Goal: Information Seeking & Learning: Learn about a topic

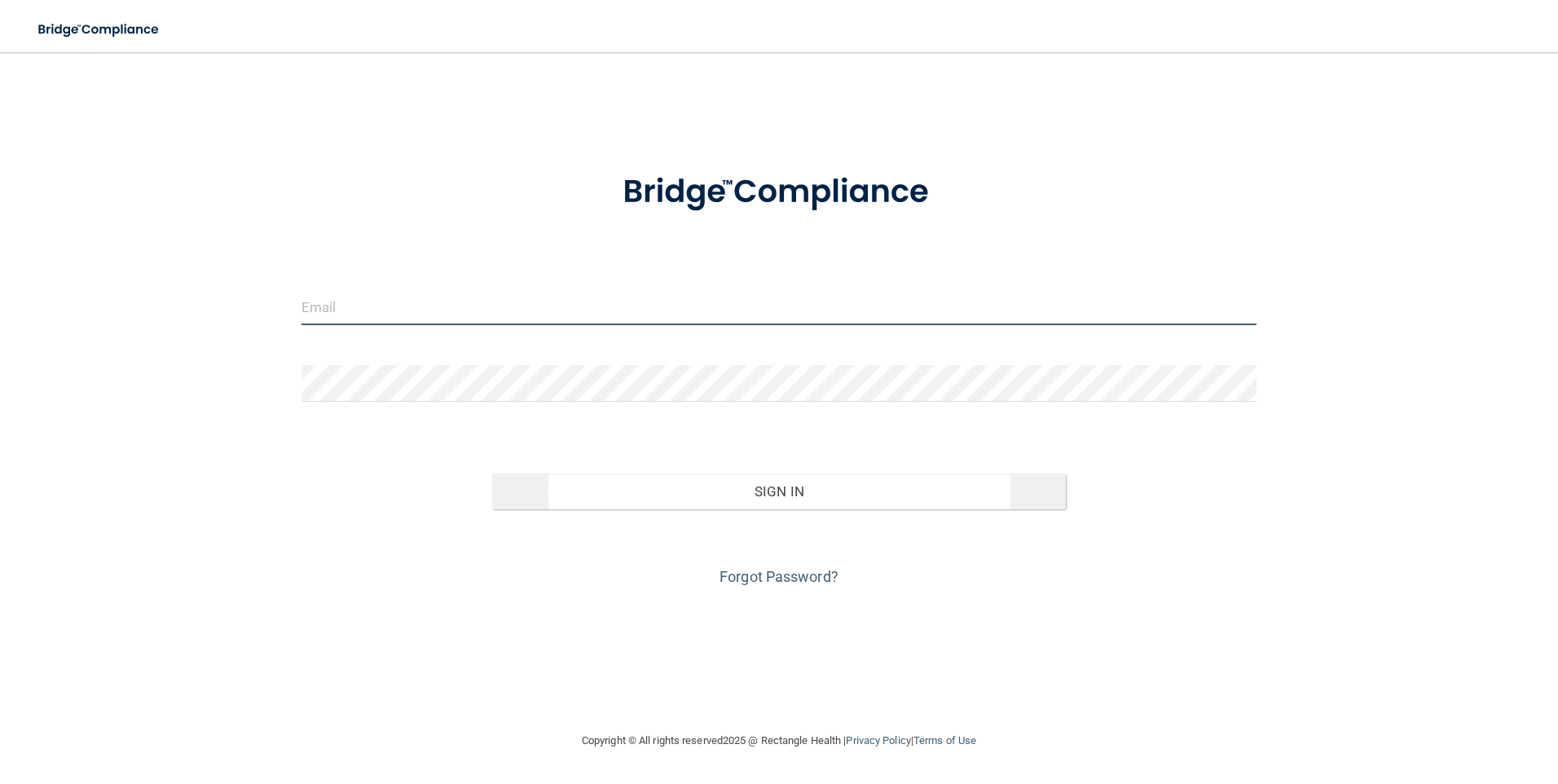
type input "[EMAIL_ADDRESS][DOMAIN_NAME]"
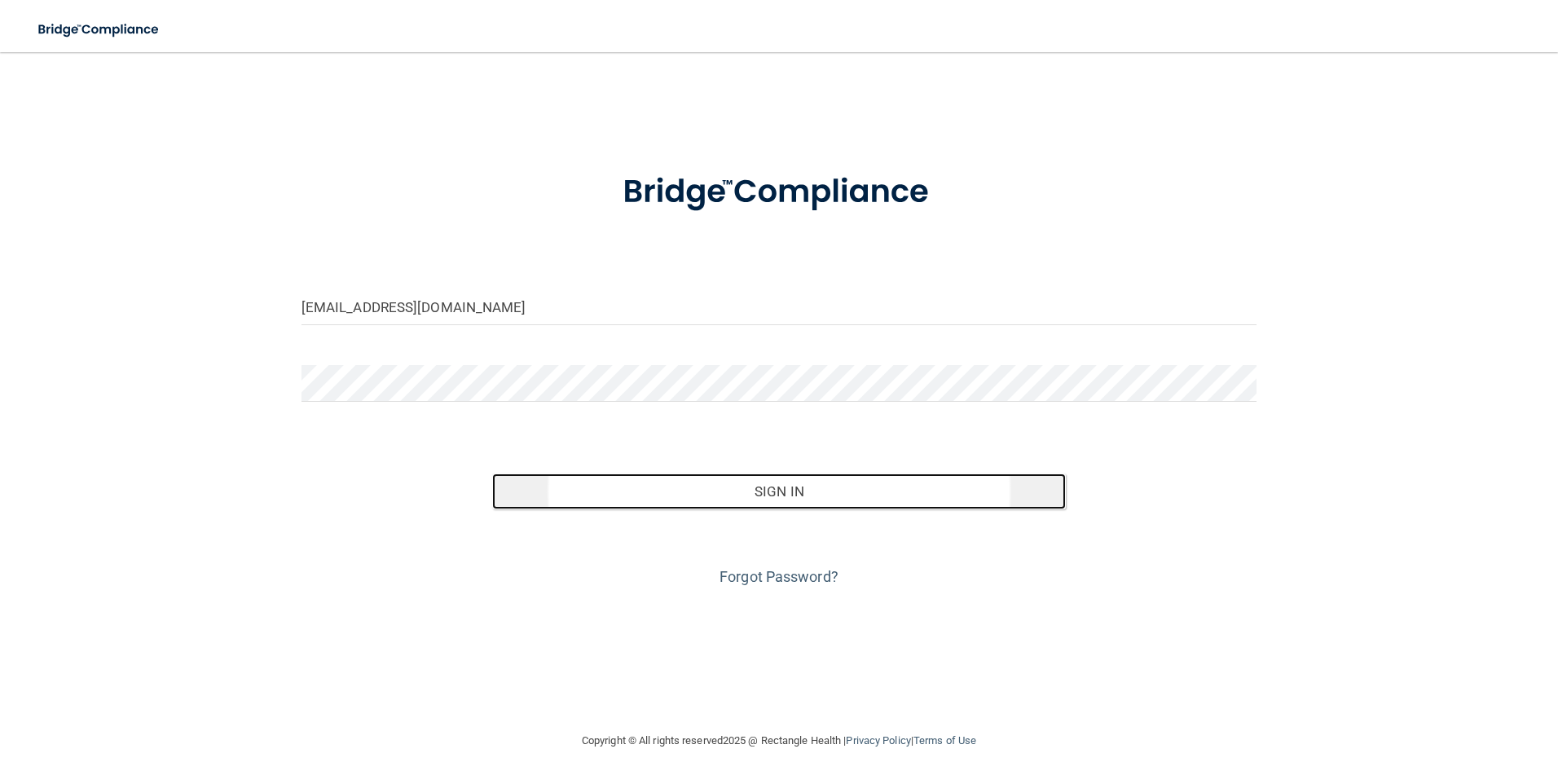
click at [737, 496] on button "Sign In" at bounding box center [779, 491] width 573 height 36
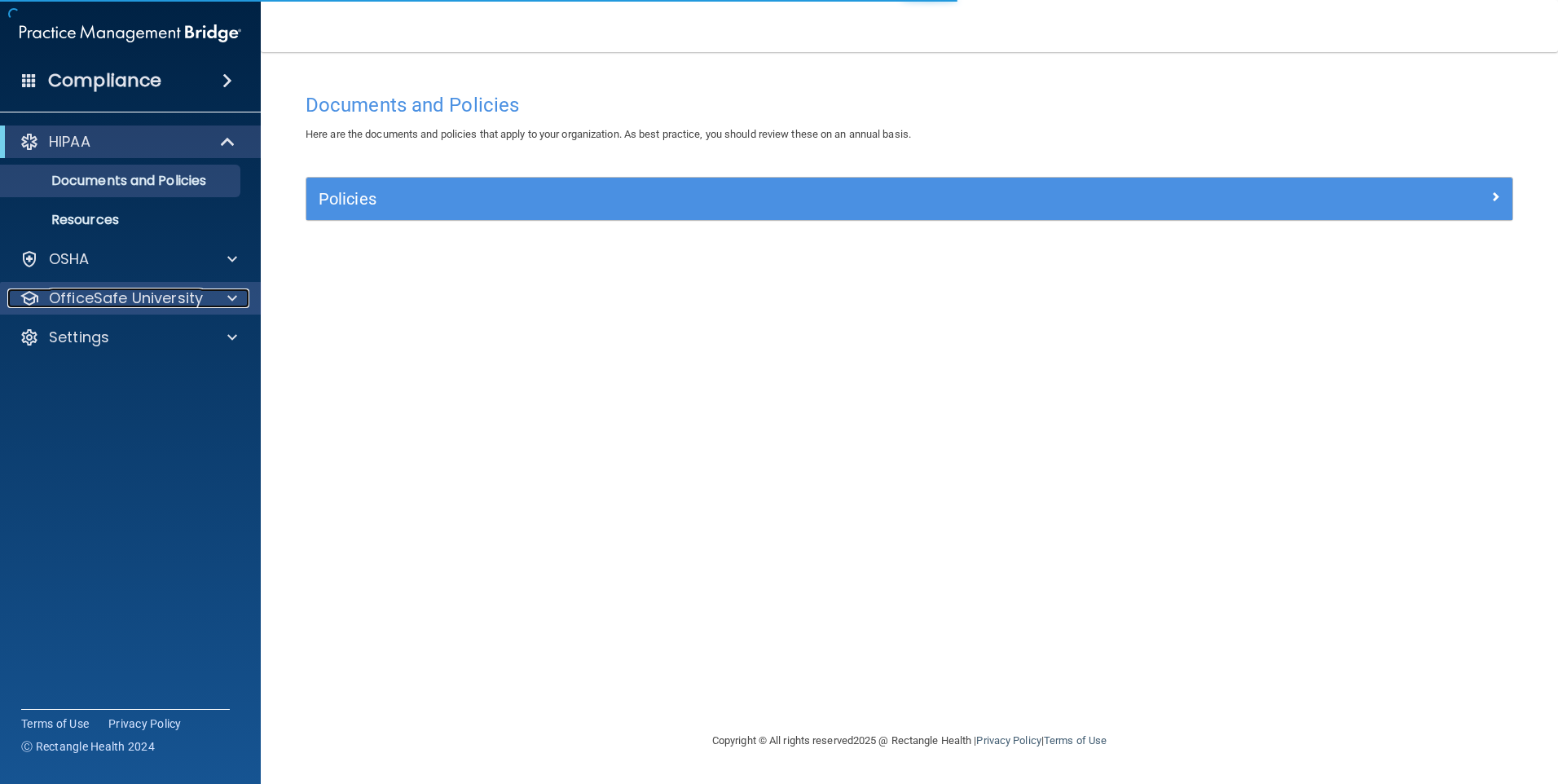
click at [141, 300] on p "OfficeSafe University" at bounding box center [125, 298] width 154 height 20
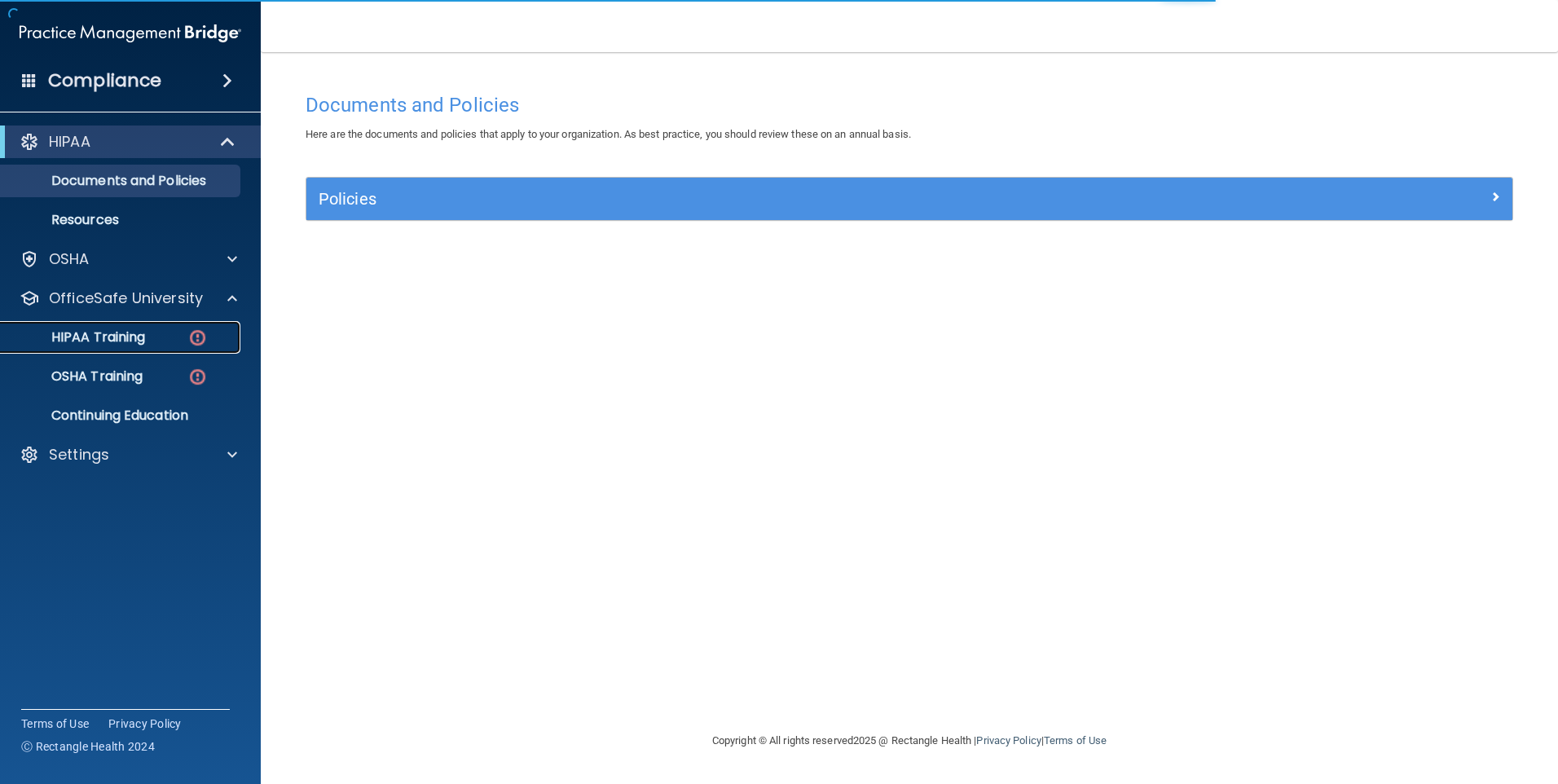
click at [130, 345] on p "HIPAA Training" at bounding box center [78, 337] width 134 height 16
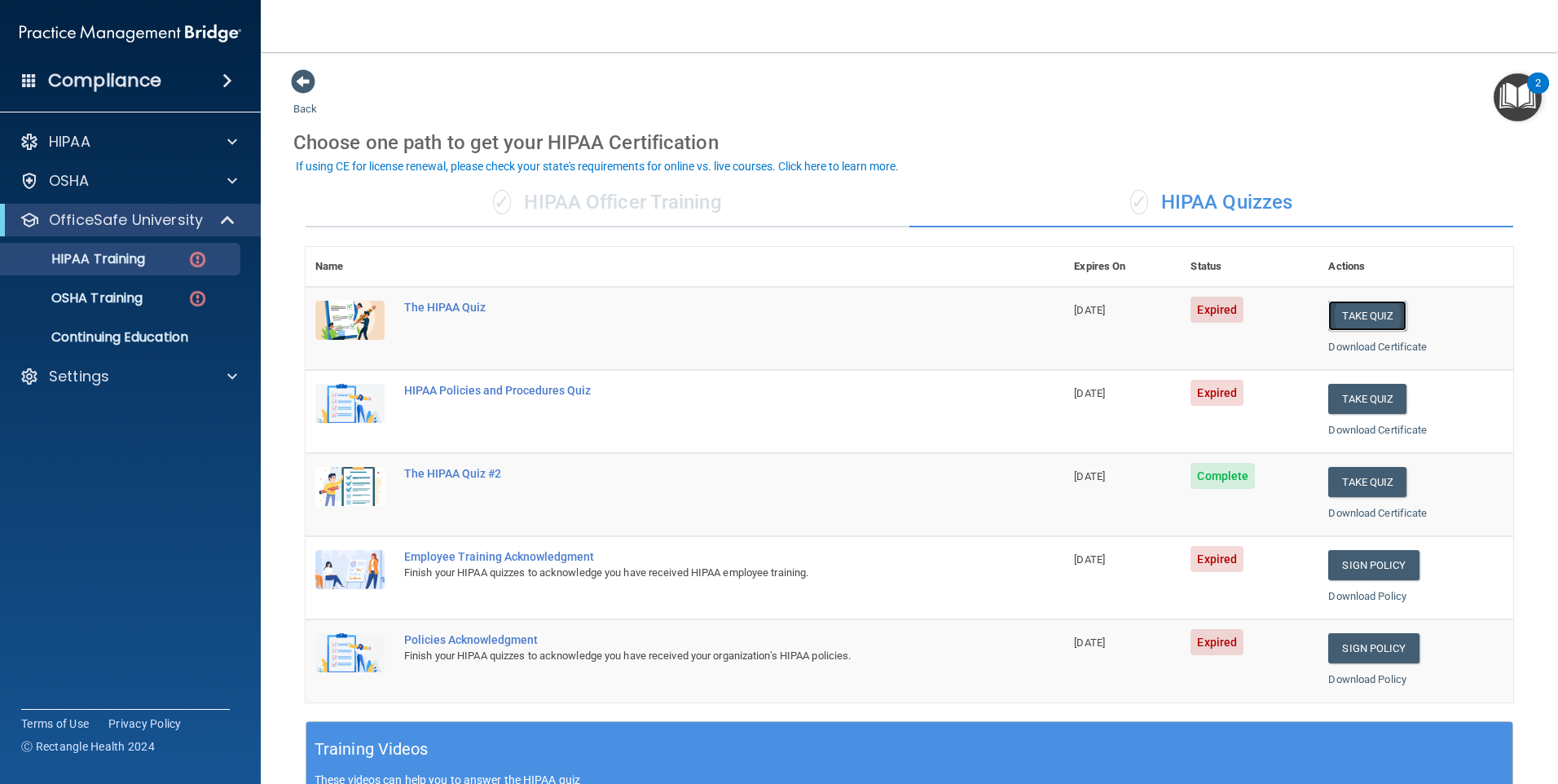
click at [1359, 315] on button "Take Quiz" at bounding box center [1367, 315] width 79 height 30
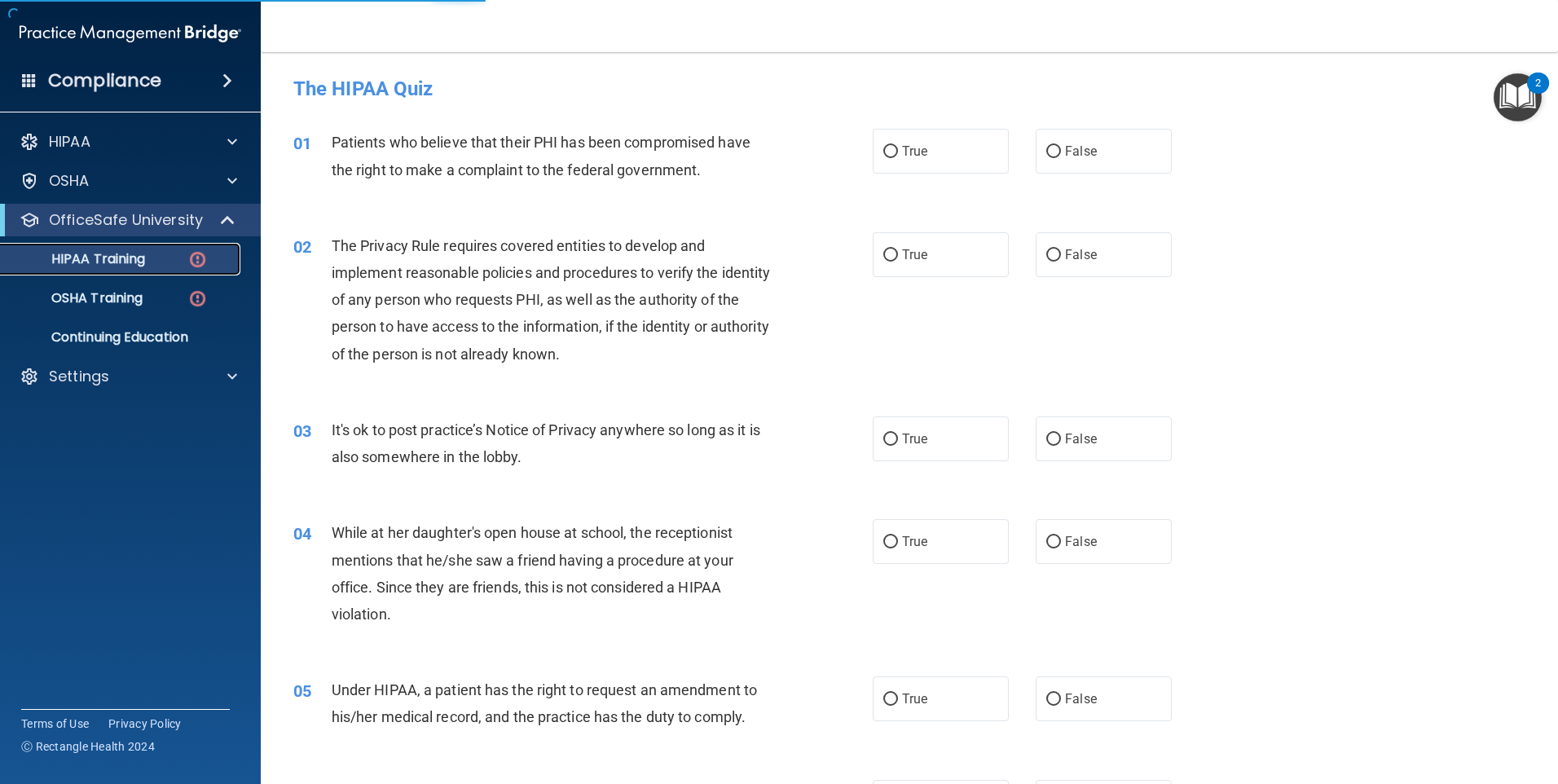
click at [130, 262] on p "HIPAA Training" at bounding box center [78, 259] width 134 height 16
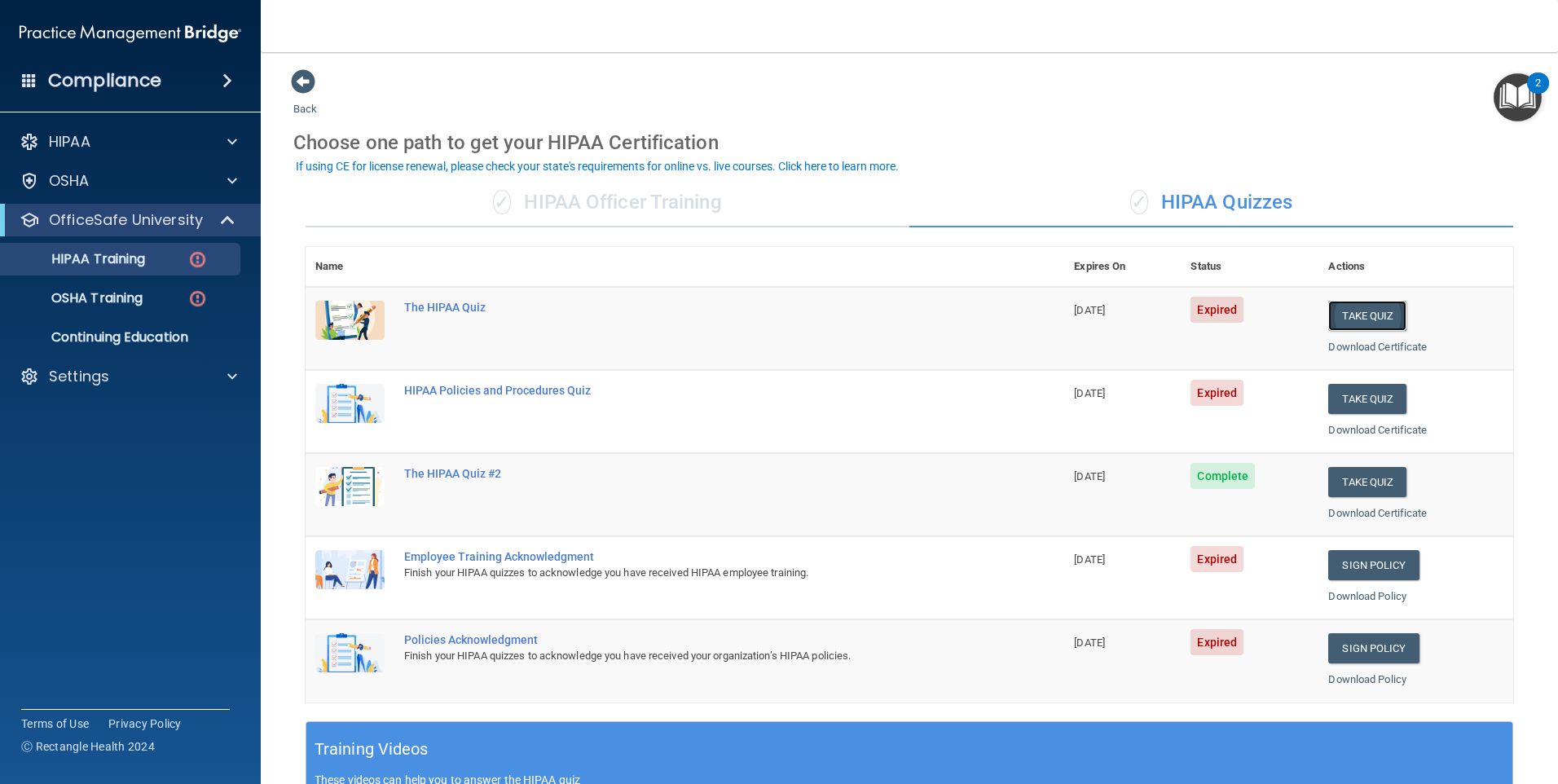
click at [1355, 309] on button "Take Quiz" at bounding box center [1367, 315] width 79 height 30
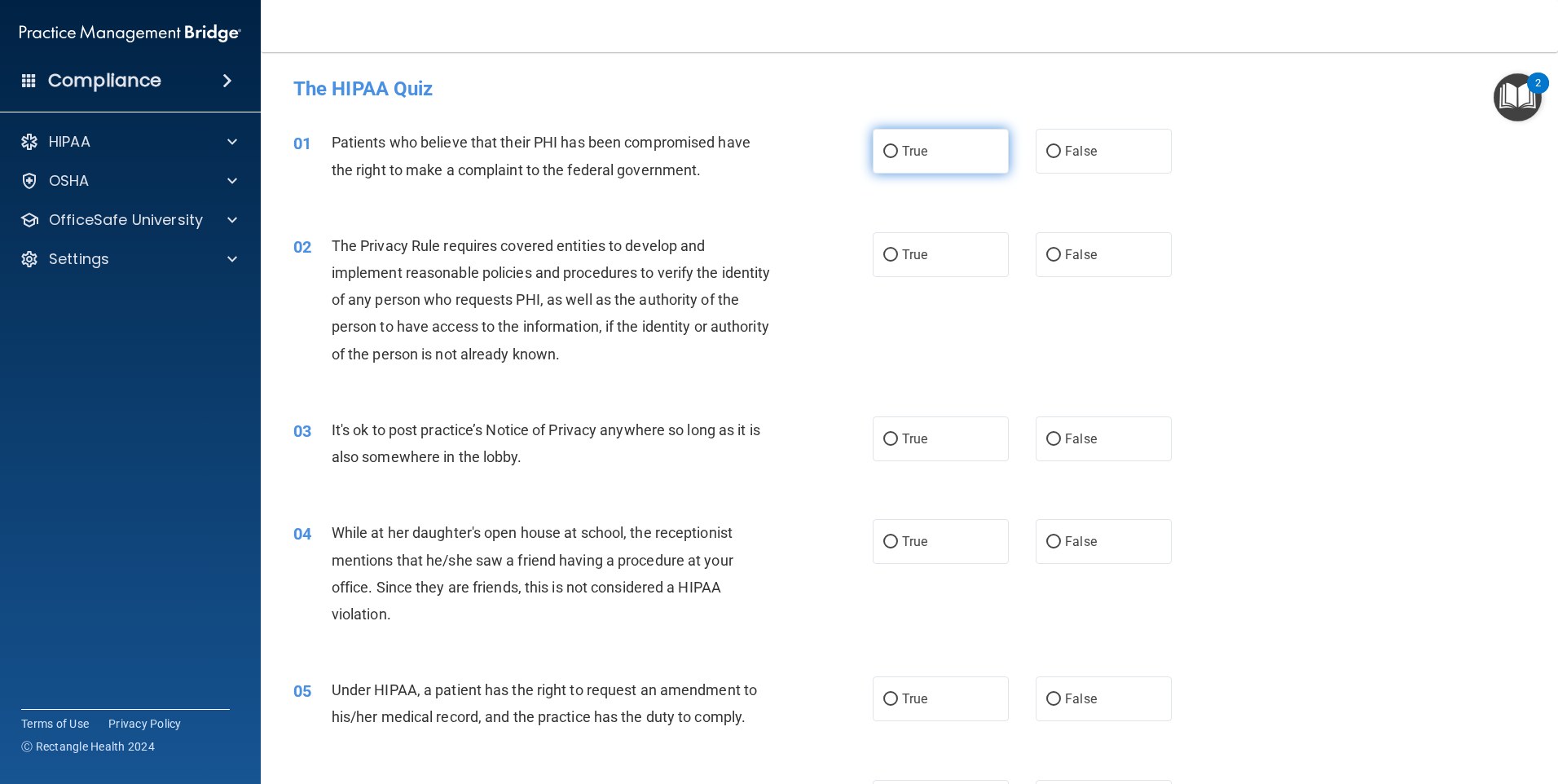
click at [888, 152] on input "True" at bounding box center [890, 152] width 15 height 12
radio input "true"
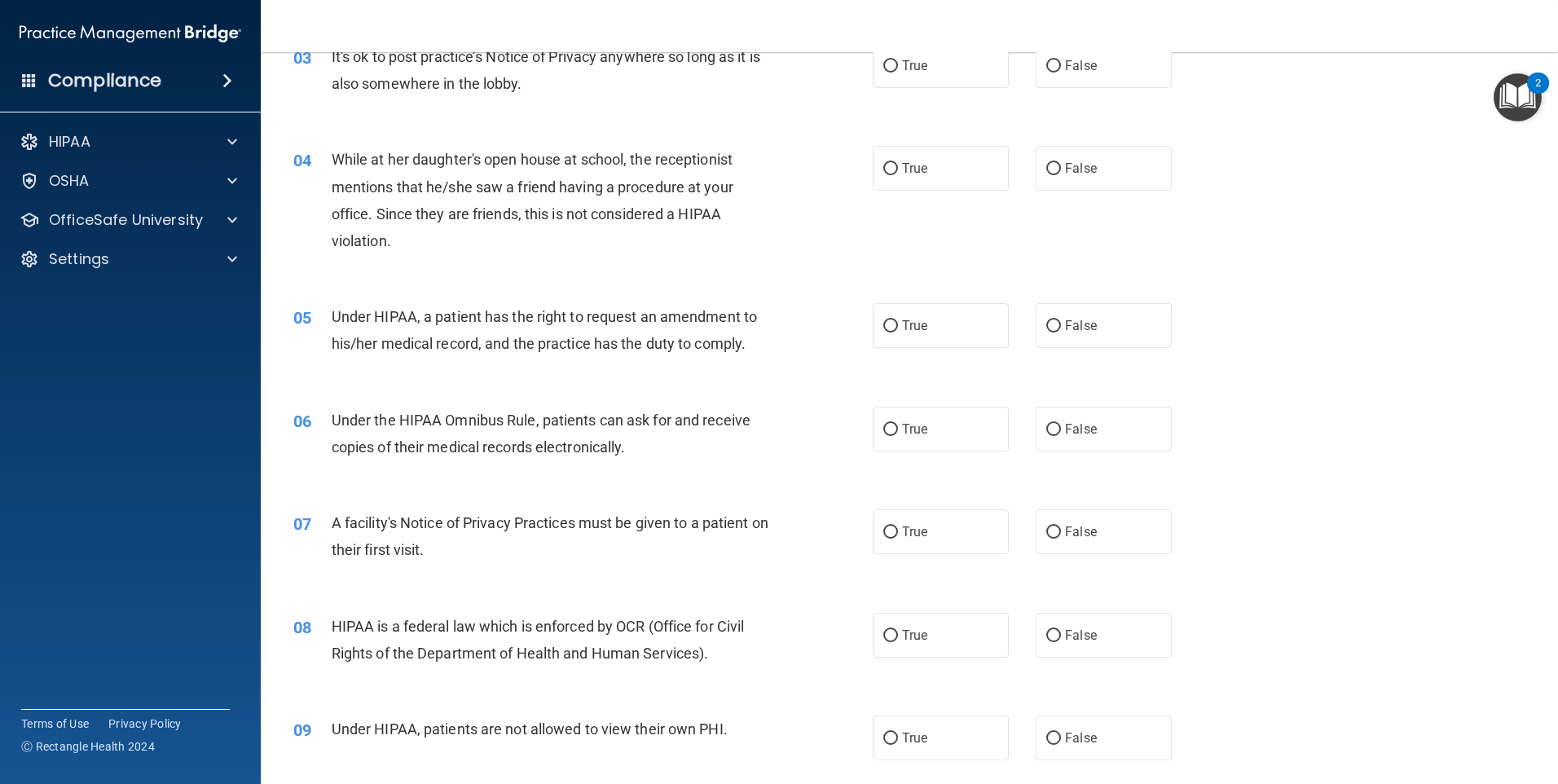
scroll to position [245, 0]
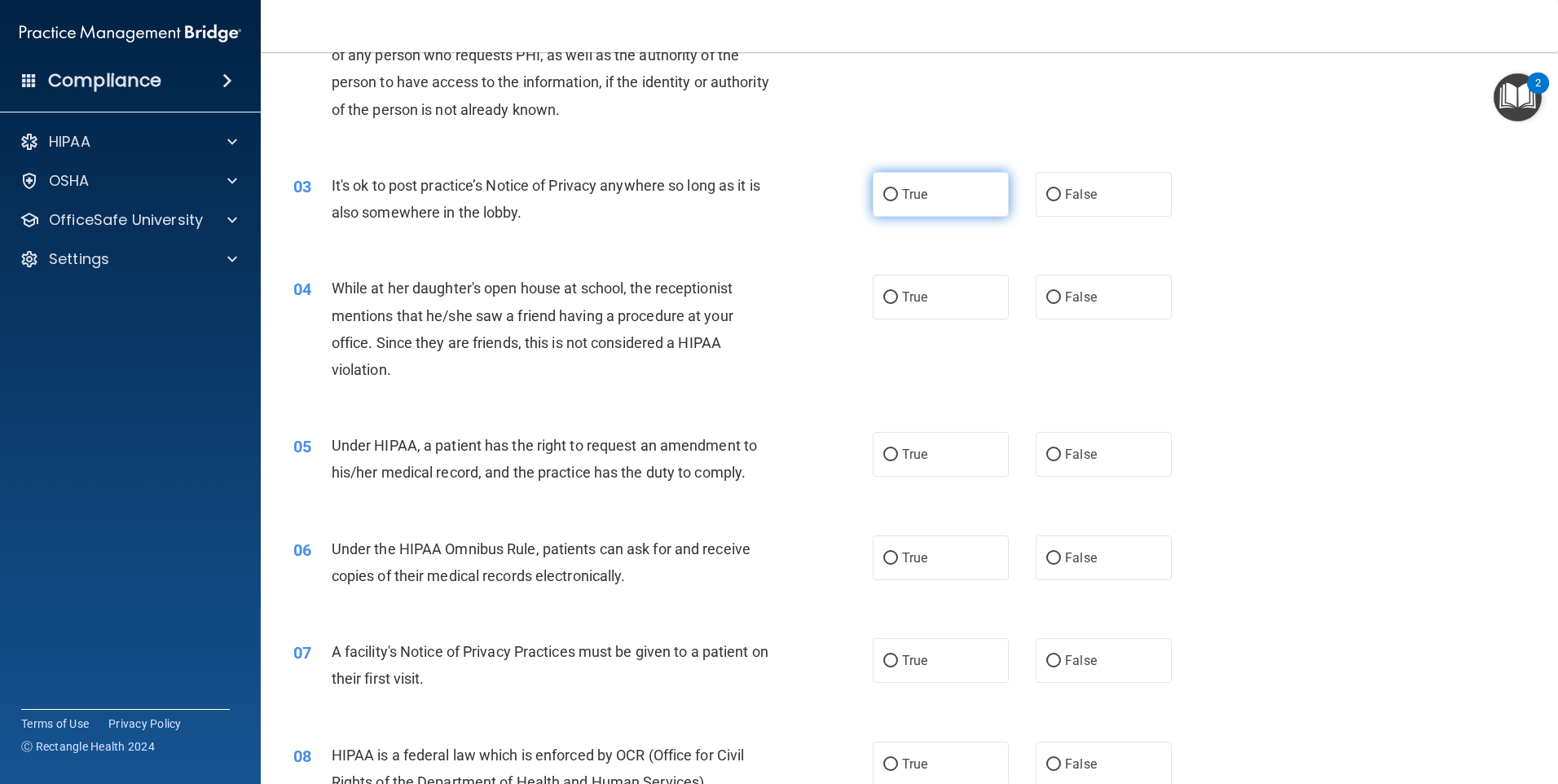
click at [886, 195] on input "True" at bounding box center [890, 195] width 15 height 12
radio input "true"
click at [887, 304] on label "True" at bounding box center [941, 296] width 136 height 45
click at [887, 303] on input "True" at bounding box center [890, 297] width 15 height 12
radio input "true"
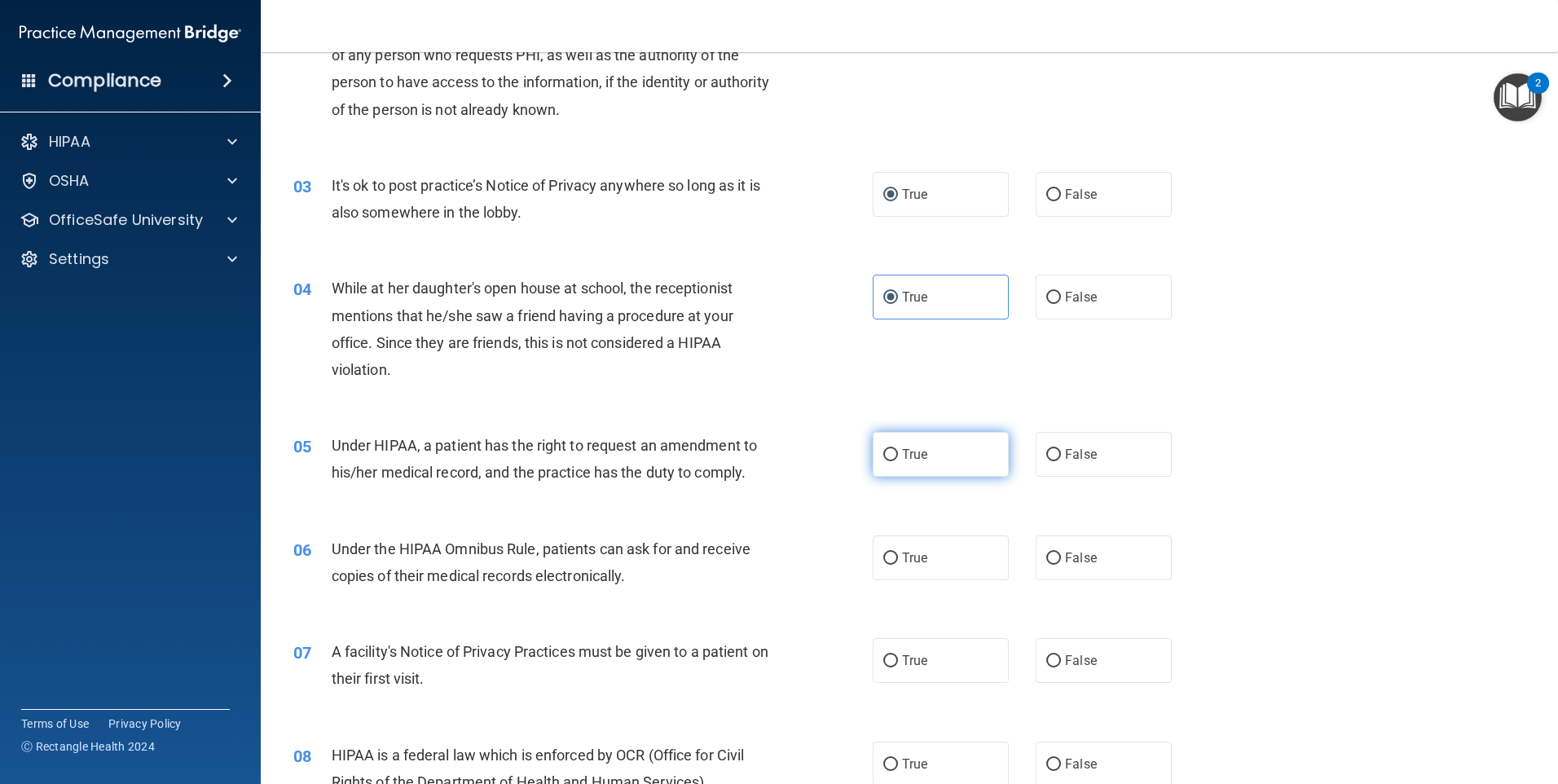
click at [892, 452] on label "True" at bounding box center [941, 454] width 136 height 45
click at [892, 452] on input "True" at bounding box center [890, 455] width 15 height 12
radio input "true"
click at [883, 559] on input "True" at bounding box center [890, 558] width 15 height 12
radio input "true"
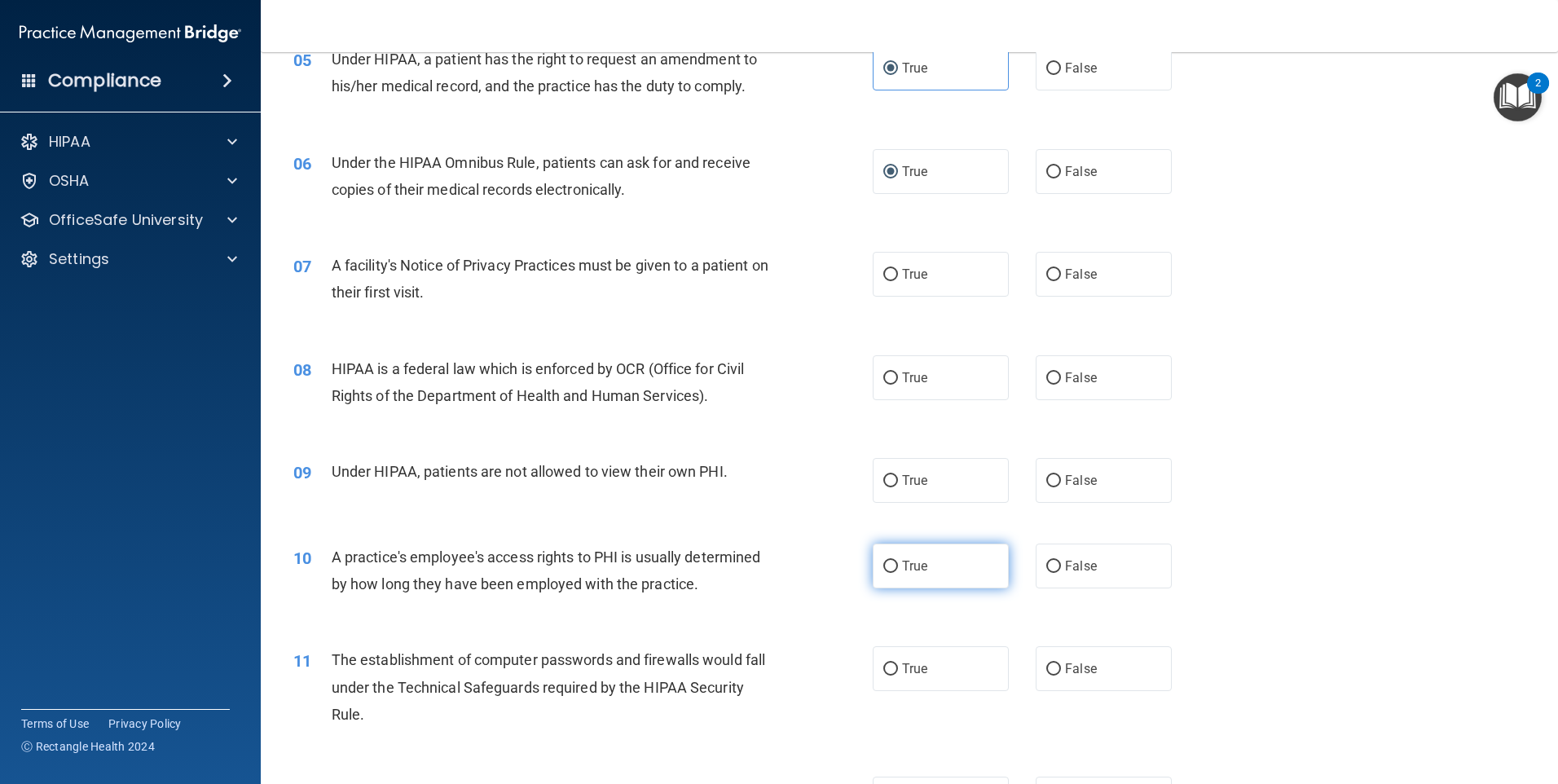
scroll to position [733, 0]
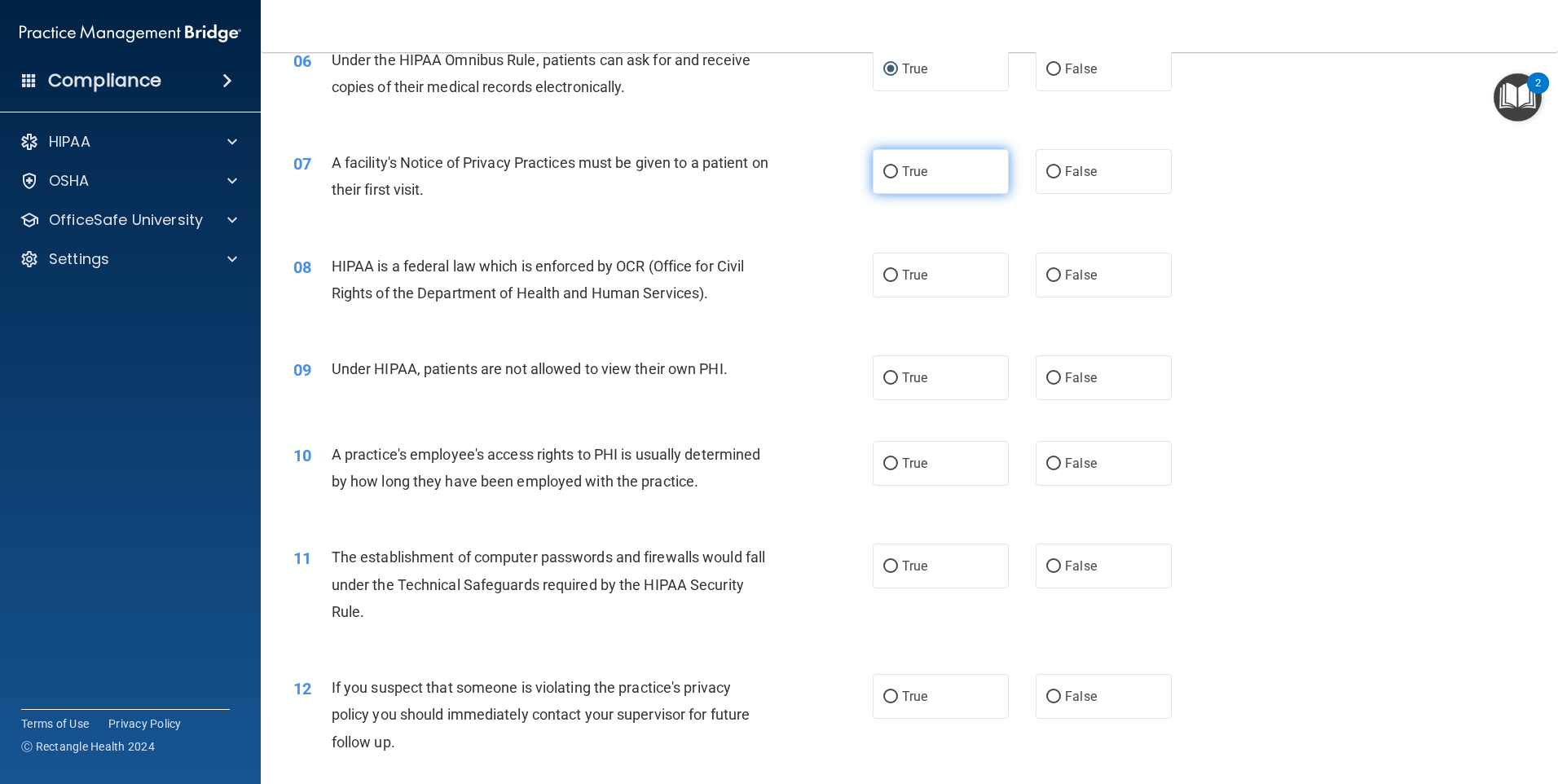
click at [890, 168] on input "True" at bounding box center [890, 172] width 15 height 12
radio input "true"
drag, startPoint x: 886, startPoint y: 276, endPoint x: 879, endPoint y: 321, distance: 45.5
click at [886, 276] on input "True" at bounding box center [890, 276] width 15 height 12
radio input "true"
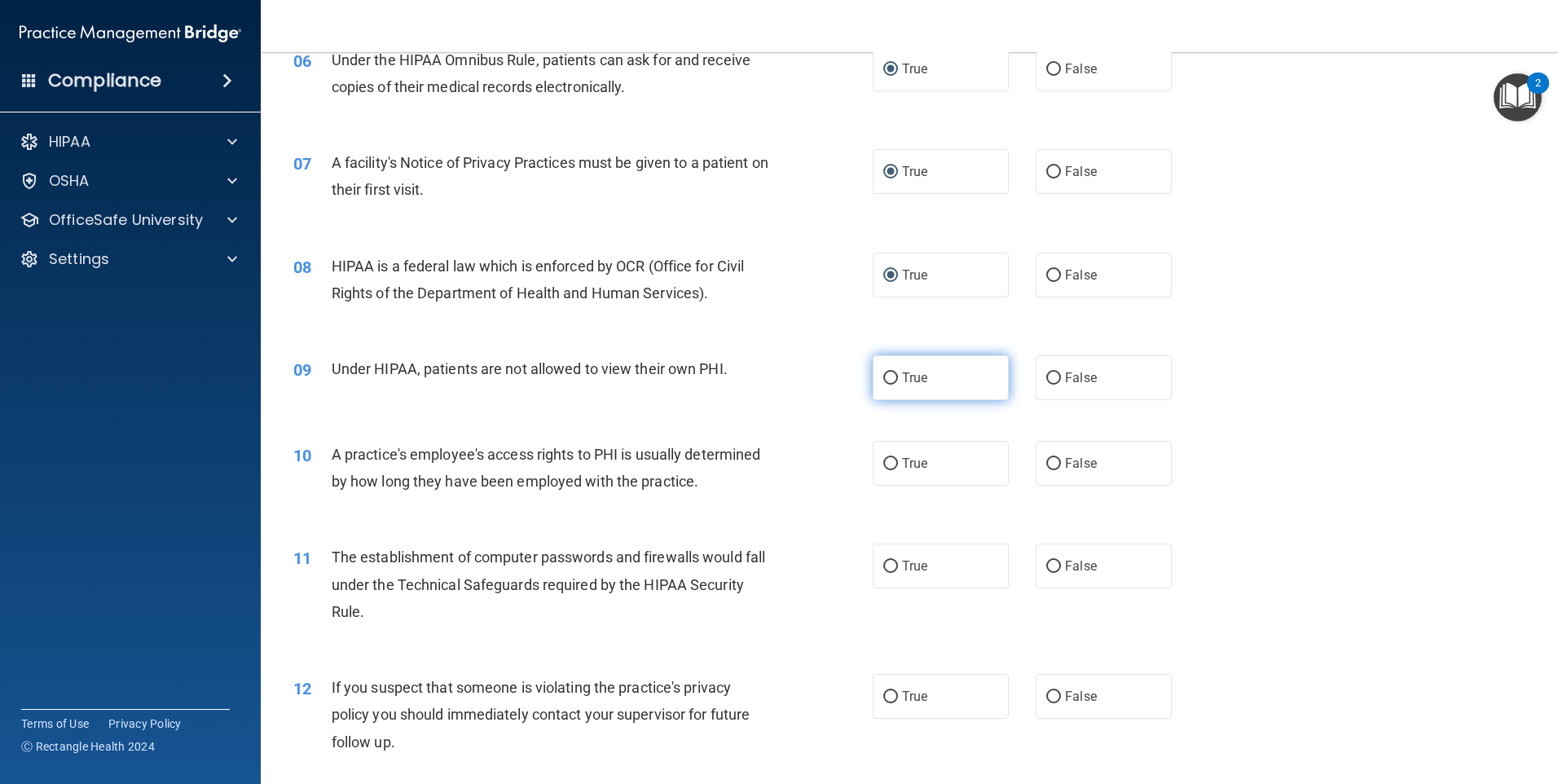
click at [883, 375] on input "True" at bounding box center [890, 378] width 15 height 12
radio input "true"
click at [887, 465] on input "True" at bounding box center [890, 464] width 15 height 12
radio input "true"
click at [883, 564] on input "True" at bounding box center [890, 566] width 15 height 12
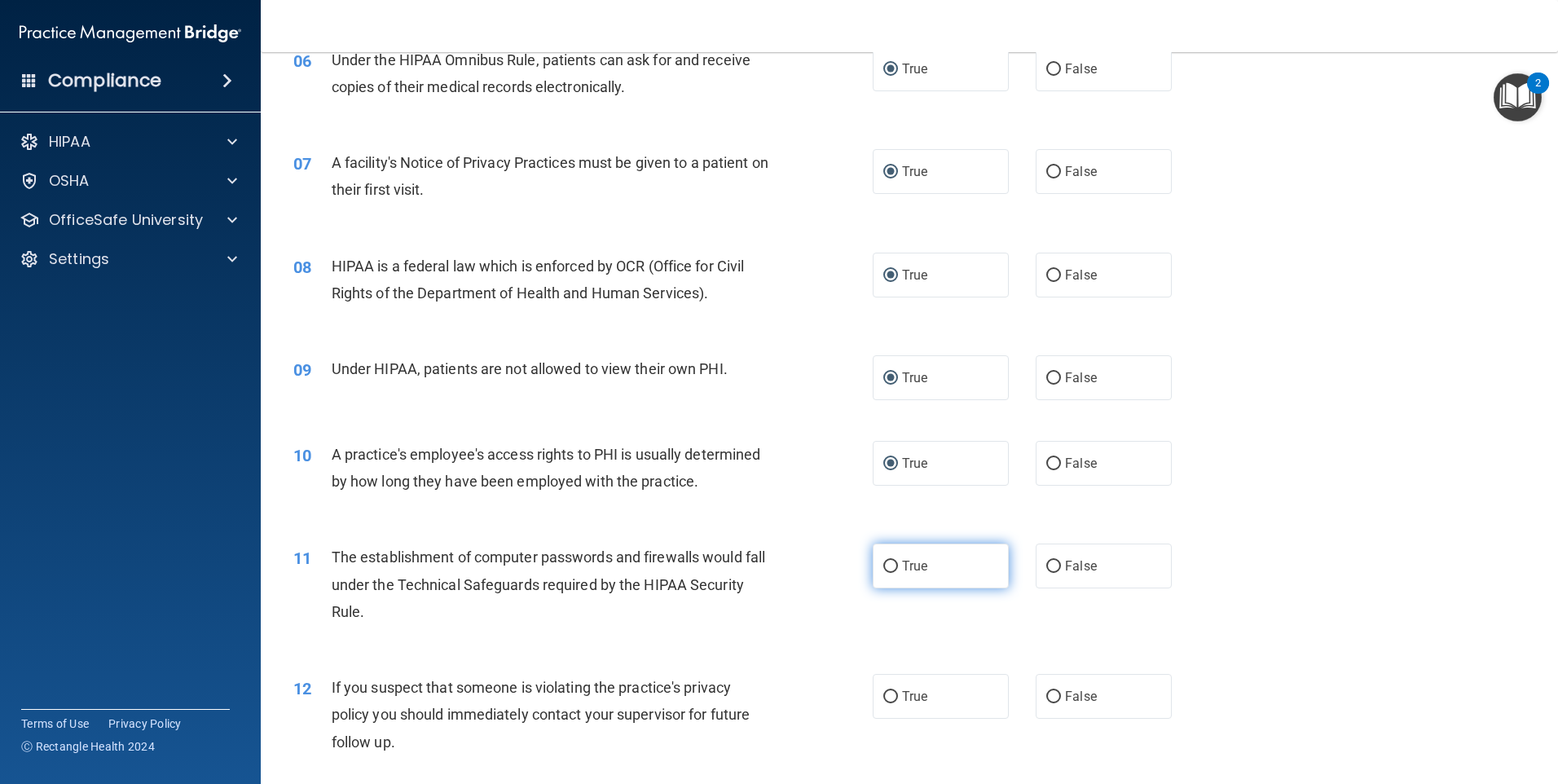
radio input "true"
click at [883, 697] on input "True" at bounding box center [890, 696] width 15 height 12
radio input "true"
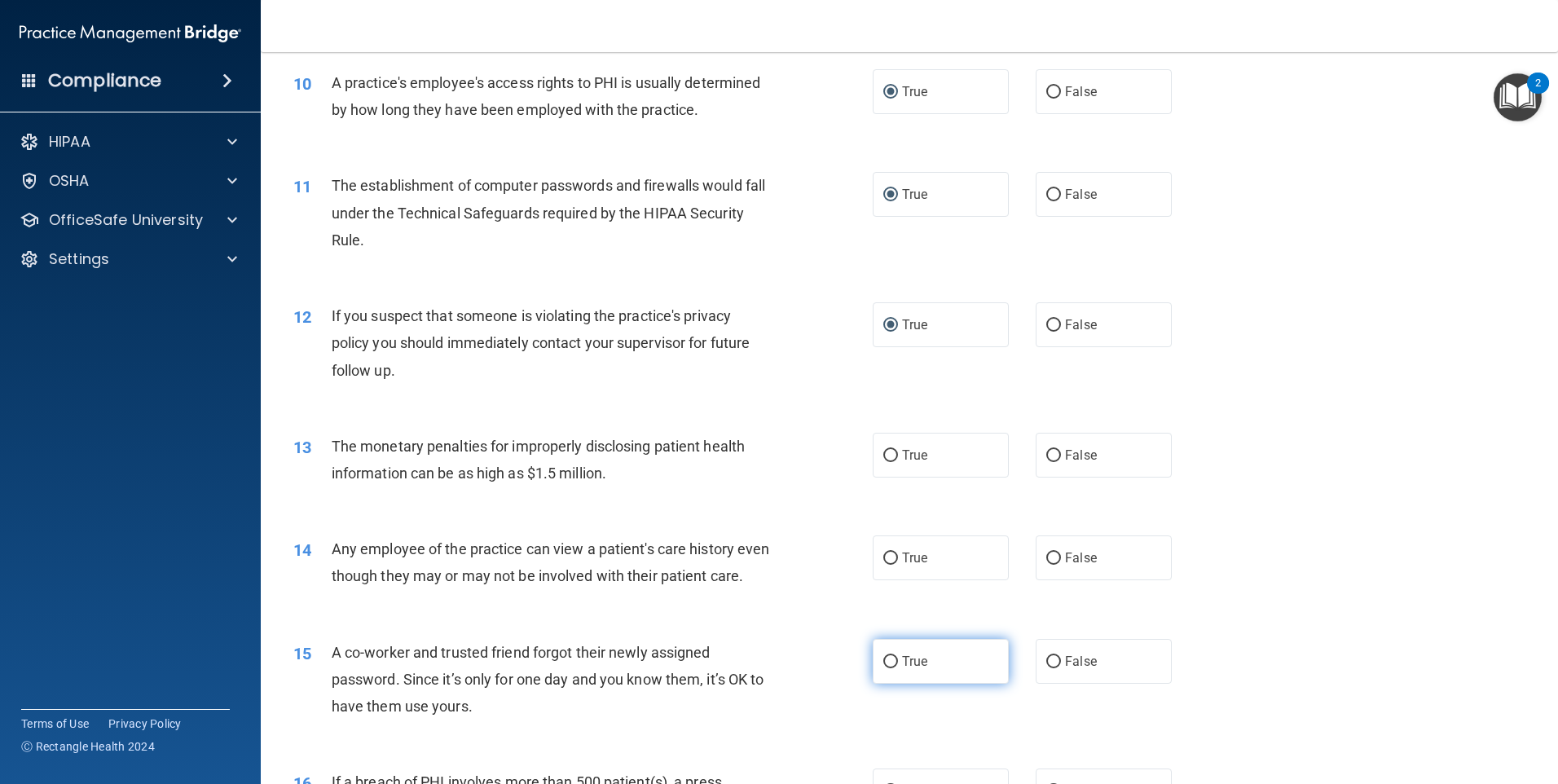
scroll to position [1140, 0]
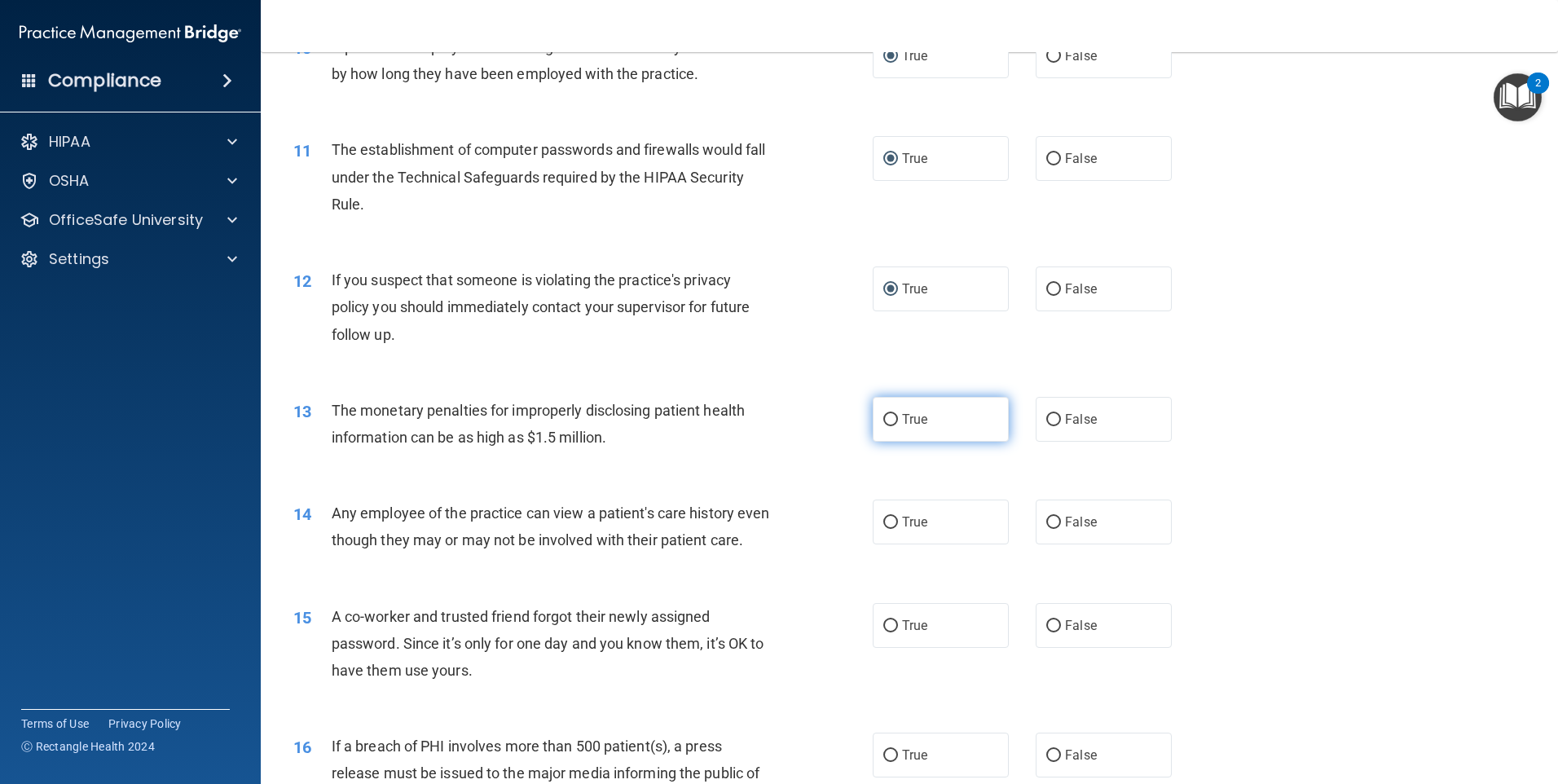
click at [884, 415] on input "True" at bounding box center [890, 420] width 15 height 12
radio input "true"
click at [885, 520] on input "True" at bounding box center [890, 522] width 15 height 12
radio input "true"
click at [883, 632] on input "True" at bounding box center [890, 626] width 15 height 12
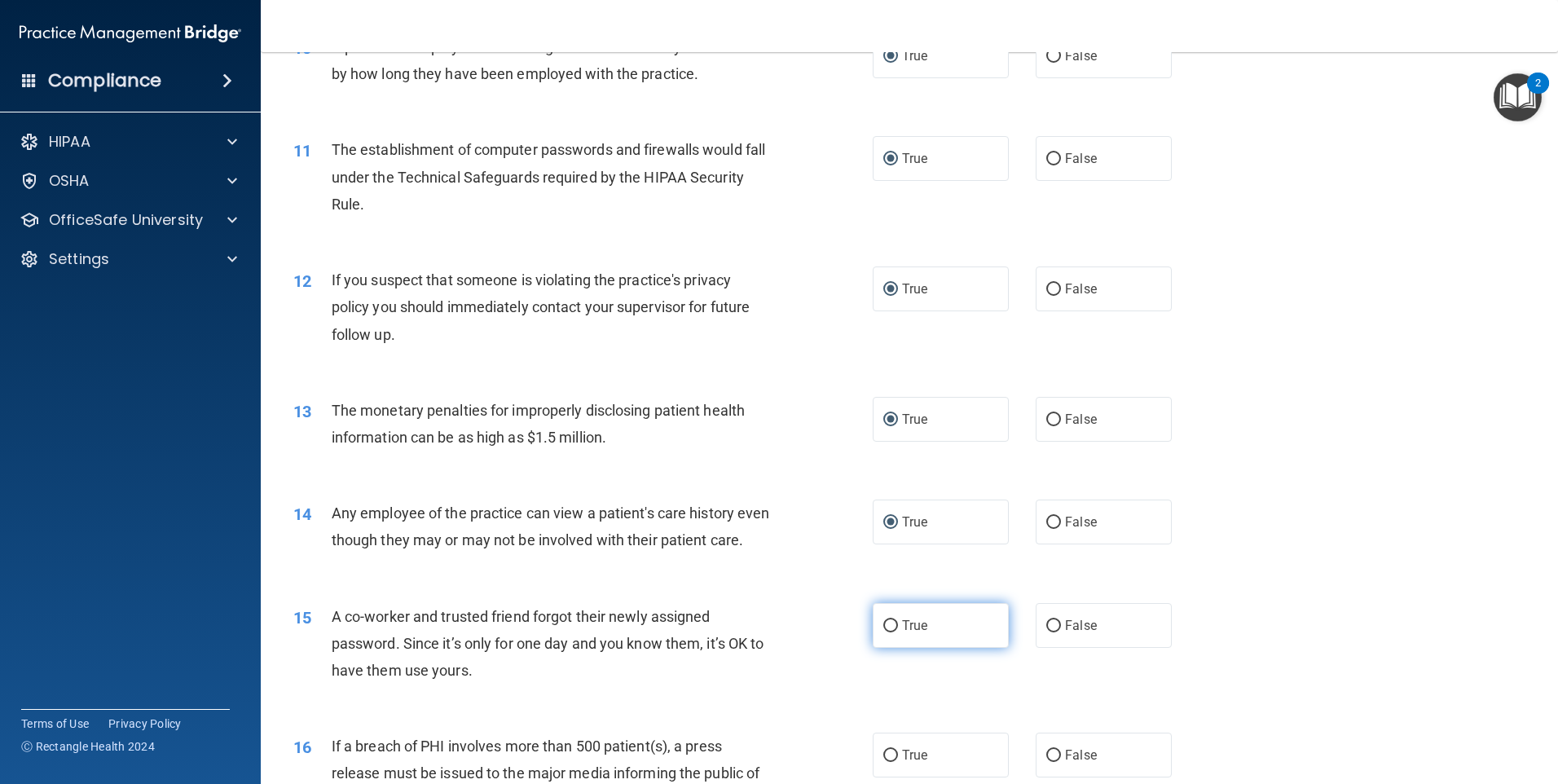
radio input "true"
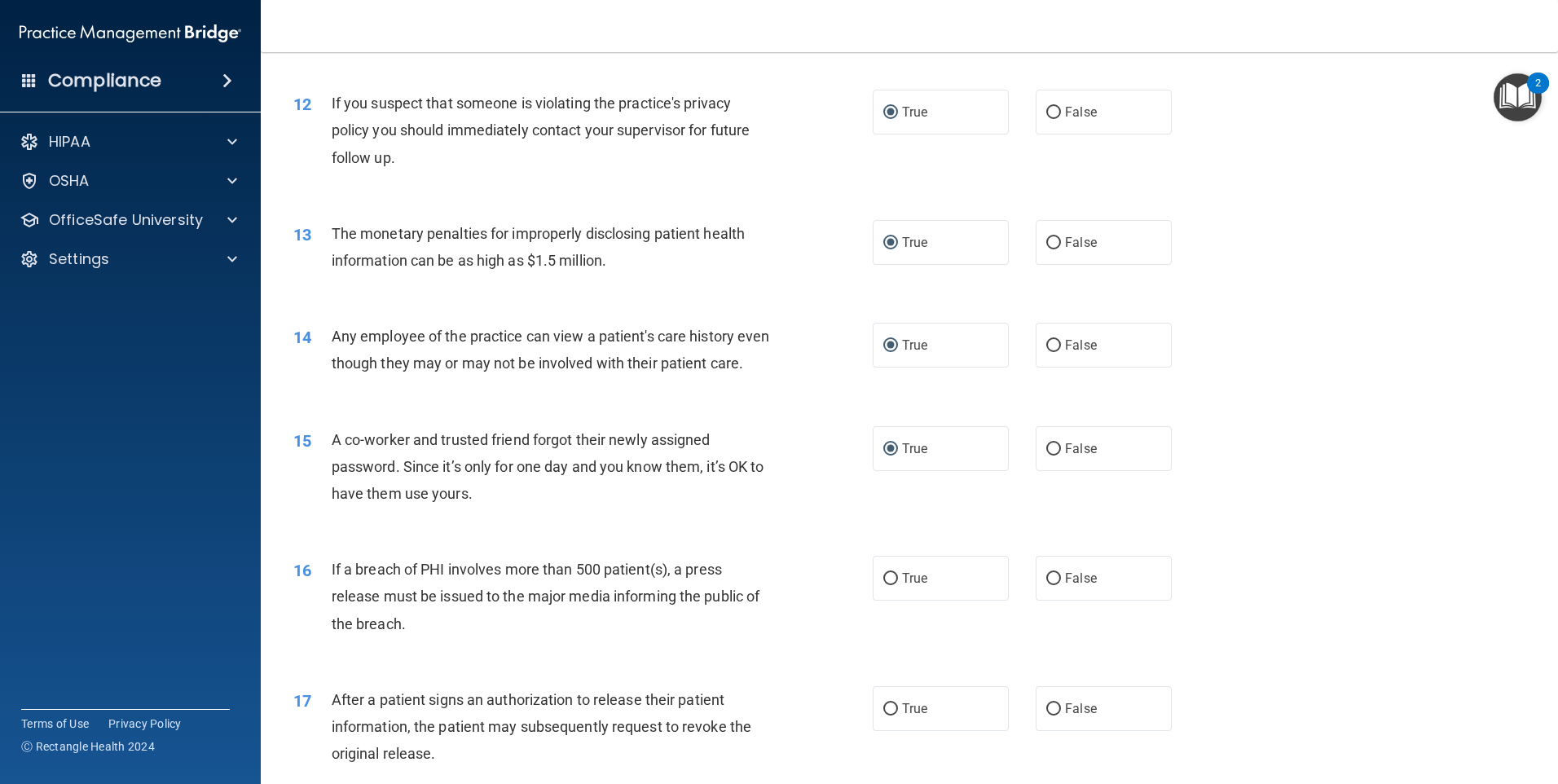
scroll to position [1467, 0]
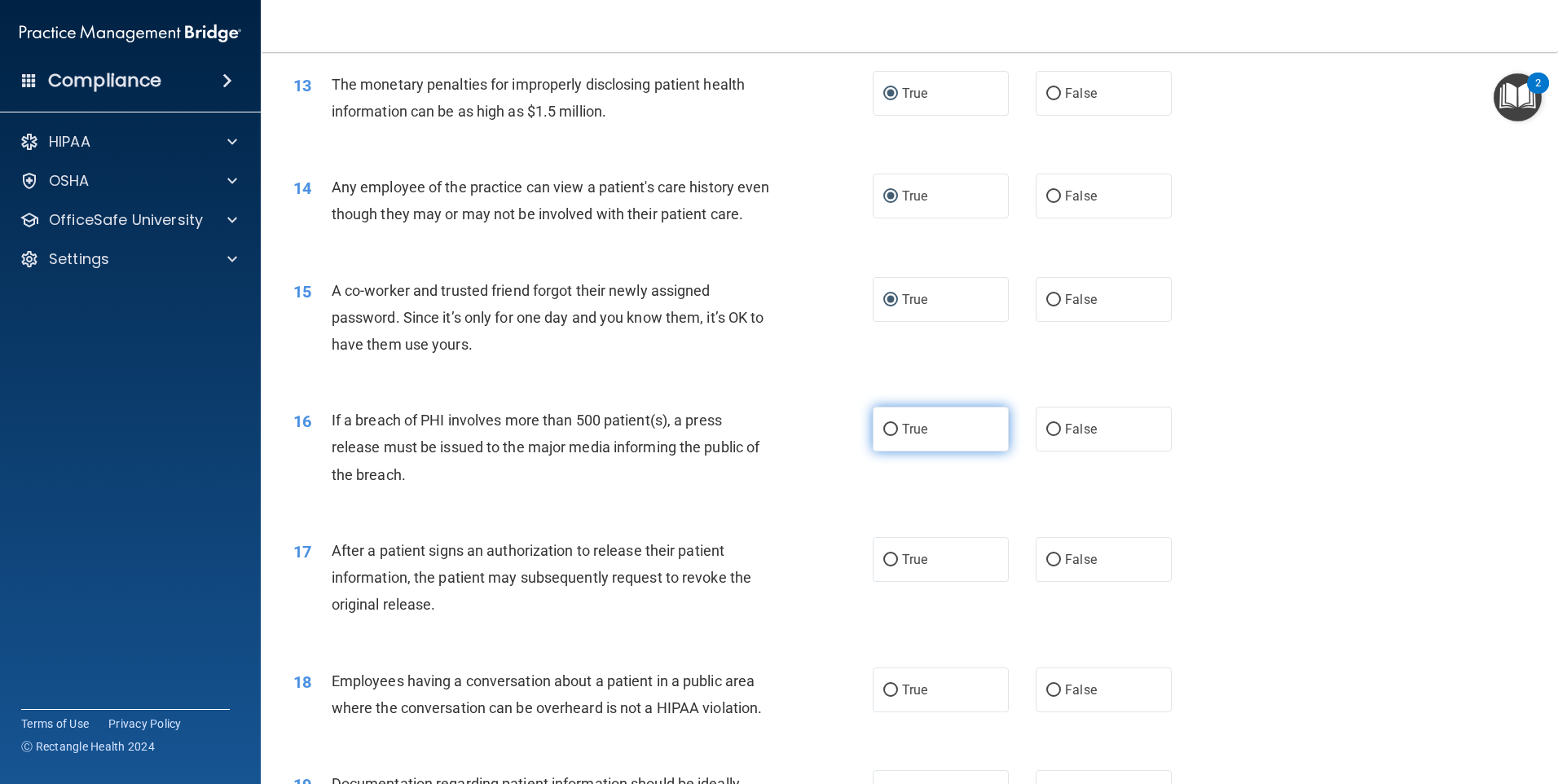
click at [890, 436] on input "True" at bounding box center [890, 430] width 15 height 12
radio input "true"
click at [886, 566] on input "True" at bounding box center [890, 560] width 15 height 12
radio input "true"
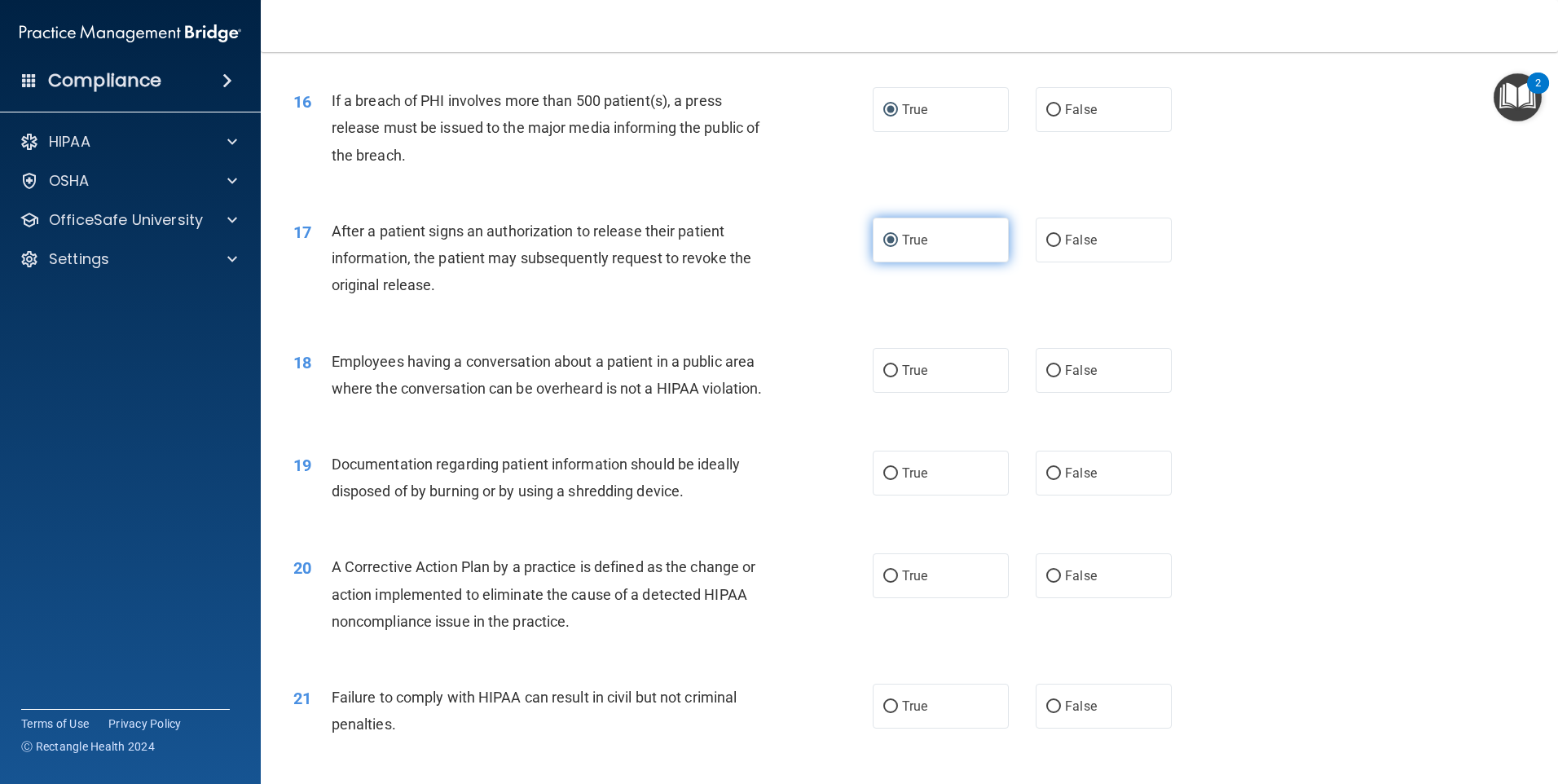
scroll to position [1792, 0]
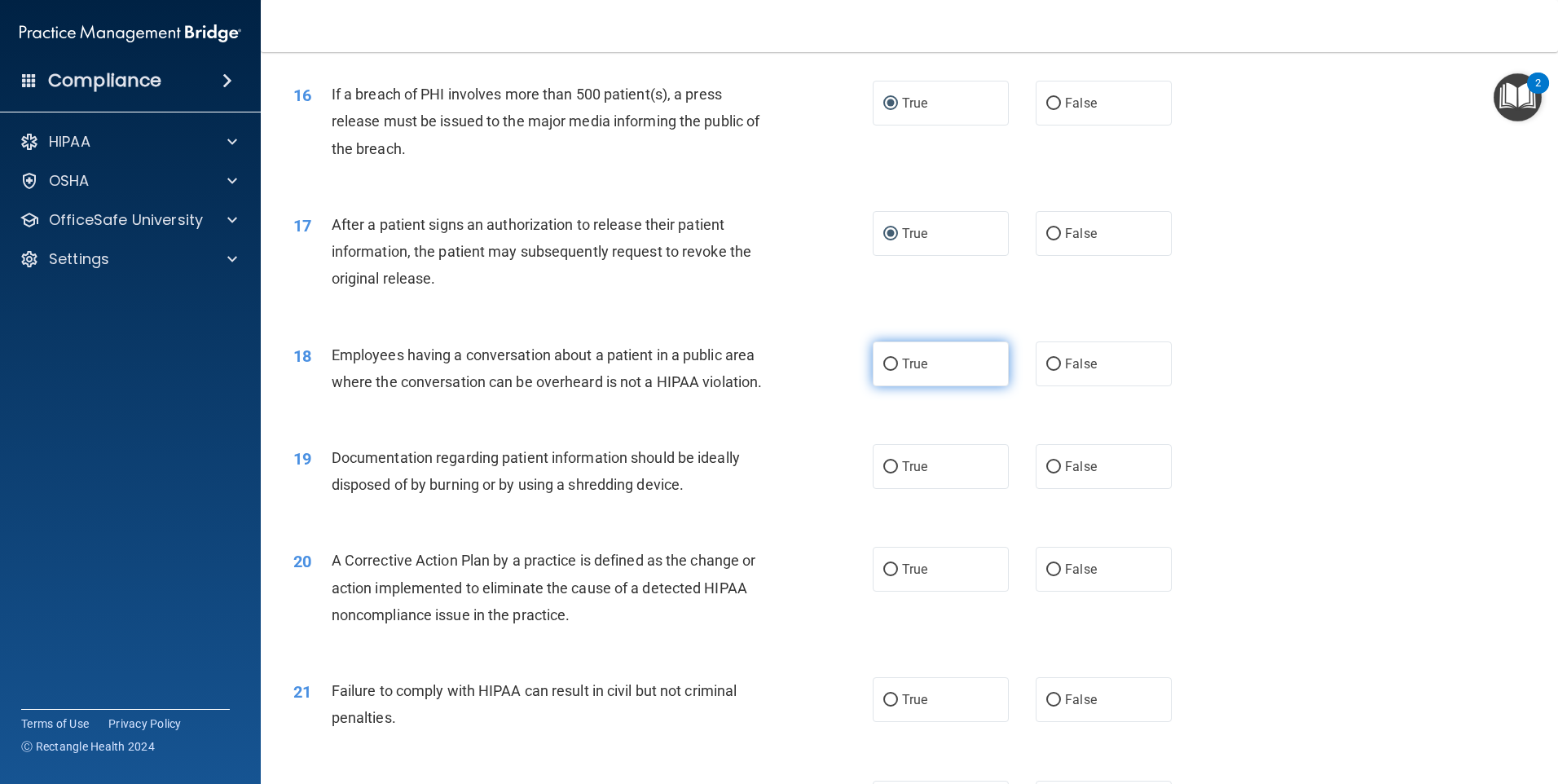
click at [883, 370] on input "True" at bounding box center [890, 364] width 15 height 12
radio input "true"
click at [885, 474] on input "True" at bounding box center [890, 467] width 15 height 12
radio input "true"
click at [883, 576] on input "True" at bounding box center [890, 569] width 15 height 12
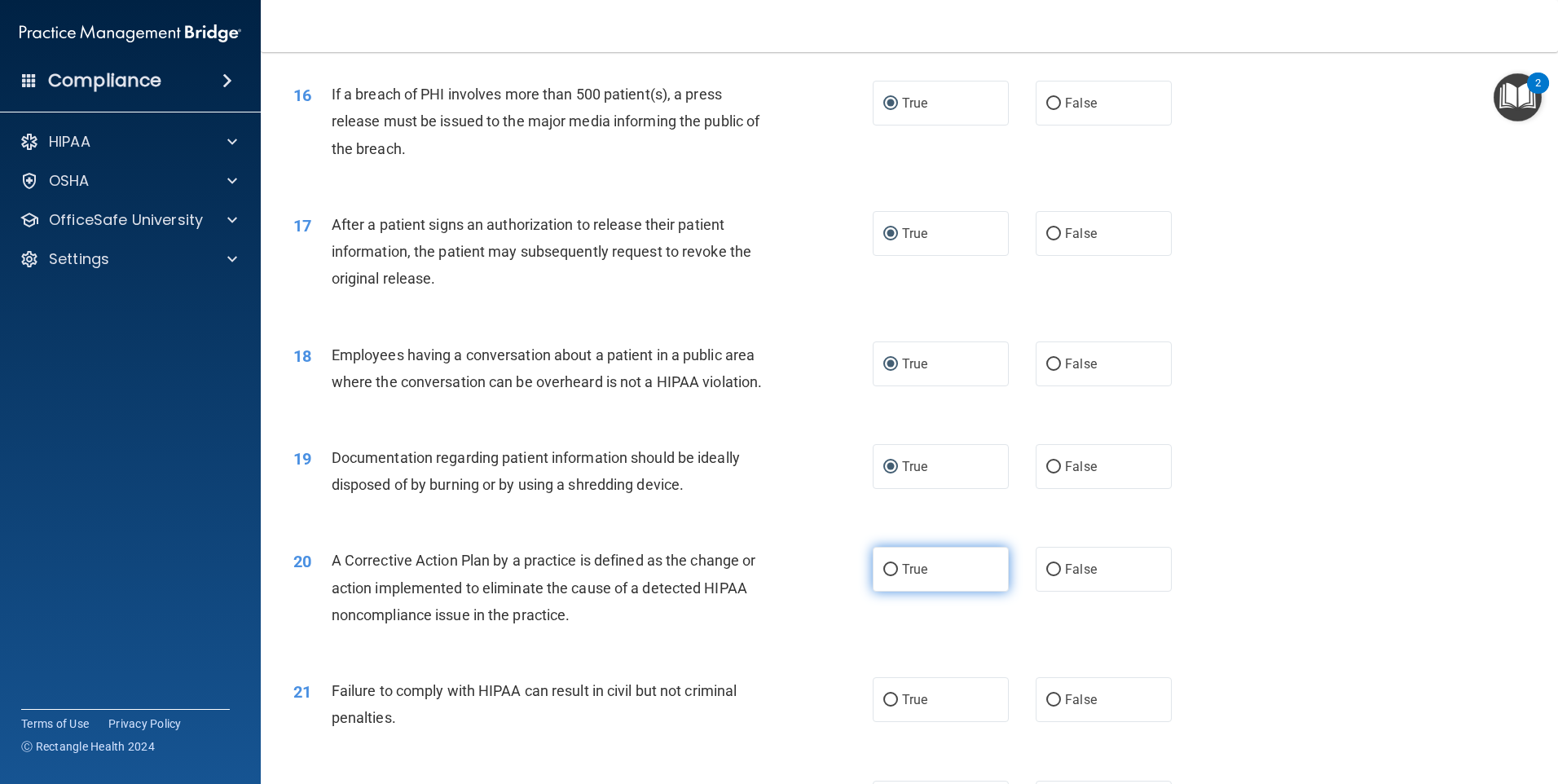
radio input "true"
click at [883, 706] on input "True" at bounding box center [890, 699] width 15 height 12
radio input "true"
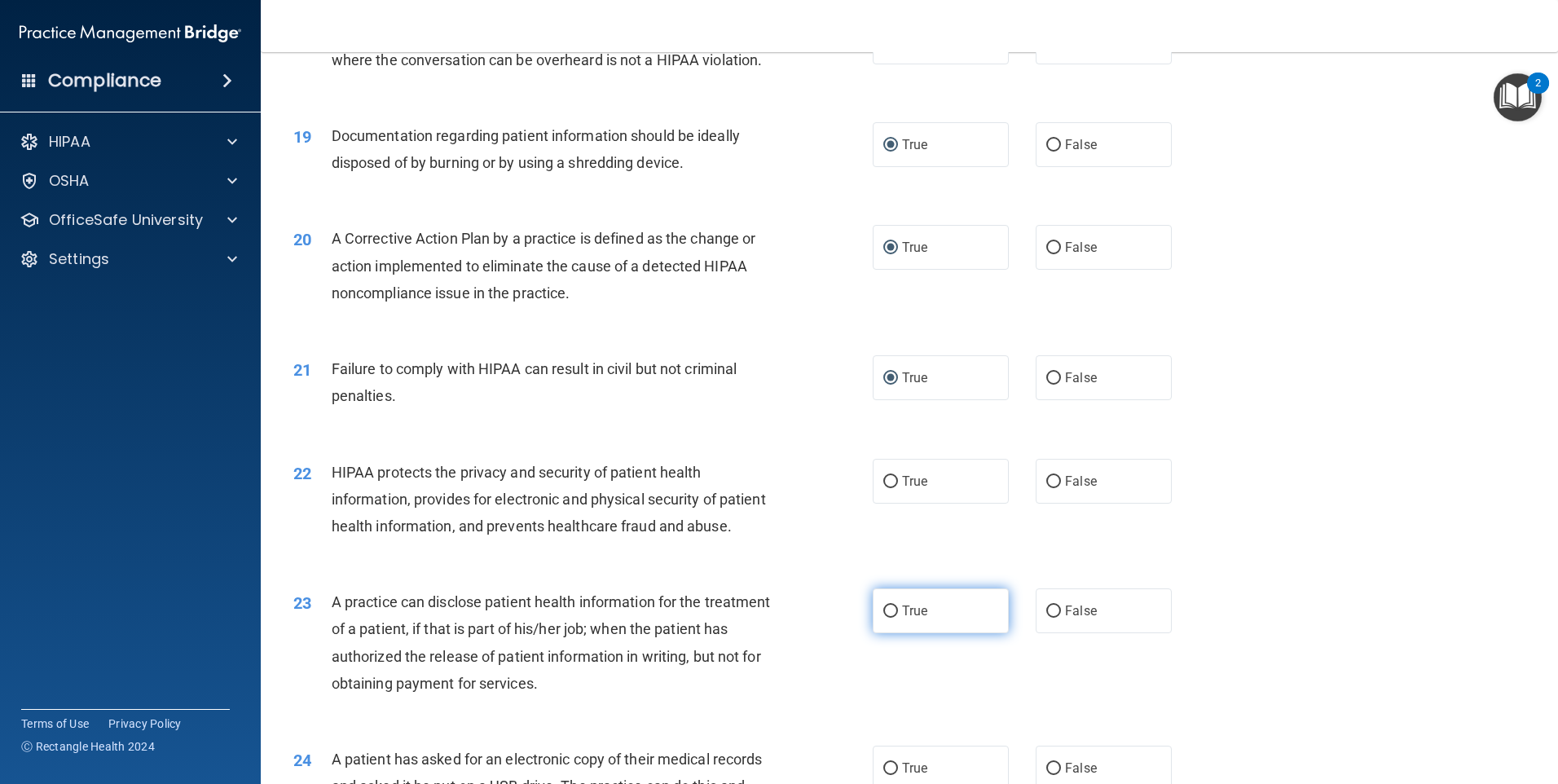
scroll to position [2117, 0]
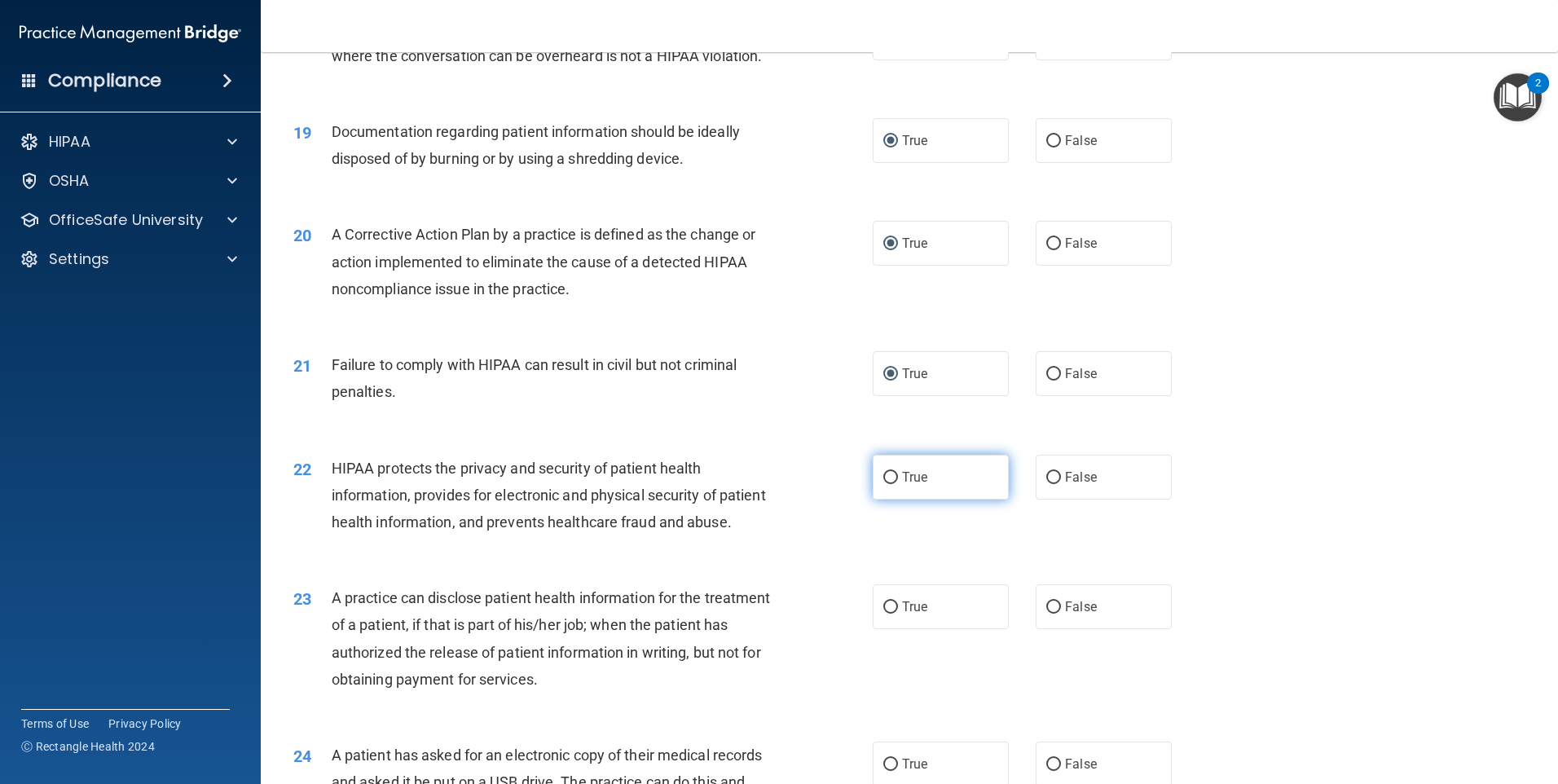
click at [887, 484] on input "True" at bounding box center [890, 478] width 15 height 12
radio input "true"
click at [885, 613] on input "True" at bounding box center [890, 607] width 15 height 12
radio input "true"
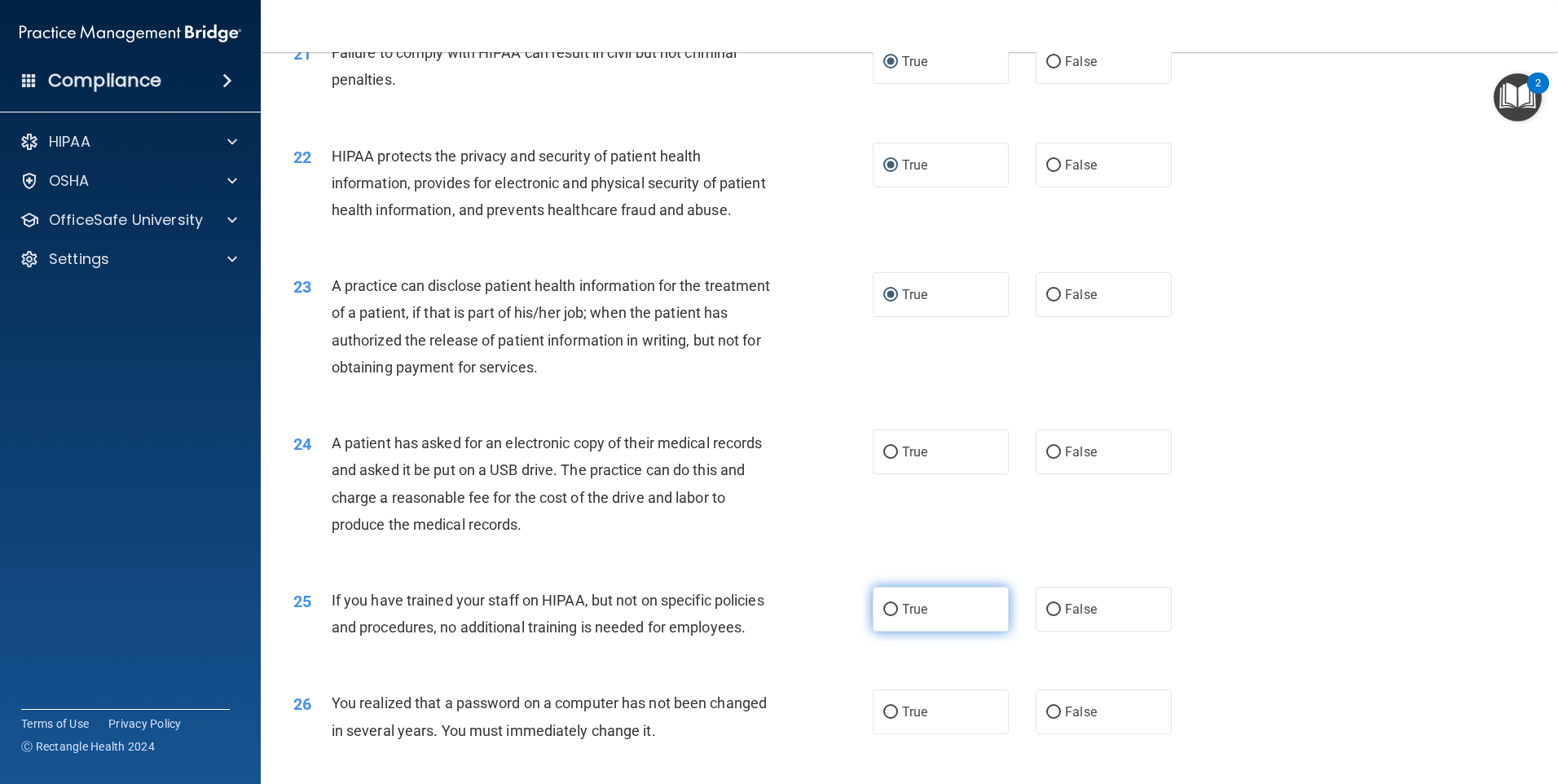
scroll to position [2444, 0]
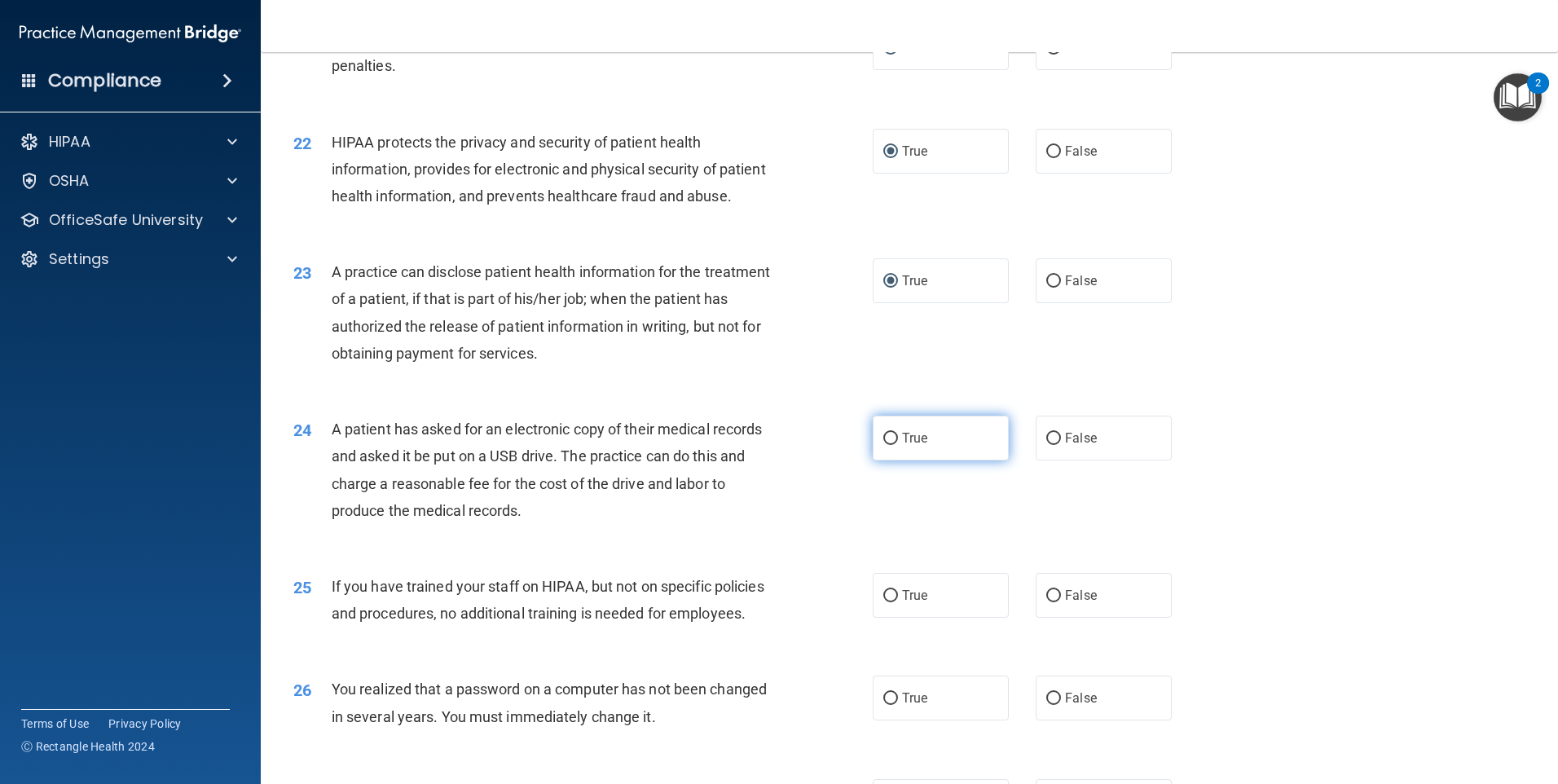
click at [888, 445] on input "True" at bounding box center [890, 439] width 15 height 12
radio input "true"
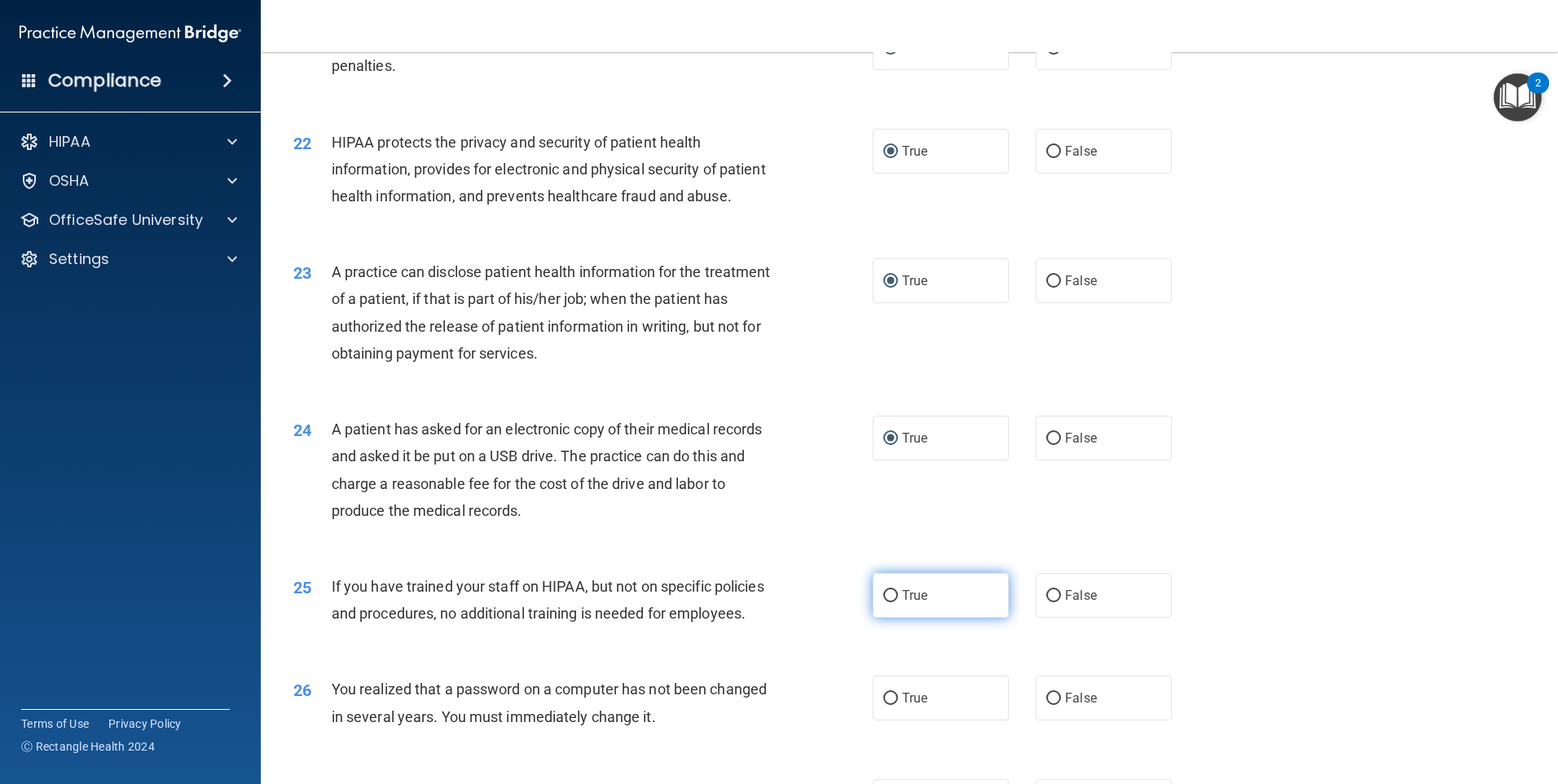
click at [887, 602] on input "True" at bounding box center [890, 596] width 15 height 12
radio input "true"
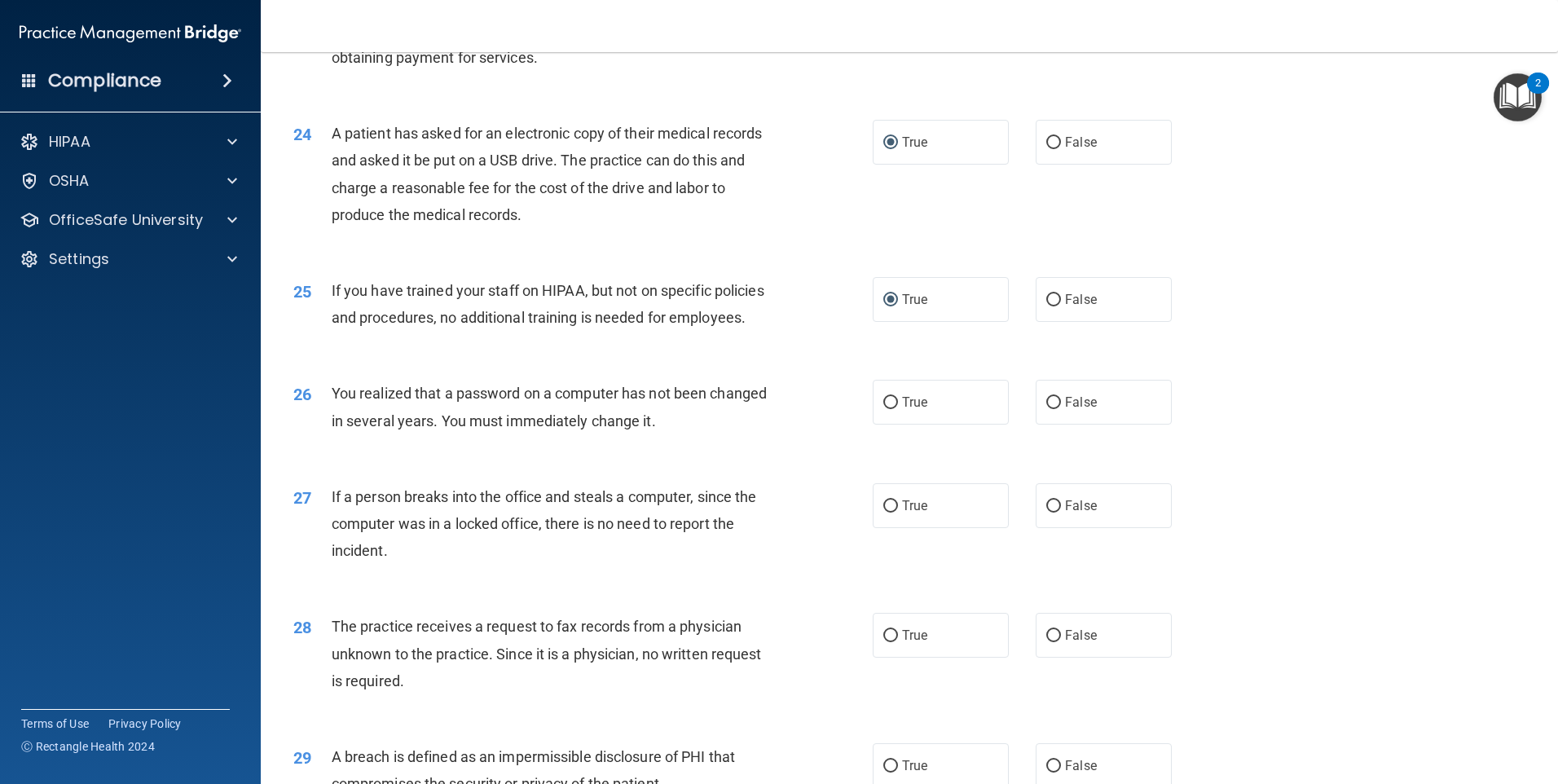
scroll to position [2769, 0]
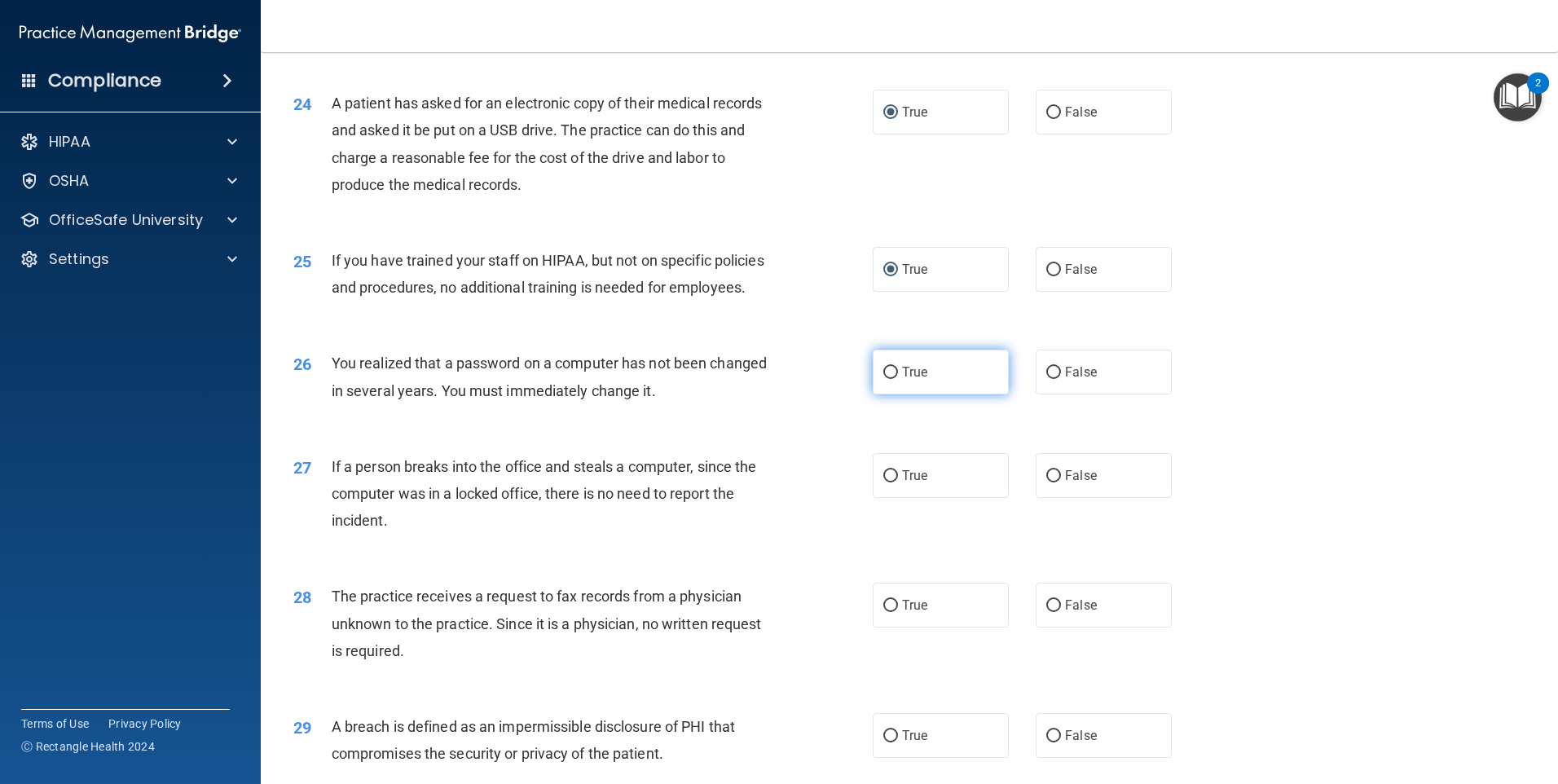
click at [883, 379] on input "True" at bounding box center [890, 372] width 15 height 12
radio input "true"
click at [889, 483] on input "True" at bounding box center [890, 476] width 15 height 12
radio input "true"
click at [883, 612] on input "True" at bounding box center [890, 606] width 15 height 12
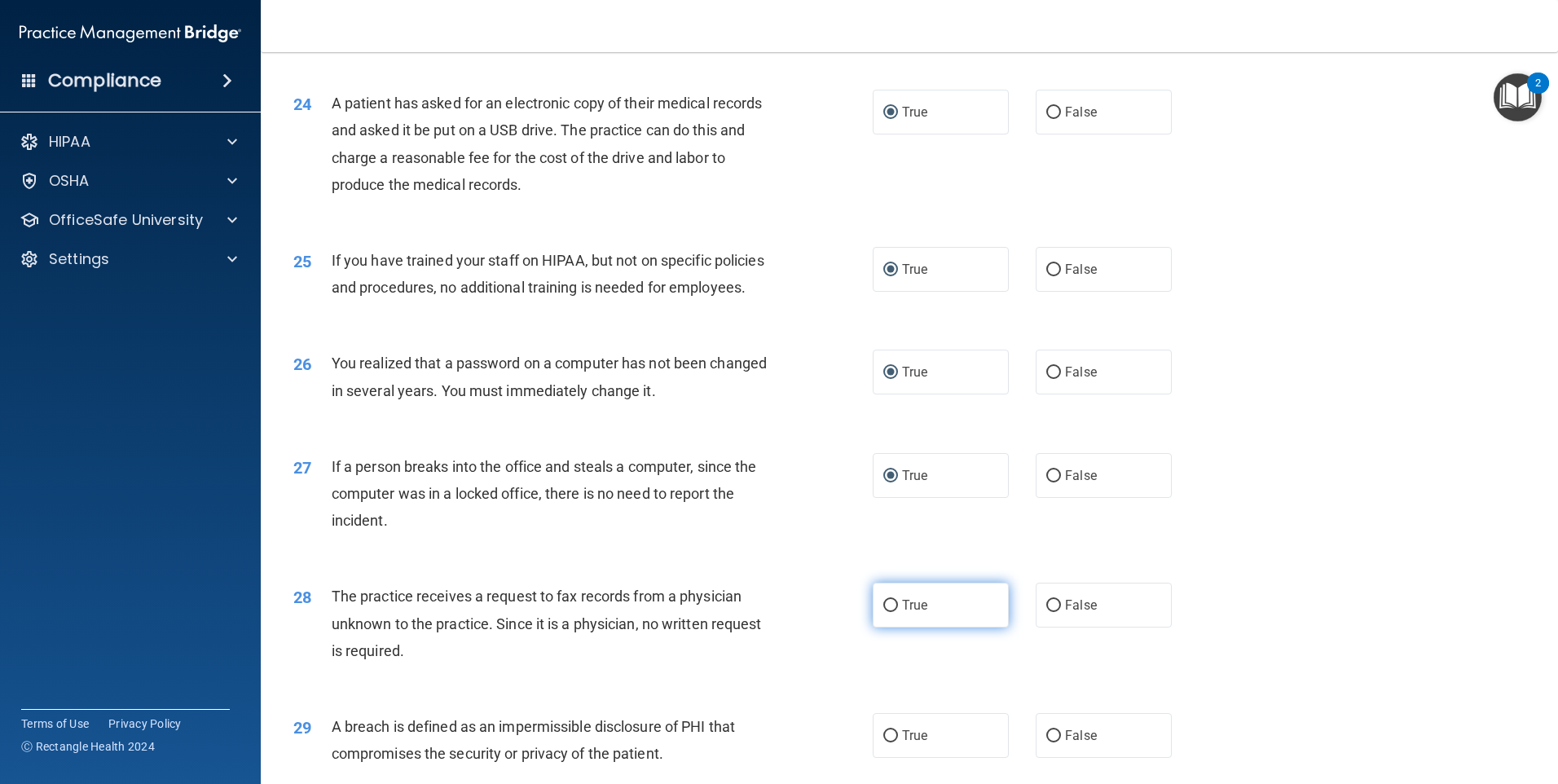
radio input "true"
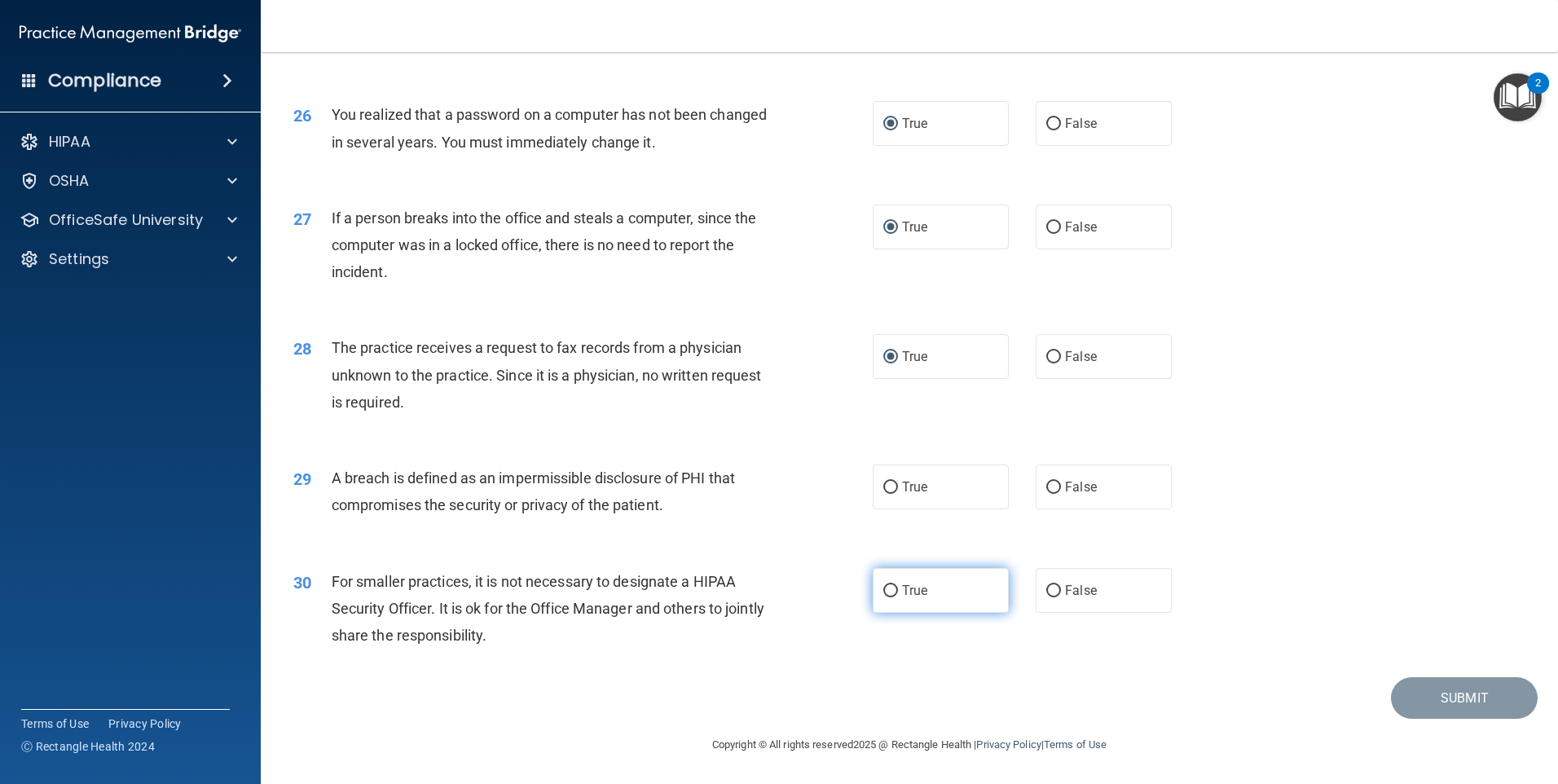
scroll to position [3098, 0]
drag, startPoint x: 890, startPoint y: 493, endPoint x: 890, endPoint y: 503, distance: 10.0
click at [890, 495] on label "True" at bounding box center [941, 487] width 136 height 45
click at [890, 493] on input "True" at bounding box center [890, 488] width 15 height 12
radio input "true"
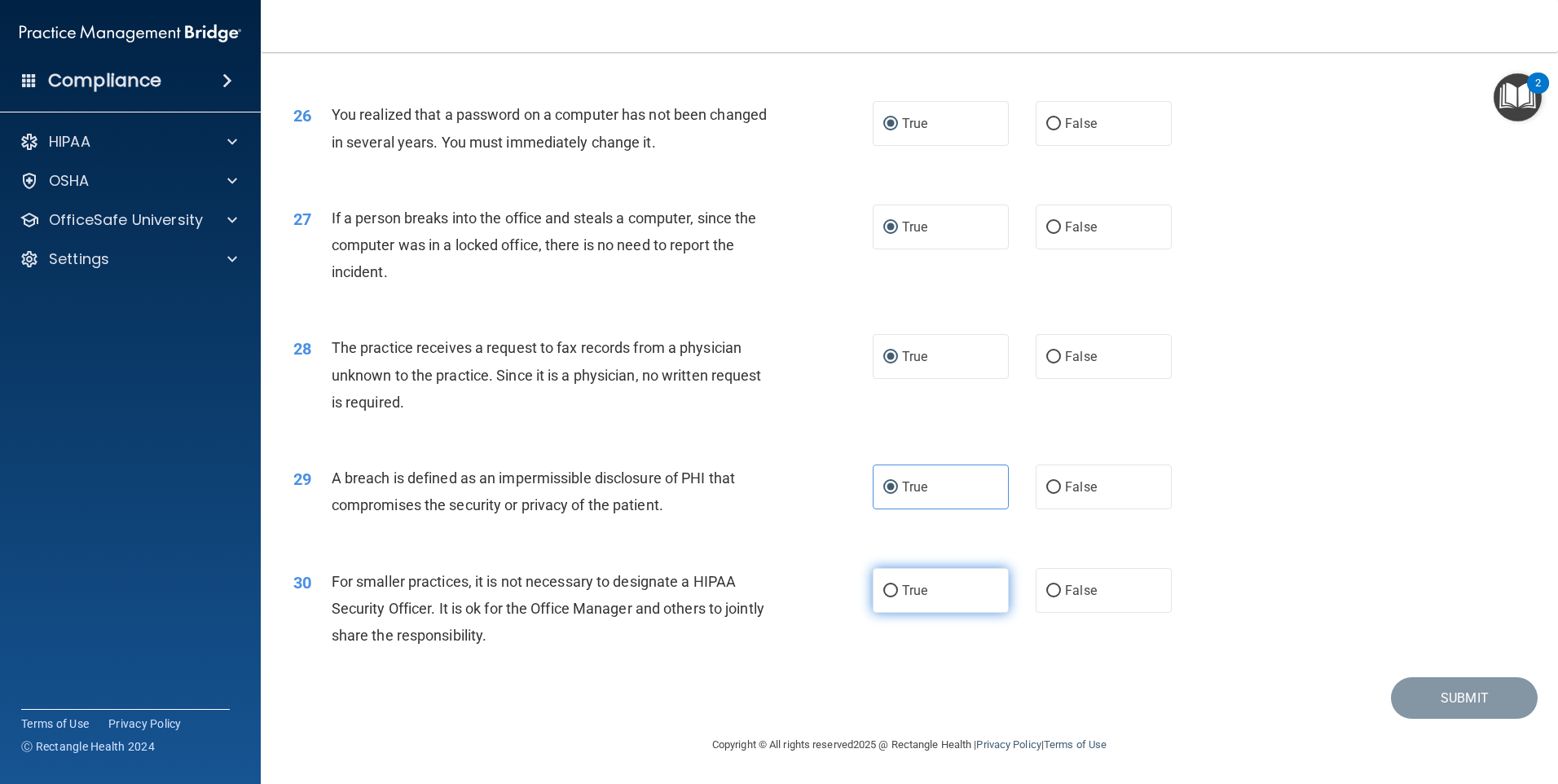
click at [883, 595] on input "True" at bounding box center [890, 591] width 15 height 12
radio input "true"
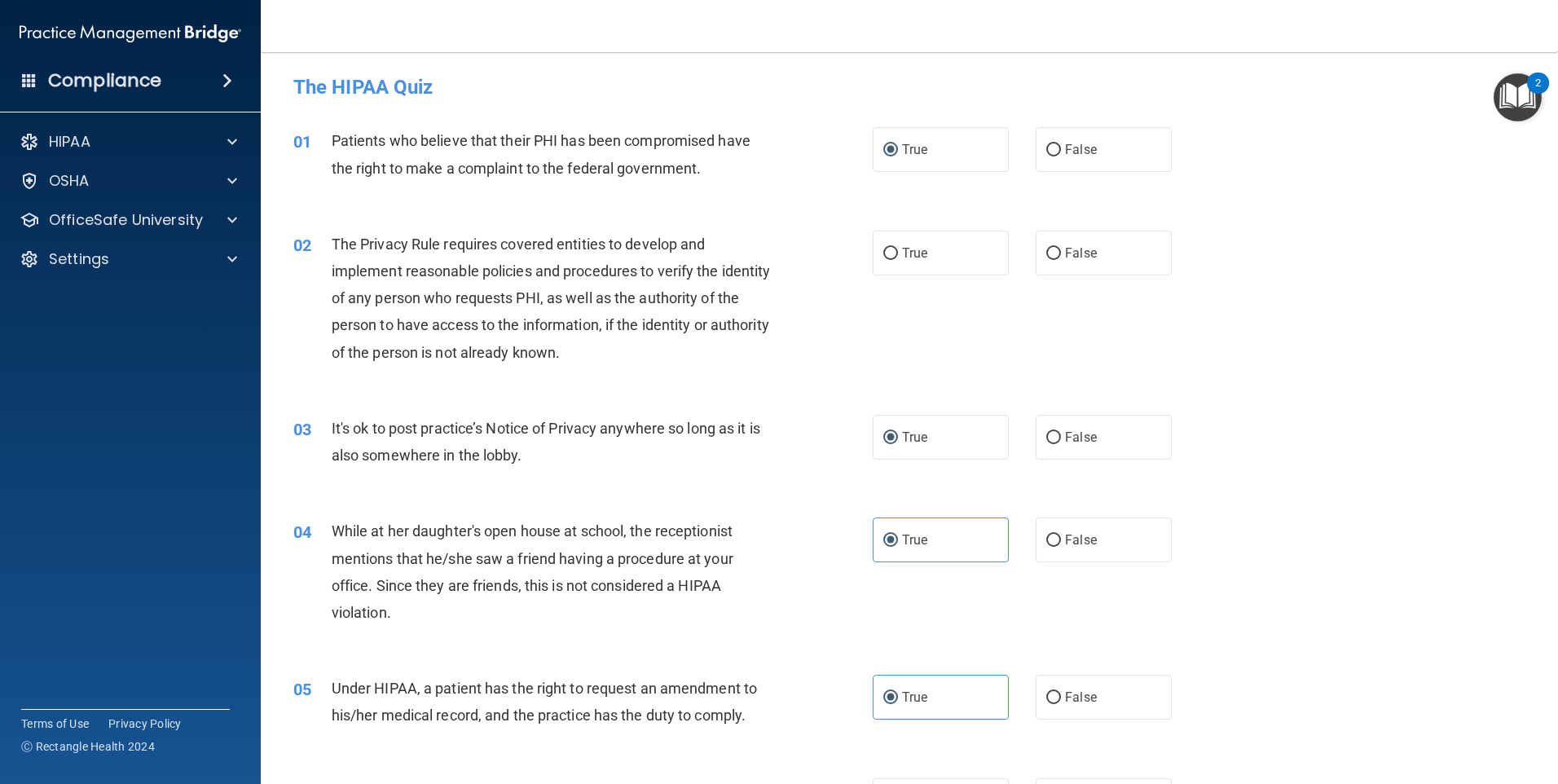
scroll to position [0, 0]
click at [892, 257] on input "True" at bounding box center [890, 256] width 15 height 12
radio input "true"
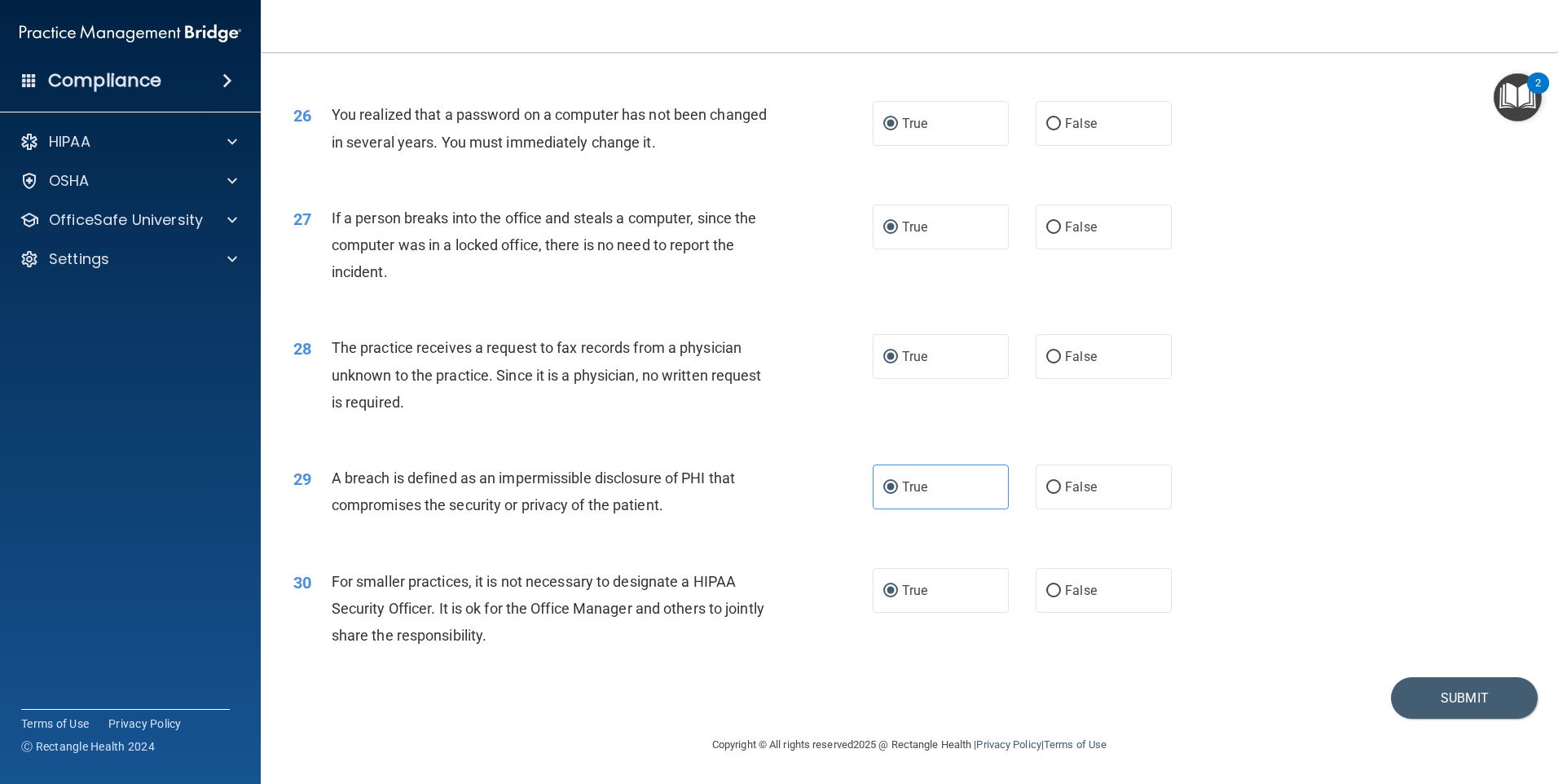
scroll to position [3098, 0]
click at [1476, 689] on button "Submit" at bounding box center [1463, 697] width 146 height 42
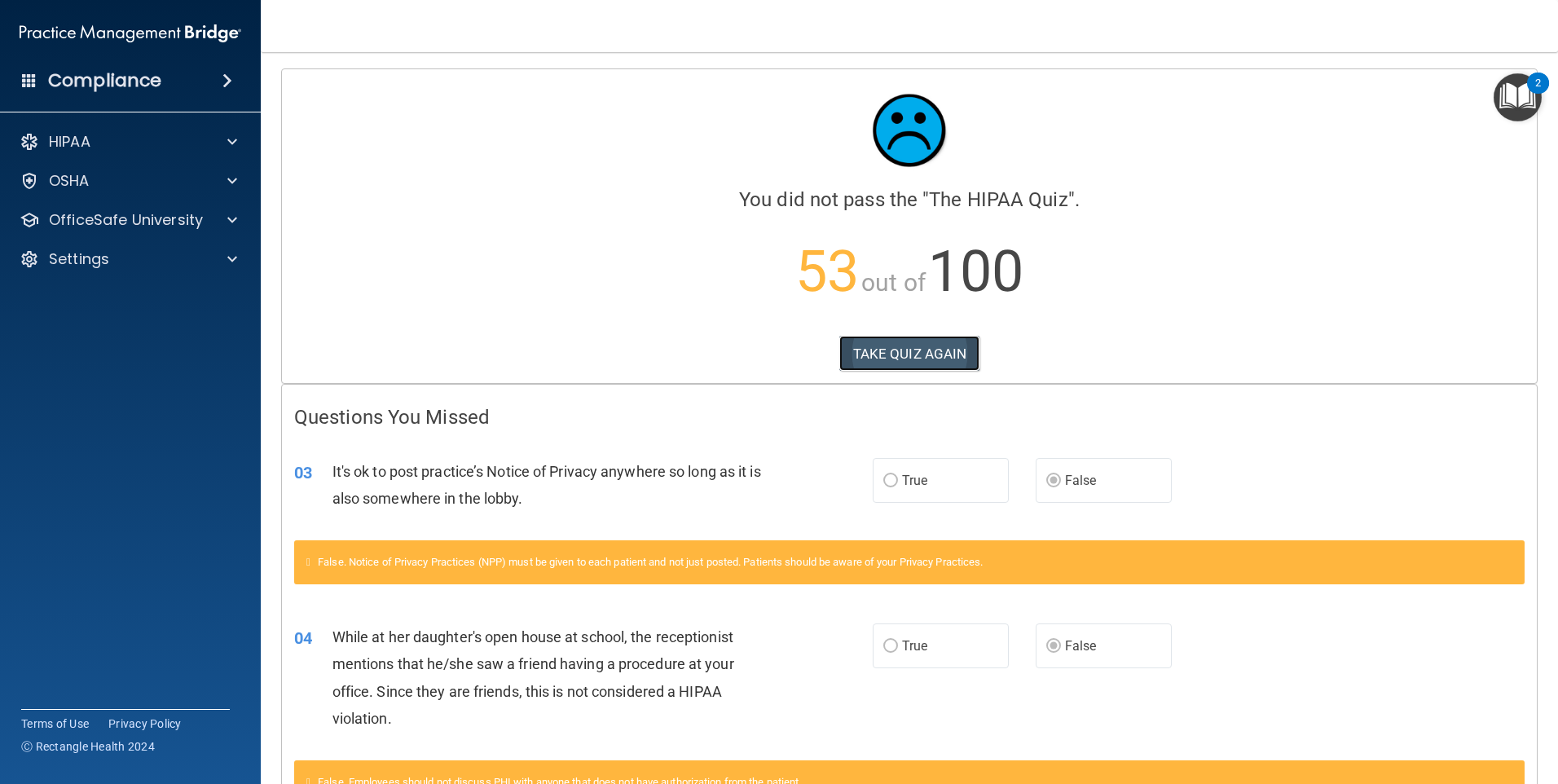
click at [923, 356] on button "TAKE QUIZ AGAIN" at bounding box center [910, 353] width 141 height 36
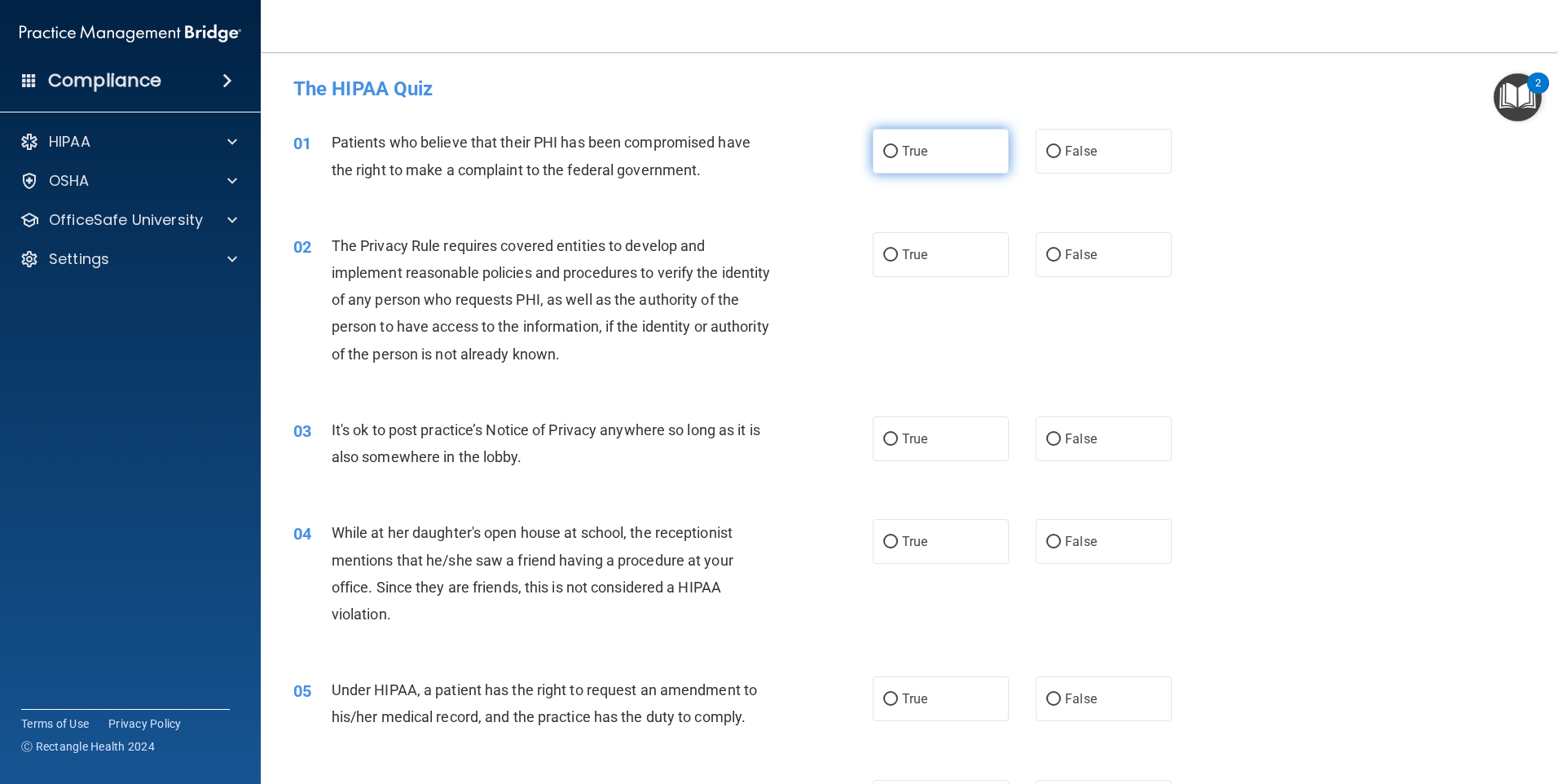
click at [887, 146] on input "True" at bounding box center [890, 152] width 15 height 12
radio input "true"
click at [883, 254] on input "True" at bounding box center [890, 256] width 15 height 12
radio input "true"
drag, startPoint x: 1049, startPoint y: 438, endPoint x: 1058, endPoint y: 438, distance: 9.0
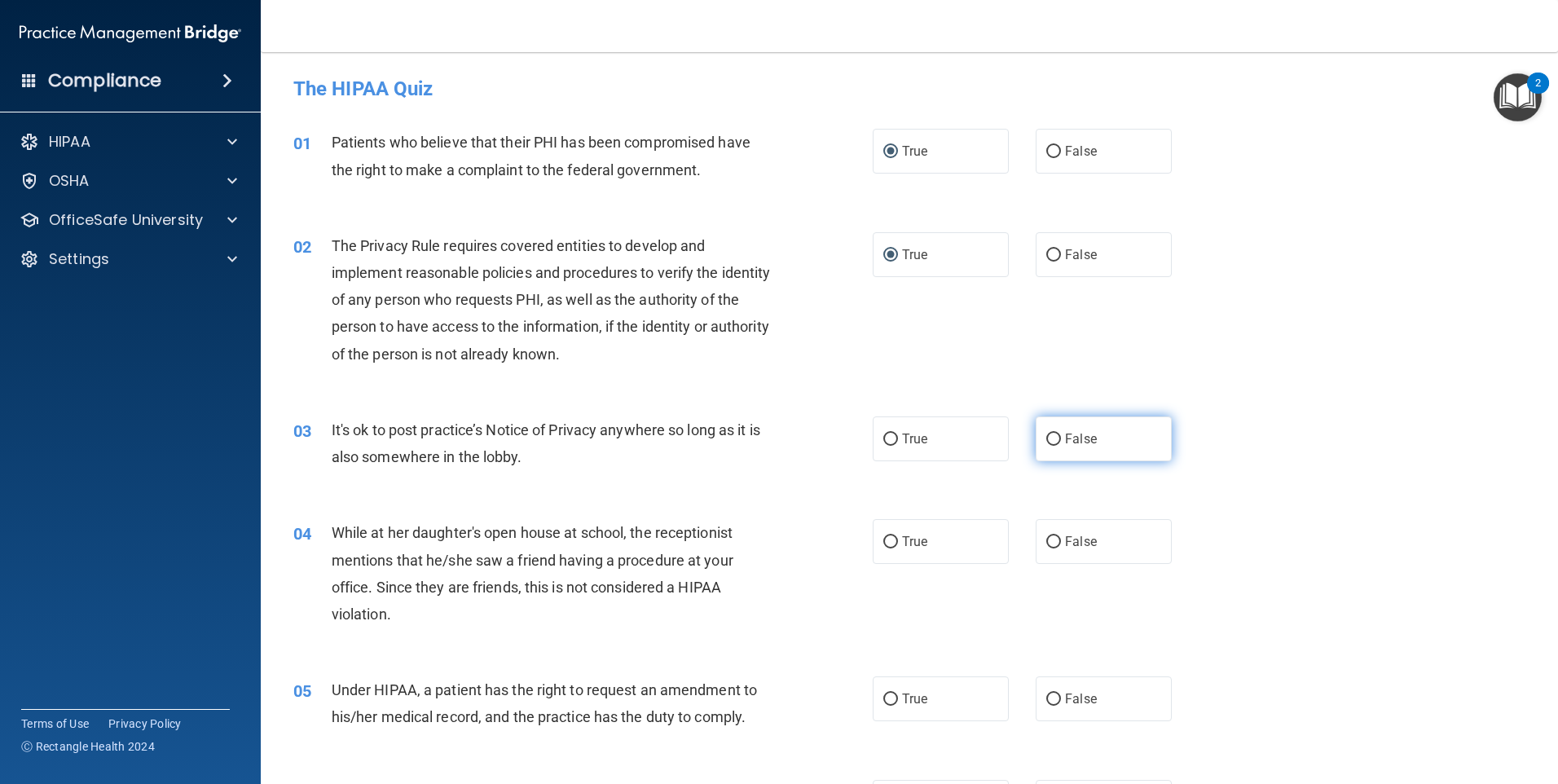
click at [1055, 438] on label "False" at bounding box center [1103, 438] width 136 height 45
click at [1055, 438] on input "False" at bounding box center [1053, 440] width 15 height 12
radio input "true"
click at [1047, 541] on input "False" at bounding box center [1053, 542] width 15 height 12
radio input "true"
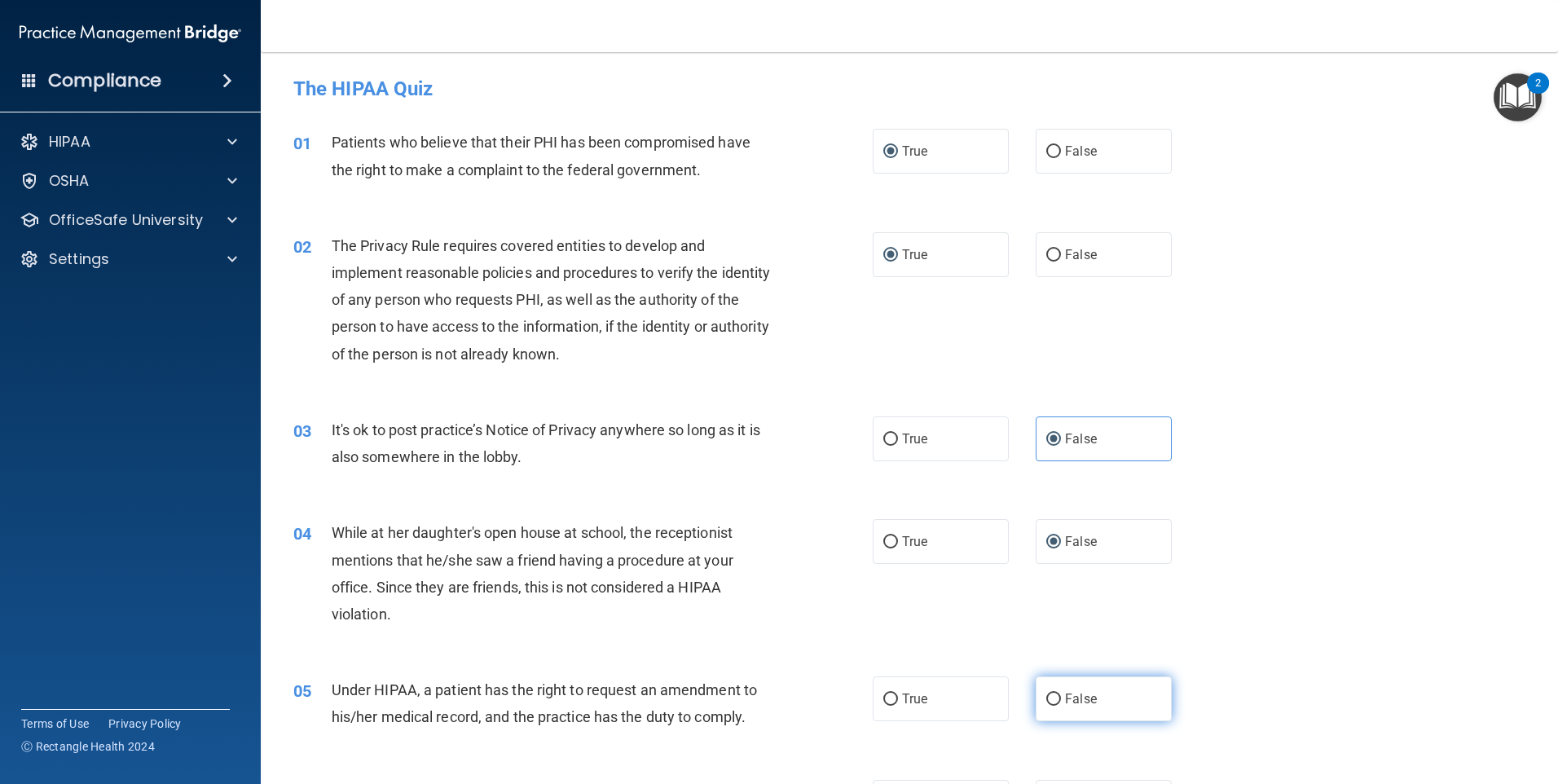
click at [1046, 700] on input "False" at bounding box center [1053, 699] width 15 height 12
radio input "true"
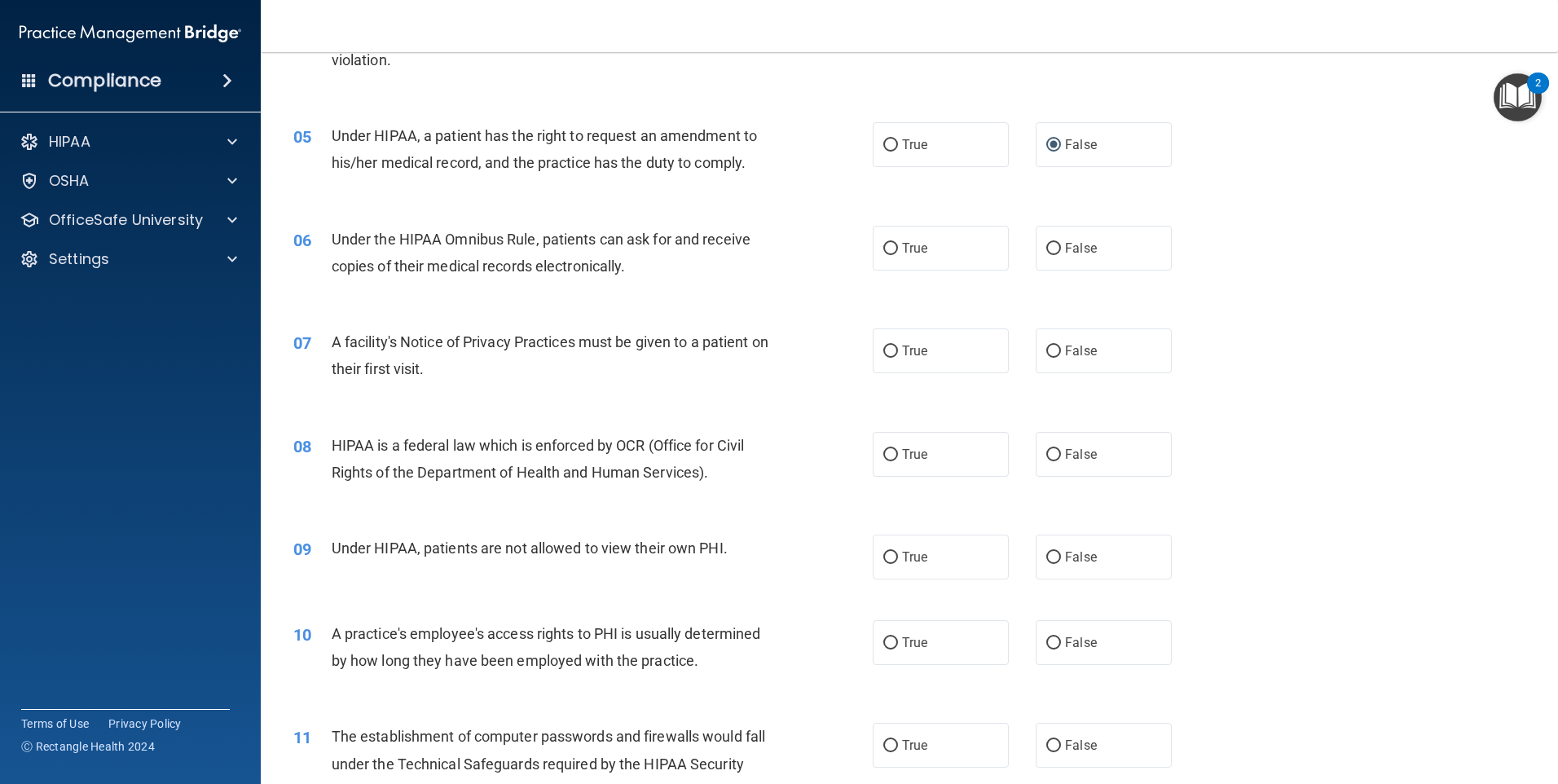
scroll to position [570, 0]
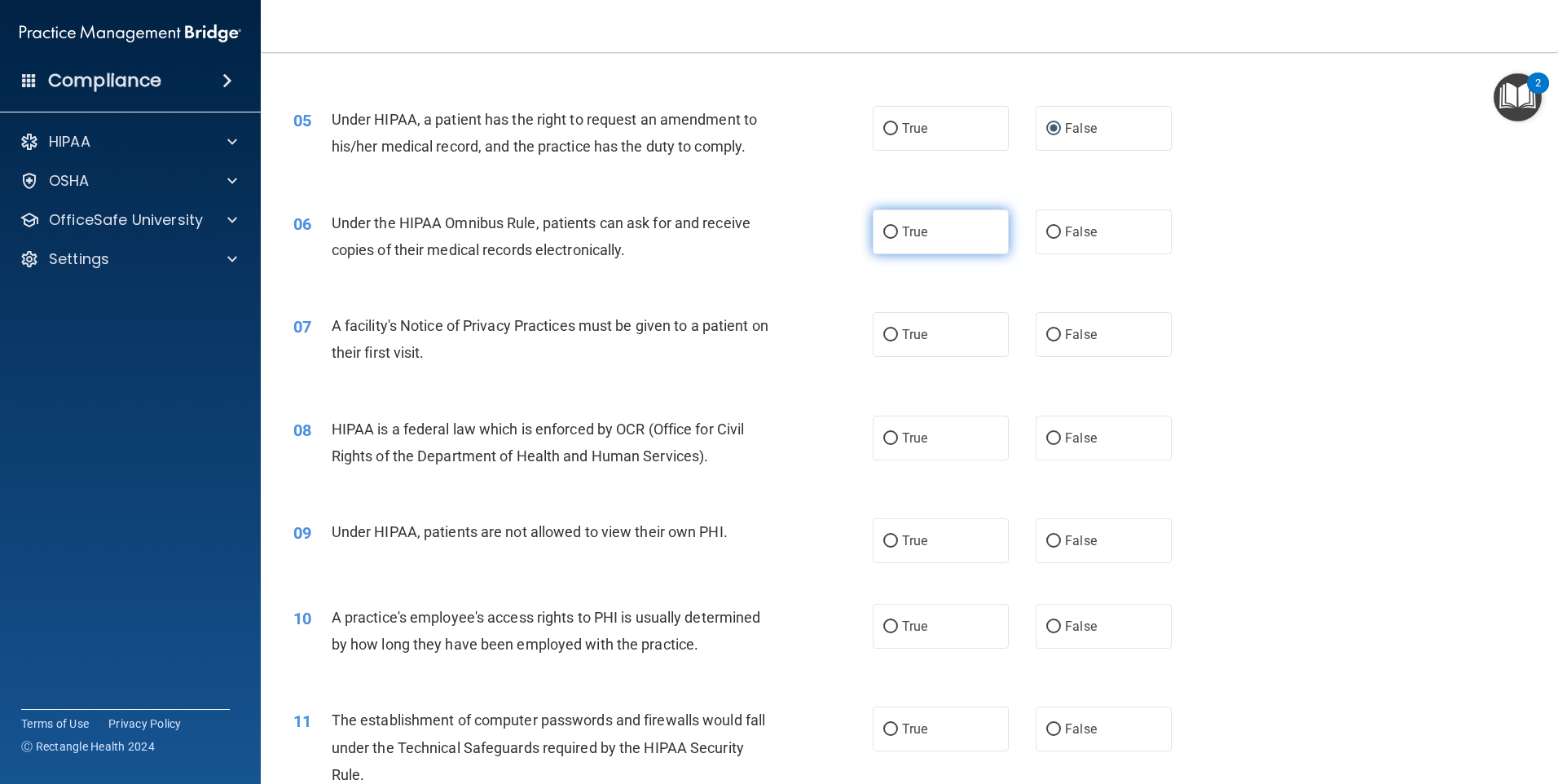
click at [887, 235] on input "True" at bounding box center [890, 233] width 15 height 12
radio input "true"
click at [883, 343] on label "True" at bounding box center [941, 334] width 136 height 45
click at [883, 341] on input "True" at bounding box center [890, 335] width 15 height 12
radio input "true"
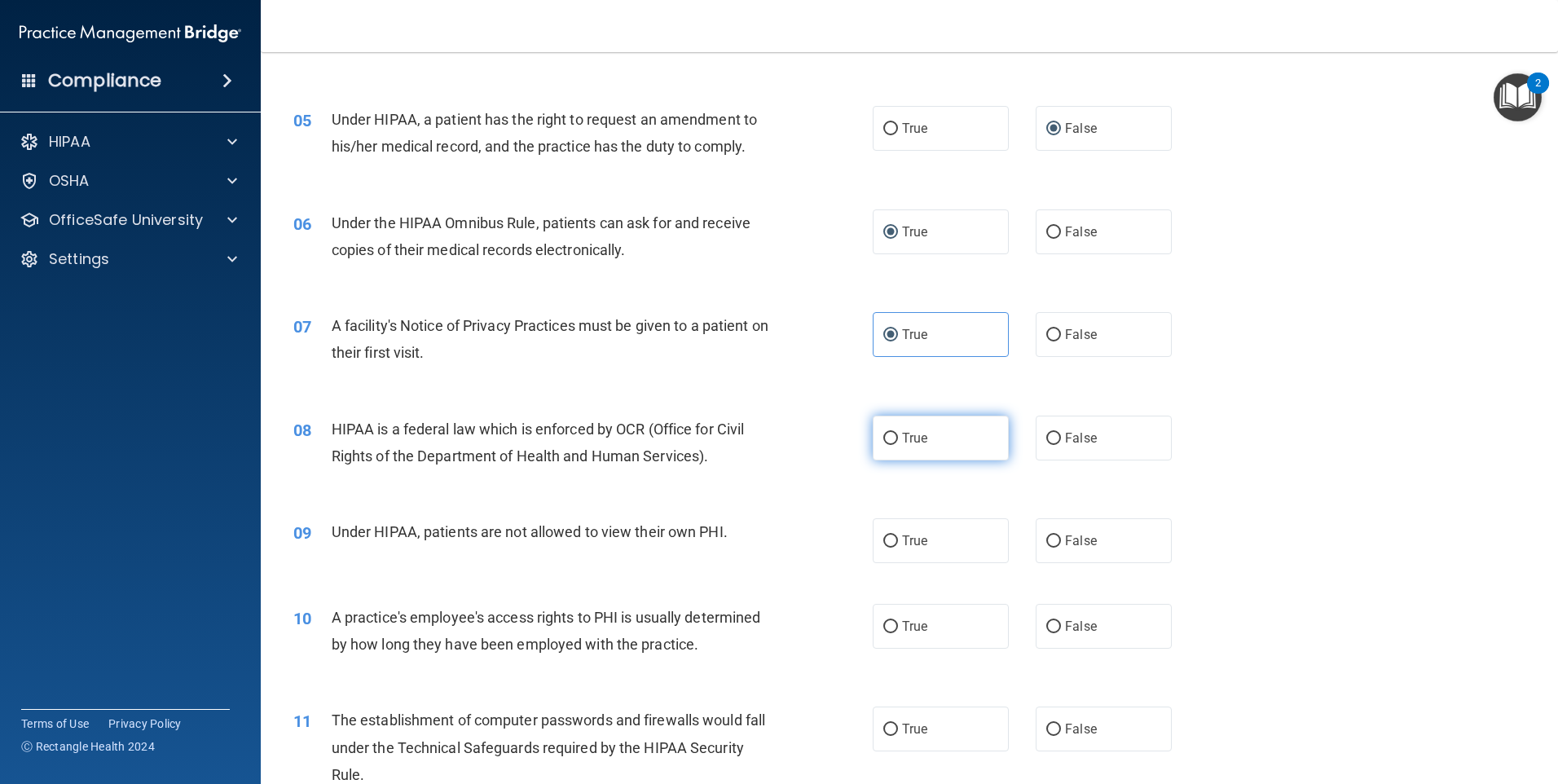
click at [895, 447] on label "True" at bounding box center [941, 438] width 136 height 45
click at [895, 445] on input "True" at bounding box center [890, 439] width 15 height 12
radio input "true"
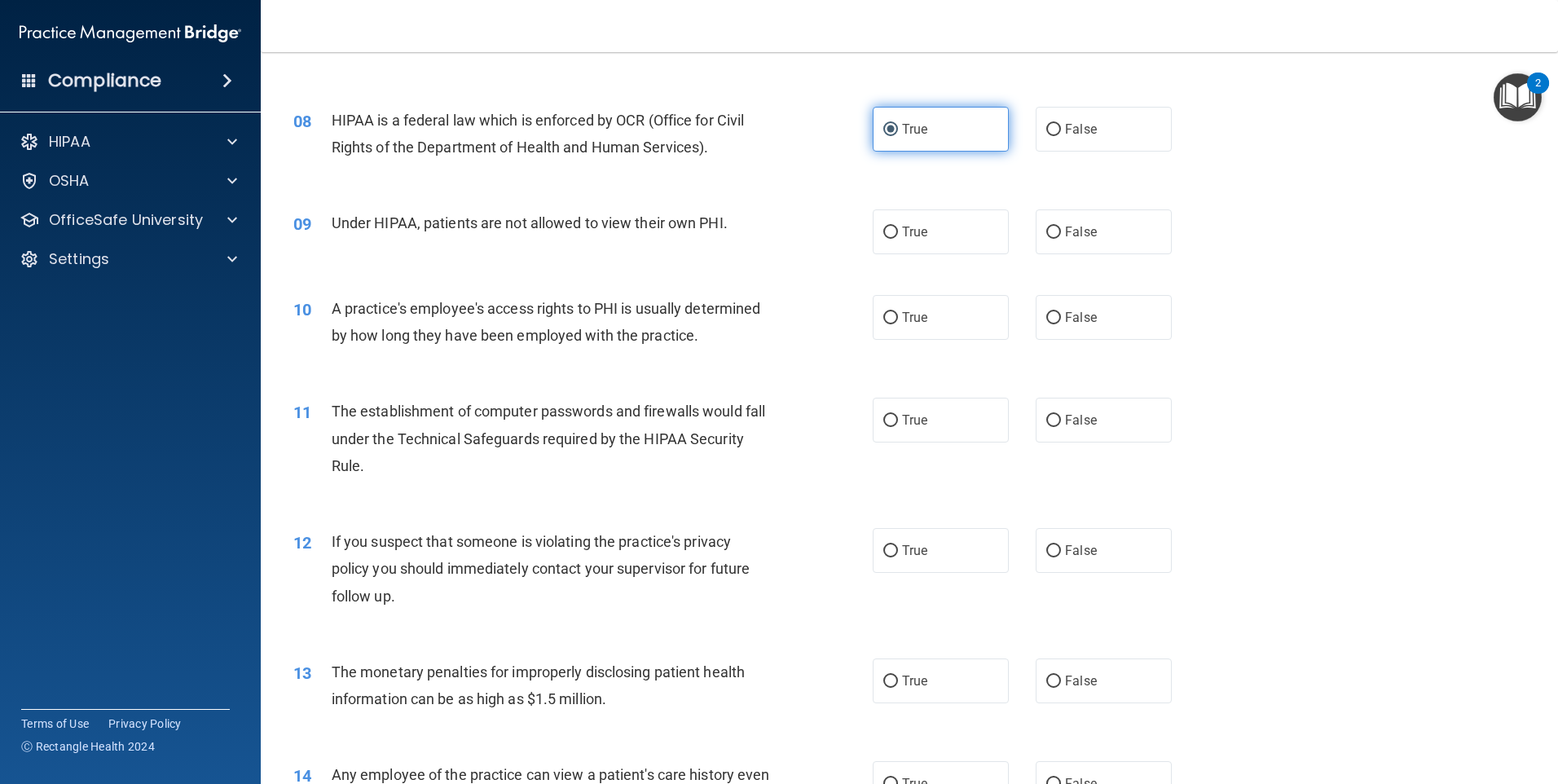
scroll to position [895, 0]
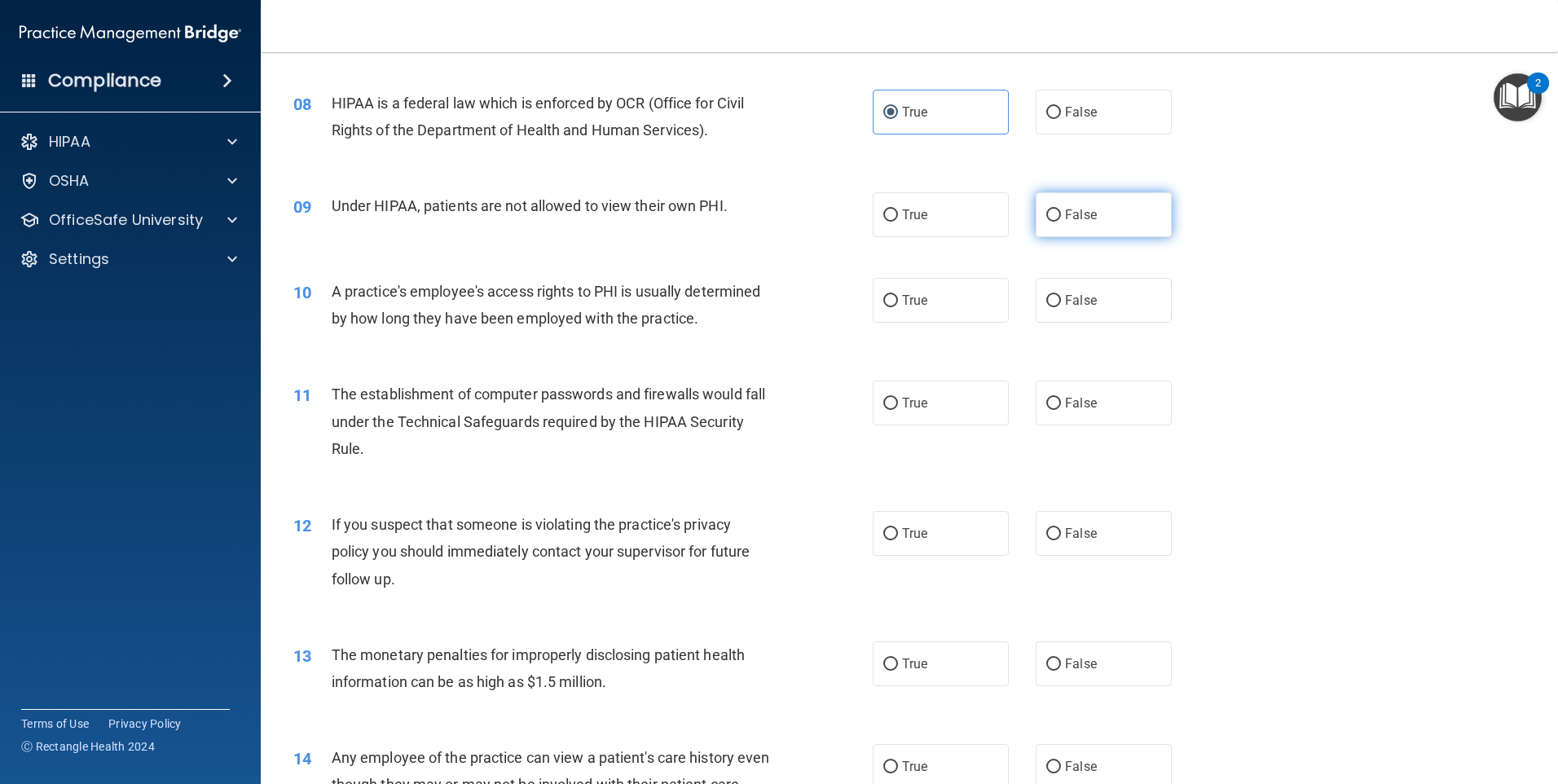
click at [1051, 217] on input "False" at bounding box center [1053, 215] width 15 height 12
radio input "true"
click at [1052, 302] on input "False" at bounding box center [1053, 300] width 15 height 12
radio input "true"
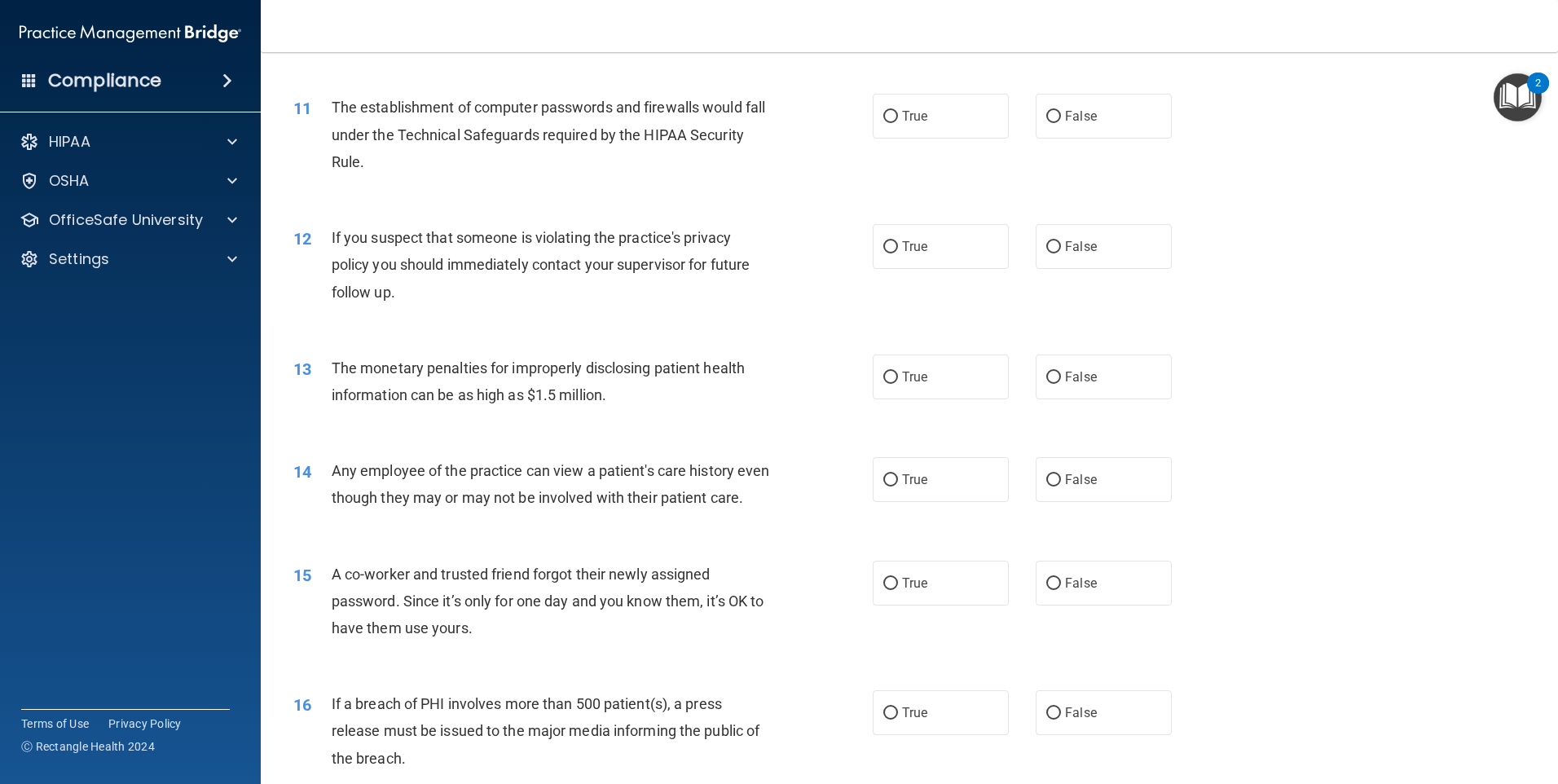
scroll to position [1222, 0]
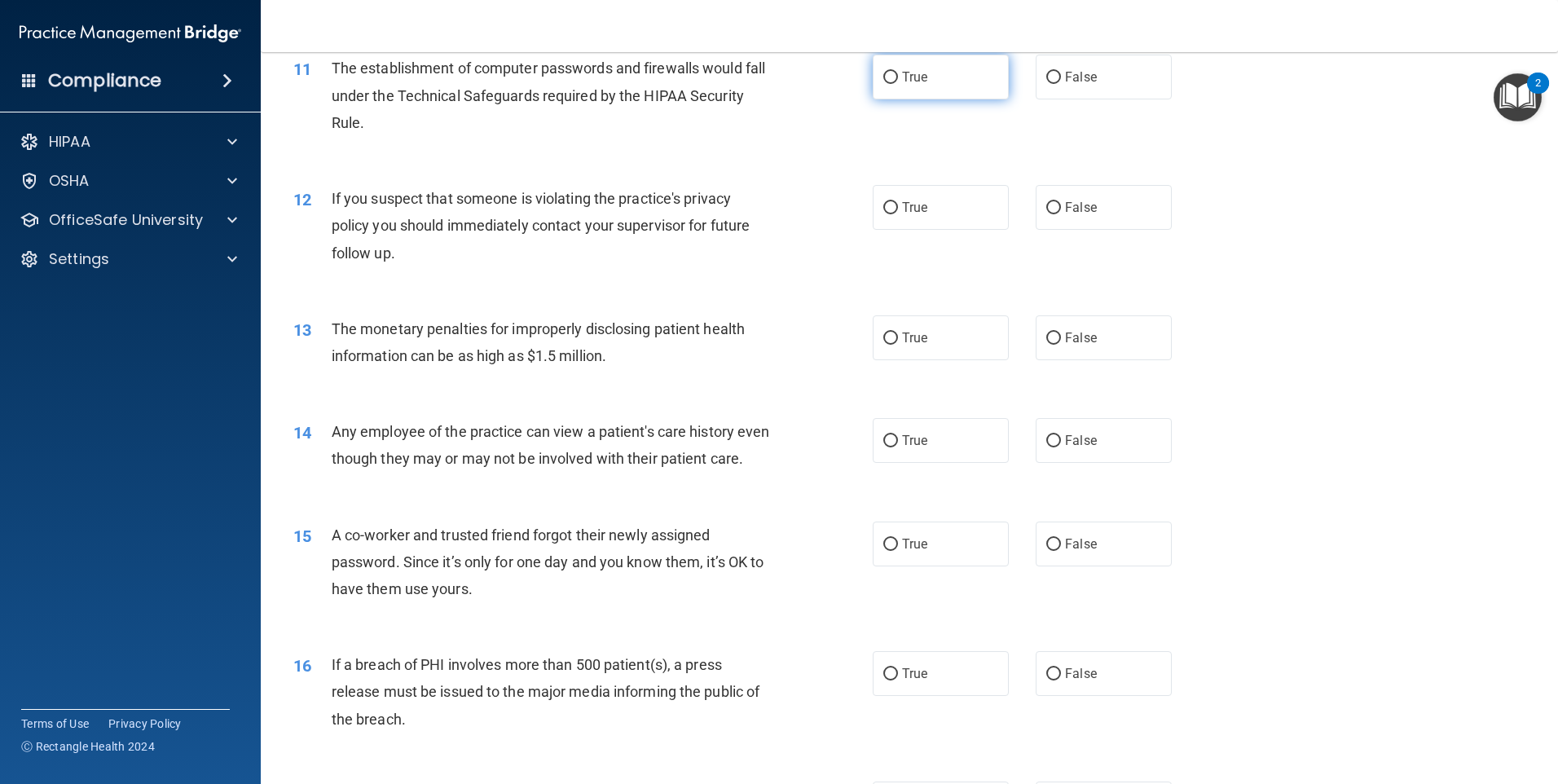
click at [889, 76] on input "True" at bounding box center [890, 78] width 15 height 12
radio input "true"
click at [889, 220] on label "True" at bounding box center [941, 207] width 136 height 45
click at [889, 214] on input "True" at bounding box center [890, 208] width 15 height 12
radio input "true"
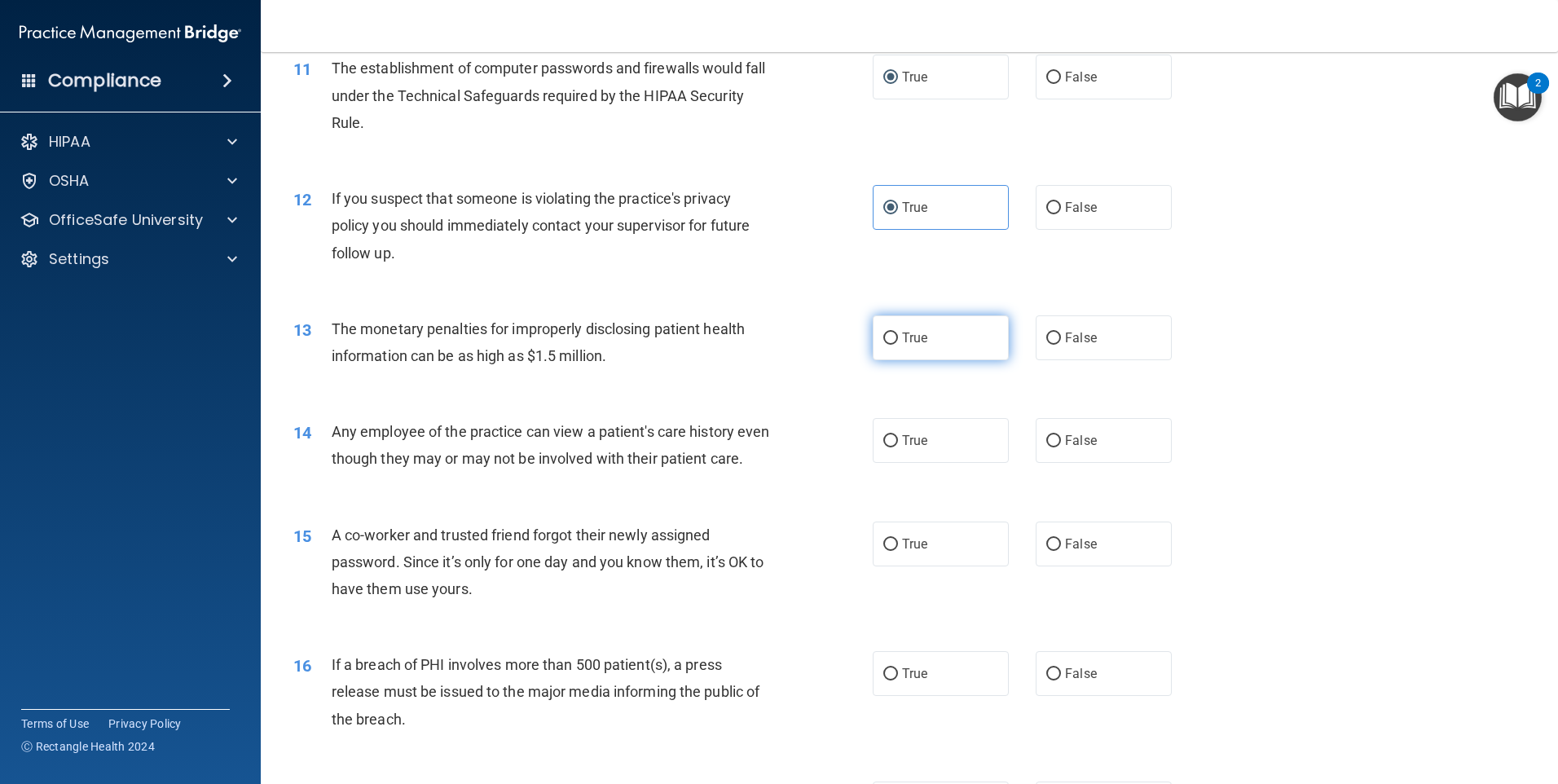
click at [886, 341] on input "True" at bounding box center [890, 338] width 15 height 12
radio input "true"
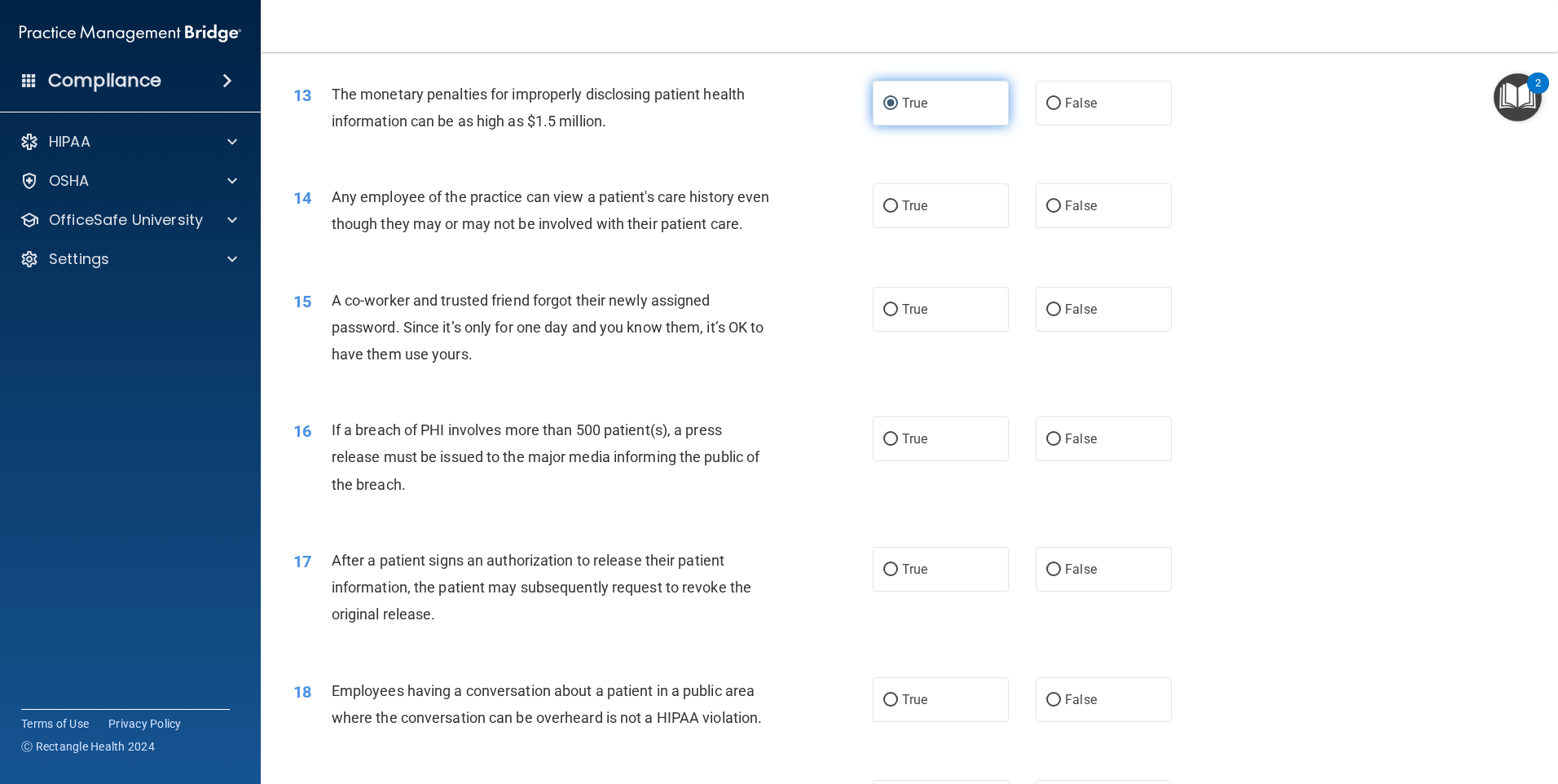
scroll to position [1467, 0]
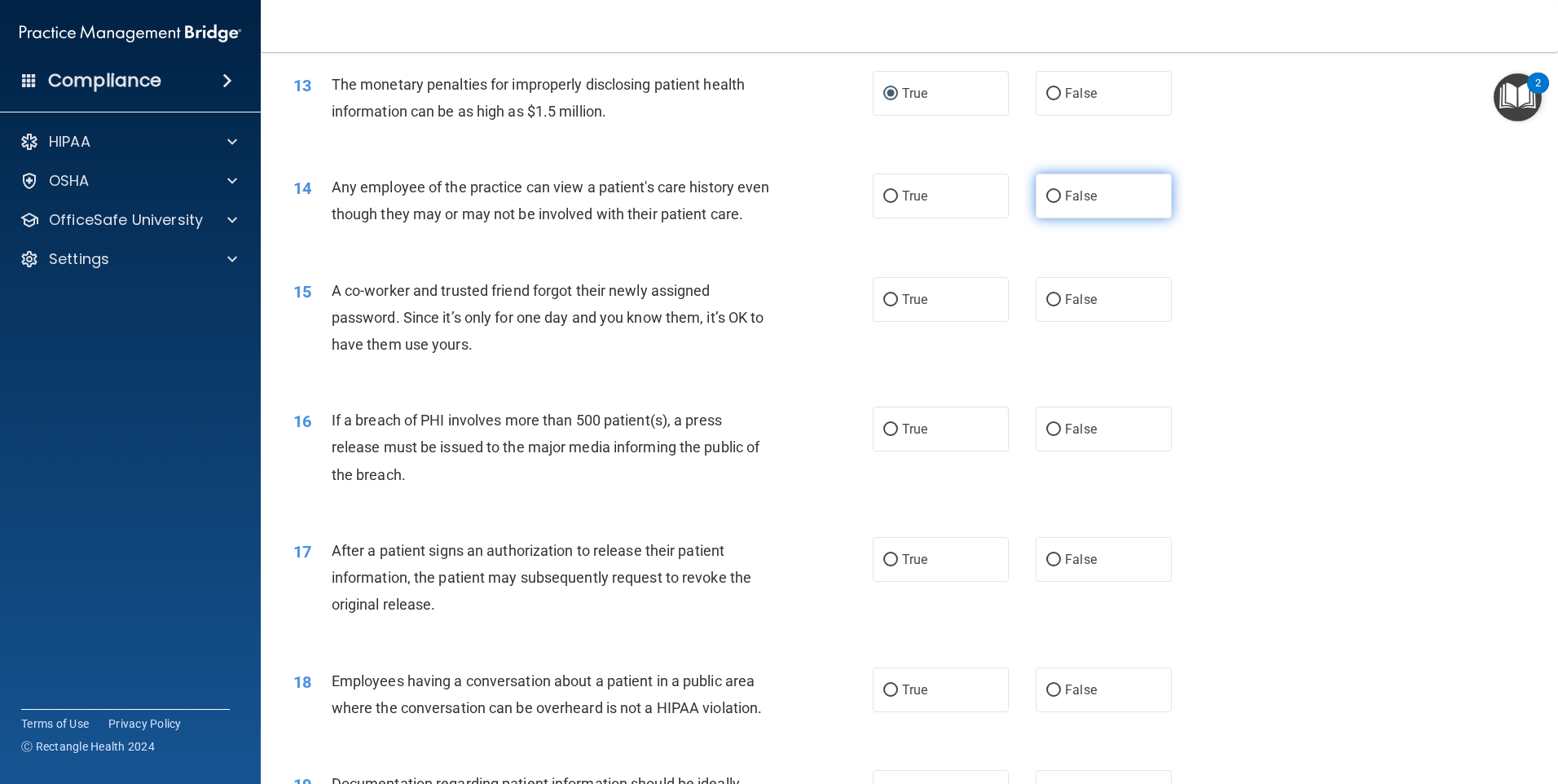
click at [1065, 200] on span "False" at bounding box center [1081, 196] width 32 height 16
click at [1058, 200] on input "False" at bounding box center [1053, 197] width 15 height 12
radio input "true"
click at [1086, 307] on span "False" at bounding box center [1081, 299] width 32 height 16
click at [1061, 306] on input "False" at bounding box center [1053, 300] width 15 height 12
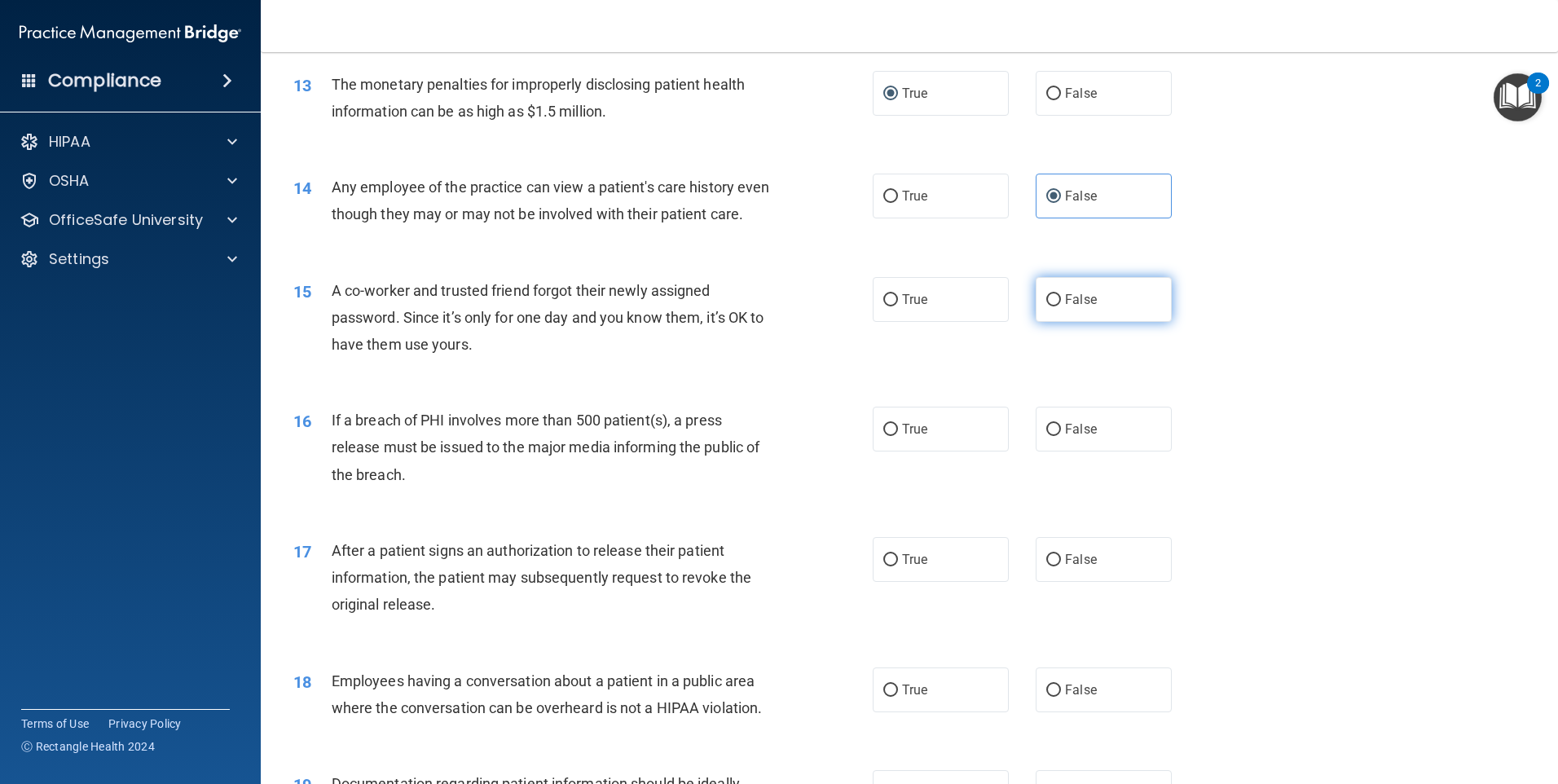
radio input "true"
drag, startPoint x: 915, startPoint y: 462, endPoint x: 924, endPoint y: 470, distance: 12.0
click at [921, 452] on label "True" at bounding box center [941, 428] width 136 height 45
drag, startPoint x: 924, startPoint y: 470, endPoint x: 926, endPoint y: 588, distance: 118.0
click at [924, 582] on label "True" at bounding box center [941, 558] width 136 height 45
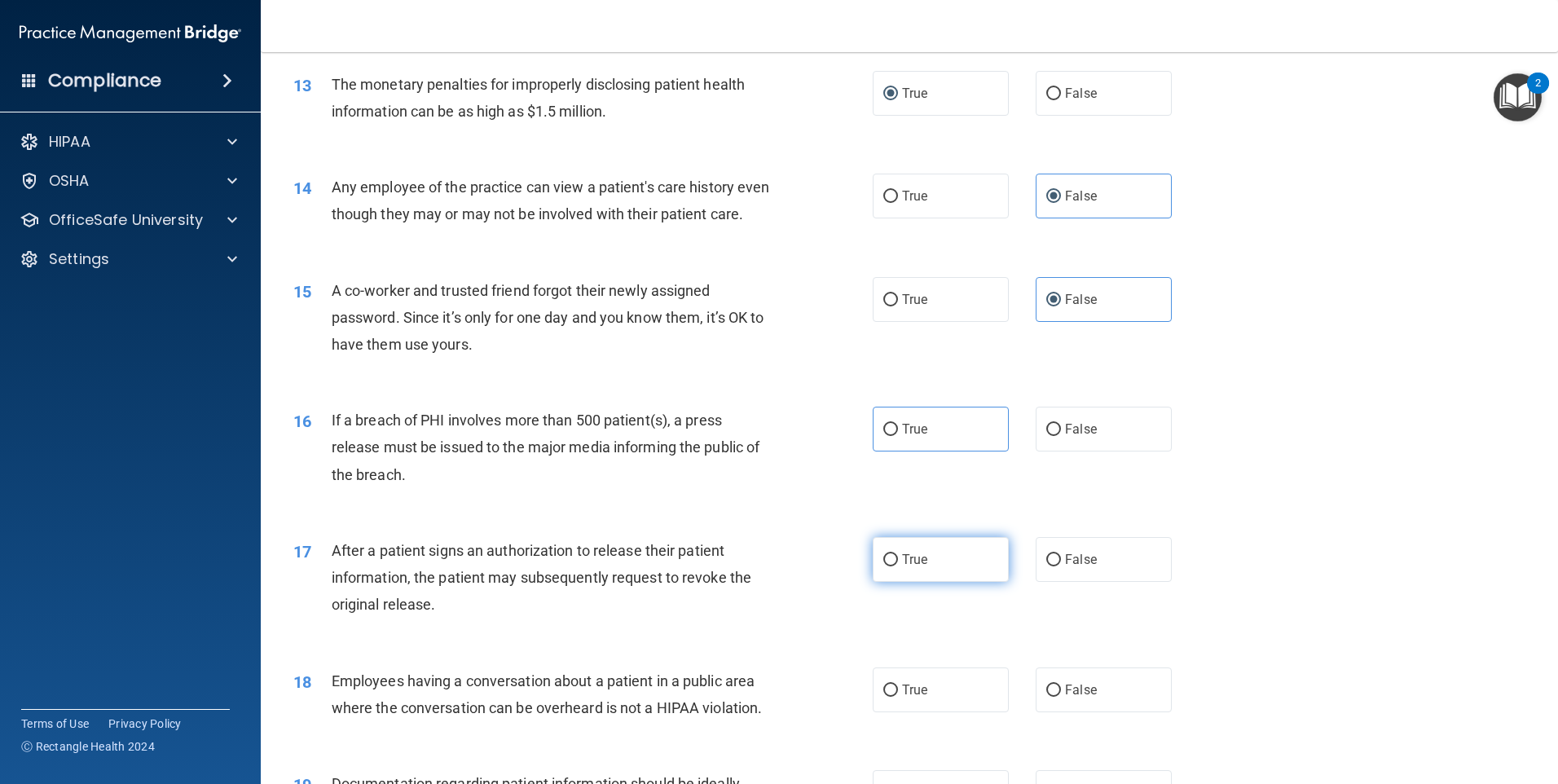
click at [898, 566] on input "True" at bounding box center [890, 560] width 15 height 12
radio input "true"
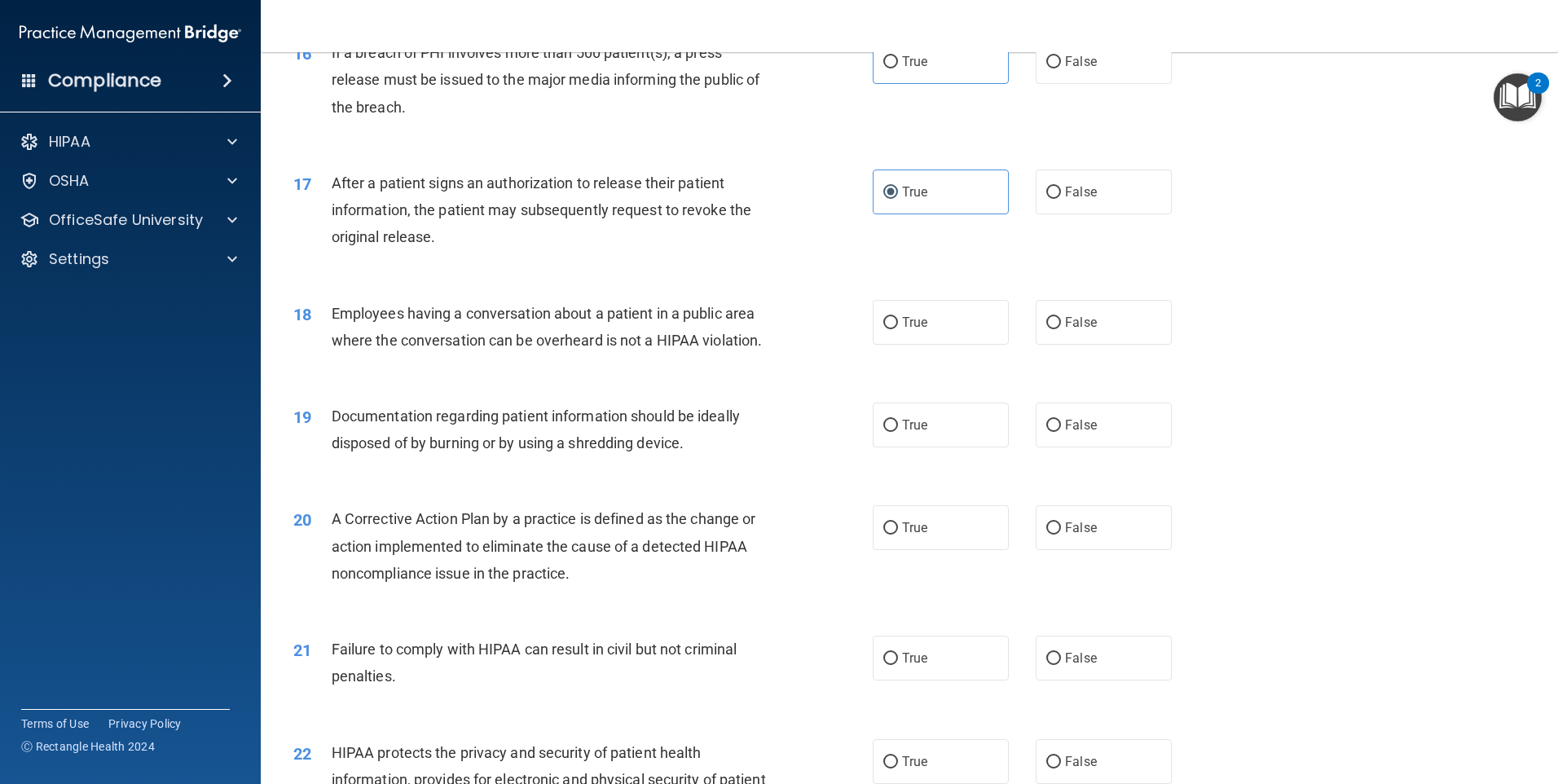
scroll to position [1547, 0]
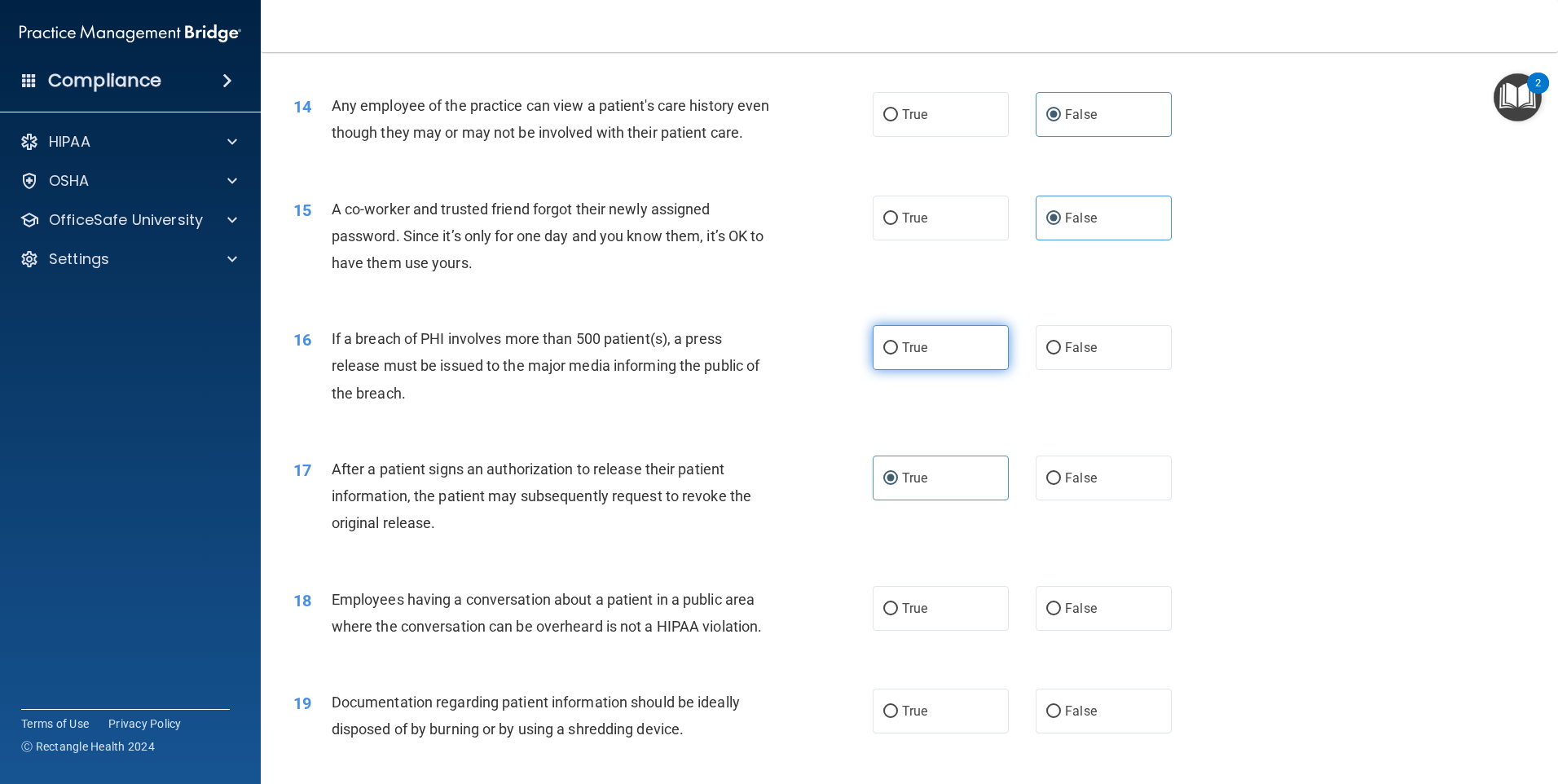
click at [953, 370] on label "True" at bounding box center [941, 347] width 136 height 45
click at [898, 354] on input "True" at bounding box center [890, 348] width 15 height 12
radio input "true"
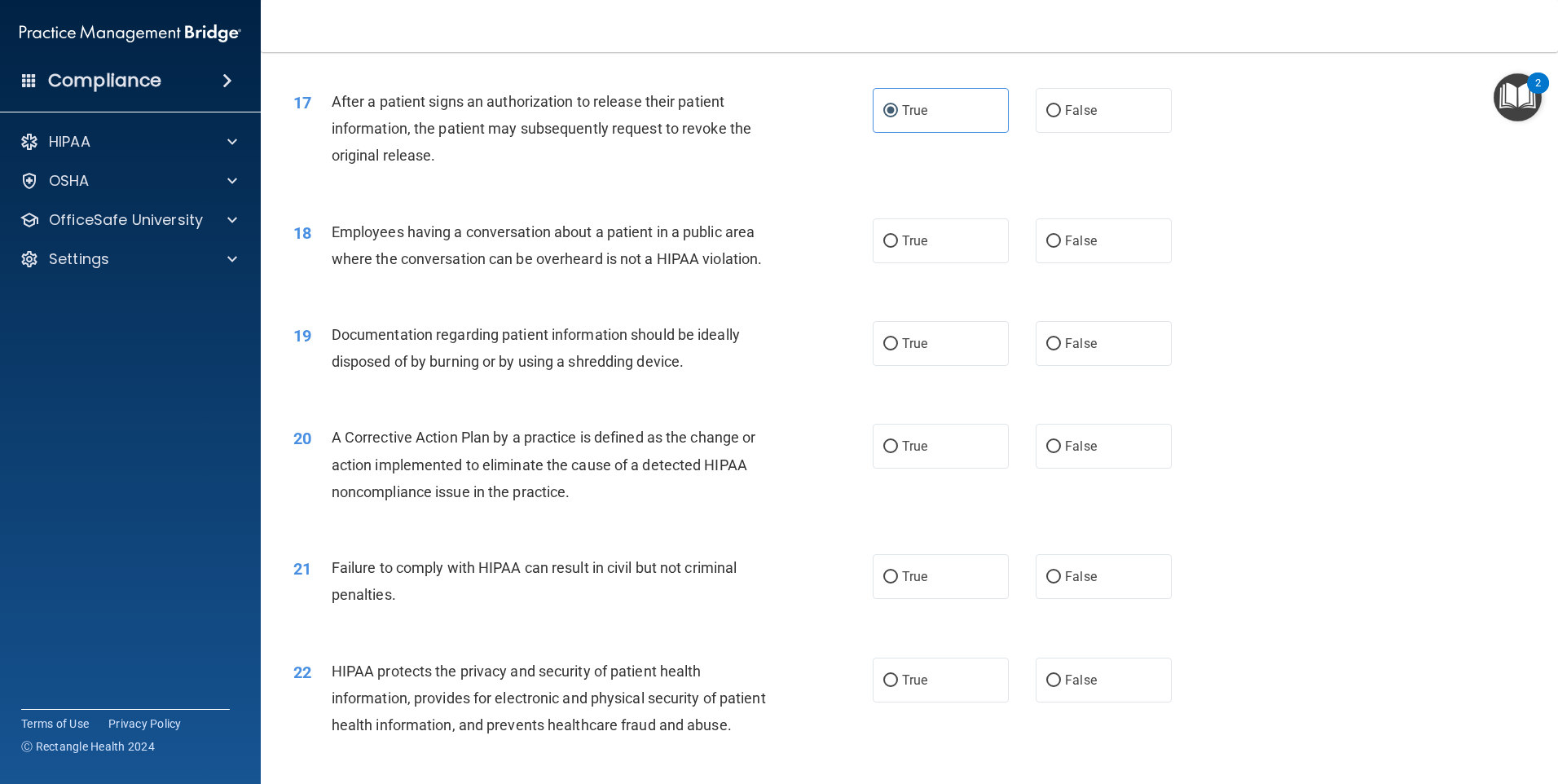
scroll to position [1955, 0]
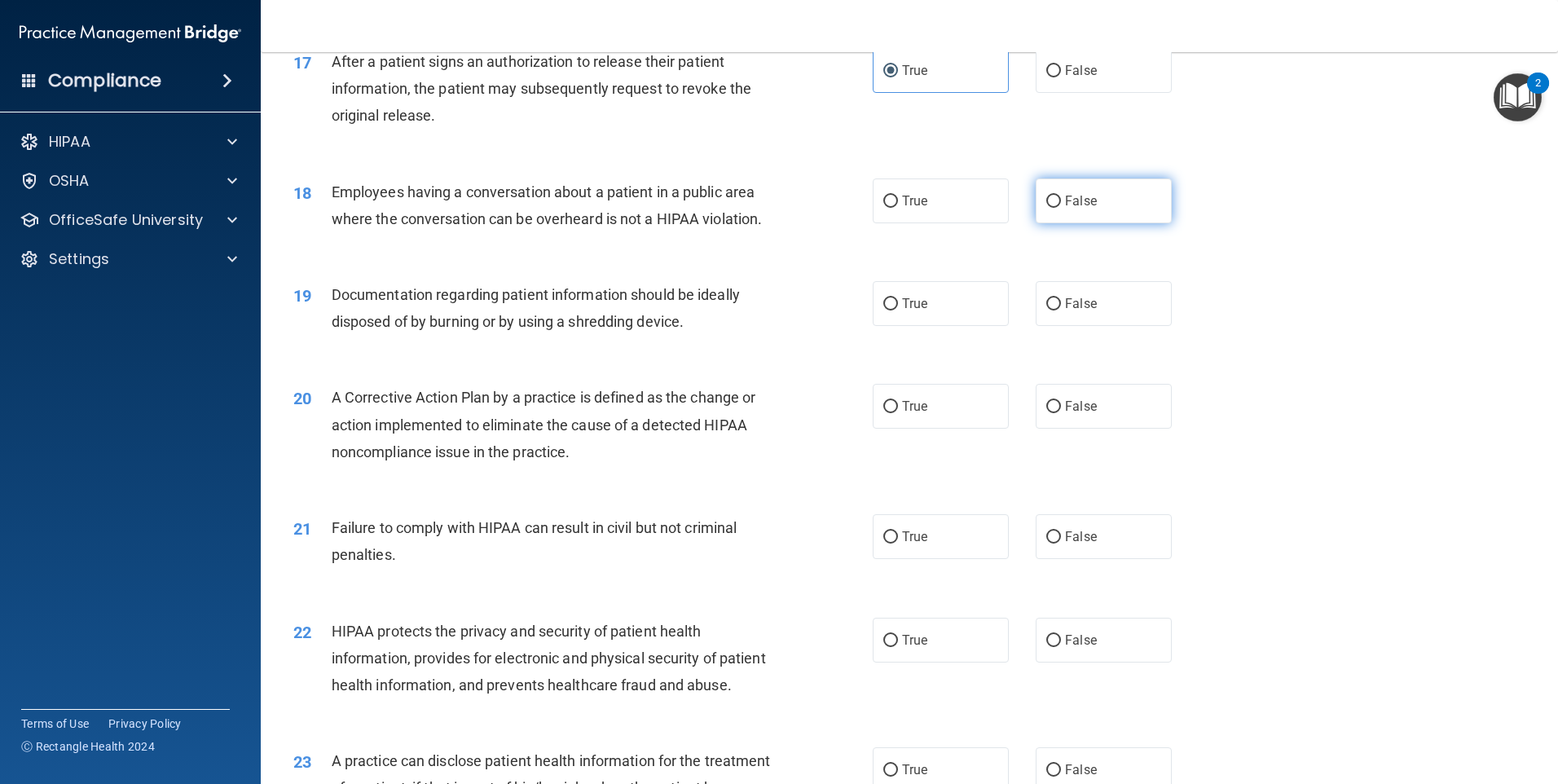
click at [1076, 209] on span "False" at bounding box center [1081, 201] width 32 height 16
click at [1061, 208] on input "False" at bounding box center [1053, 201] width 15 height 12
radio input "true"
click at [902, 311] on span "True" at bounding box center [914, 303] width 25 height 16
click at [896, 310] on input "True" at bounding box center [890, 304] width 15 height 12
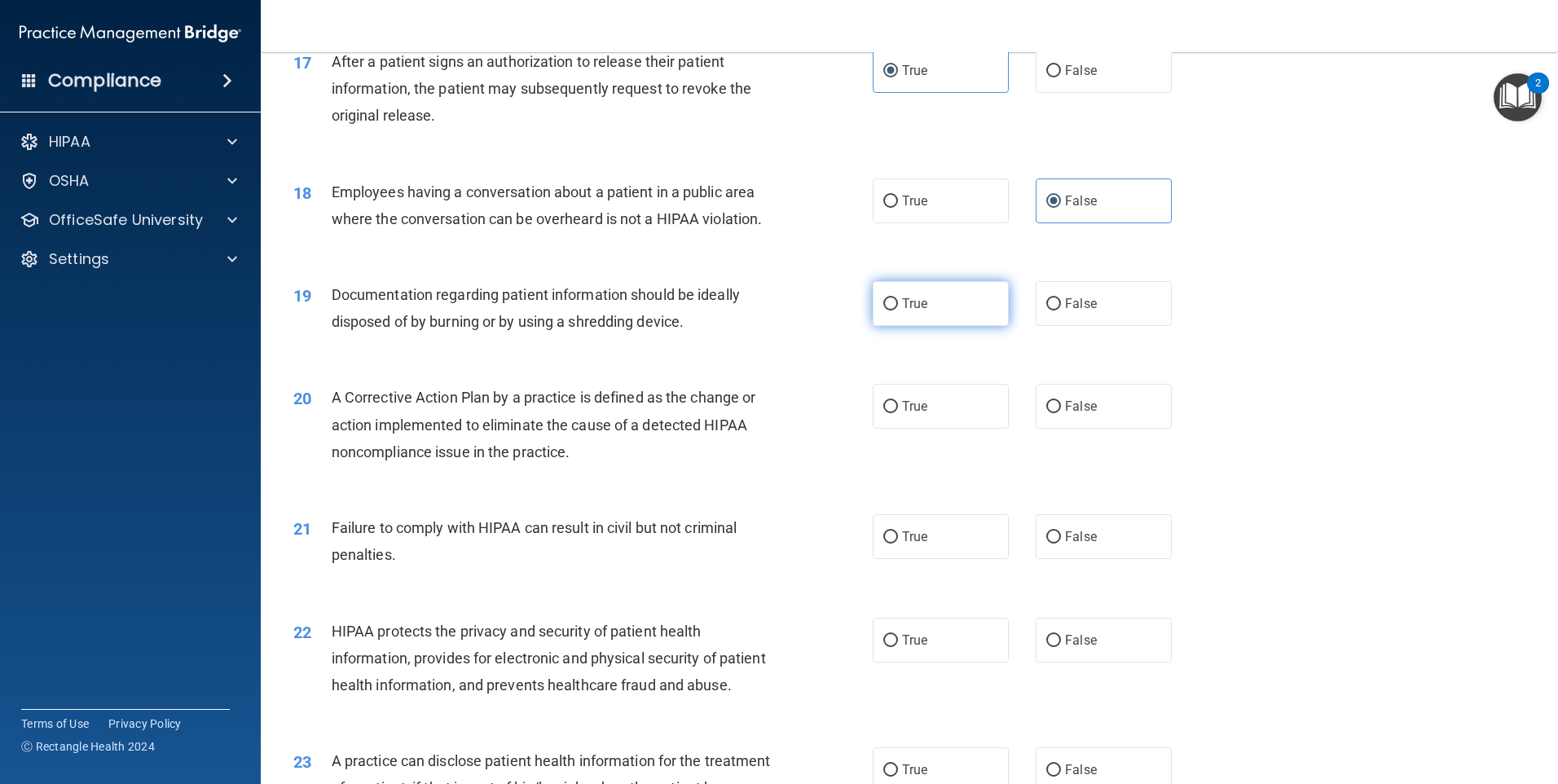
radio input "true"
click at [902, 414] on span "True" at bounding box center [914, 406] width 25 height 16
click at [897, 413] on input "True" at bounding box center [890, 407] width 15 height 12
radio input "true"
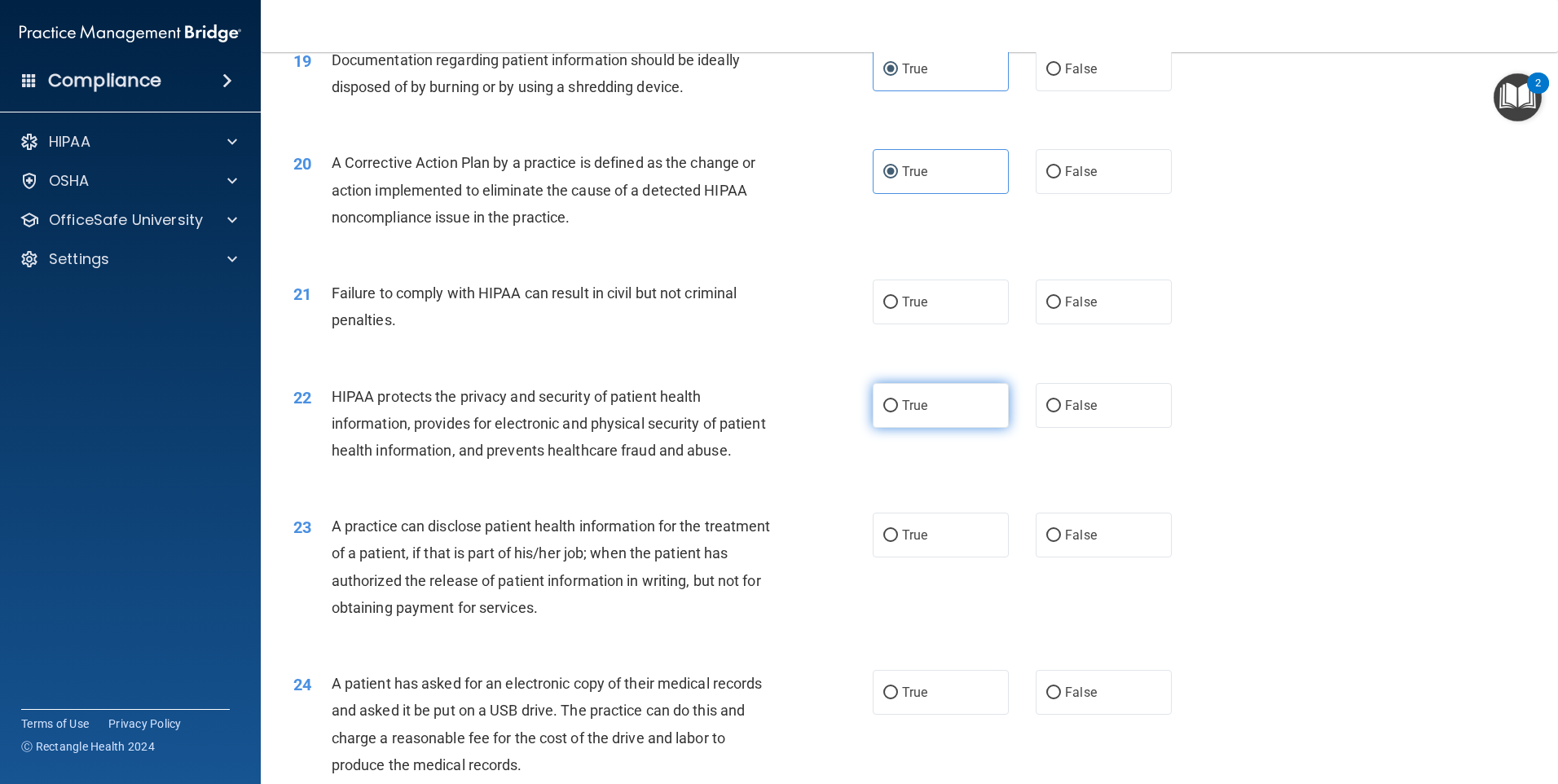
scroll to position [2199, 0]
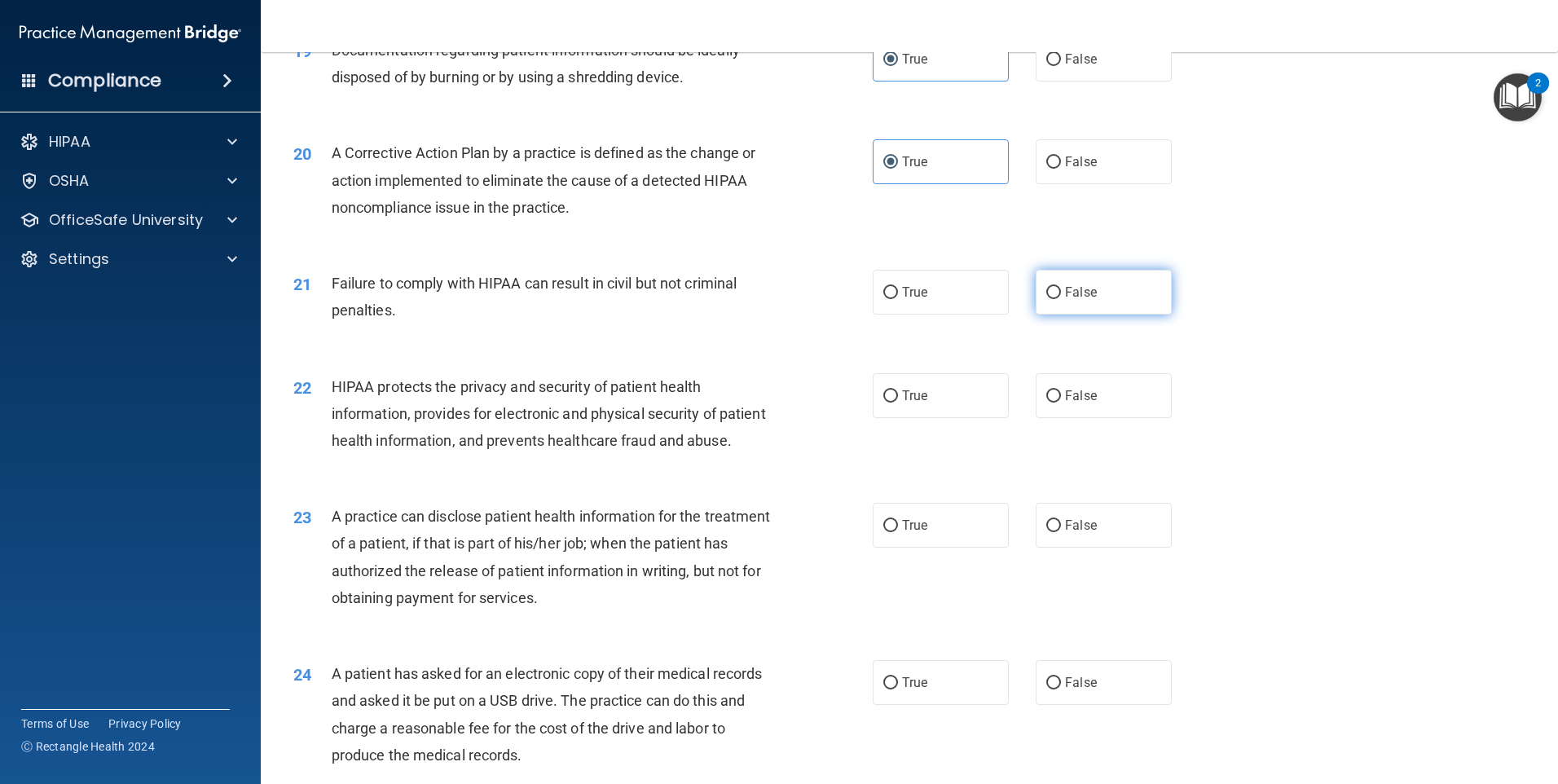
click at [1078, 299] on span "False" at bounding box center [1081, 293] width 32 height 16
click at [1061, 298] on input "False" at bounding box center [1053, 293] width 15 height 12
radio input "true"
click at [903, 418] on label "True" at bounding box center [941, 395] width 136 height 45
click at [898, 402] on input "True" at bounding box center [890, 396] width 15 height 12
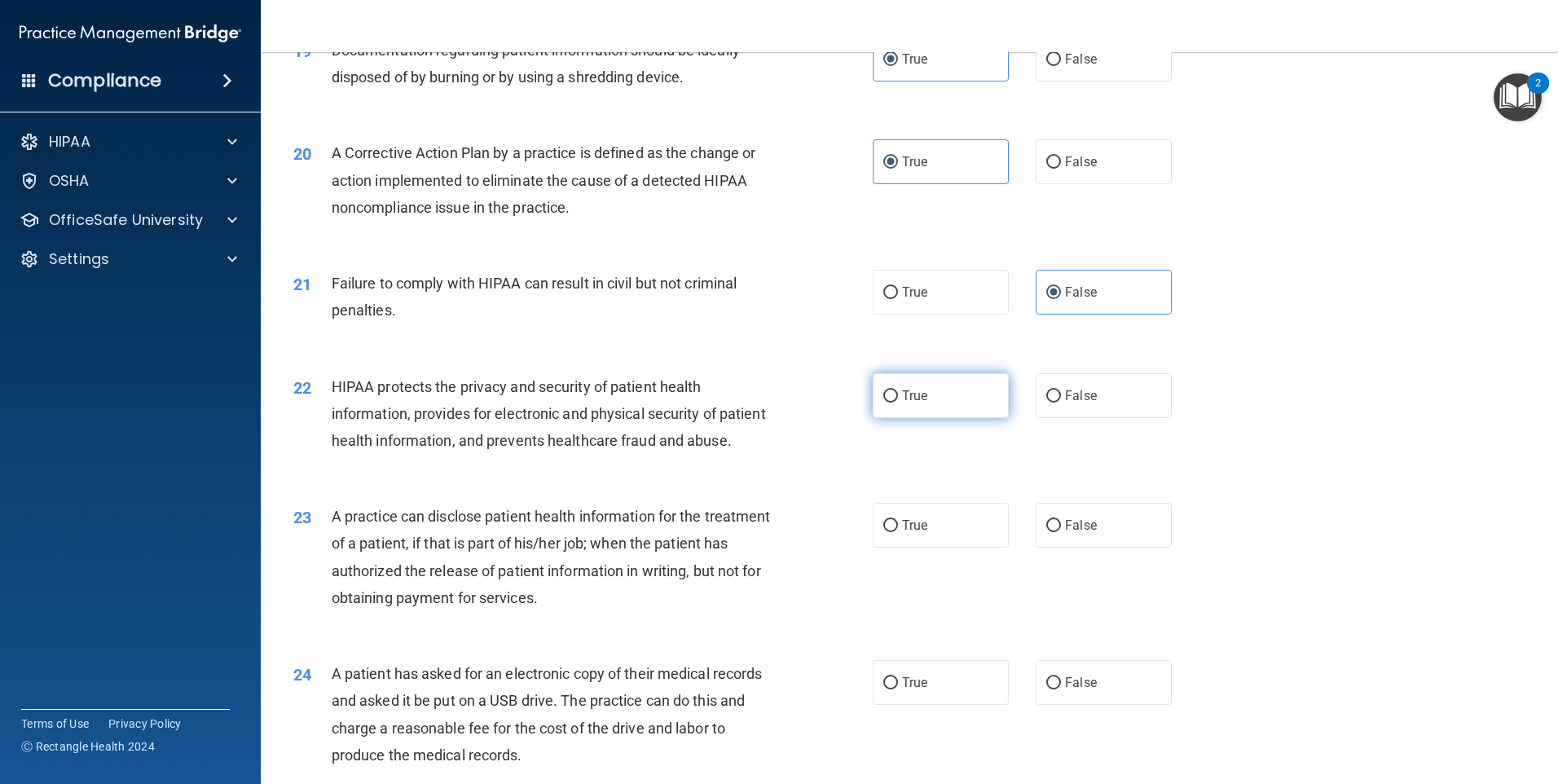
radio input "true"
click at [1050, 532] on input "False" at bounding box center [1053, 525] width 15 height 12
radio input "true"
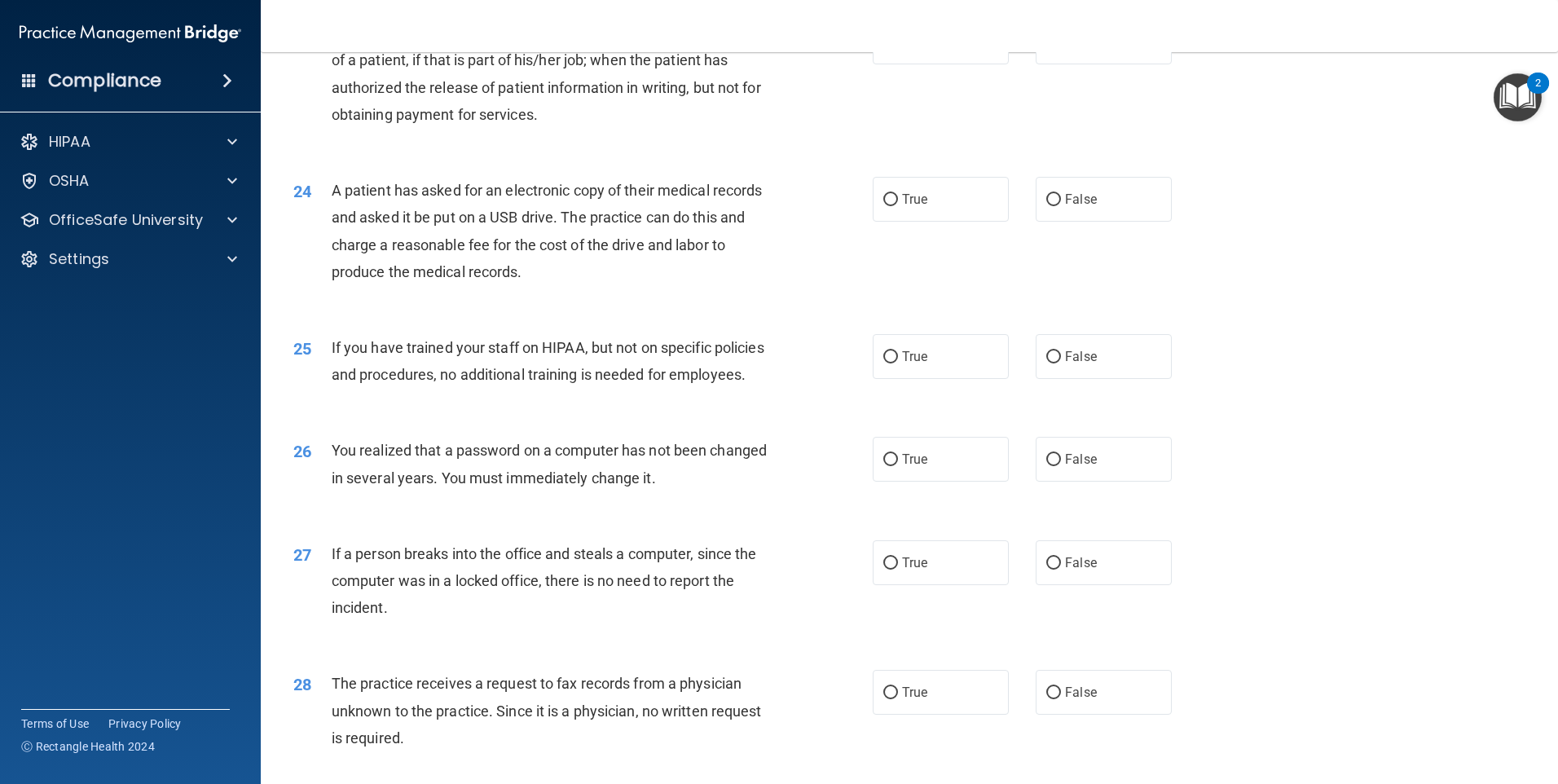
scroll to position [2687, 0]
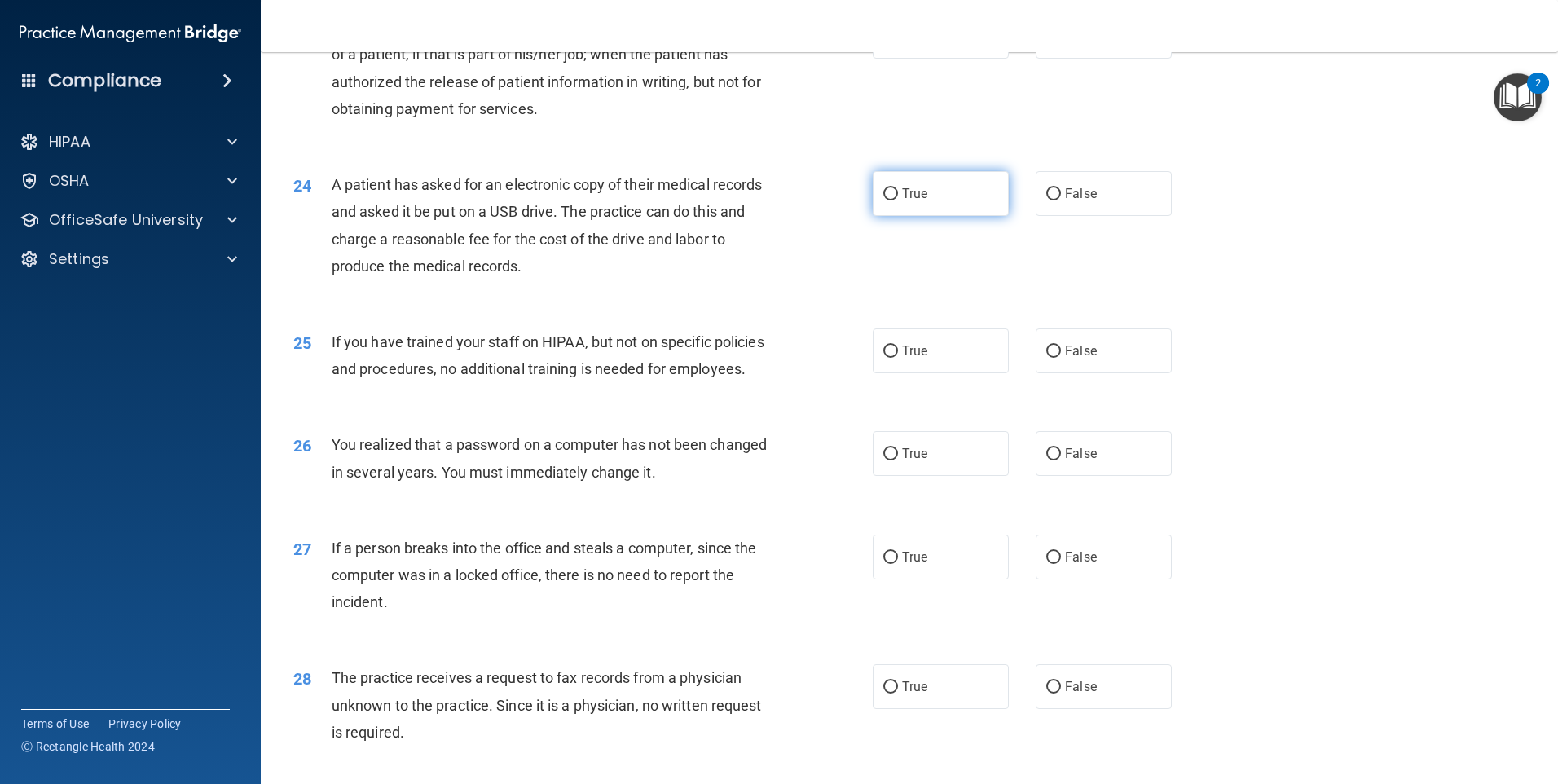
click at [883, 216] on label "True" at bounding box center [941, 193] width 136 height 45
click at [883, 200] on input "True" at bounding box center [890, 194] width 15 height 12
radio input "true"
click at [1047, 357] on input "False" at bounding box center [1053, 351] width 15 height 12
radio input "true"
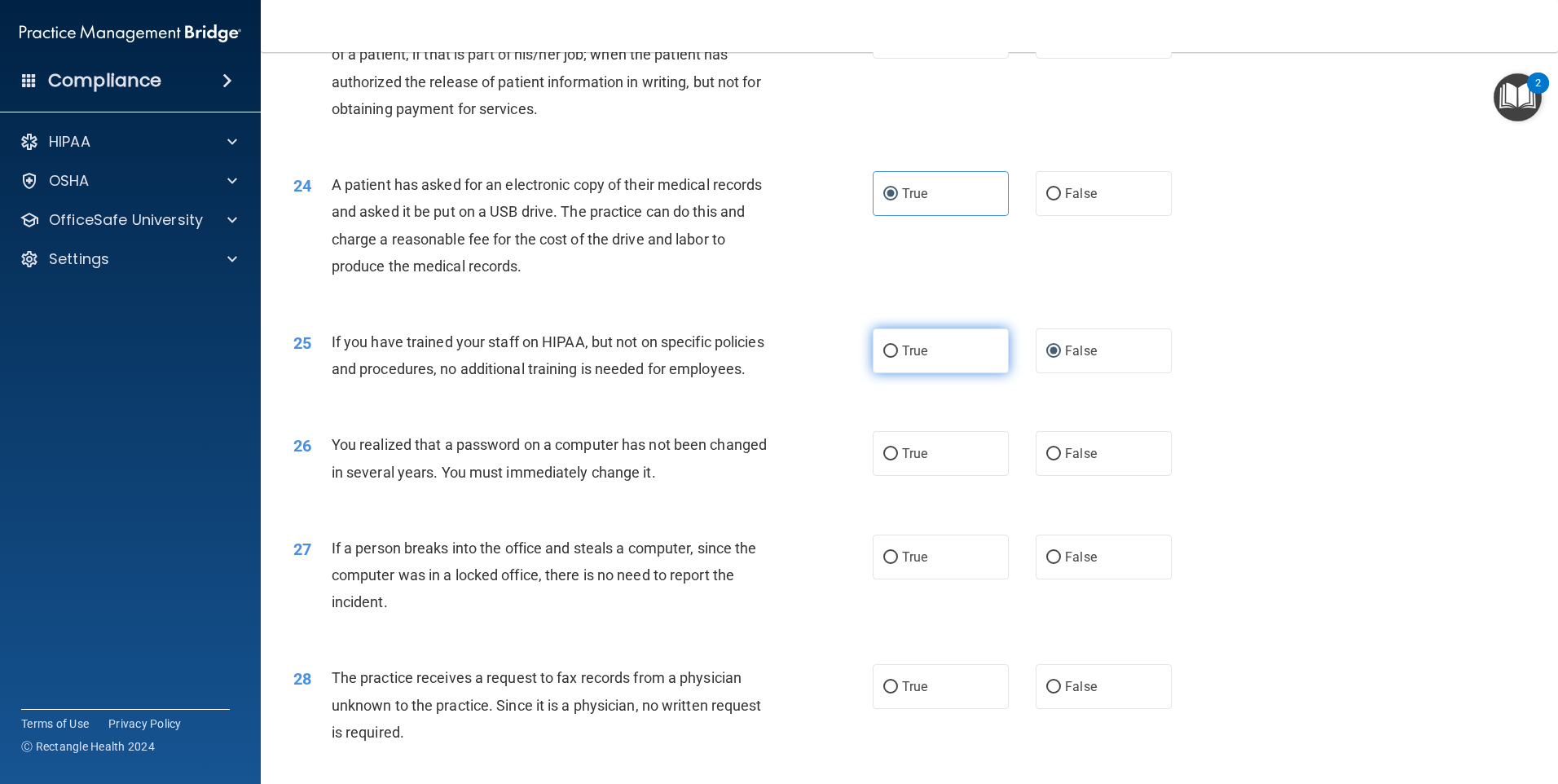
click at [891, 373] on label "True" at bounding box center [941, 350] width 136 height 45
click at [891, 357] on input "True" at bounding box center [890, 351] width 15 height 12
radio input "true"
radio input "false"
click at [1065, 461] on span "False" at bounding box center [1081, 454] width 32 height 16
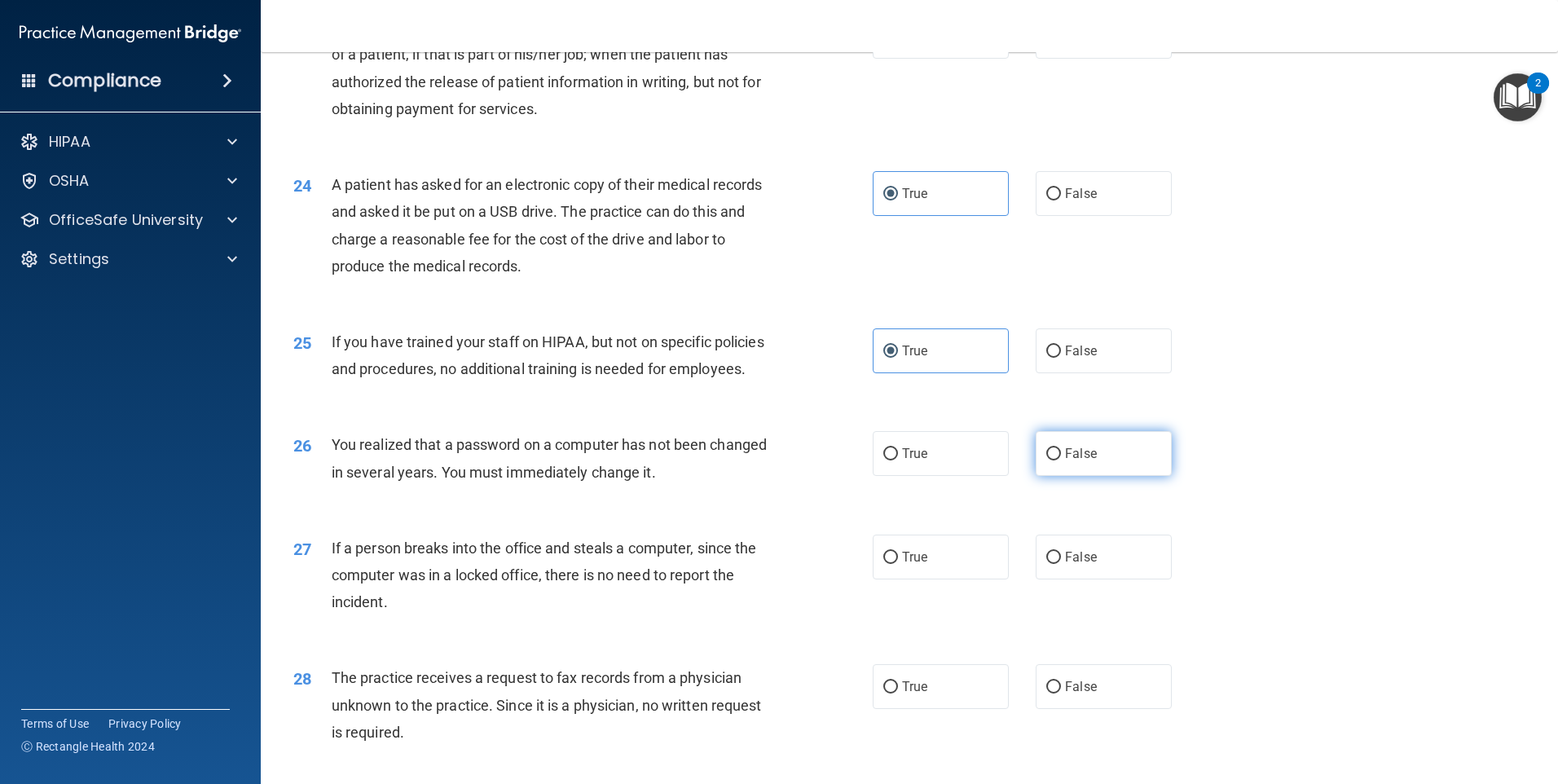
click at [1061, 461] on input "False" at bounding box center [1053, 454] width 15 height 12
radio input "true"
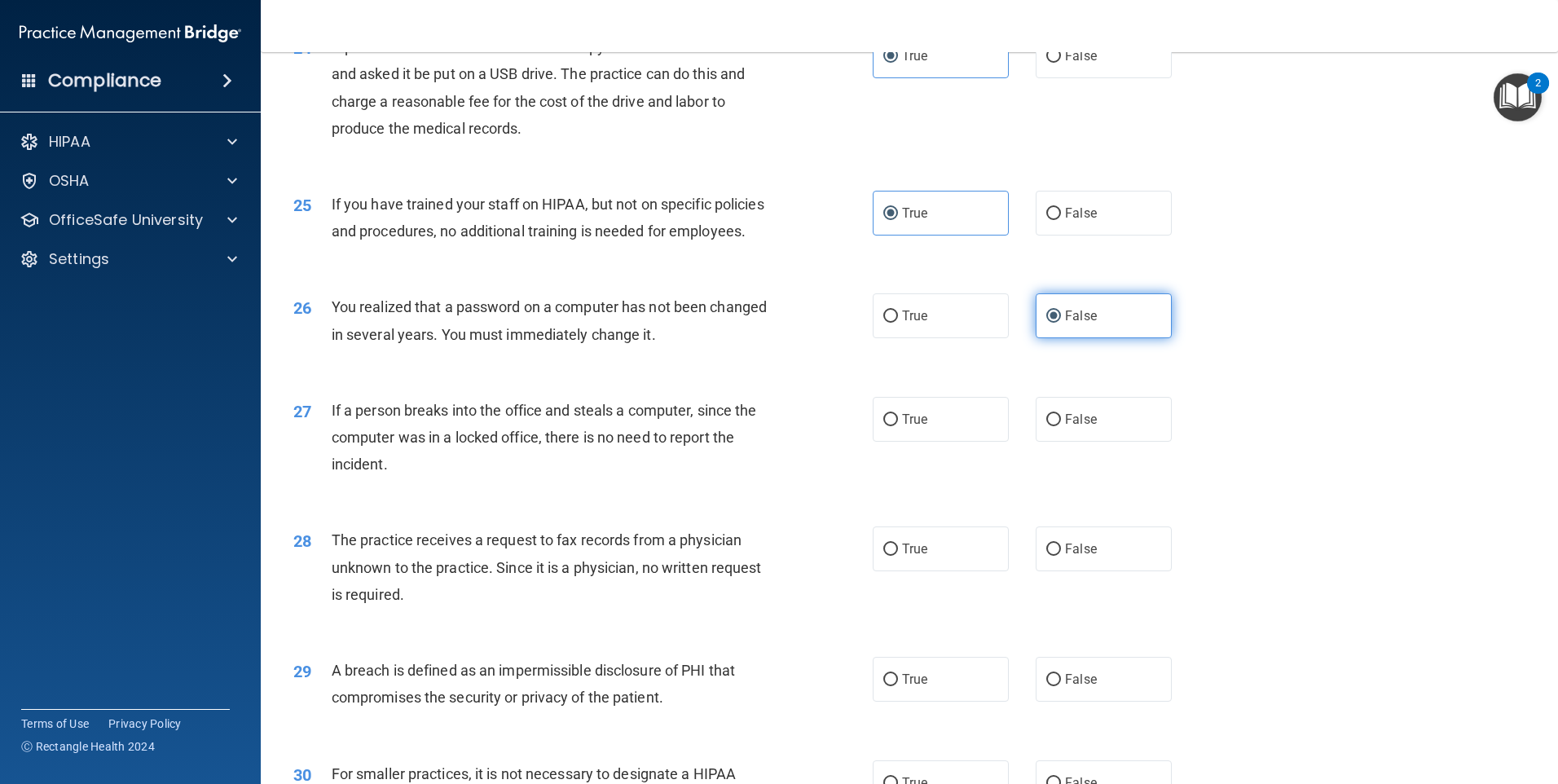
scroll to position [2850, 0]
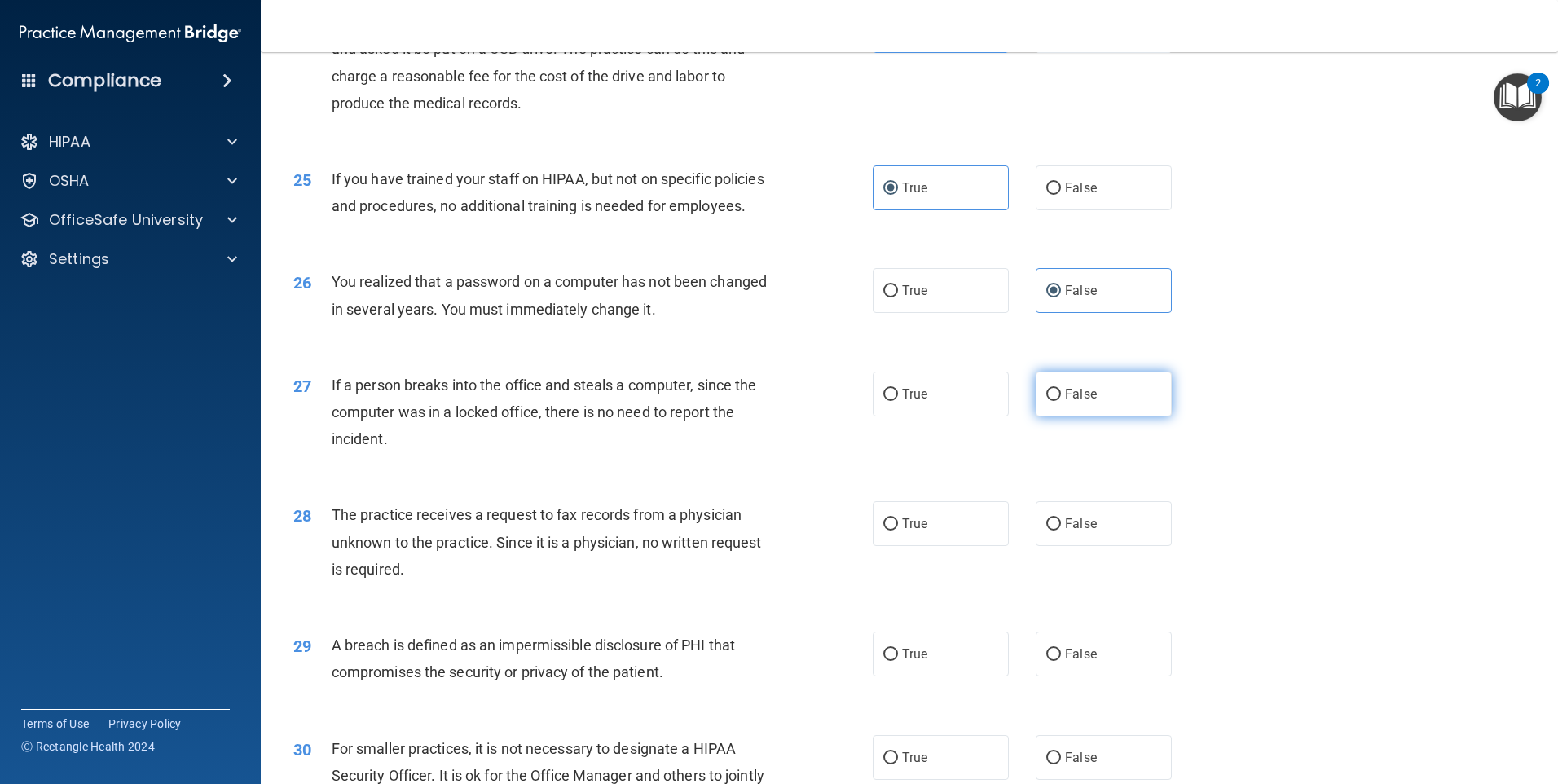
click at [1071, 402] on span "False" at bounding box center [1081, 394] width 32 height 16
click at [1061, 401] on input "False" at bounding box center [1053, 394] width 15 height 12
radio input "true"
click at [892, 312] on label "True" at bounding box center [941, 290] width 136 height 45
click at [892, 297] on input "True" at bounding box center [890, 292] width 15 height 12
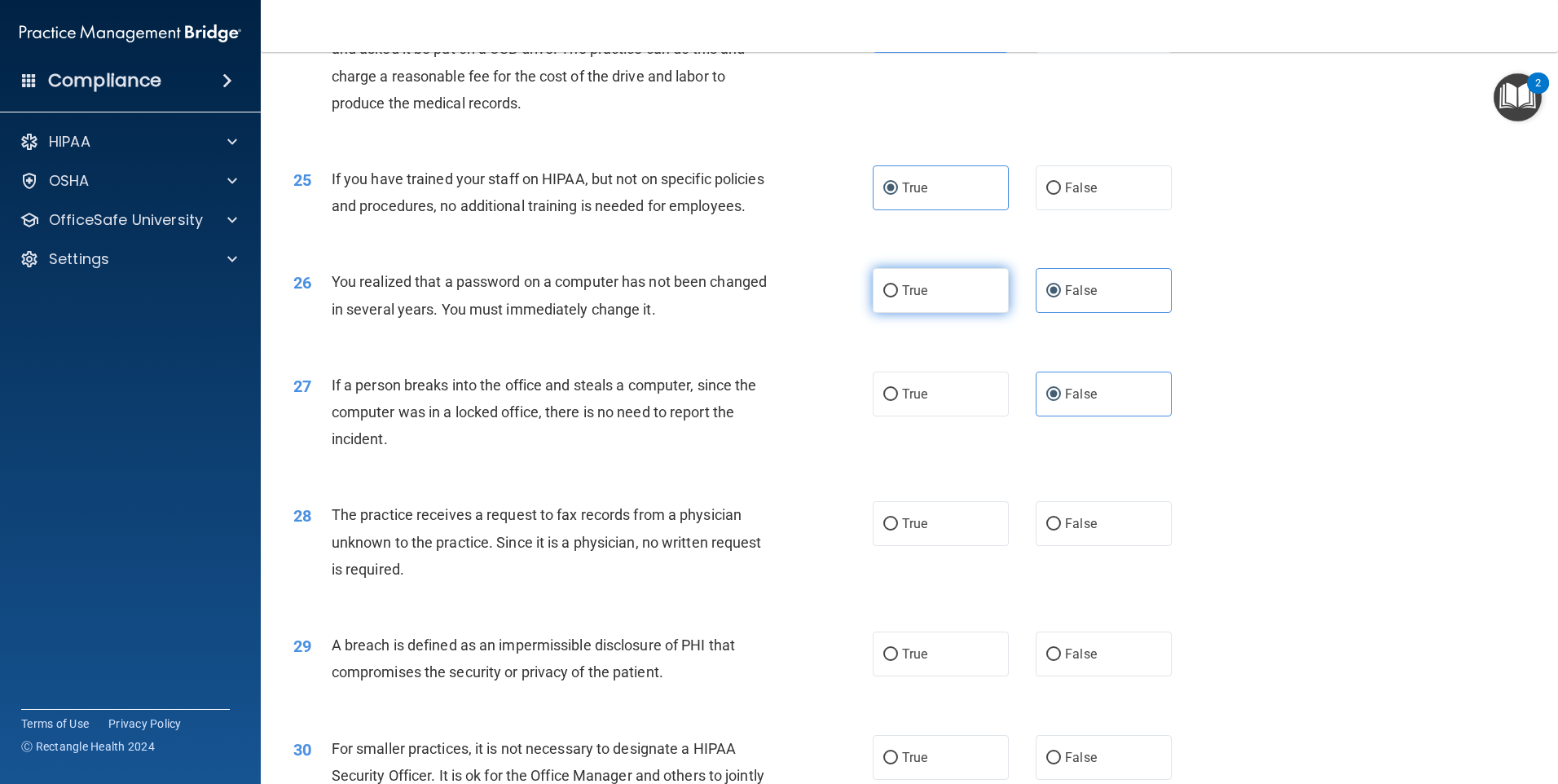
radio input "true"
radio input "false"
click at [1070, 195] on span "False" at bounding box center [1081, 188] width 32 height 16
click at [1061, 195] on input "False" at bounding box center [1053, 188] width 15 height 12
radio input "true"
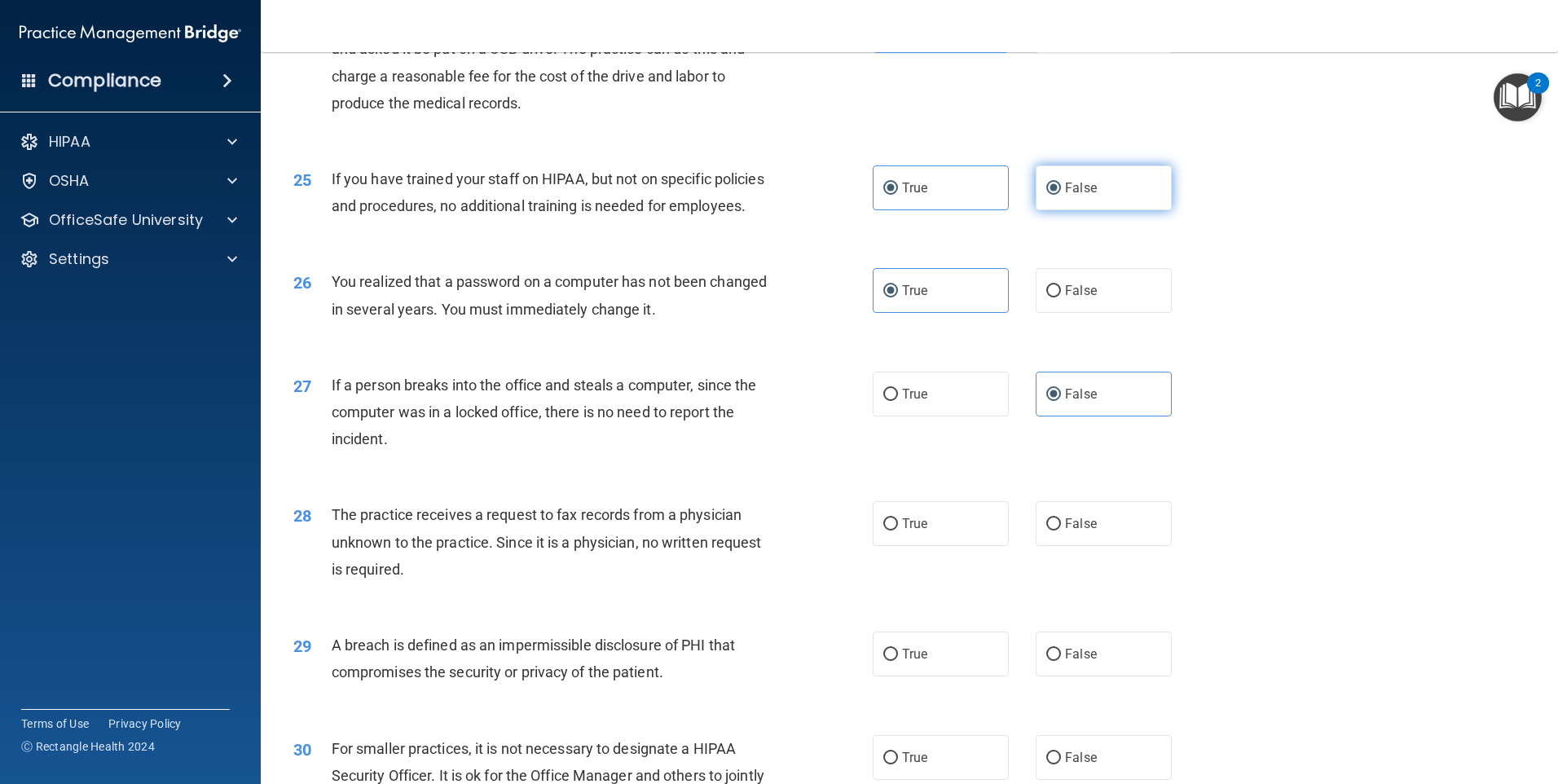
radio input "false"
click at [1074, 531] on span "False" at bounding box center [1081, 523] width 32 height 16
click at [1061, 530] on input "False" at bounding box center [1053, 524] width 15 height 12
radio input "true"
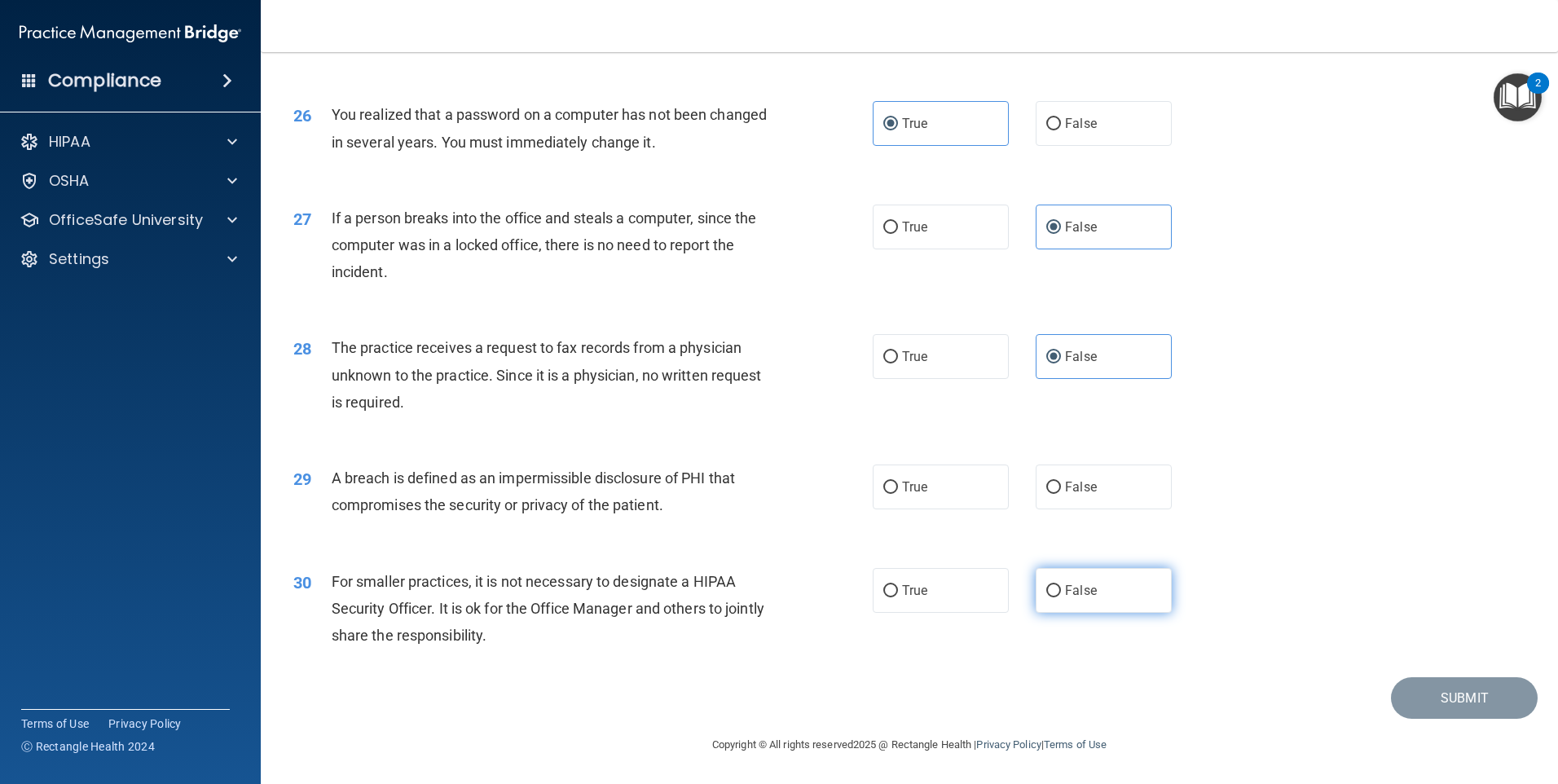
scroll to position [3098, 0]
click at [902, 491] on span "True" at bounding box center [914, 487] width 25 height 16
click at [898, 491] on input "True" at bounding box center [890, 488] width 15 height 12
radio input "true"
click at [1076, 591] on span "False" at bounding box center [1081, 590] width 32 height 16
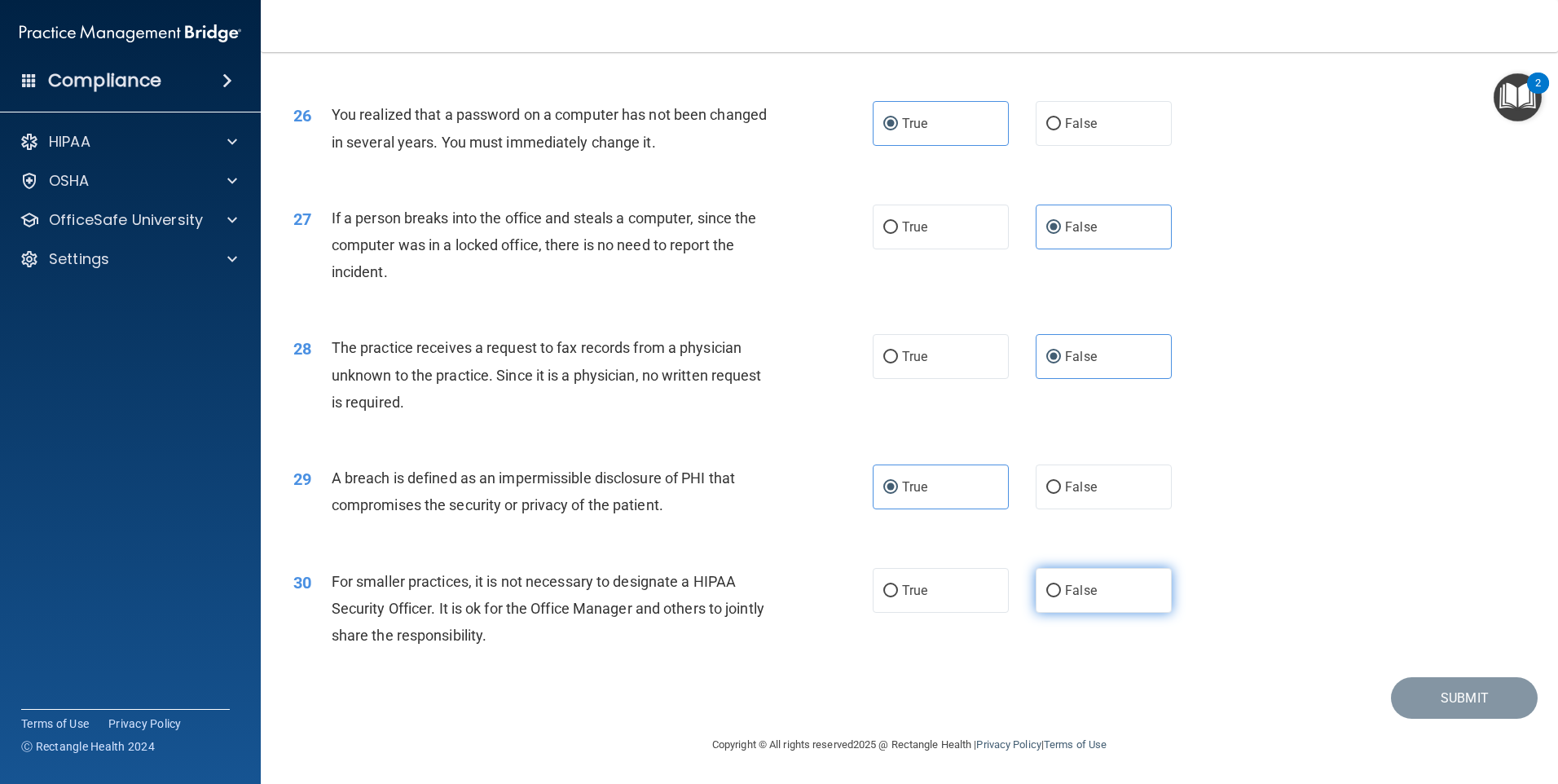
click at [1061, 591] on input "False" at bounding box center [1053, 591] width 15 height 12
radio input "true"
click at [1446, 703] on button "Submit" at bounding box center [1463, 697] width 146 height 42
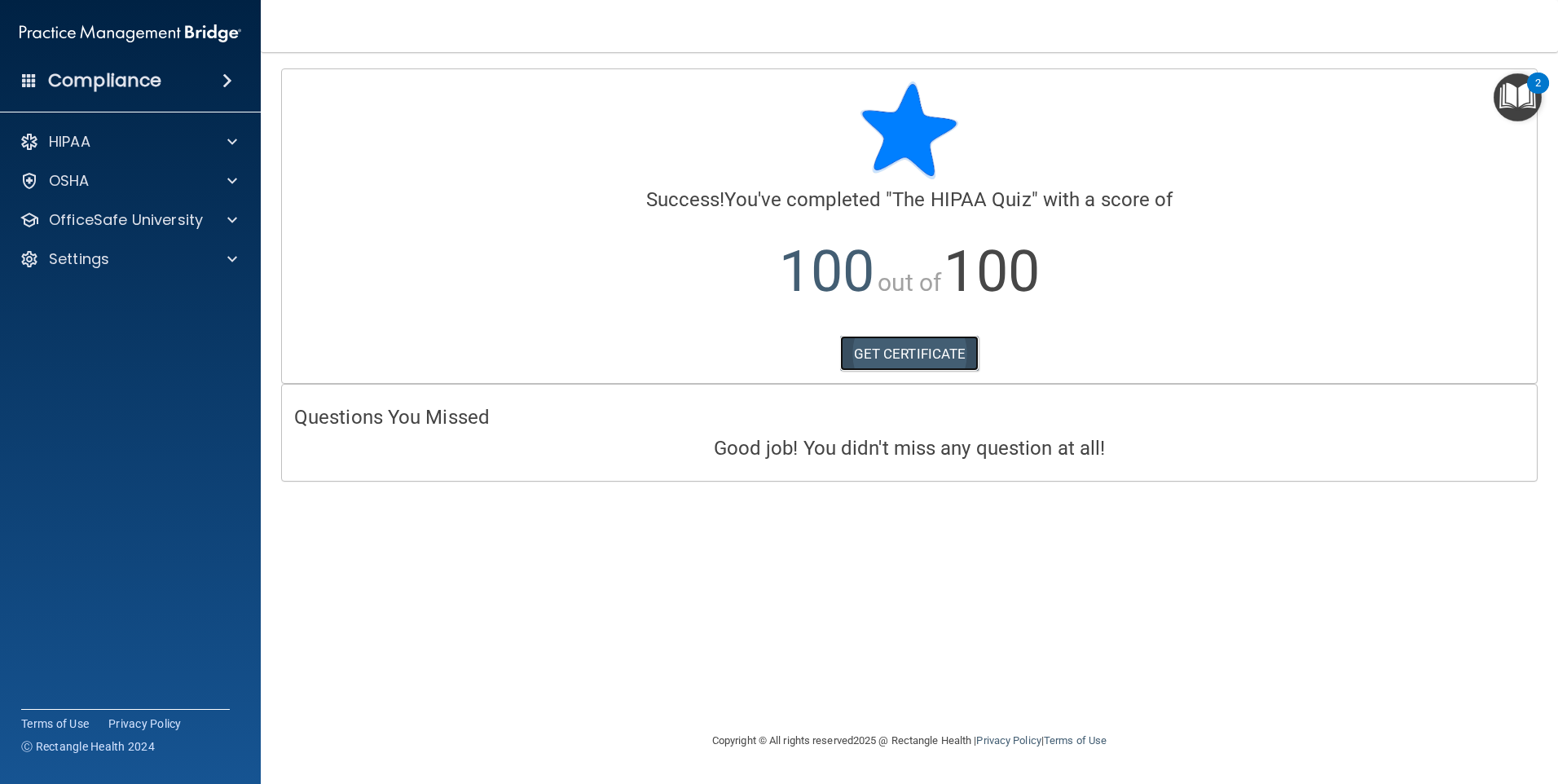
click at [960, 356] on link "GET CERTIFICATE" at bounding box center [910, 353] width 139 height 36
click at [83, 227] on p "OfficeSafe University" at bounding box center [125, 220] width 154 height 20
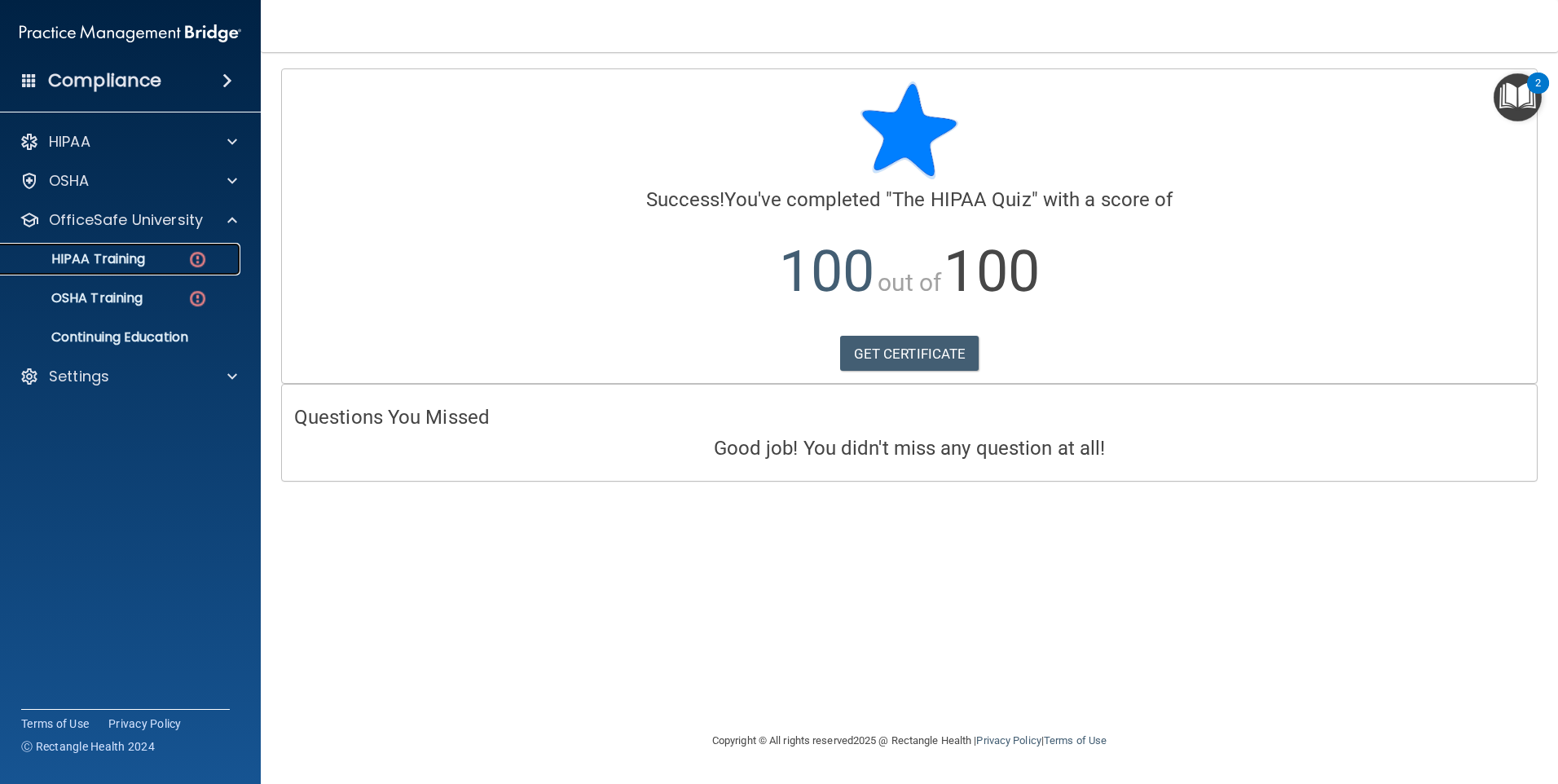
click at [109, 266] on p "HIPAA Training" at bounding box center [78, 259] width 134 height 16
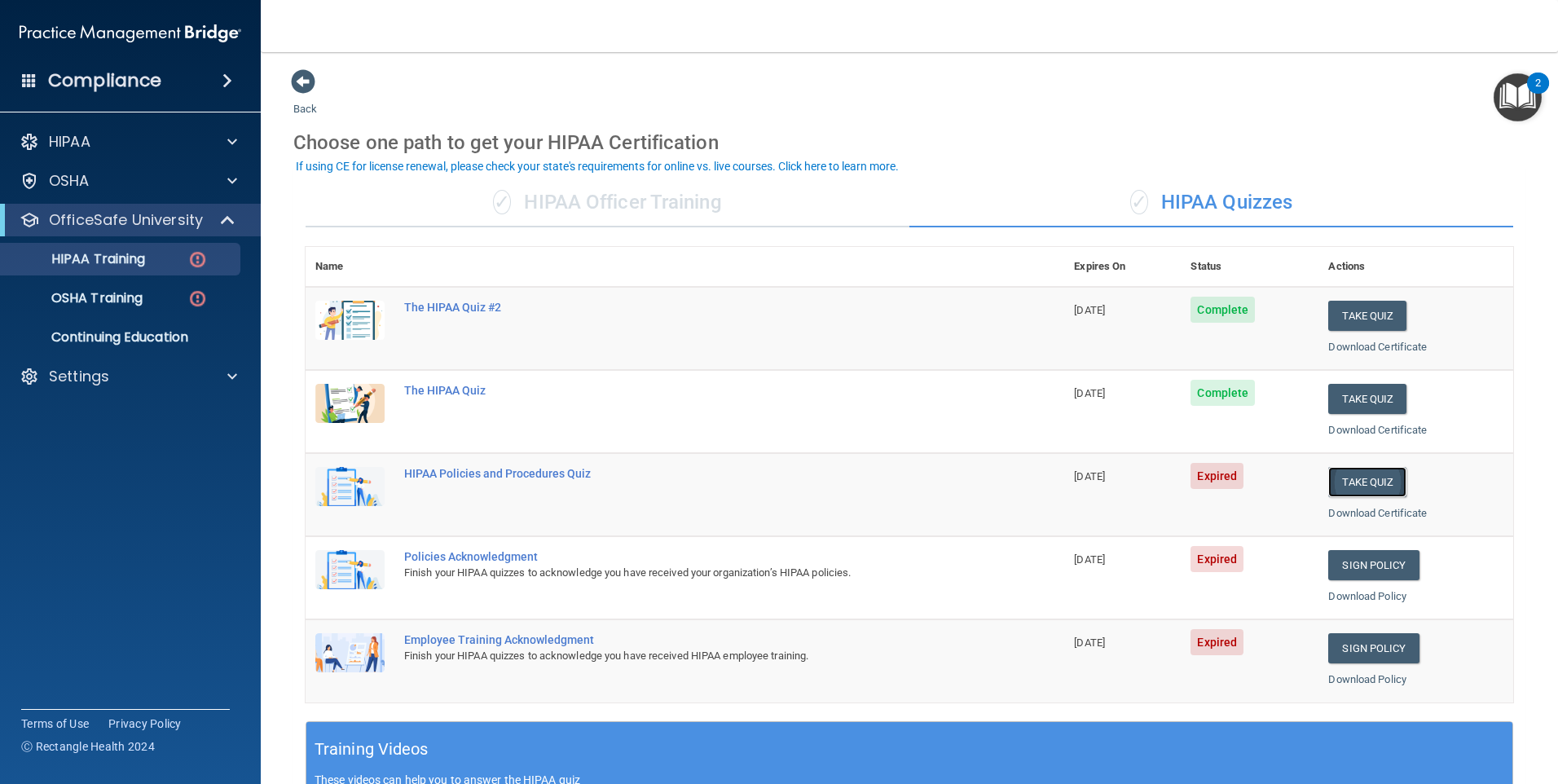
click at [1345, 482] on button "Take Quiz" at bounding box center [1367, 482] width 79 height 30
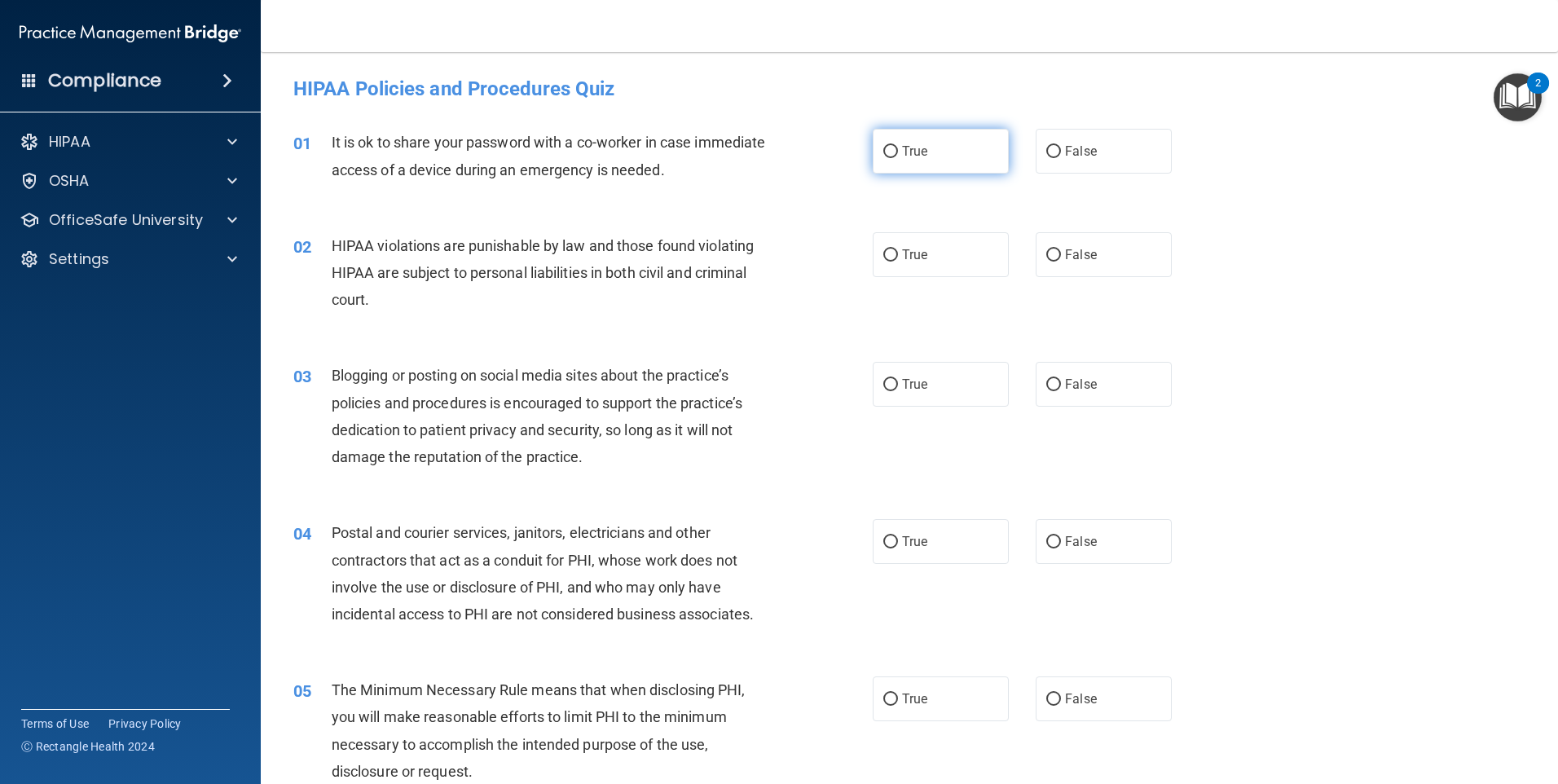
click at [884, 150] on input "True" at bounding box center [890, 152] width 15 height 12
radio input "true"
click at [886, 251] on input "True" at bounding box center [890, 256] width 15 height 12
radio input "true"
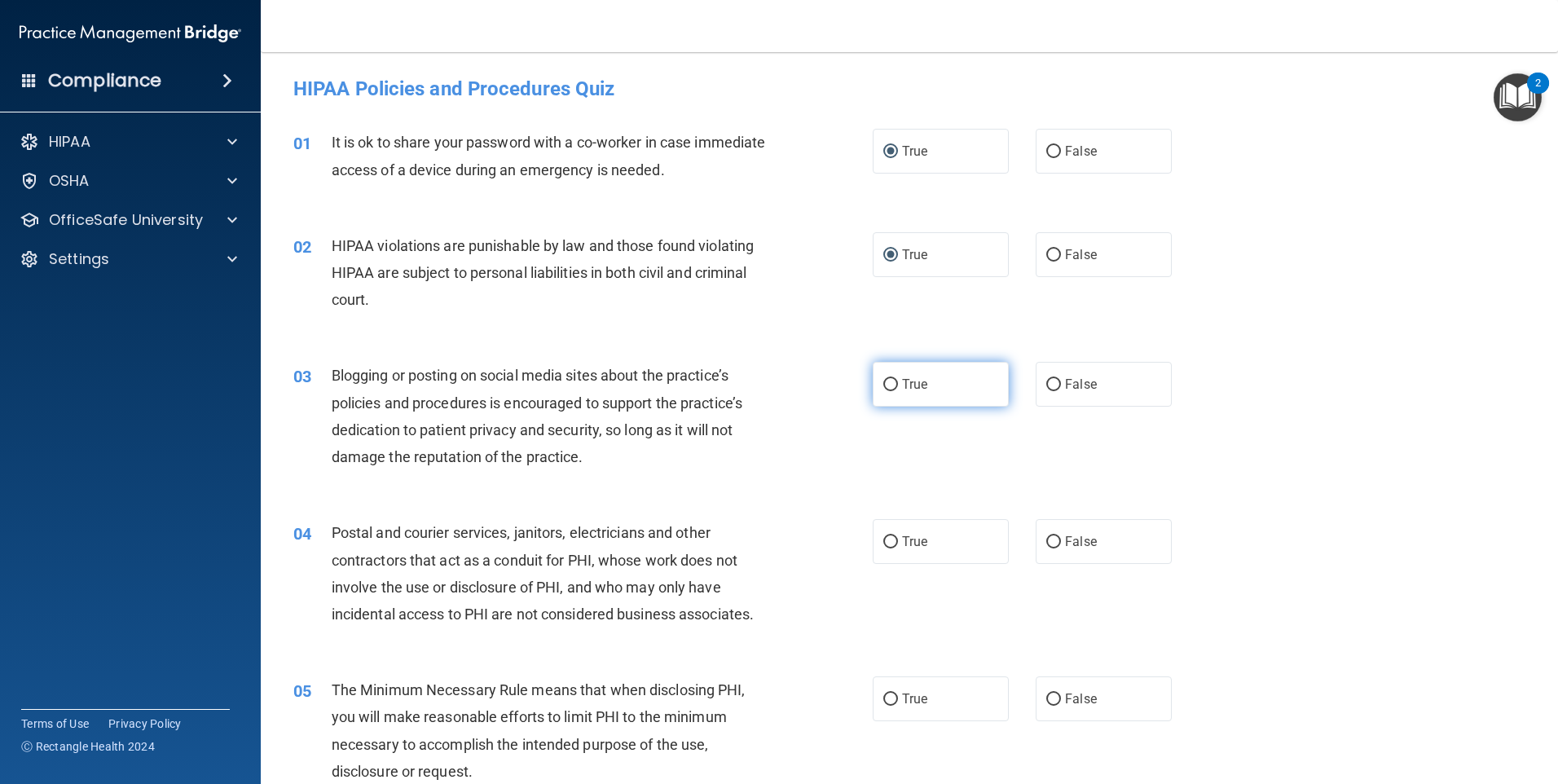
click at [883, 379] on input "True" at bounding box center [890, 385] width 15 height 12
radio input "true"
click at [885, 536] on input "True" at bounding box center [890, 542] width 15 height 12
radio input "true"
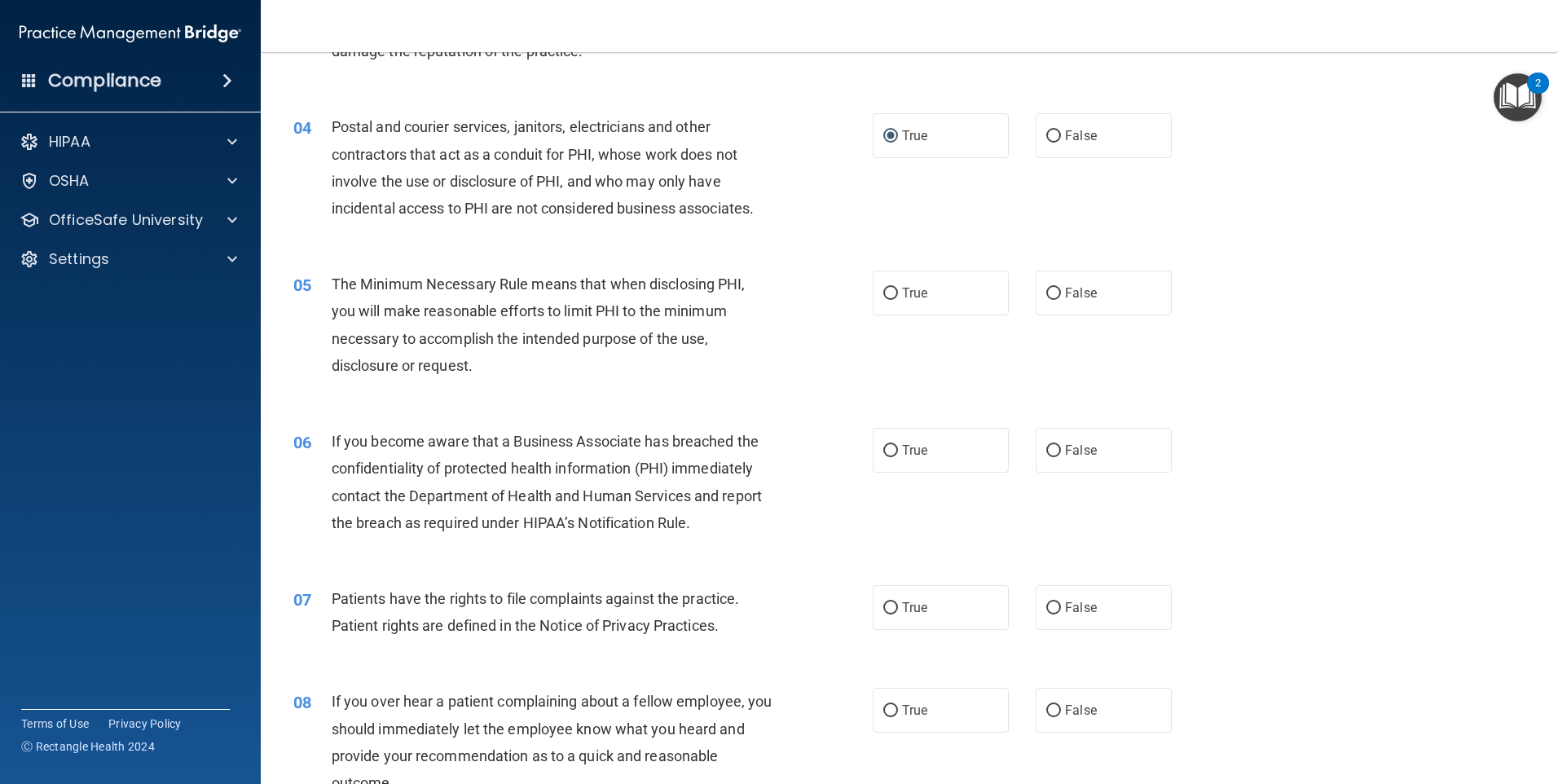
scroll to position [407, 0]
click at [883, 292] on input "True" at bounding box center [890, 292] width 15 height 12
radio input "true"
click at [883, 447] on input "True" at bounding box center [890, 449] width 15 height 12
radio input "true"
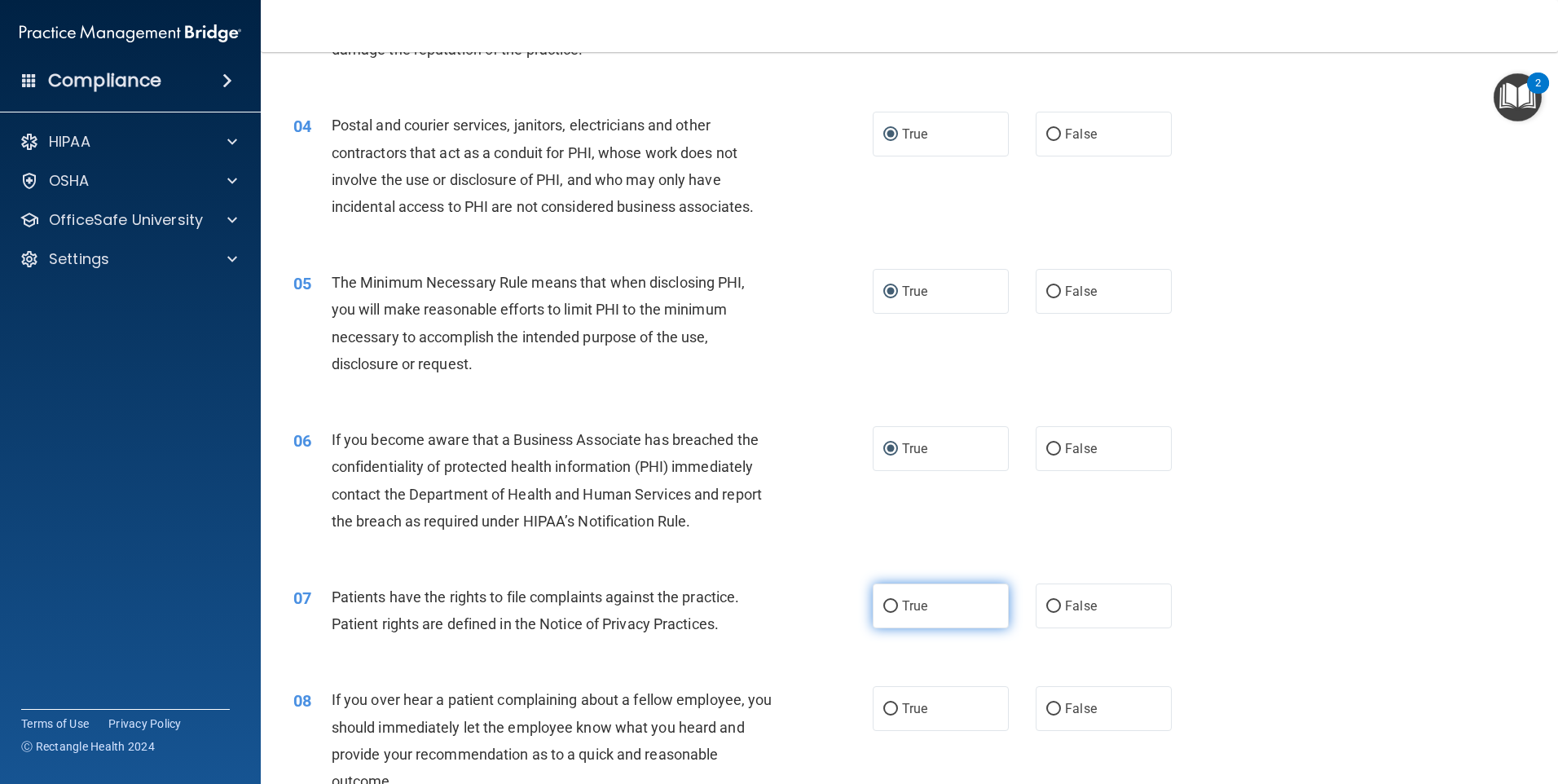
click at [884, 613] on label "True" at bounding box center [941, 605] width 136 height 45
click at [884, 613] on input "True" at bounding box center [890, 606] width 15 height 12
radio input "true"
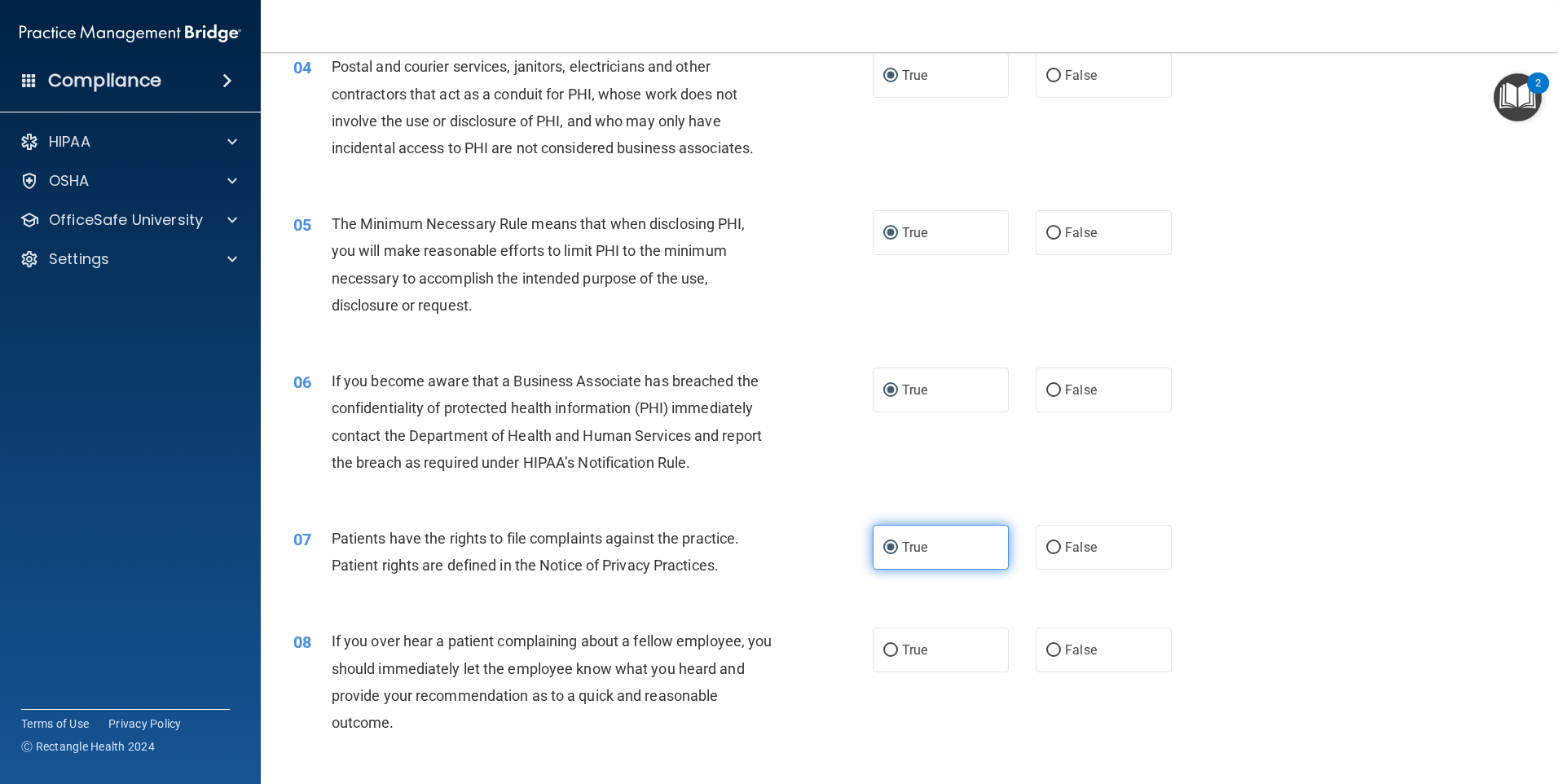
scroll to position [733, 0]
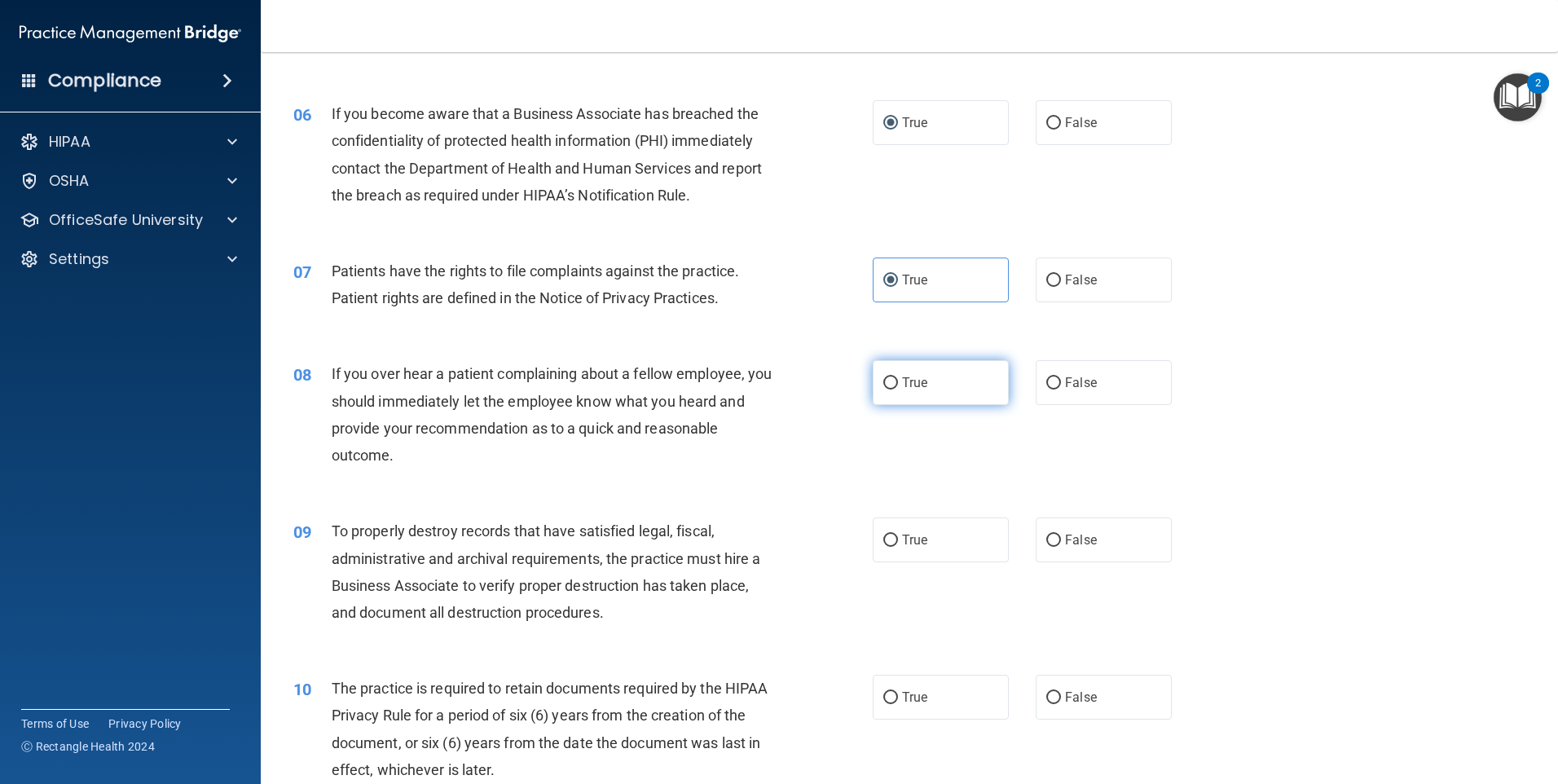
click at [885, 382] on input "True" at bounding box center [890, 383] width 15 height 12
radio input "true"
click at [883, 537] on input "True" at bounding box center [890, 540] width 15 height 12
radio input "true"
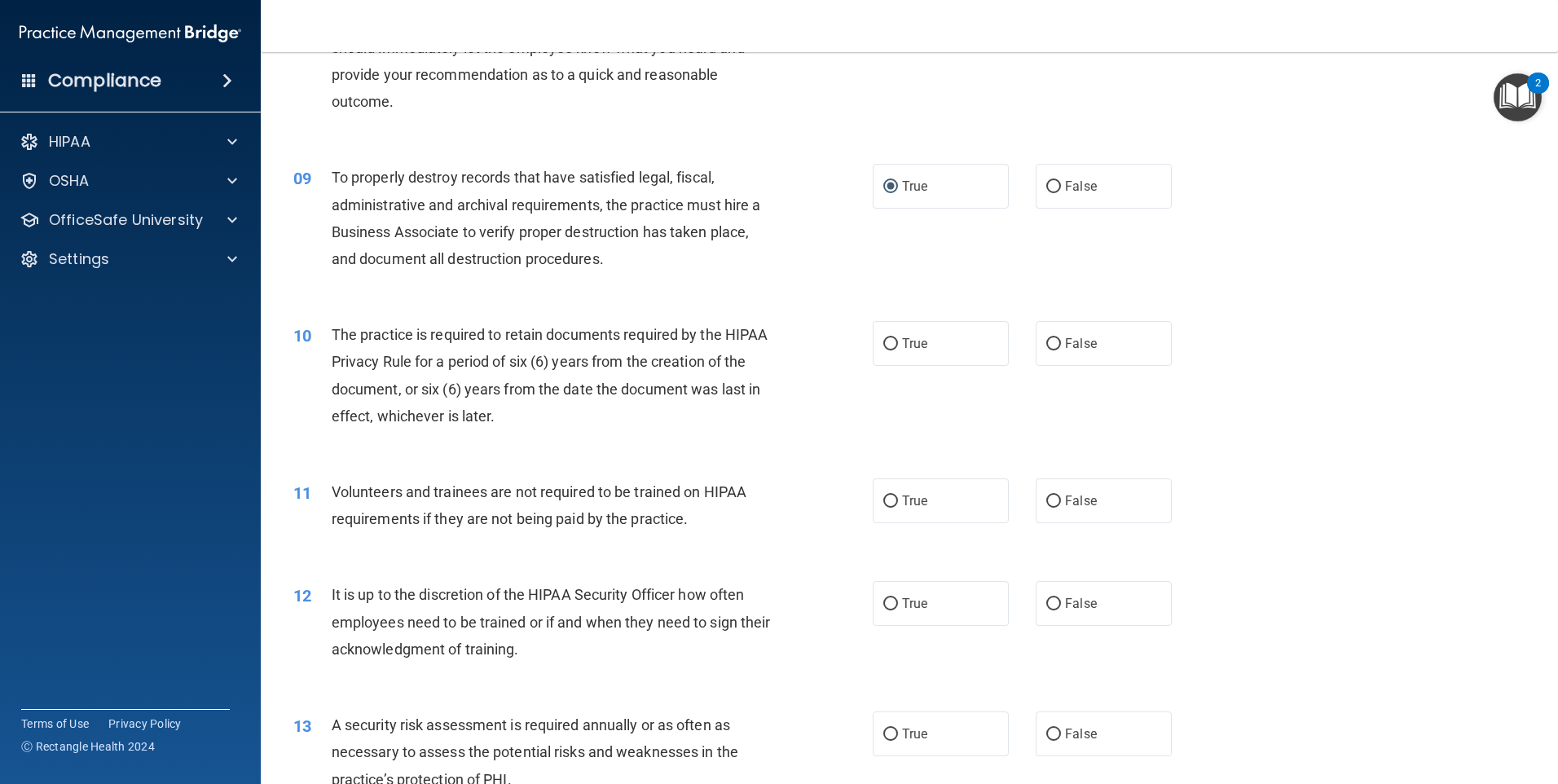
scroll to position [1140, 0]
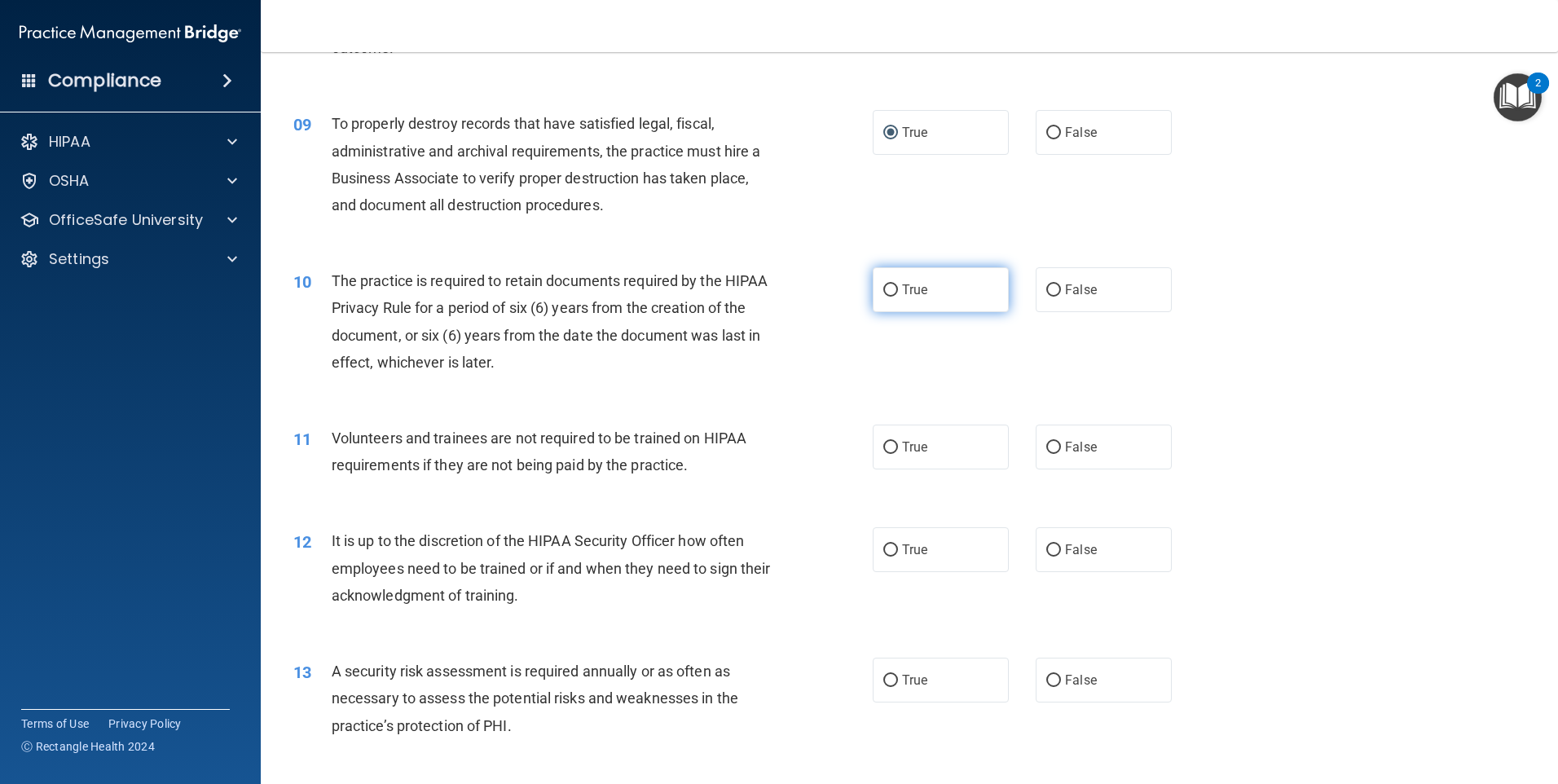
click at [883, 285] on input "True" at bounding box center [890, 291] width 15 height 12
radio input "true"
click at [884, 448] on input "True" at bounding box center [890, 448] width 15 height 12
radio input "true"
click at [887, 546] on input "True" at bounding box center [890, 550] width 15 height 12
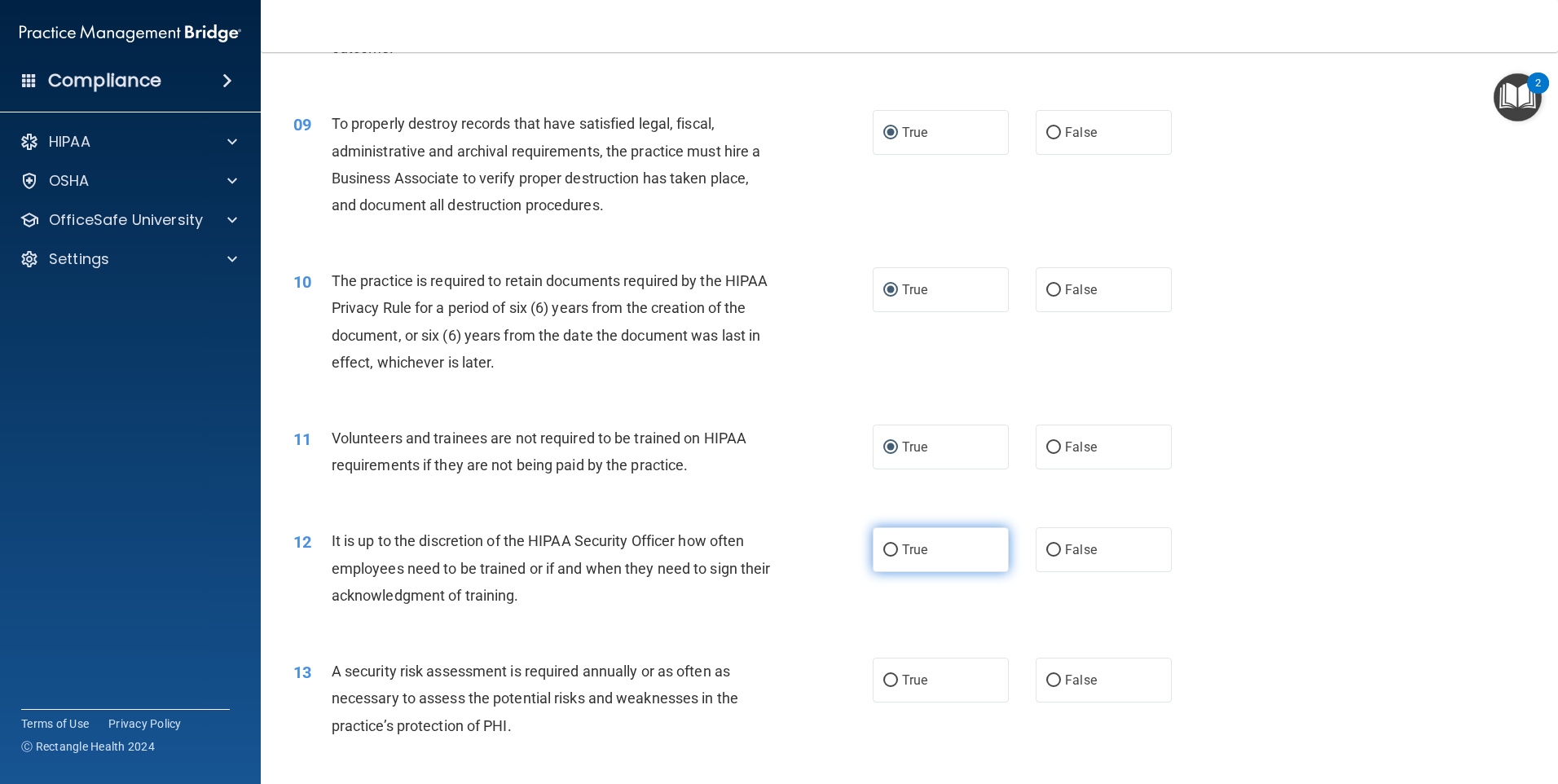
radio input "true"
click at [883, 684] on input "True" at bounding box center [890, 681] width 15 height 12
radio input "true"
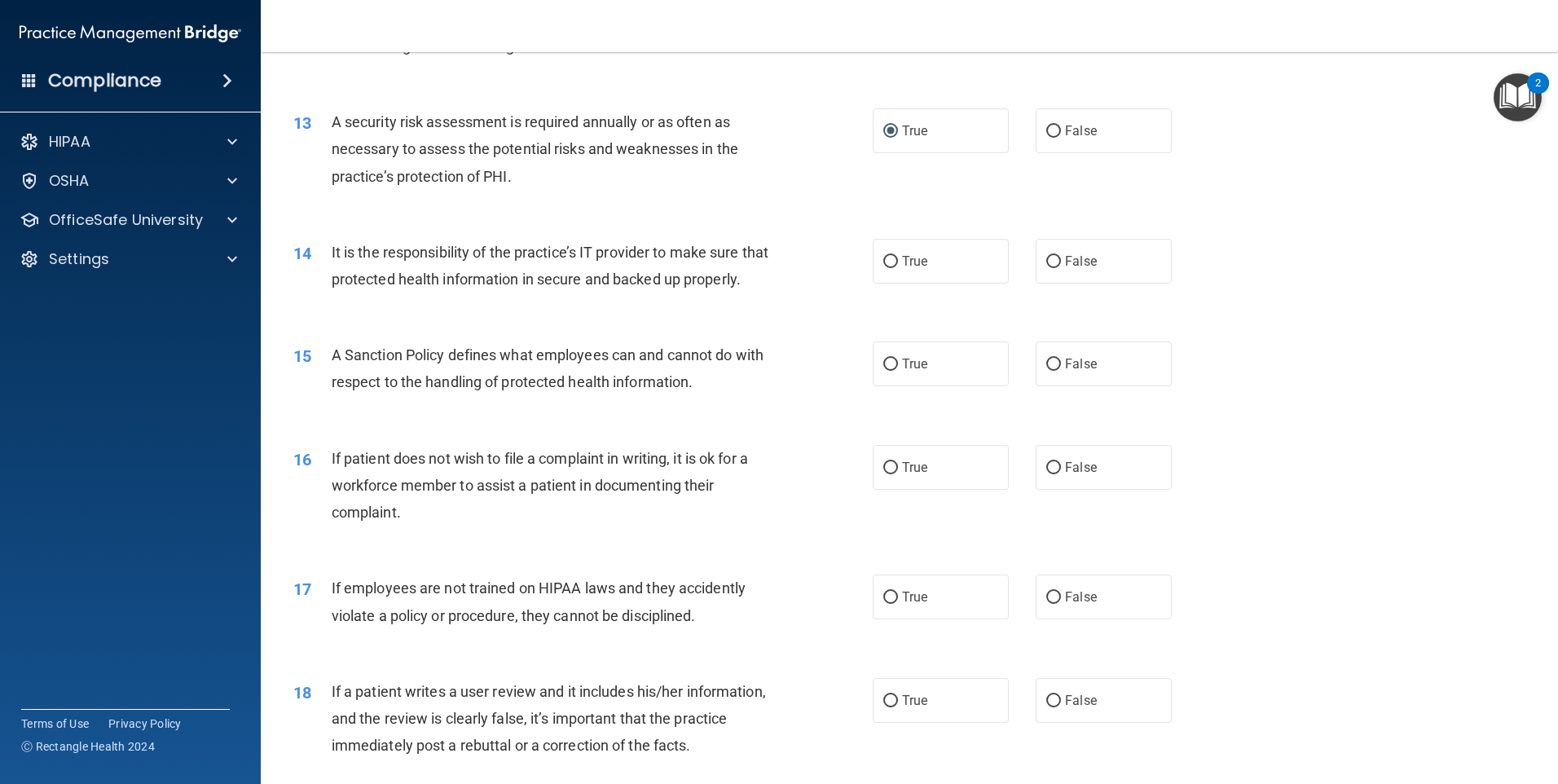
scroll to position [1710, 0]
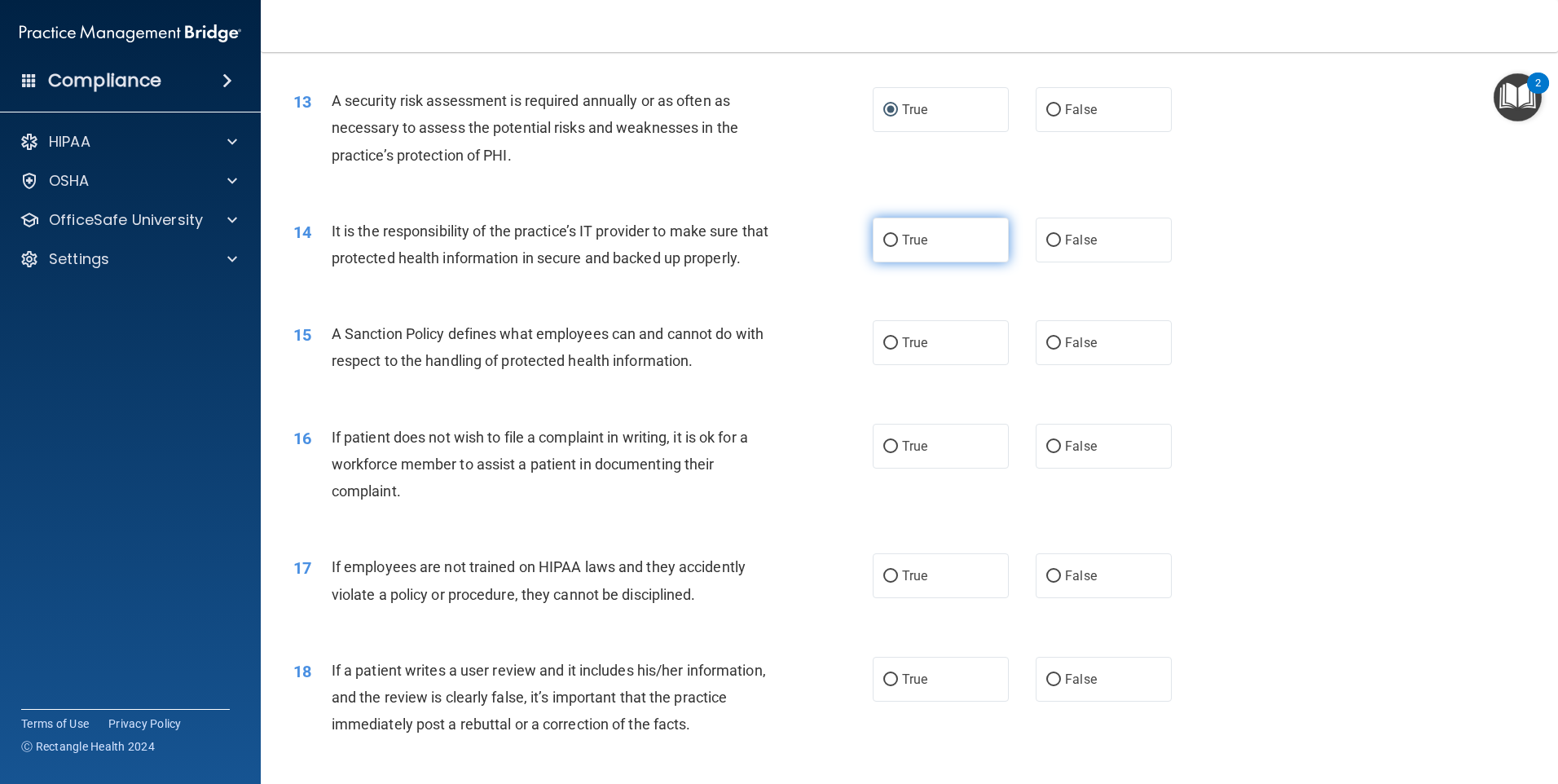
click at [887, 236] on input "True" at bounding box center [890, 241] width 15 height 12
radio input "true"
click at [883, 349] on input "True" at bounding box center [890, 343] width 15 height 12
radio input "true"
click at [883, 453] on input "True" at bounding box center [890, 447] width 15 height 12
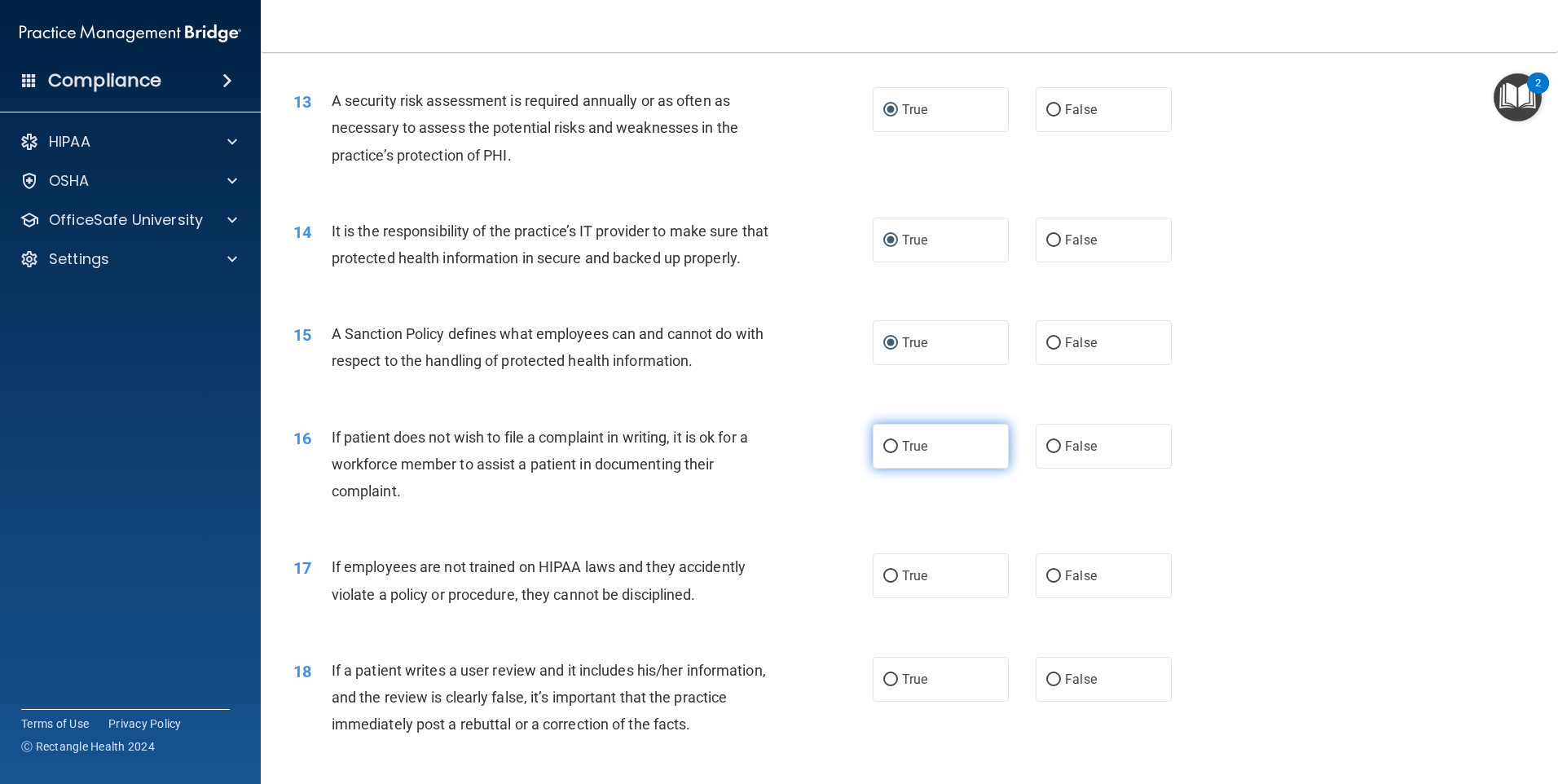
radio input "true"
click at [883, 582] on input "True" at bounding box center [890, 576] width 15 height 12
radio input "true"
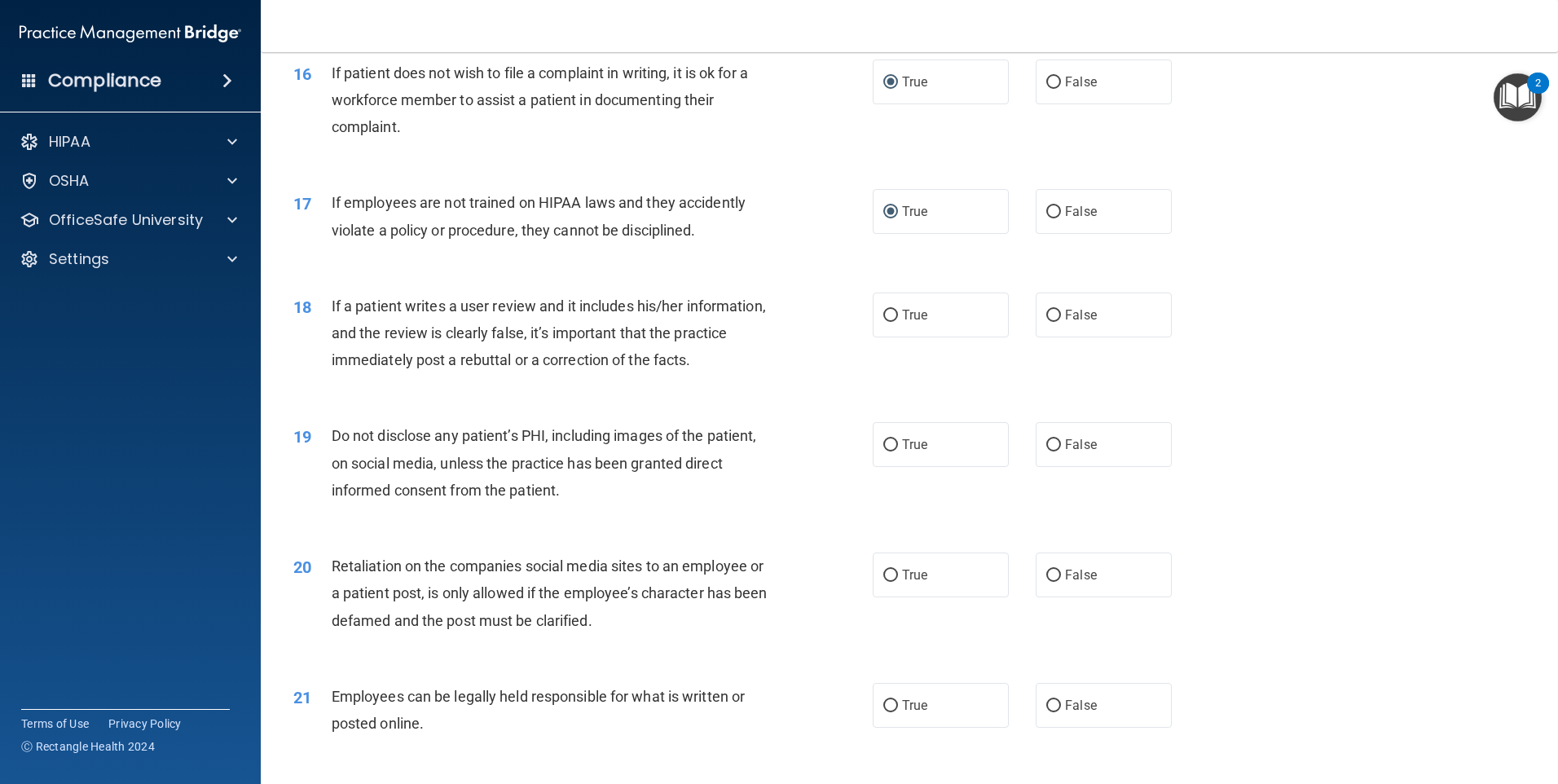
scroll to position [2117, 0]
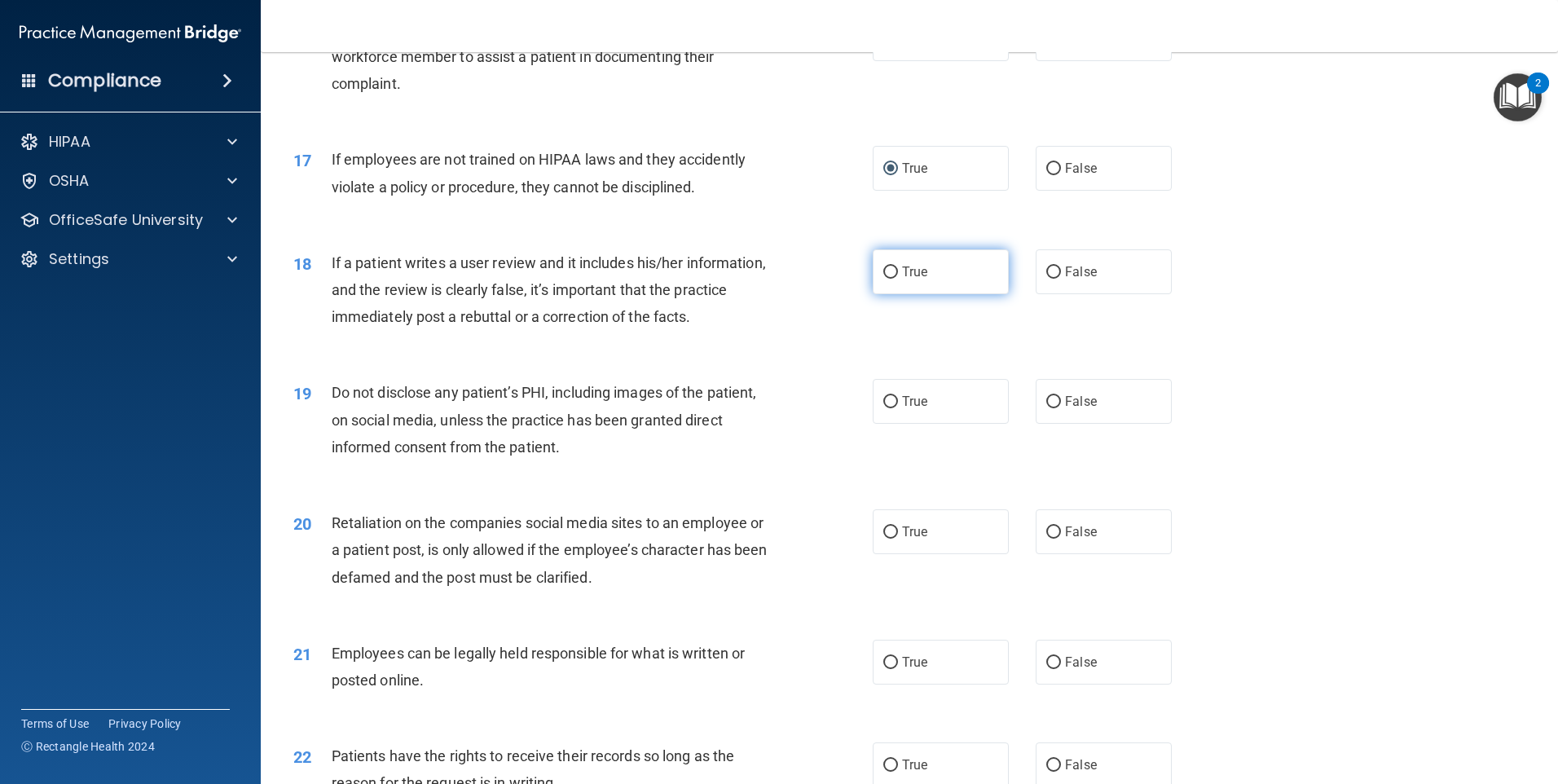
click at [885, 279] on input "True" at bounding box center [890, 273] width 15 height 12
radio input "true"
click at [887, 408] on input "True" at bounding box center [890, 402] width 15 height 12
radio input "true"
click at [884, 538] on input "True" at bounding box center [890, 532] width 15 height 12
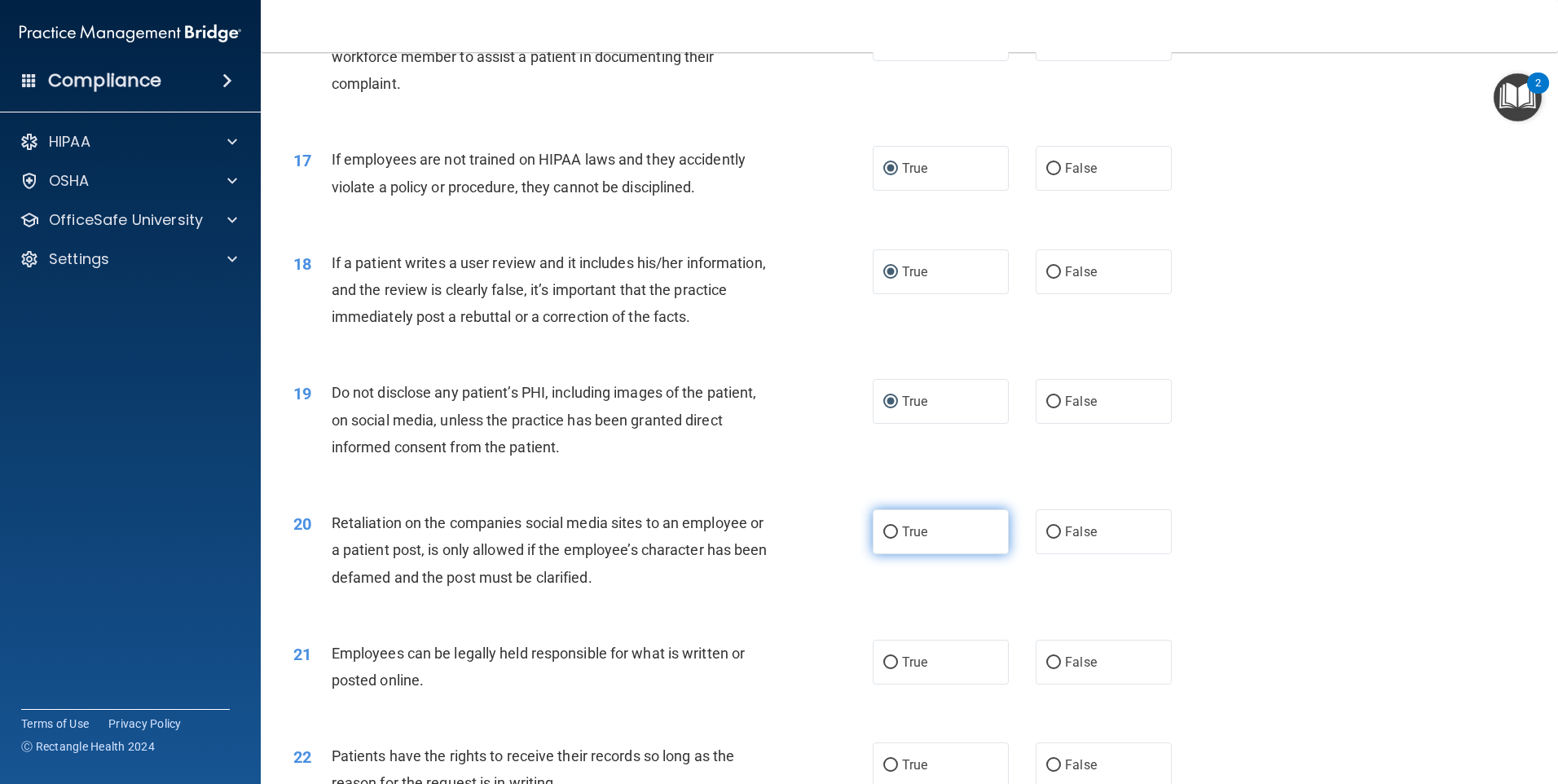
radio input "true"
click at [883, 669] on input "True" at bounding box center [890, 663] width 15 height 12
radio input "true"
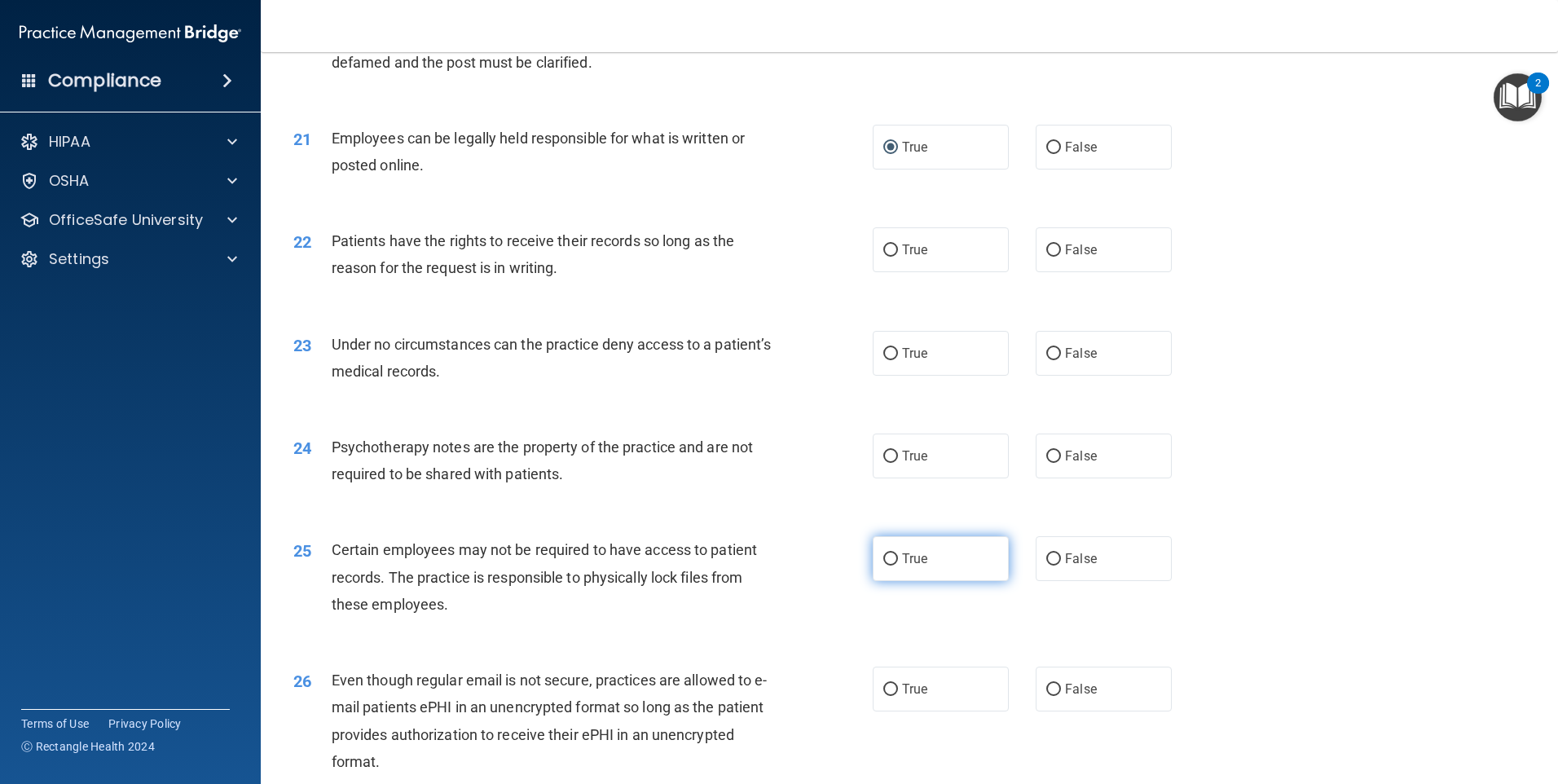
scroll to position [2687, 0]
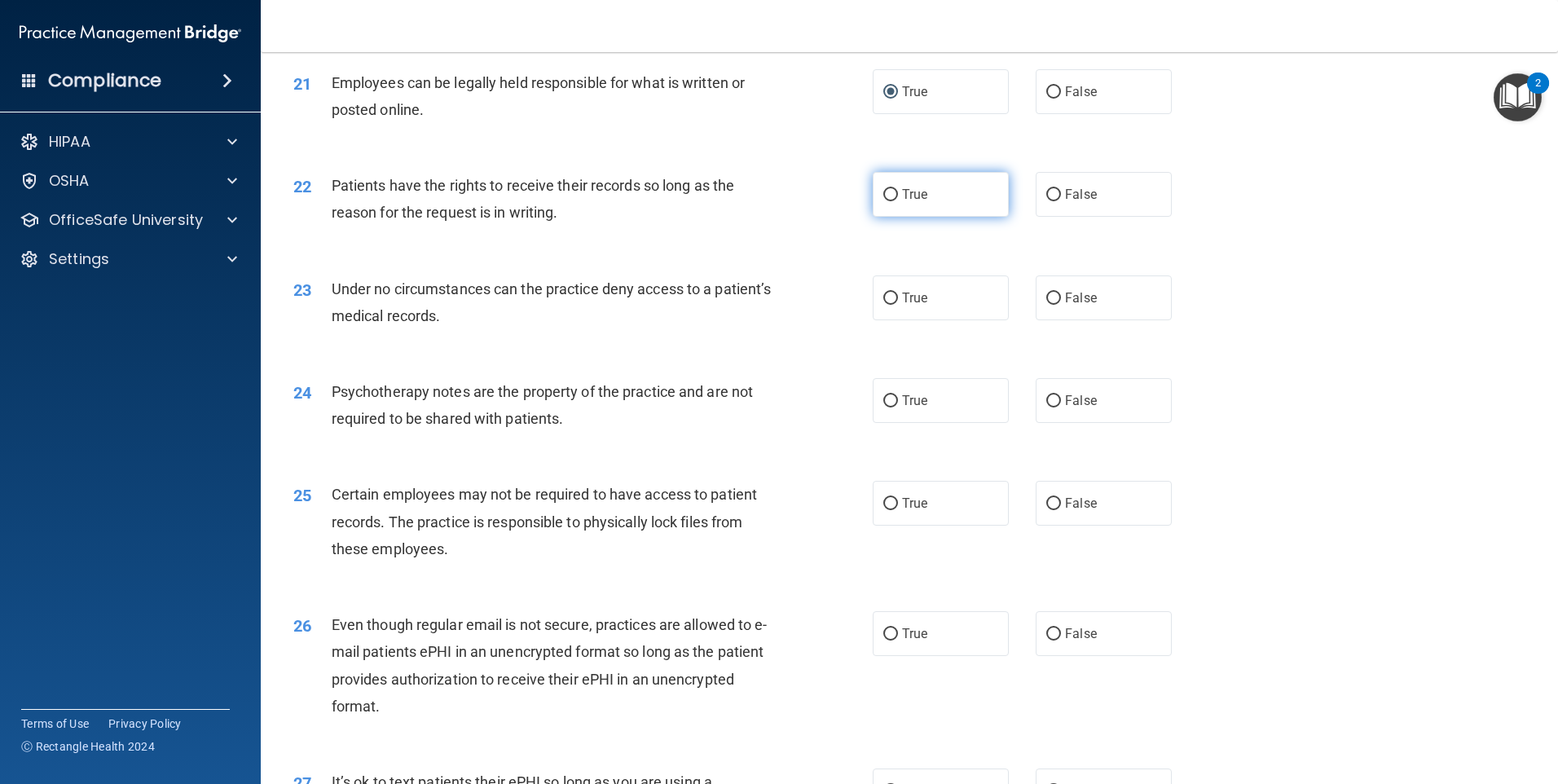
drag, startPoint x: 882, startPoint y: 218, endPoint x: 882, endPoint y: 227, distance: 9.0
click at [883, 201] on input "True" at bounding box center [890, 195] width 15 height 12
radio input "true"
click at [883, 304] on input "True" at bounding box center [890, 298] width 15 height 12
radio input "true"
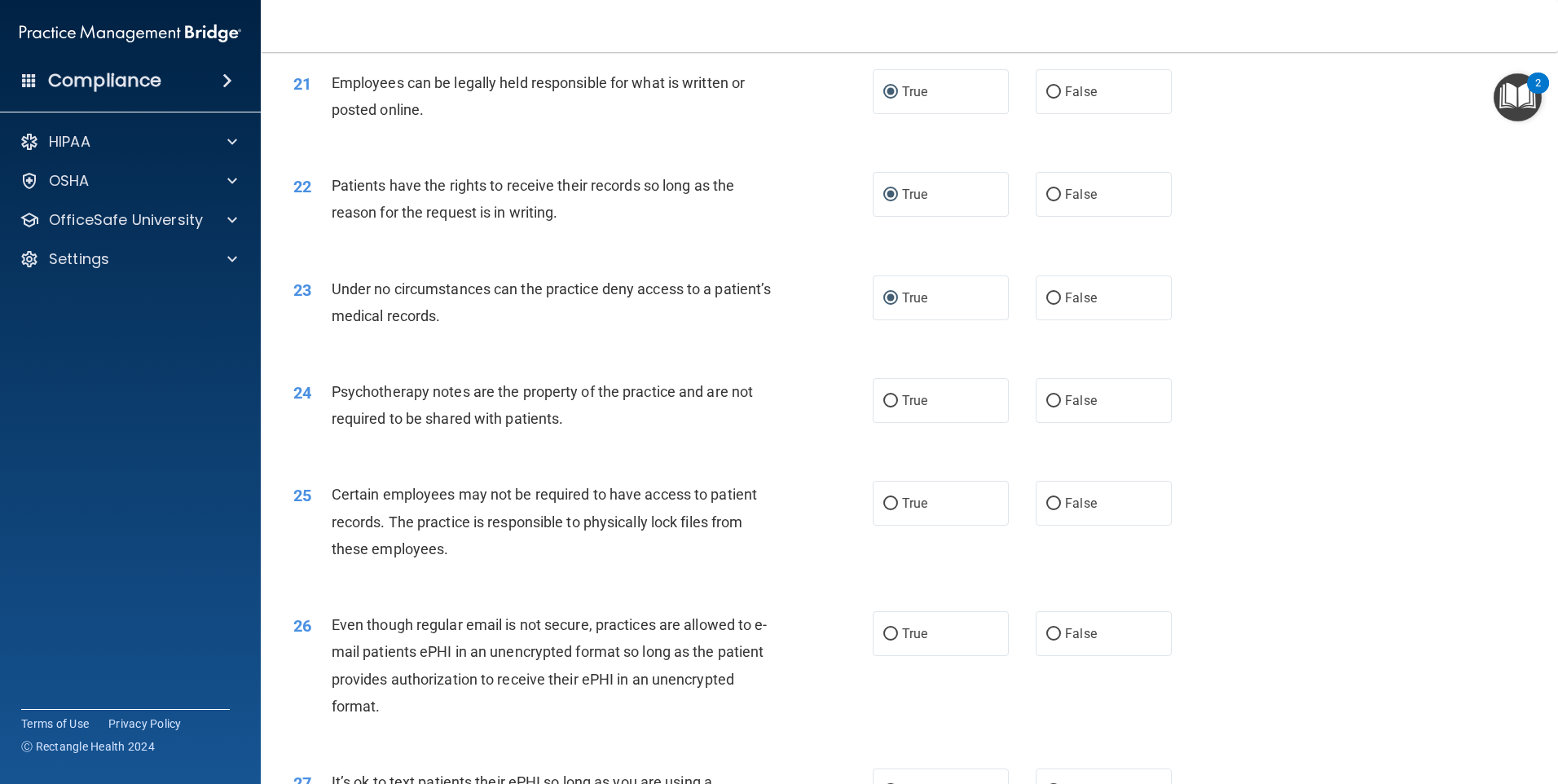
drag, startPoint x: 884, startPoint y: 428, endPoint x: 877, endPoint y: 461, distance: 33.7
click at [884, 407] on input "True" at bounding box center [890, 401] width 15 height 12
radio input "true"
click at [886, 509] on input "True" at bounding box center [890, 503] width 15 height 12
radio input "true"
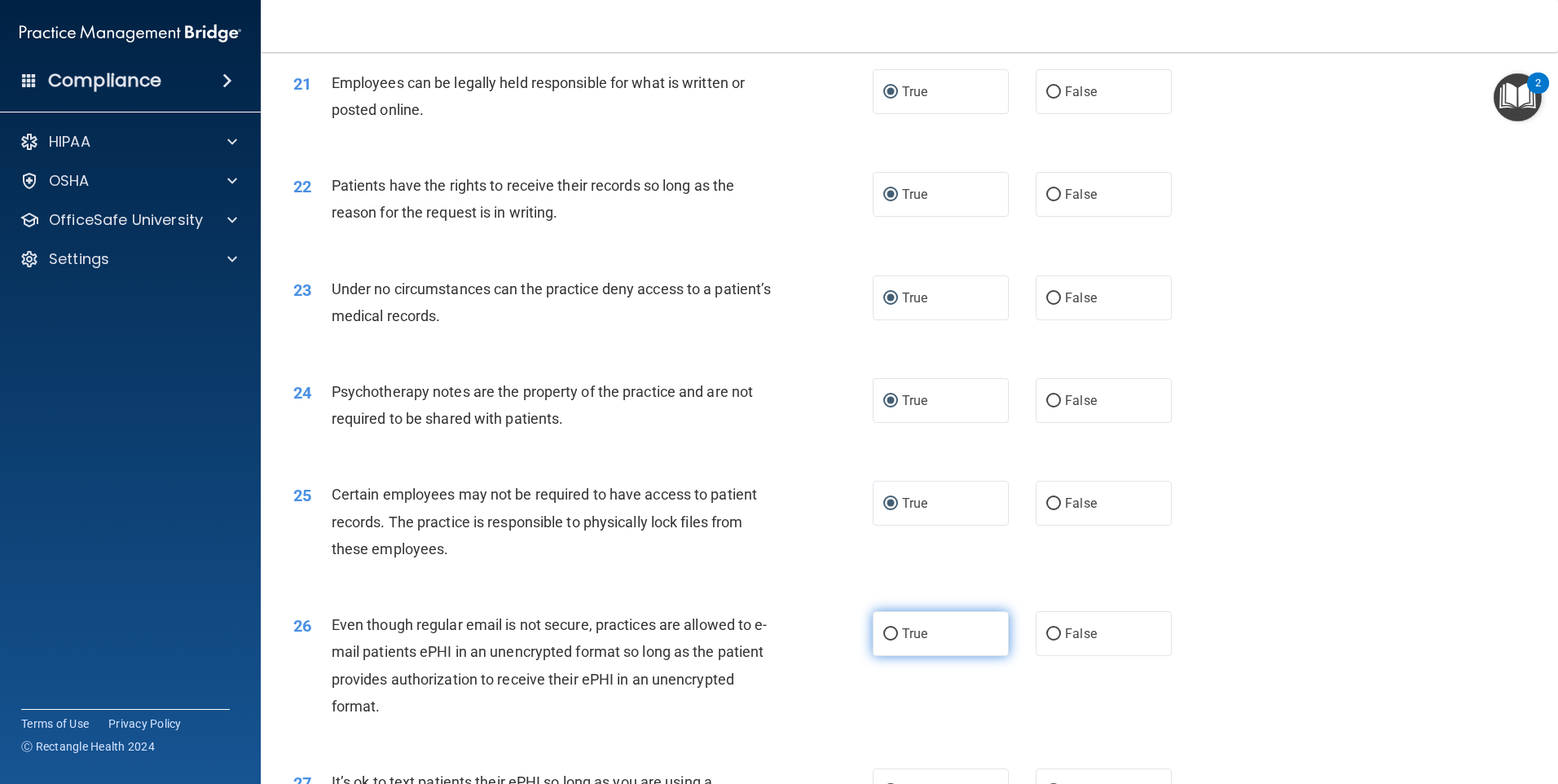
click at [883, 640] on input "True" at bounding box center [890, 634] width 15 height 12
radio input "true"
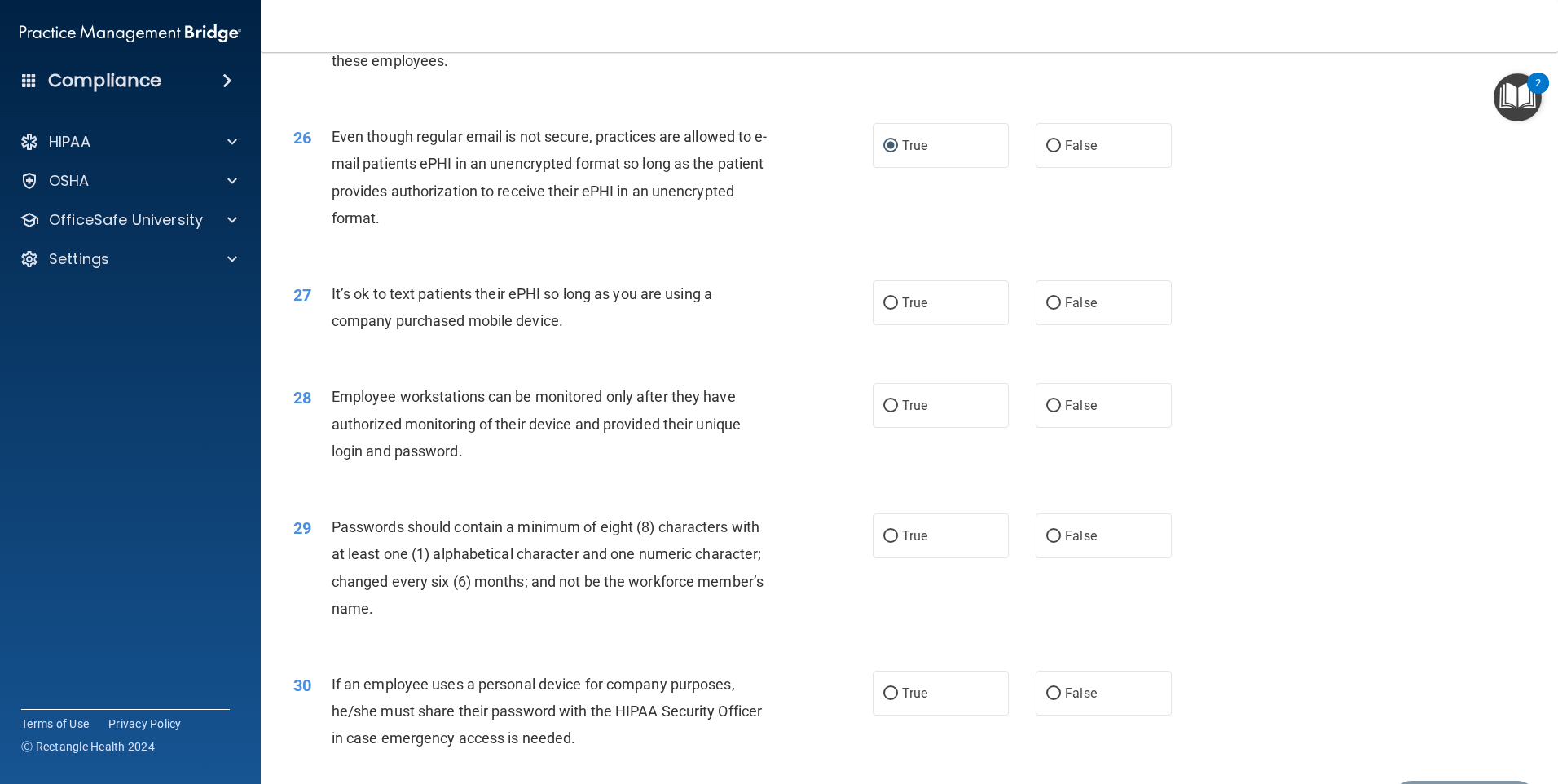
scroll to position [3177, 0]
click at [883, 308] on input "True" at bounding box center [890, 302] width 15 height 12
radio input "true"
click at [884, 411] on input "True" at bounding box center [890, 405] width 15 height 12
radio input "true"
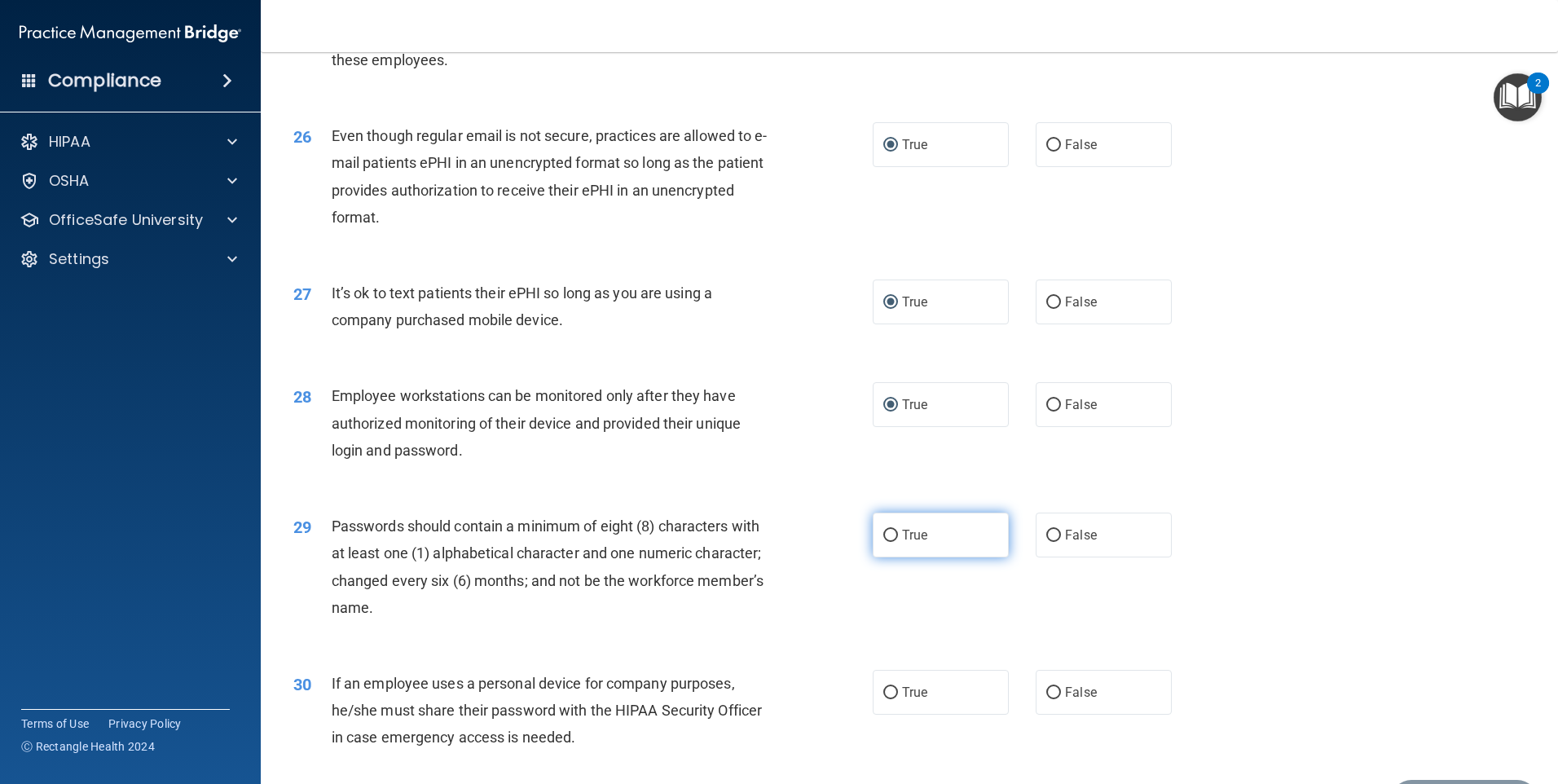
click at [887, 541] on input "True" at bounding box center [890, 535] width 15 height 12
radio input "true"
click at [883, 698] on input "True" at bounding box center [890, 692] width 15 height 12
radio input "true"
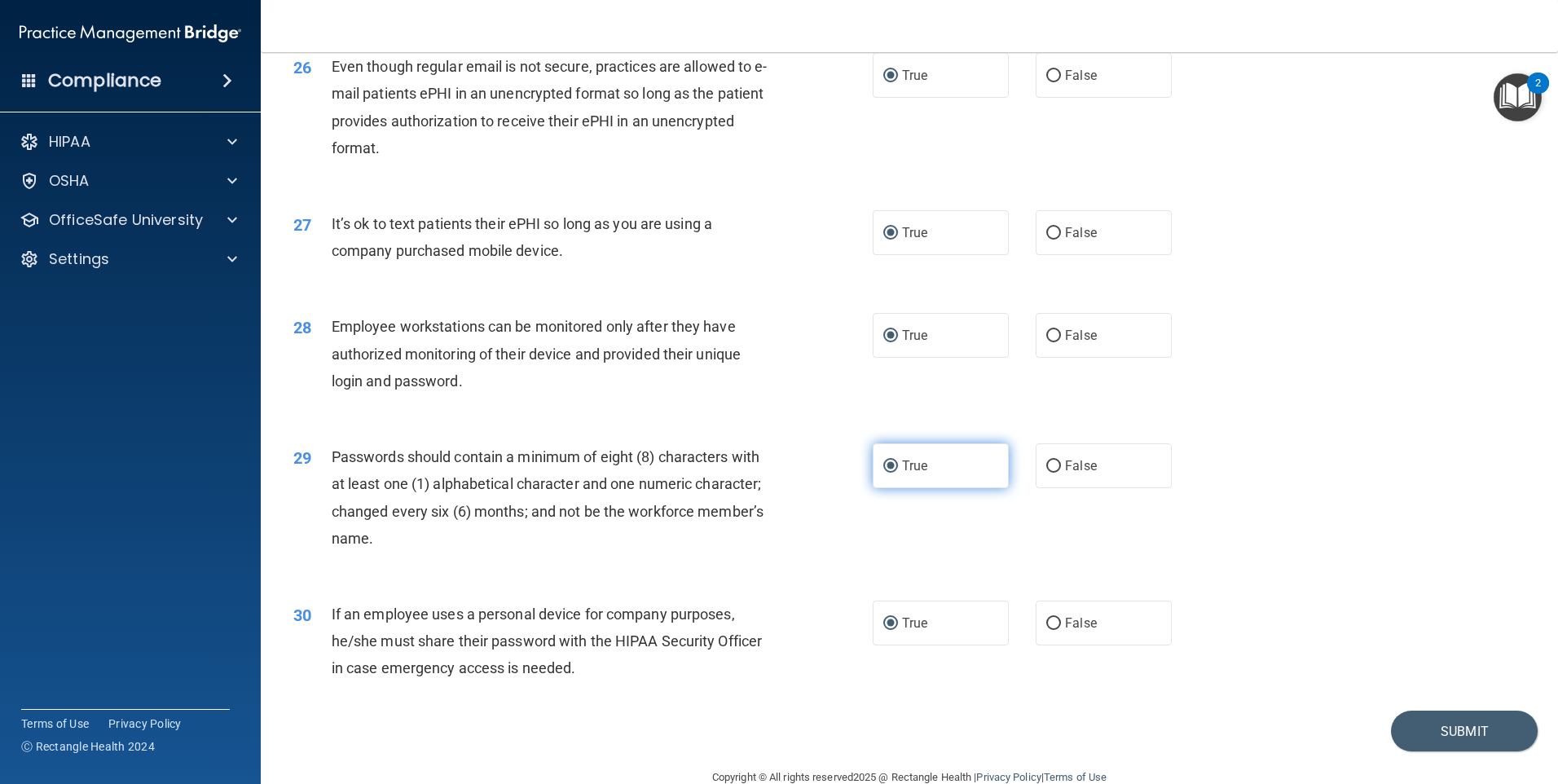
scroll to position [3305, 0]
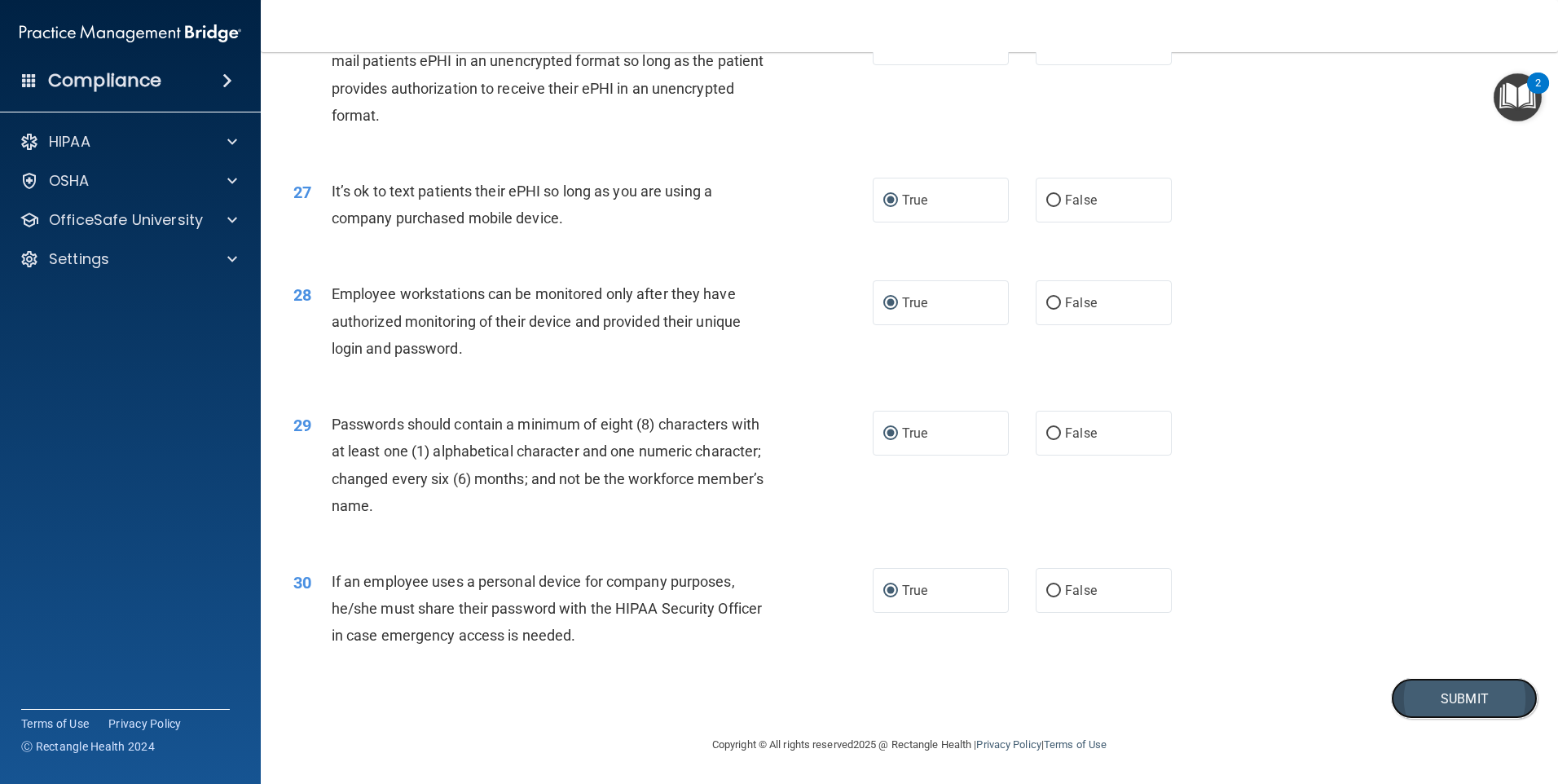
click at [1459, 696] on button "Submit" at bounding box center [1463, 698] width 146 height 42
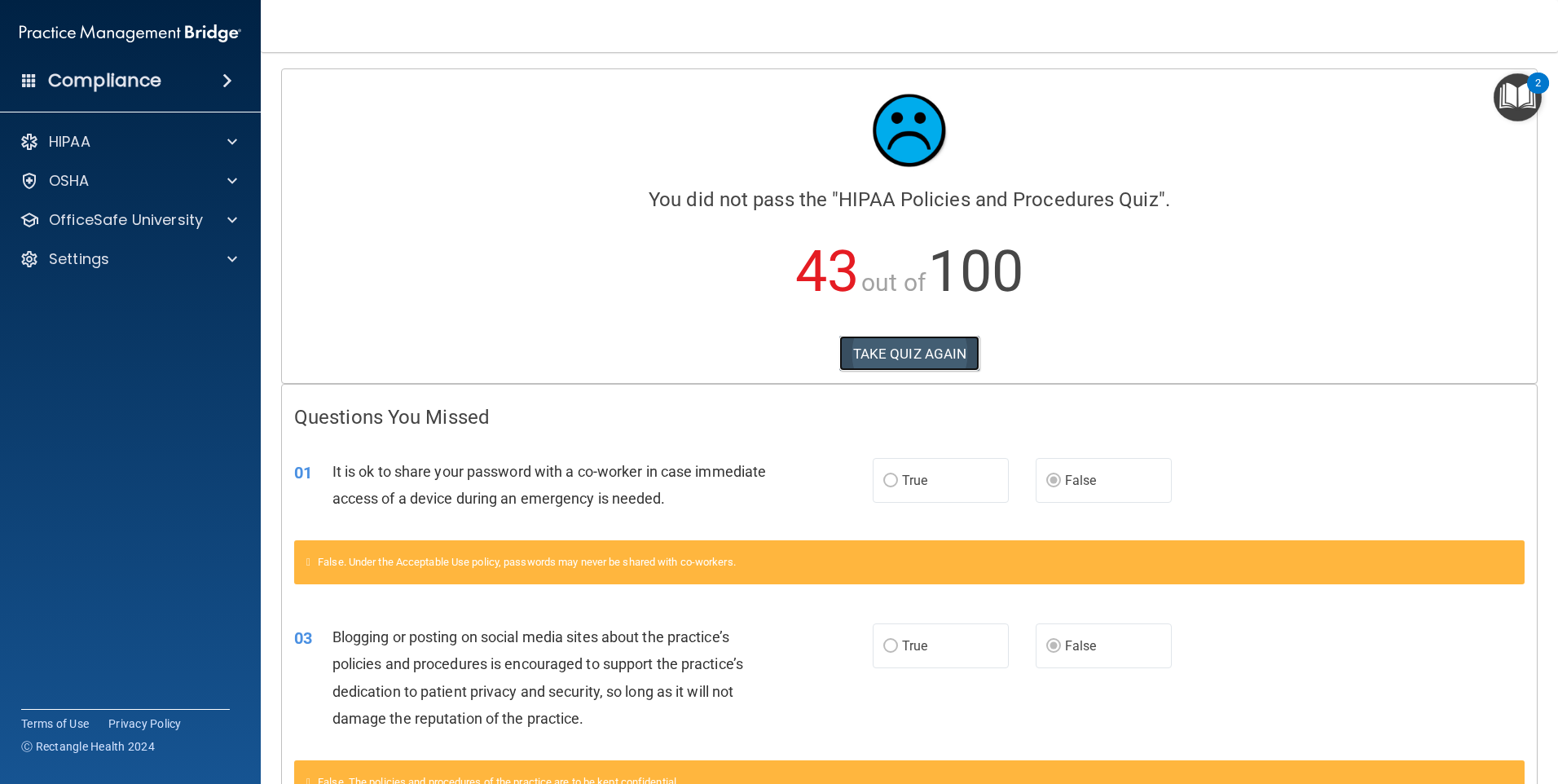
click at [912, 360] on button "TAKE QUIZ AGAIN" at bounding box center [910, 353] width 141 height 36
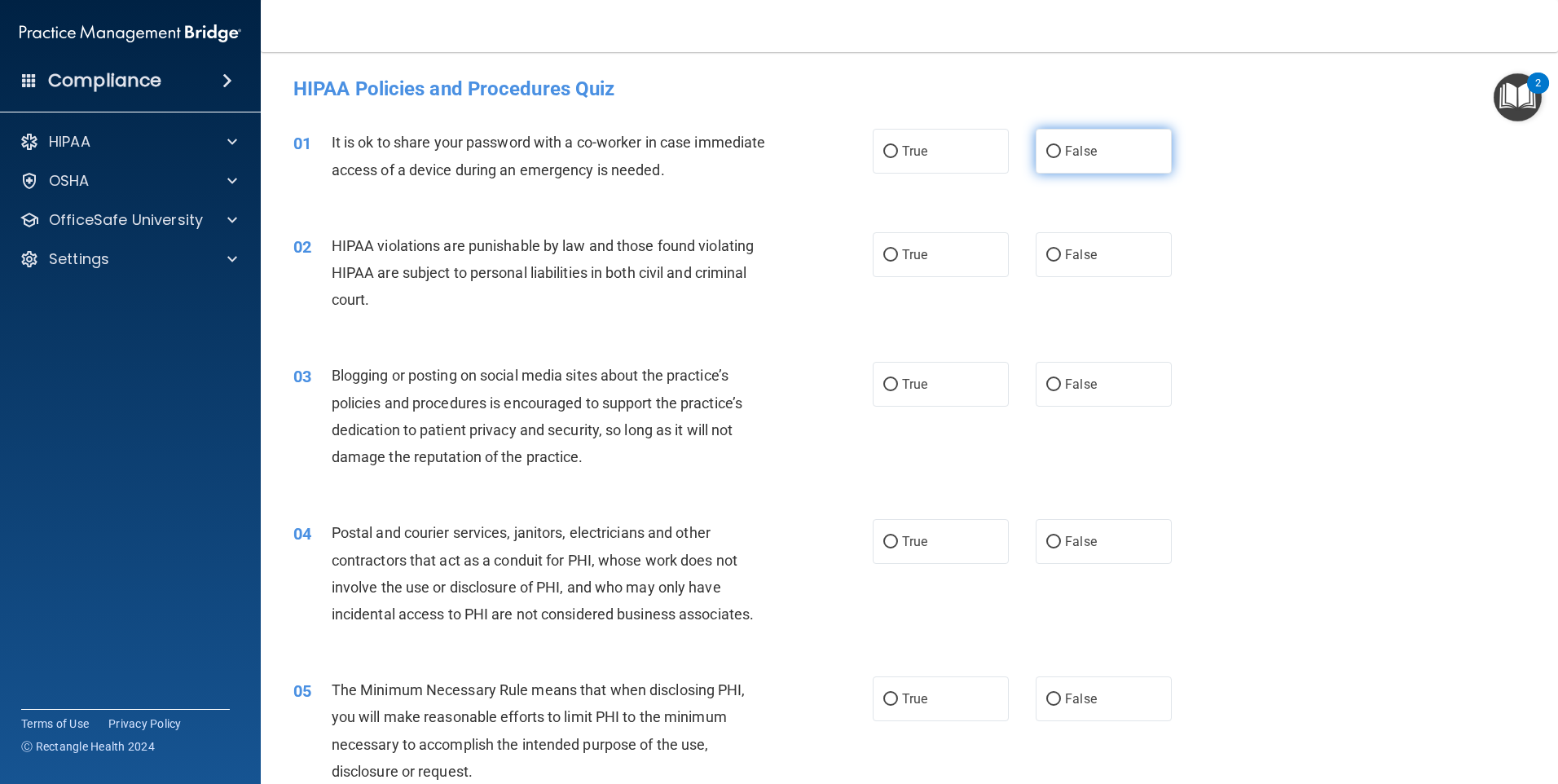
click at [1046, 153] on input "False" at bounding box center [1053, 152] width 15 height 12
radio input "true"
click at [886, 261] on input "True" at bounding box center [890, 256] width 15 height 12
radio input "true"
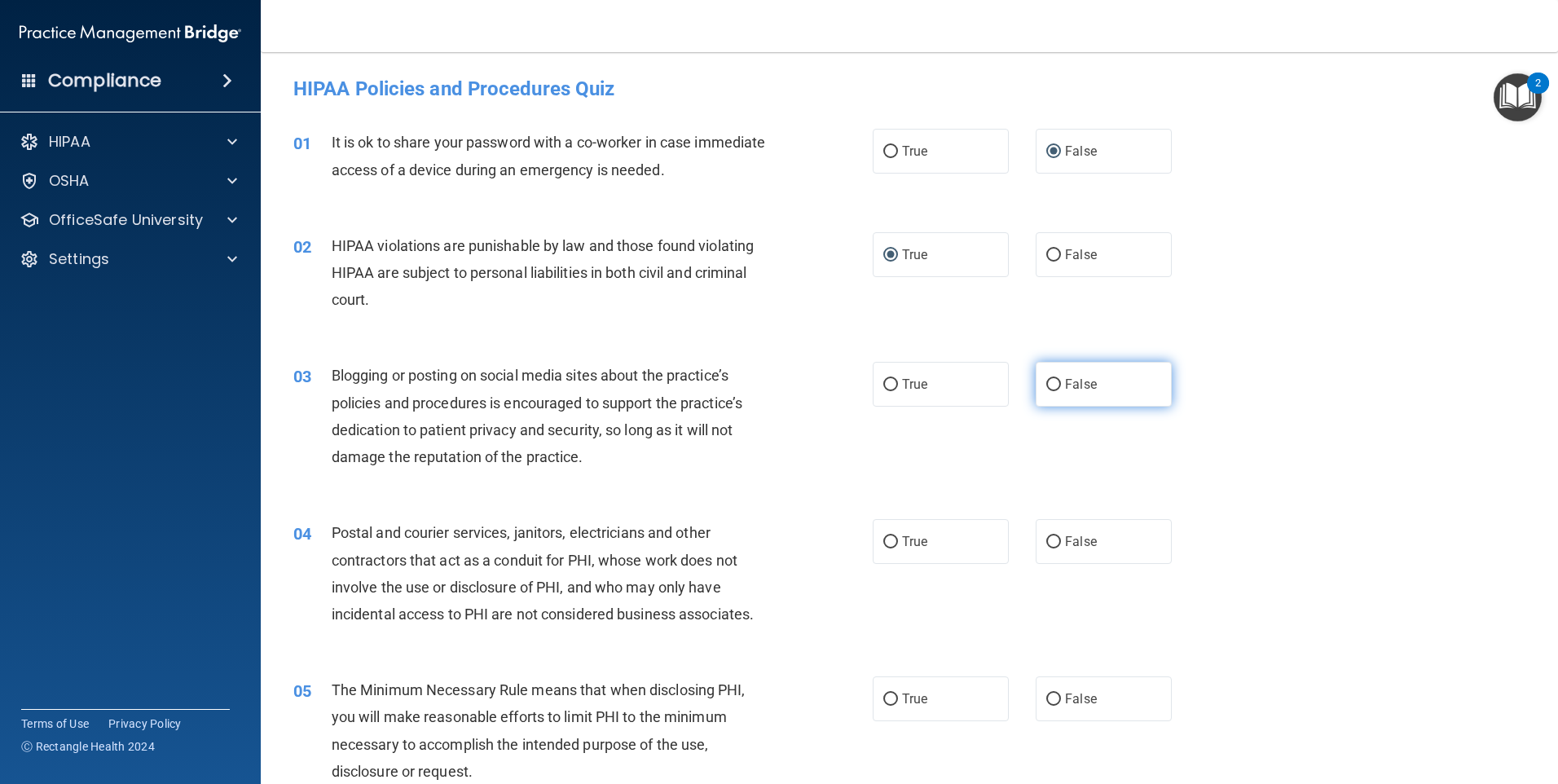
click at [1046, 382] on input "False" at bounding box center [1053, 385] width 15 height 12
radio input "true"
drag, startPoint x: 892, startPoint y: 540, endPoint x: 896, endPoint y: 569, distance: 29.3
click at [894, 546] on label "True" at bounding box center [941, 540] width 136 height 45
click at [894, 546] on input "True" at bounding box center [890, 542] width 15 height 12
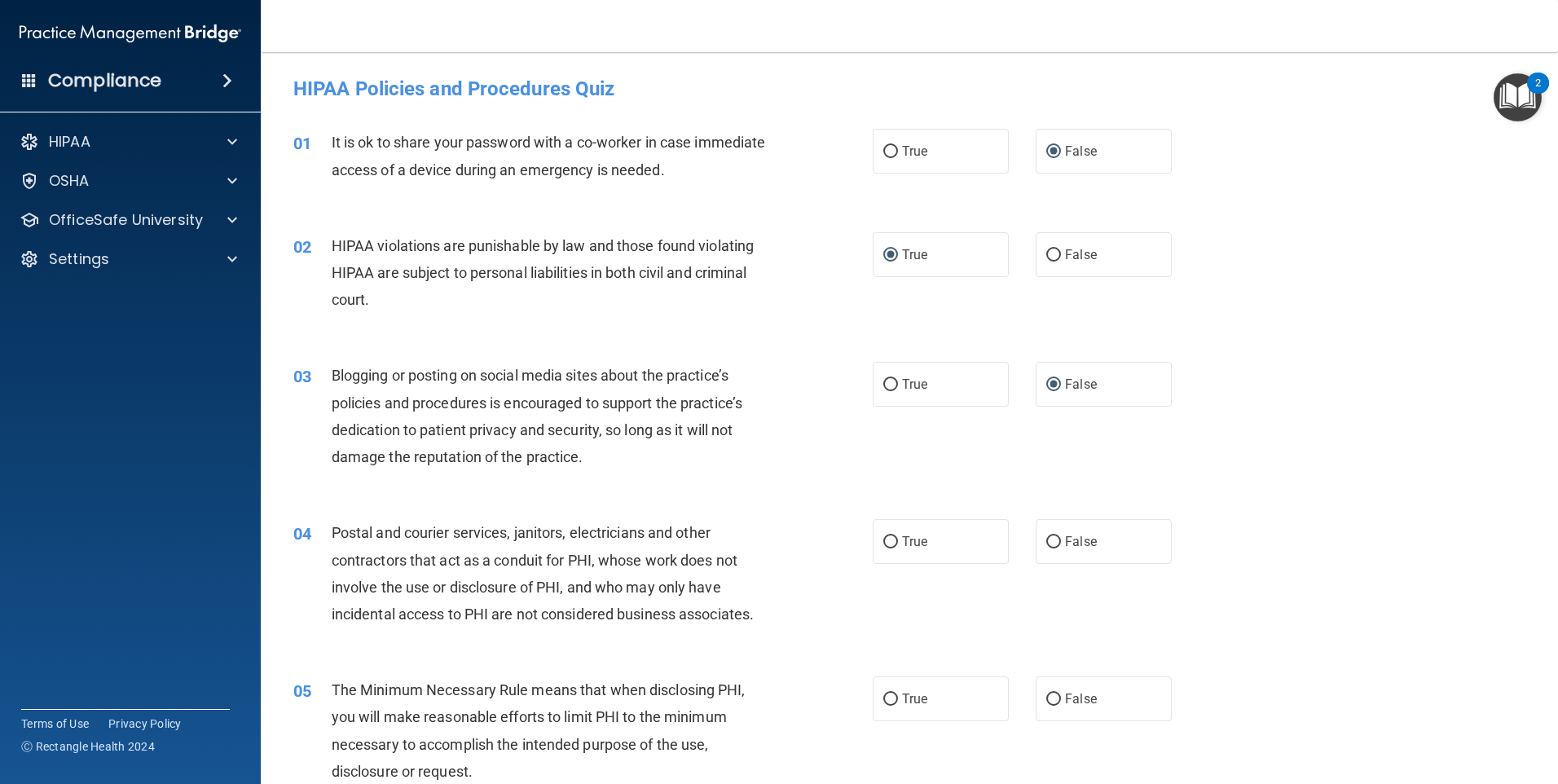
radio input "true"
click at [898, 707] on label "True" at bounding box center [941, 697] width 136 height 45
click at [898, 705] on input "True" at bounding box center [890, 699] width 15 height 12
radio input "true"
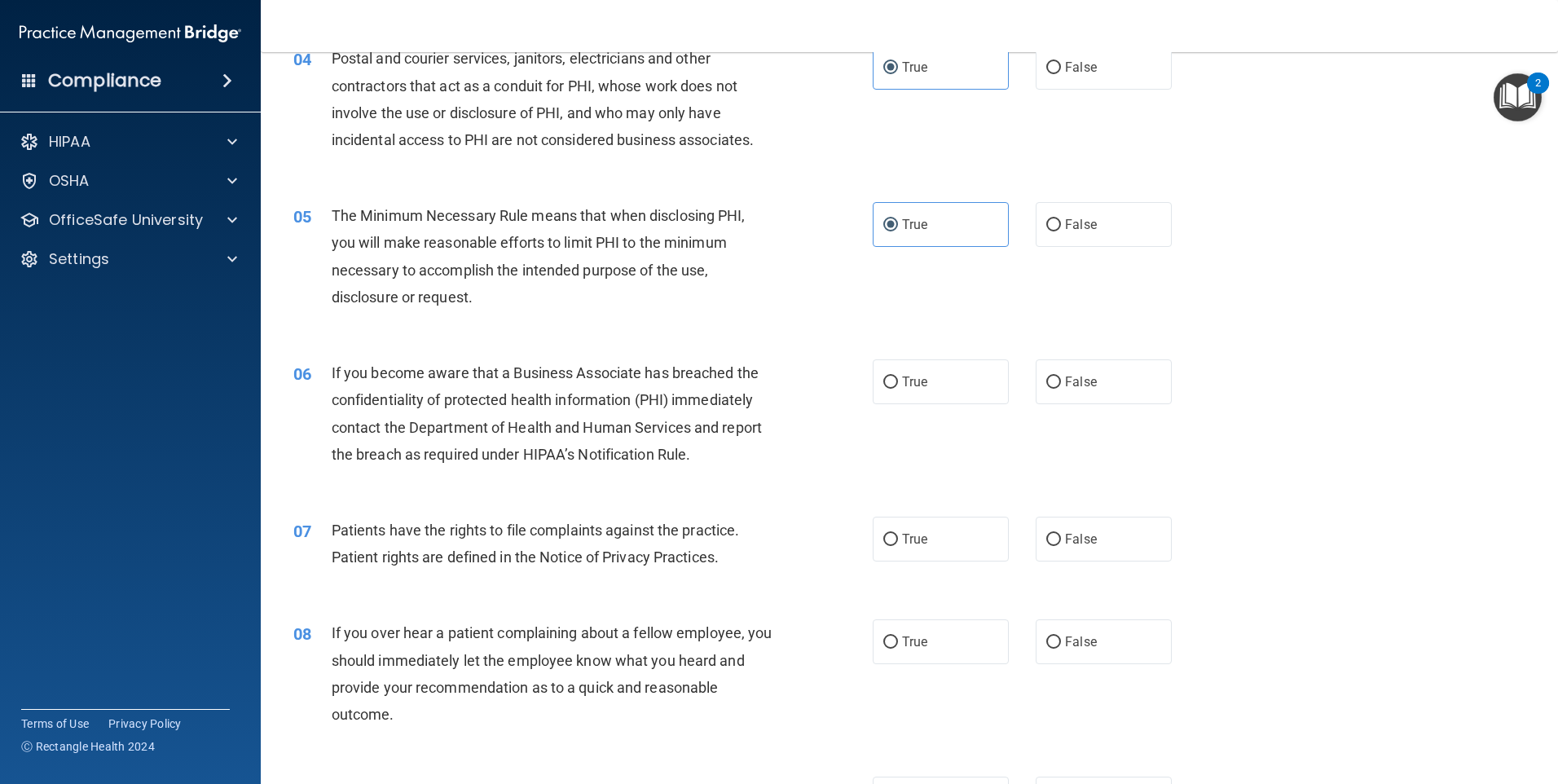
scroll to position [489, 0]
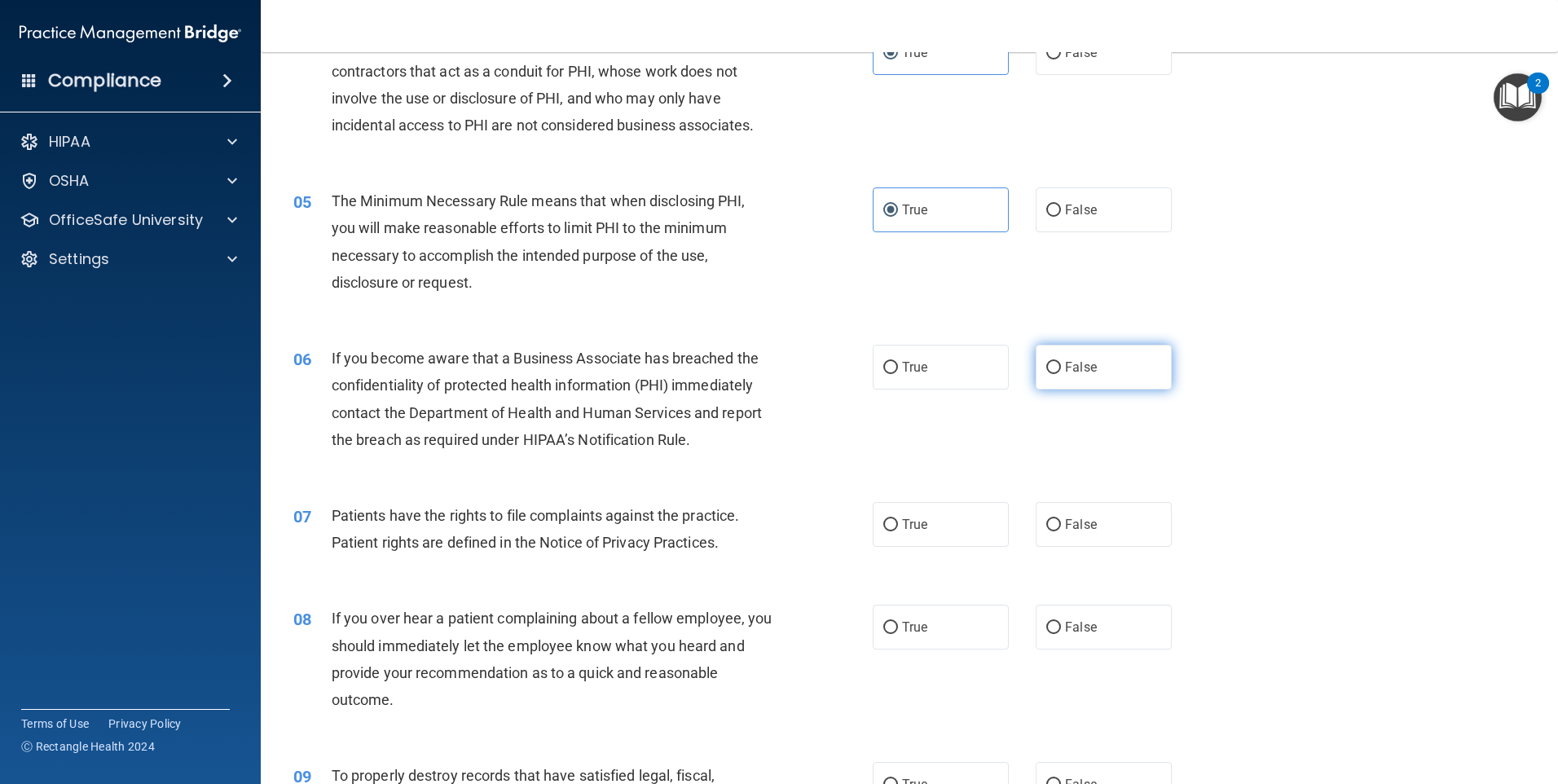
click at [1049, 366] on input "False" at bounding box center [1053, 367] width 15 height 12
radio input "true"
click at [891, 531] on label "True" at bounding box center [941, 523] width 136 height 45
click at [891, 531] on input "True" at bounding box center [890, 524] width 15 height 12
radio input "true"
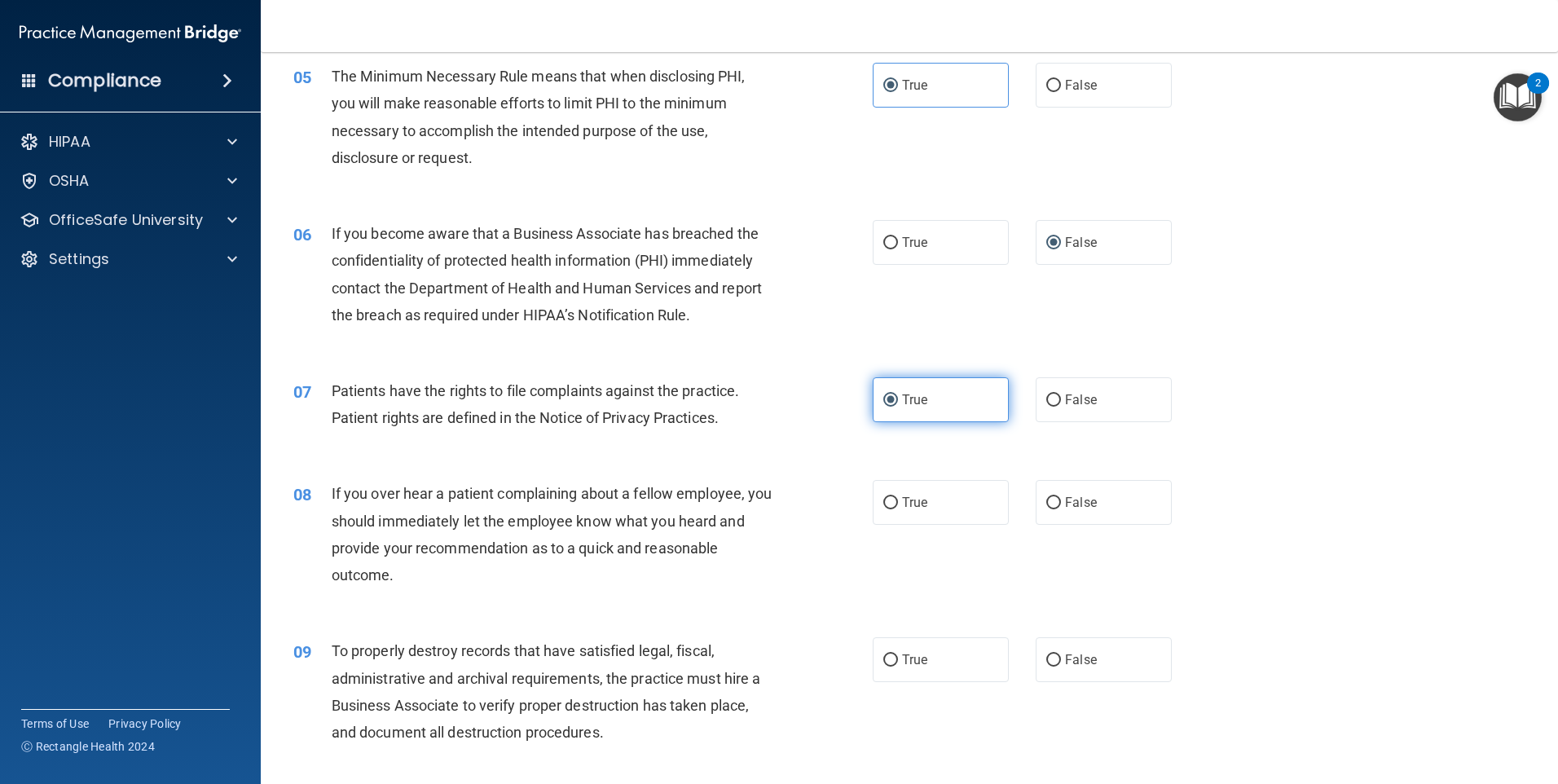
scroll to position [652, 0]
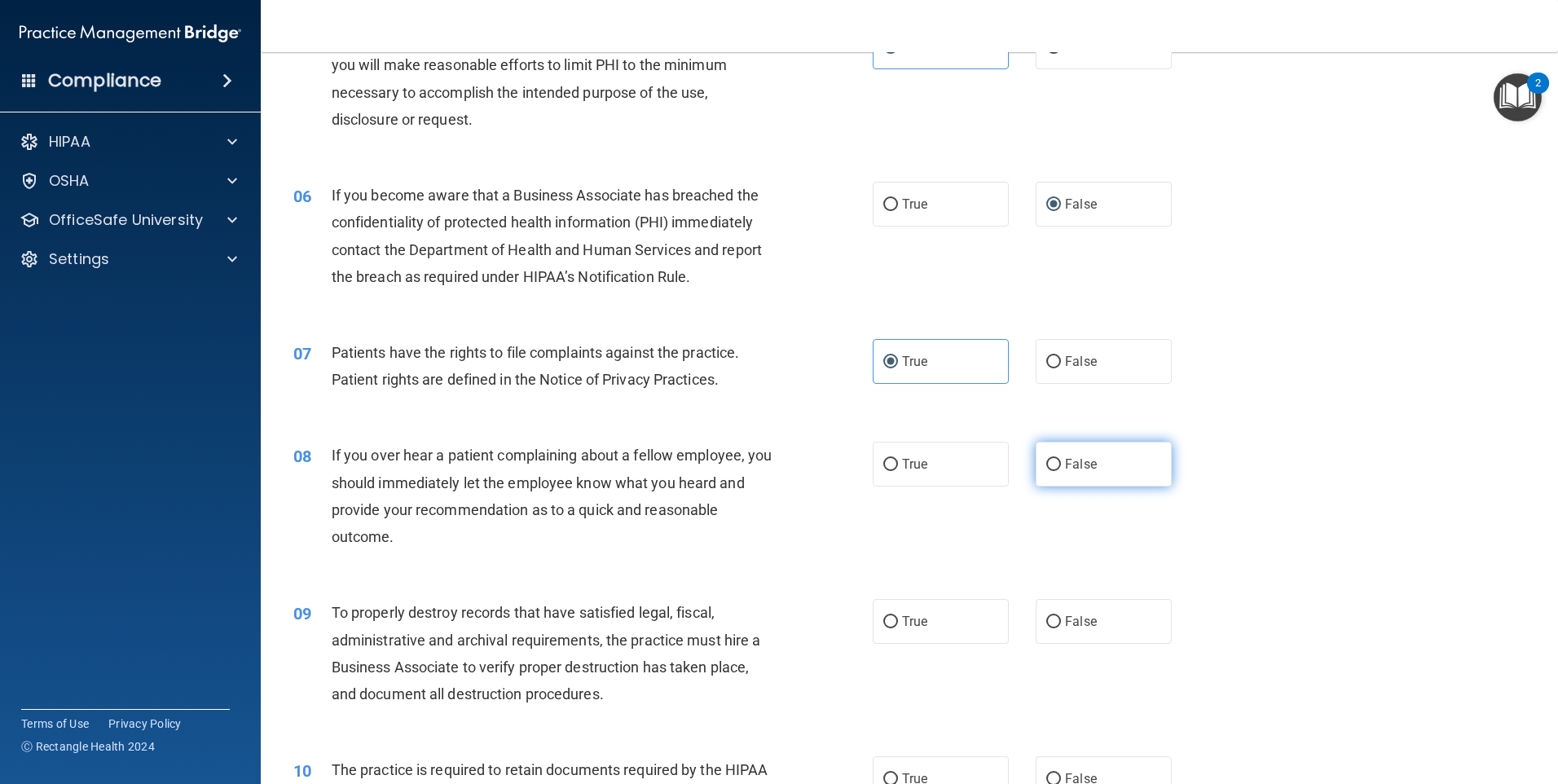
click at [1049, 467] on input "False" at bounding box center [1053, 465] width 15 height 12
radio input "true"
click at [1048, 623] on input "False" at bounding box center [1053, 622] width 15 height 12
radio input "true"
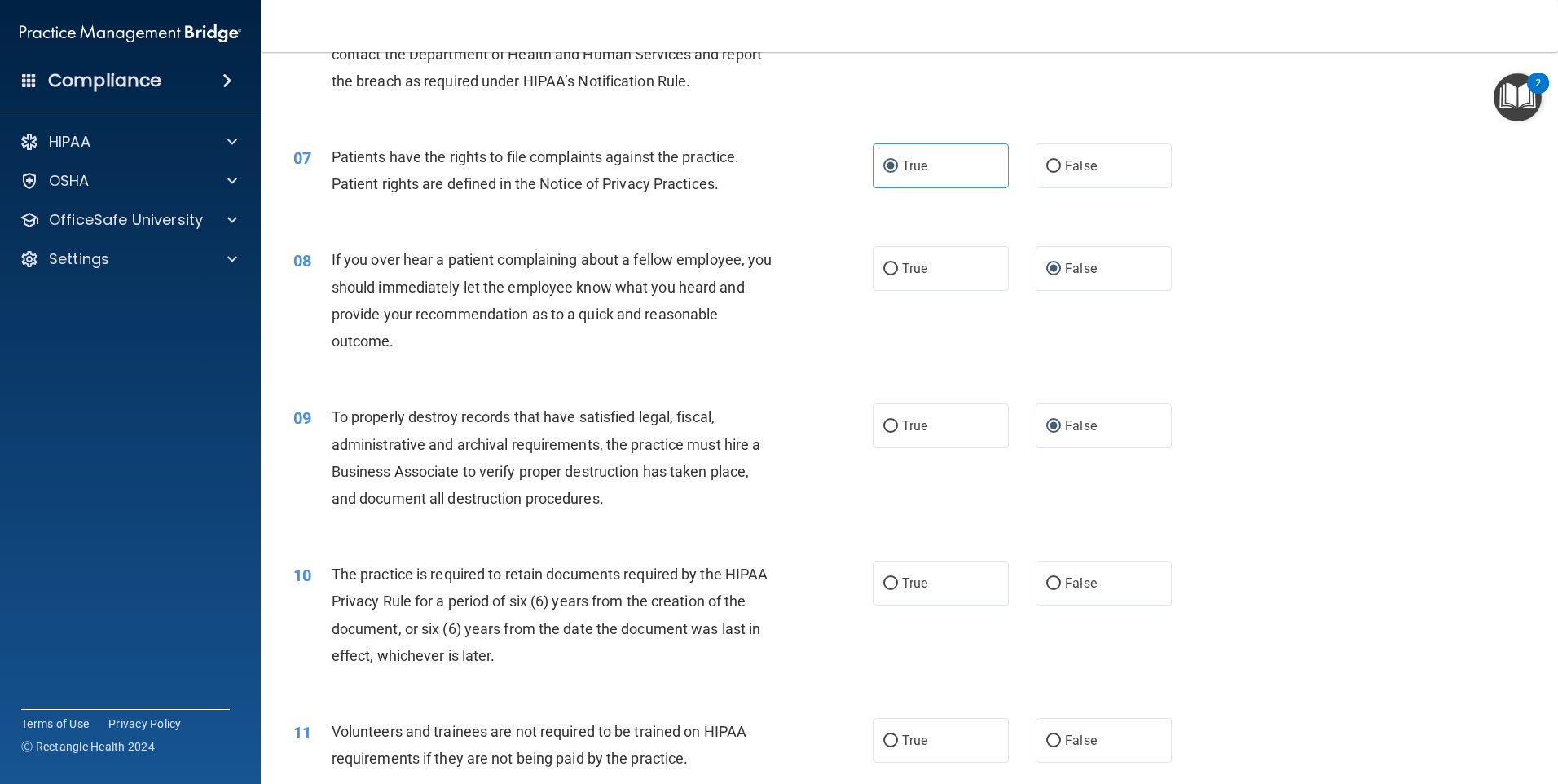
scroll to position [895, 0]
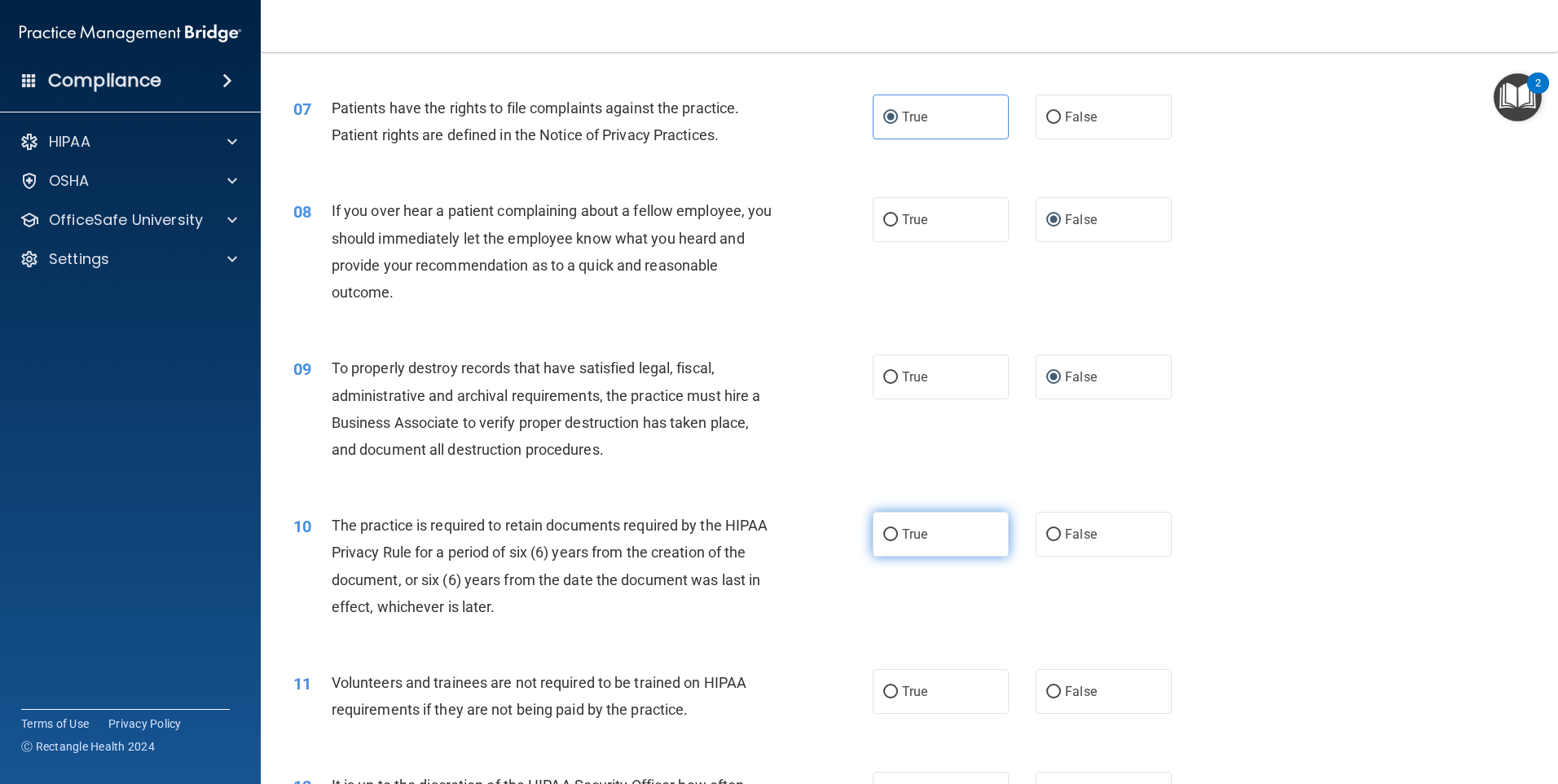
click at [891, 537] on input "True" at bounding box center [890, 534] width 15 height 12
radio input "true"
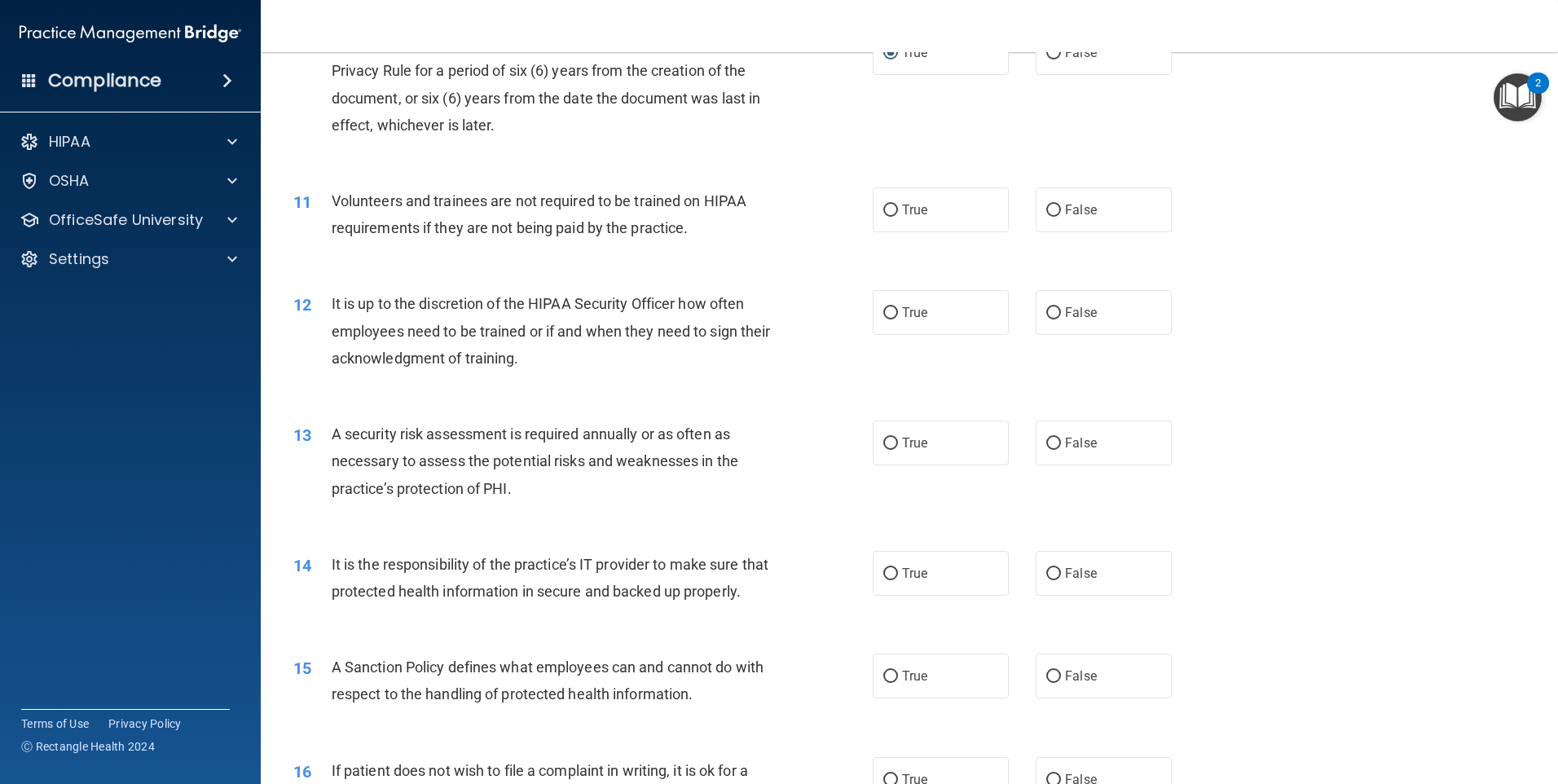
scroll to position [1385, 0]
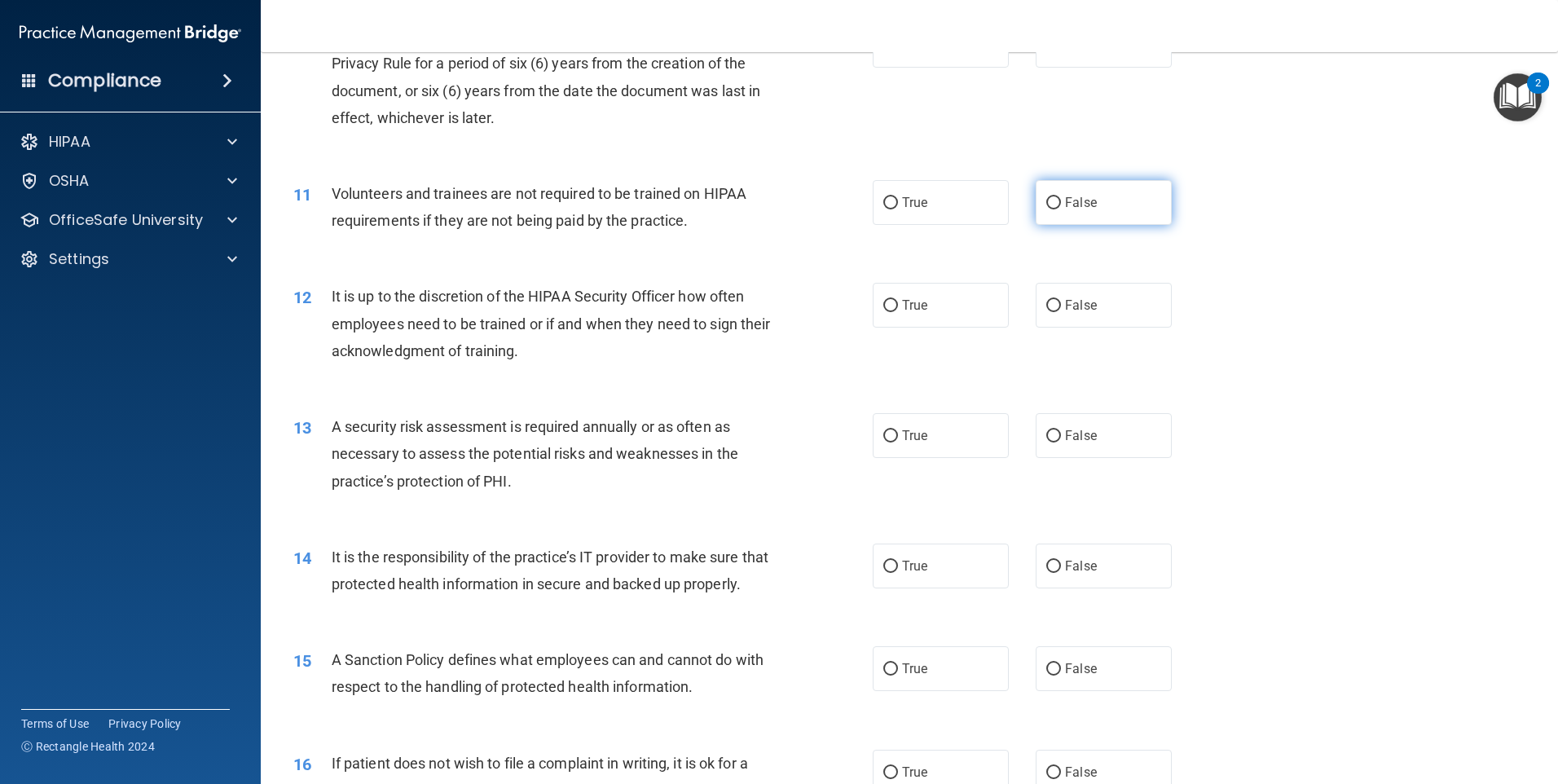
click at [1094, 211] on label "False" at bounding box center [1103, 202] width 136 height 45
click at [1061, 209] on input "False" at bounding box center [1053, 203] width 15 height 12
radio input "true"
click at [1086, 312] on span "False" at bounding box center [1081, 305] width 32 height 16
click at [1061, 312] on input "False" at bounding box center [1053, 305] width 15 height 12
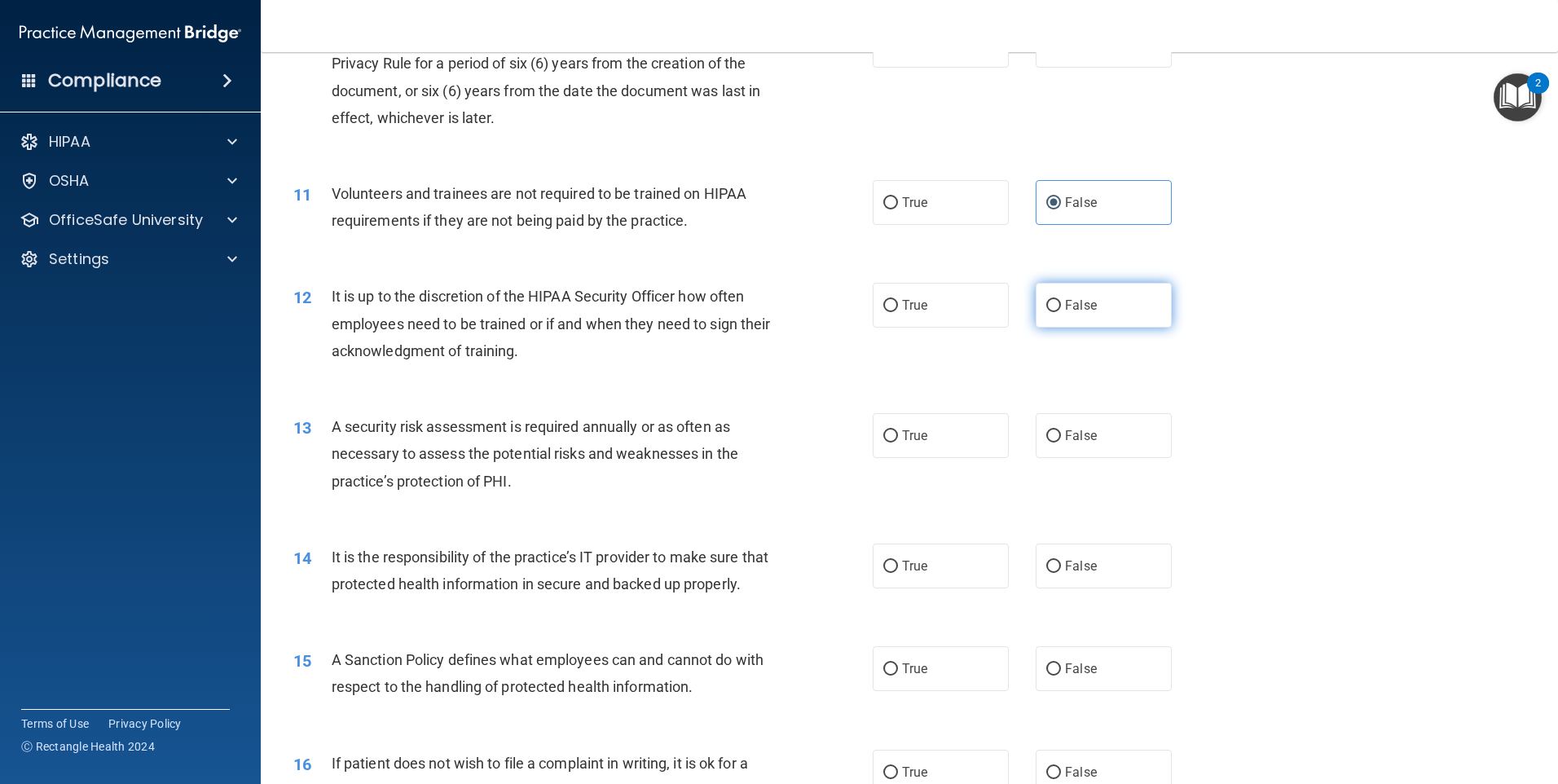
radio input "true"
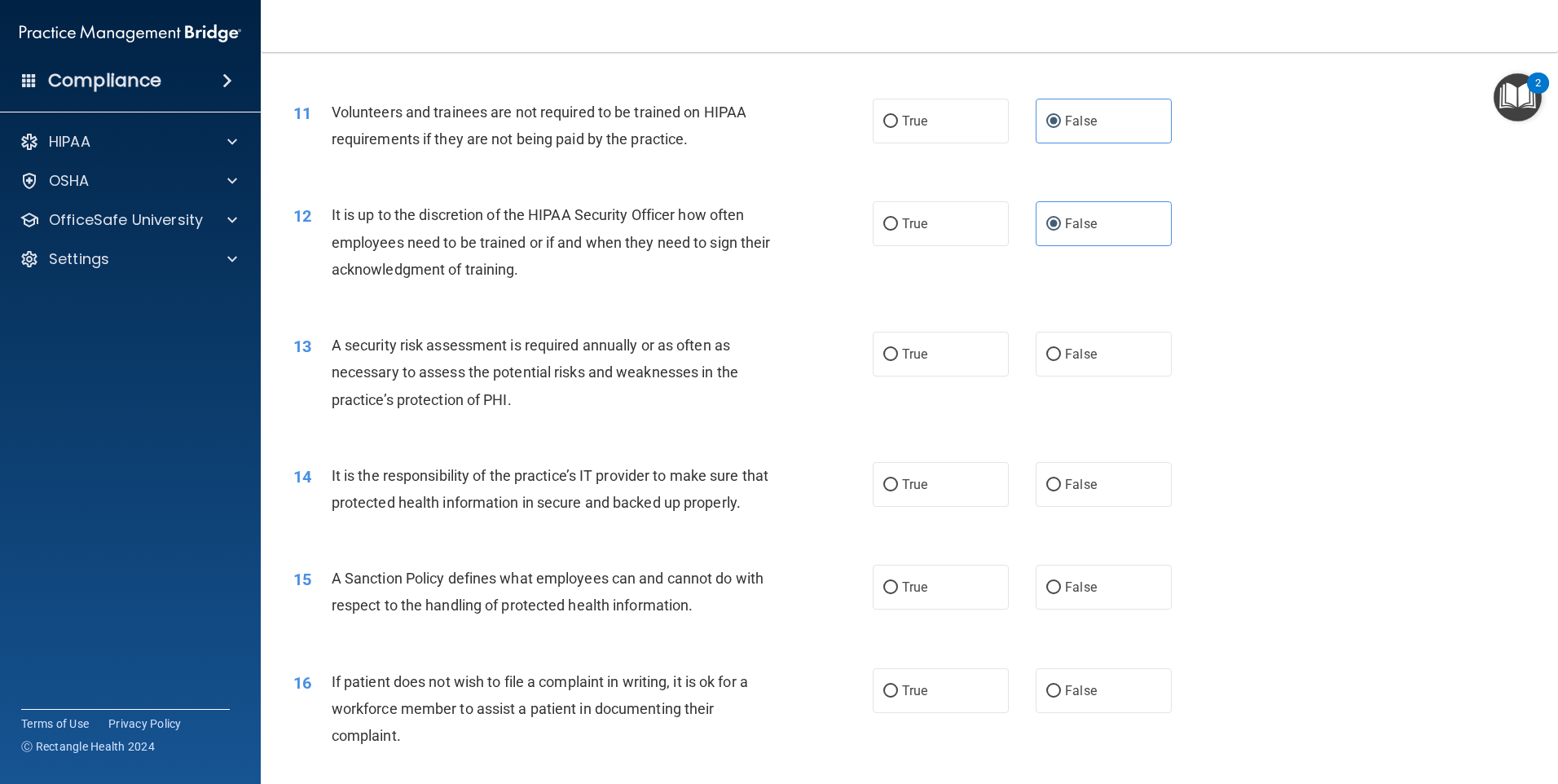
scroll to position [1547, 0]
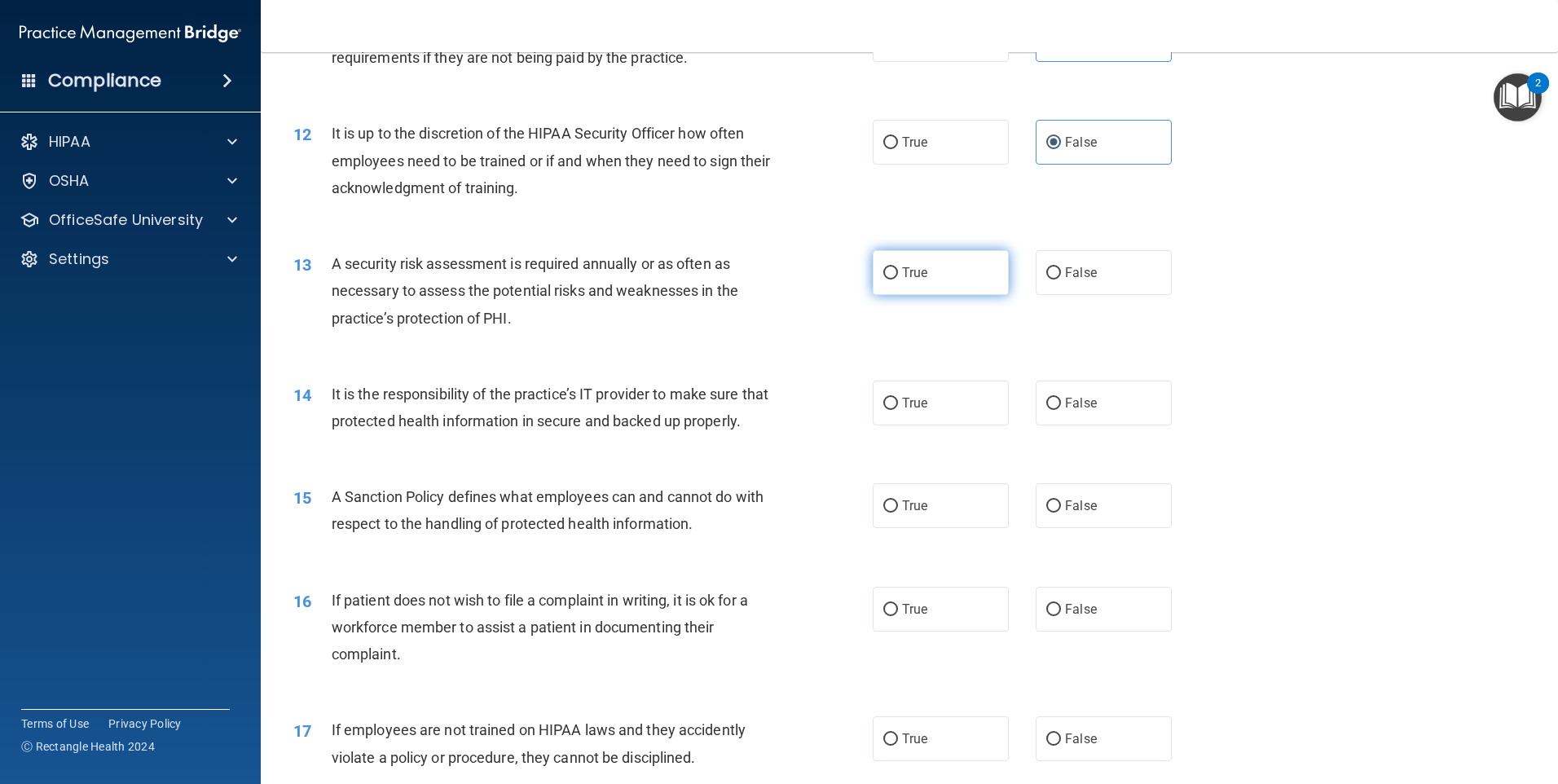
click at [933, 286] on label "True" at bounding box center [941, 272] width 136 height 45
click at [898, 280] on input "True" at bounding box center [890, 274] width 15 height 12
radio input "true"
click at [919, 412] on label "True" at bounding box center [941, 402] width 136 height 45
click at [898, 410] on input "True" at bounding box center [890, 403] width 15 height 12
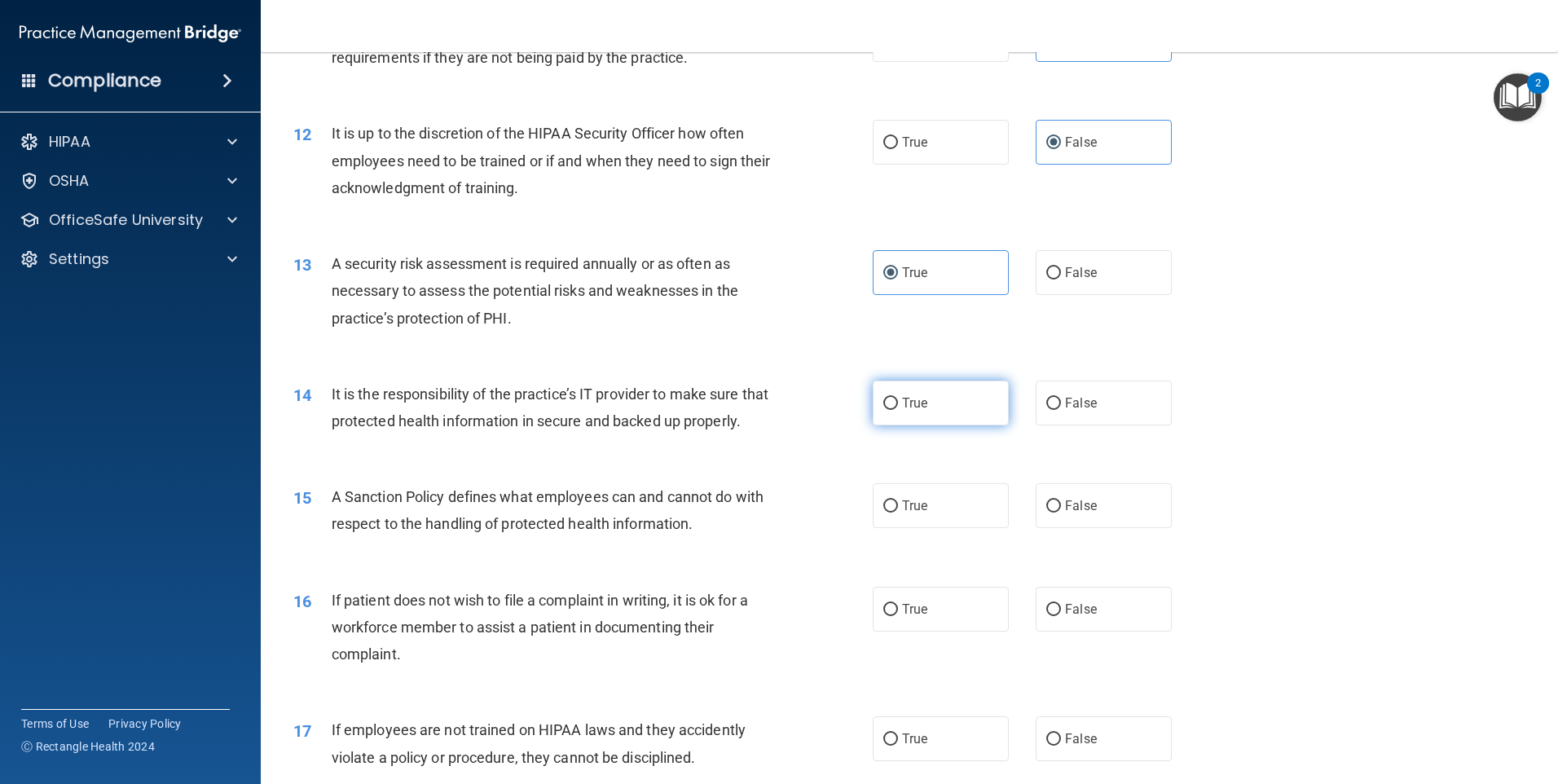
radio input "true"
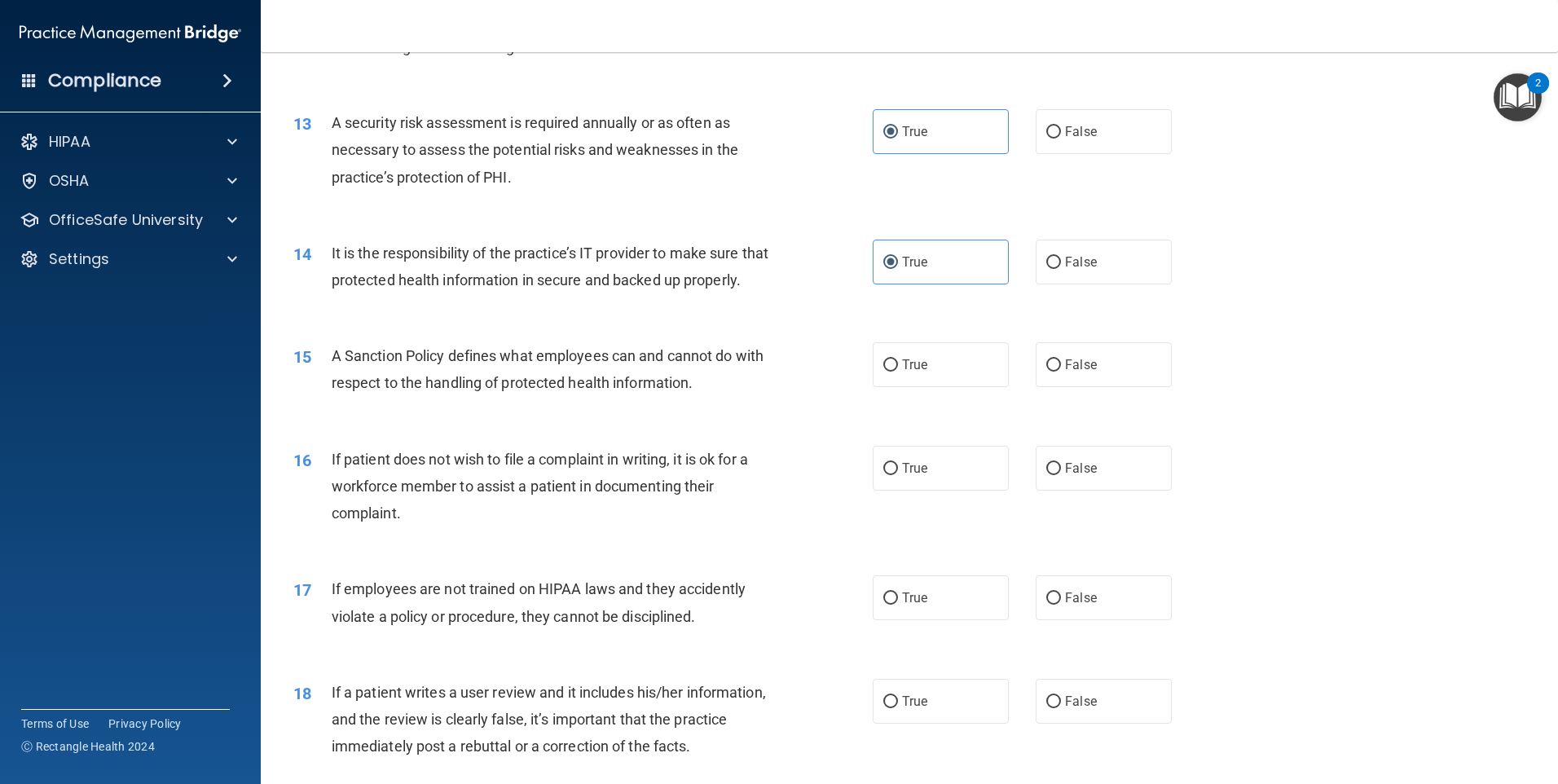
scroll to position [1710, 0]
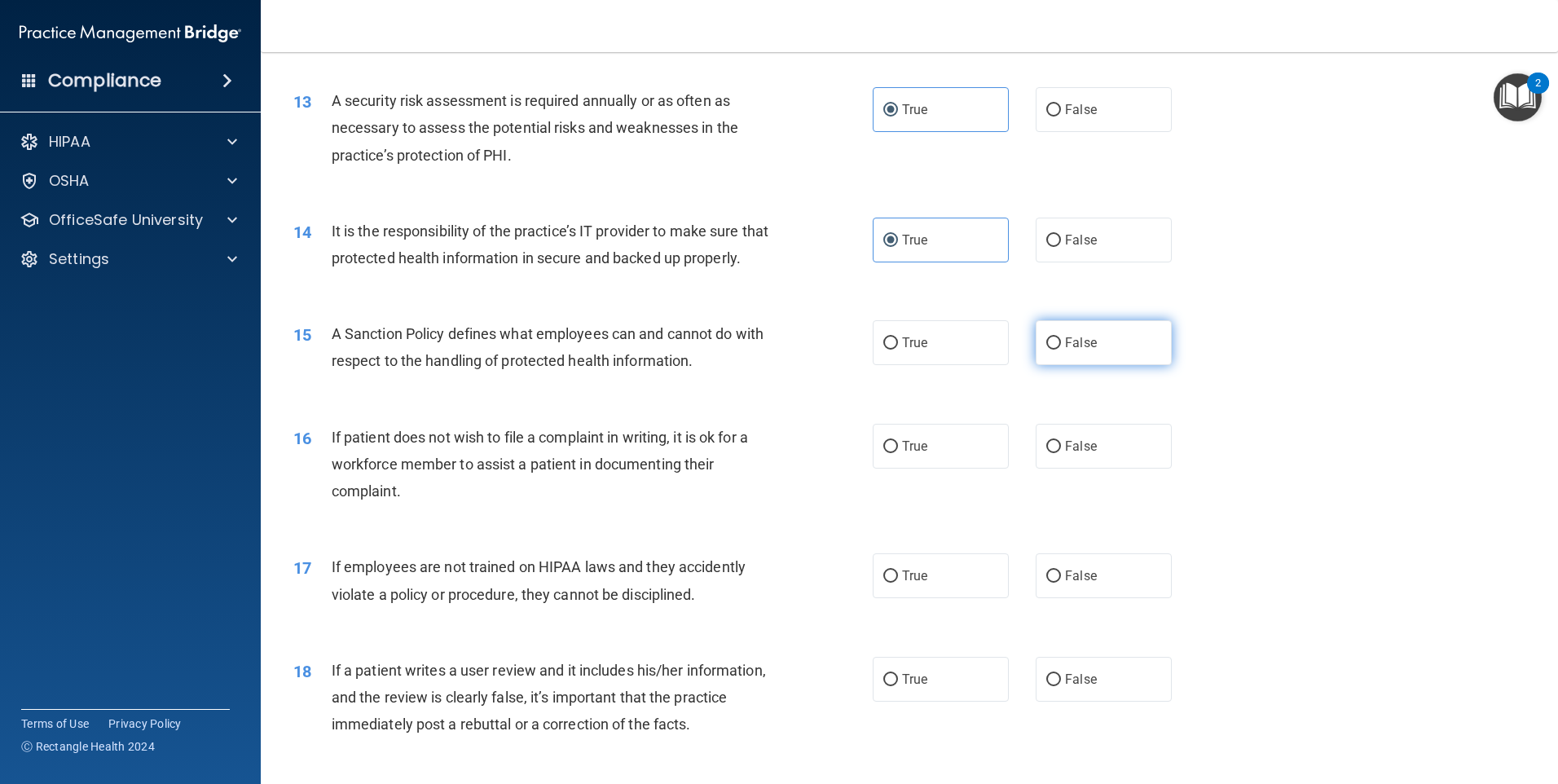
click at [1067, 350] on span "False" at bounding box center [1081, 342] width 32 height 16
click at [1061, 349] on input "False" at bounding box center [1053, 343] width 15 height 12
radio input "true"
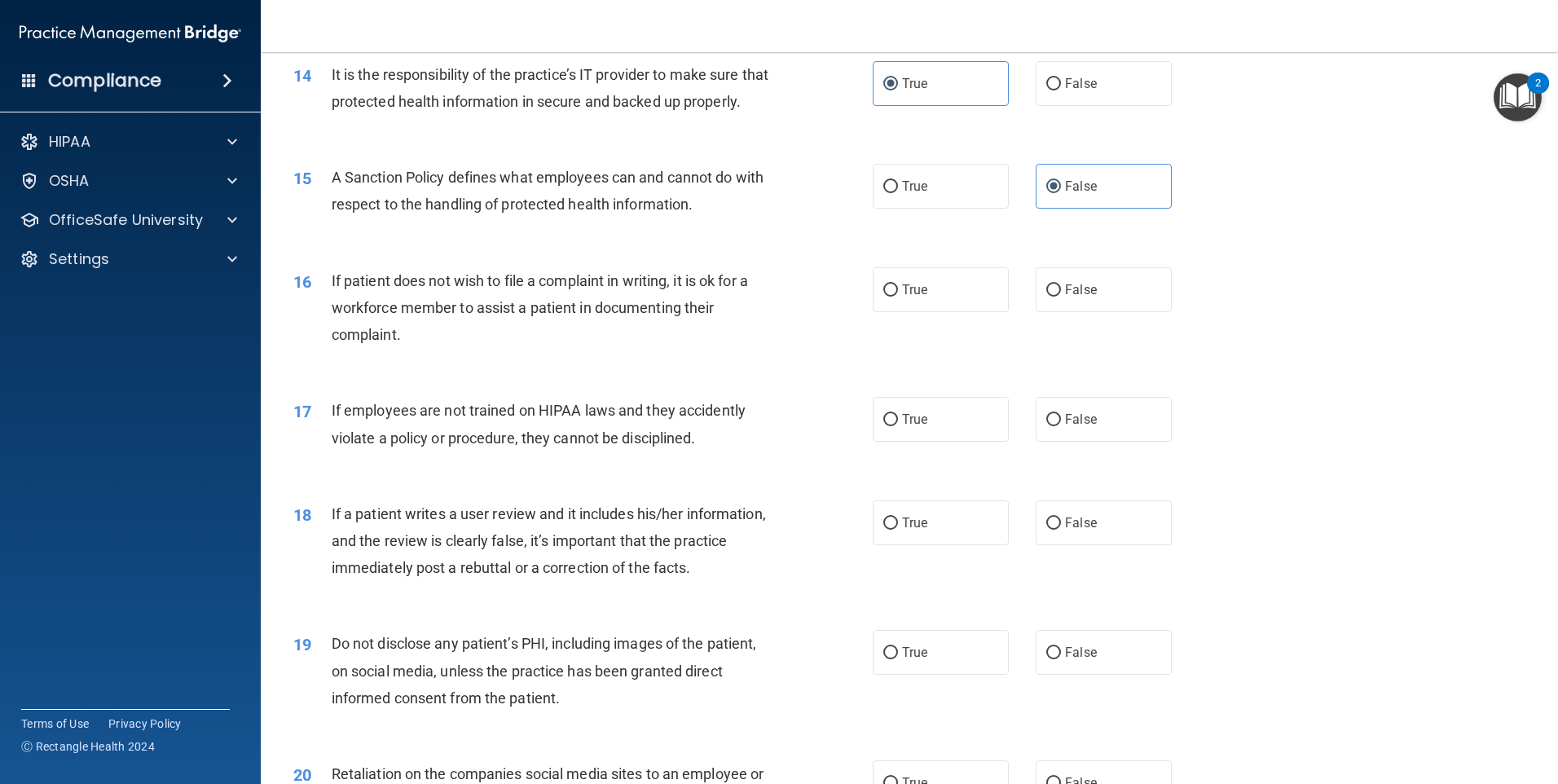
scroll to position [1873, 0]
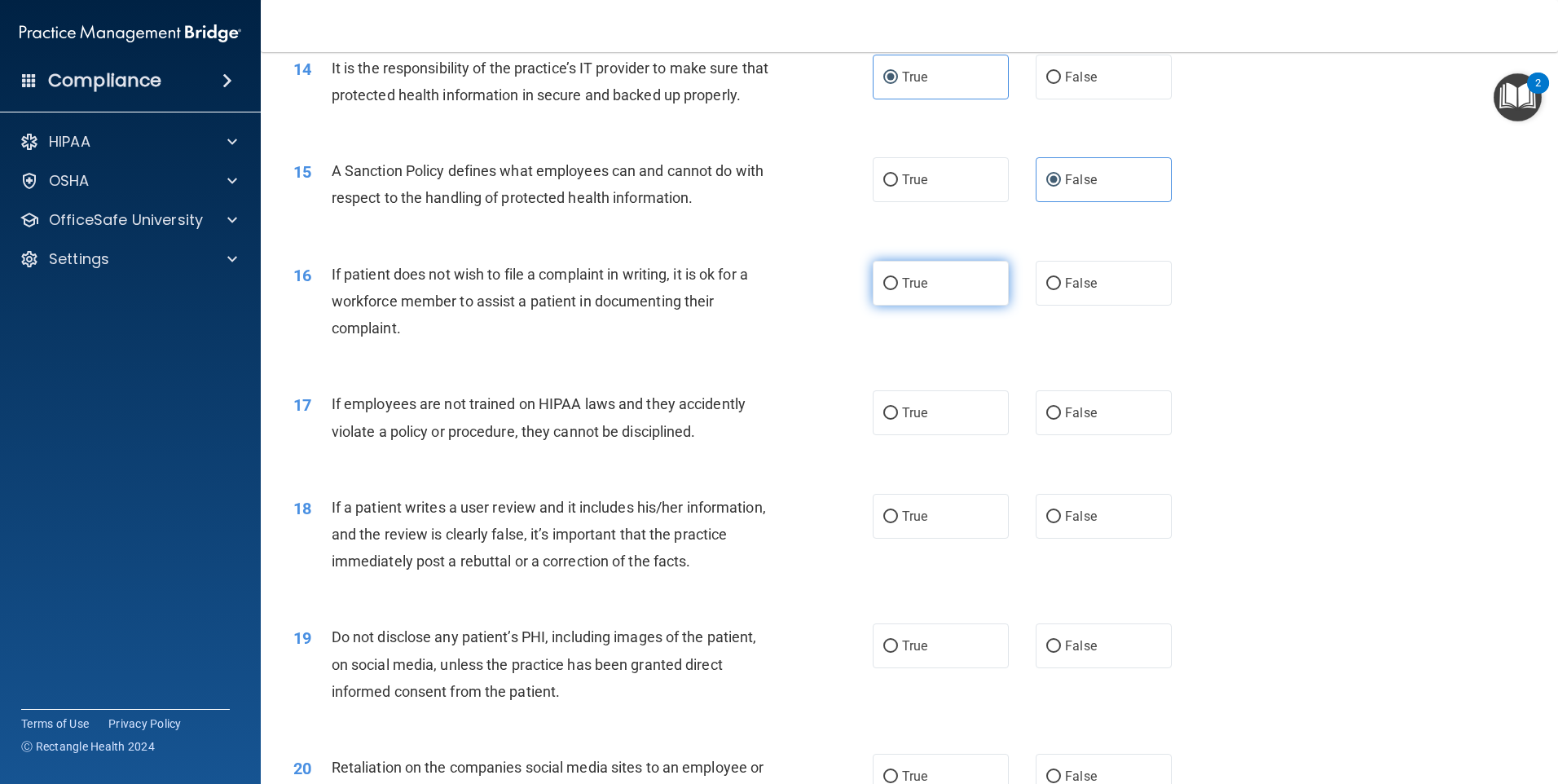
click at [910, 291] on span "True" at bounding box center [914, 284] width 25 height 16
click at [898, 290] on input "True" at bounding box center [890, 284] width 15 height 12
radio input "true"
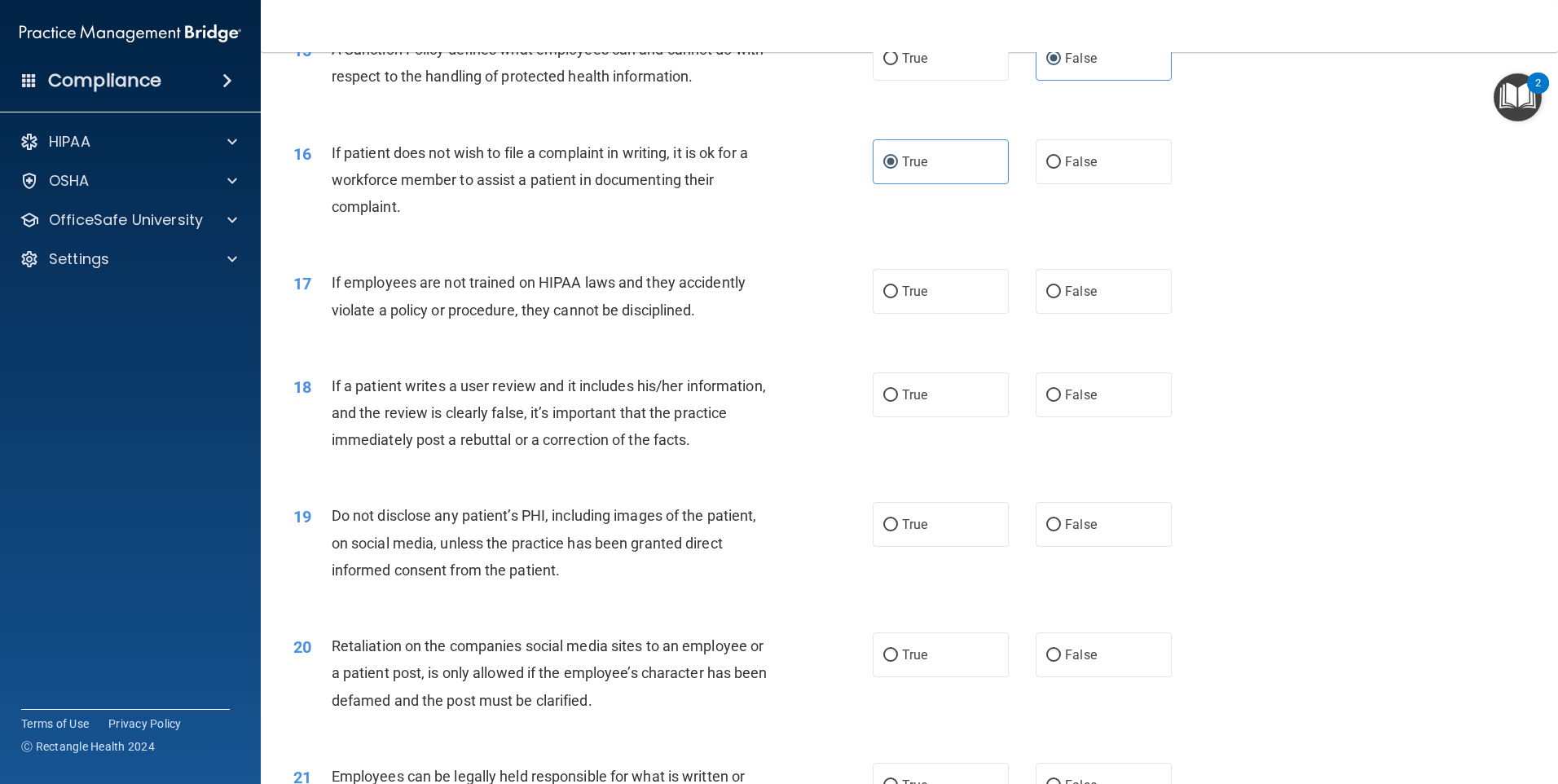
scroll to position [2037, 0]
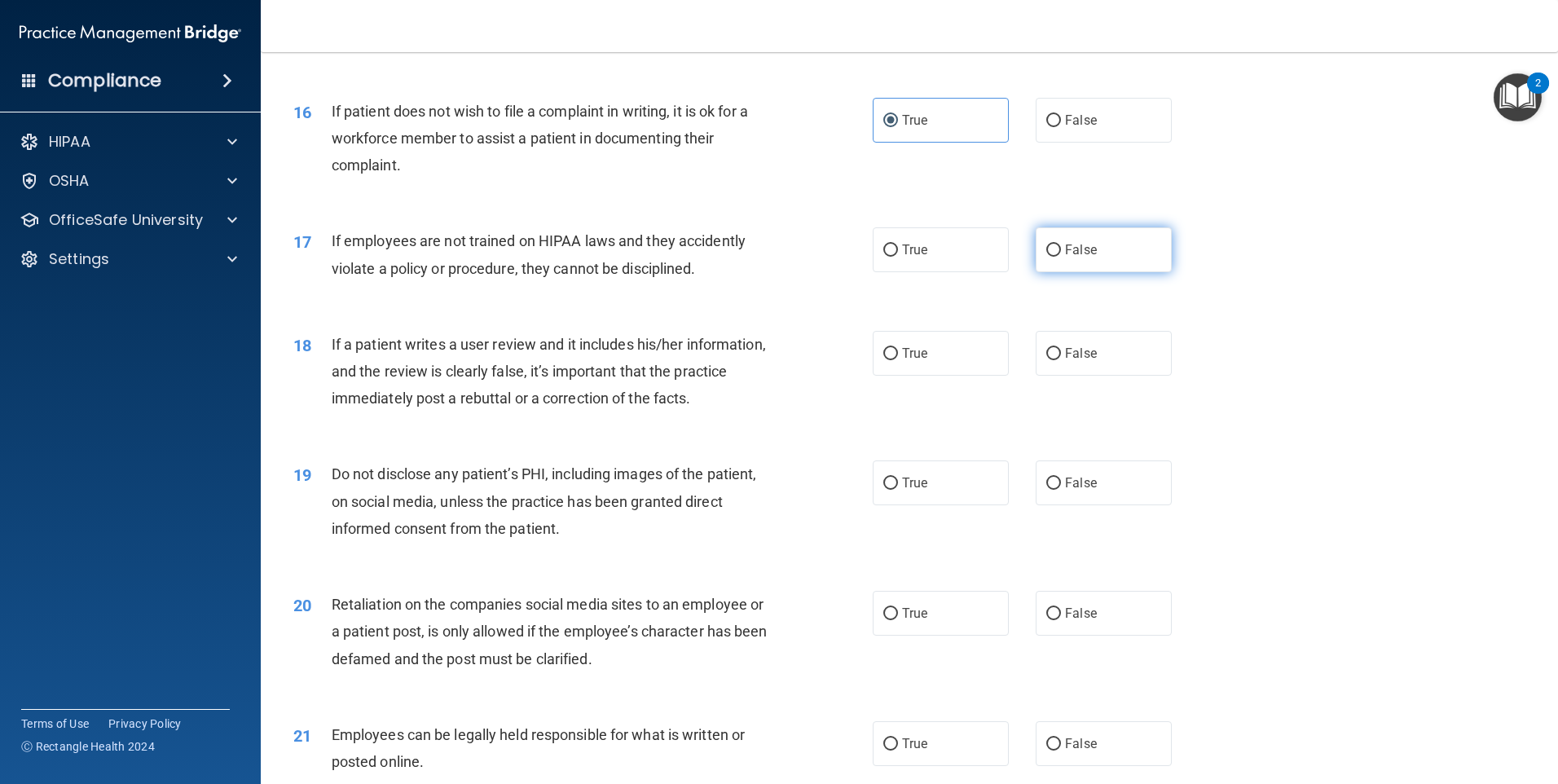
click at [1092, 272] on label "False" at bounding box center [1103, 249] width 136 height 45
click at [1061, 257] on input "False" at bounding box center [1053, 251] width 15 height 12
radio input "true"
click at [1071, 361] on span "False" at bounding box center [1081, 353] width 32 height 16
click at [1061, 360] on input "False" at bounding box center [1053, 354] width 15 height 12
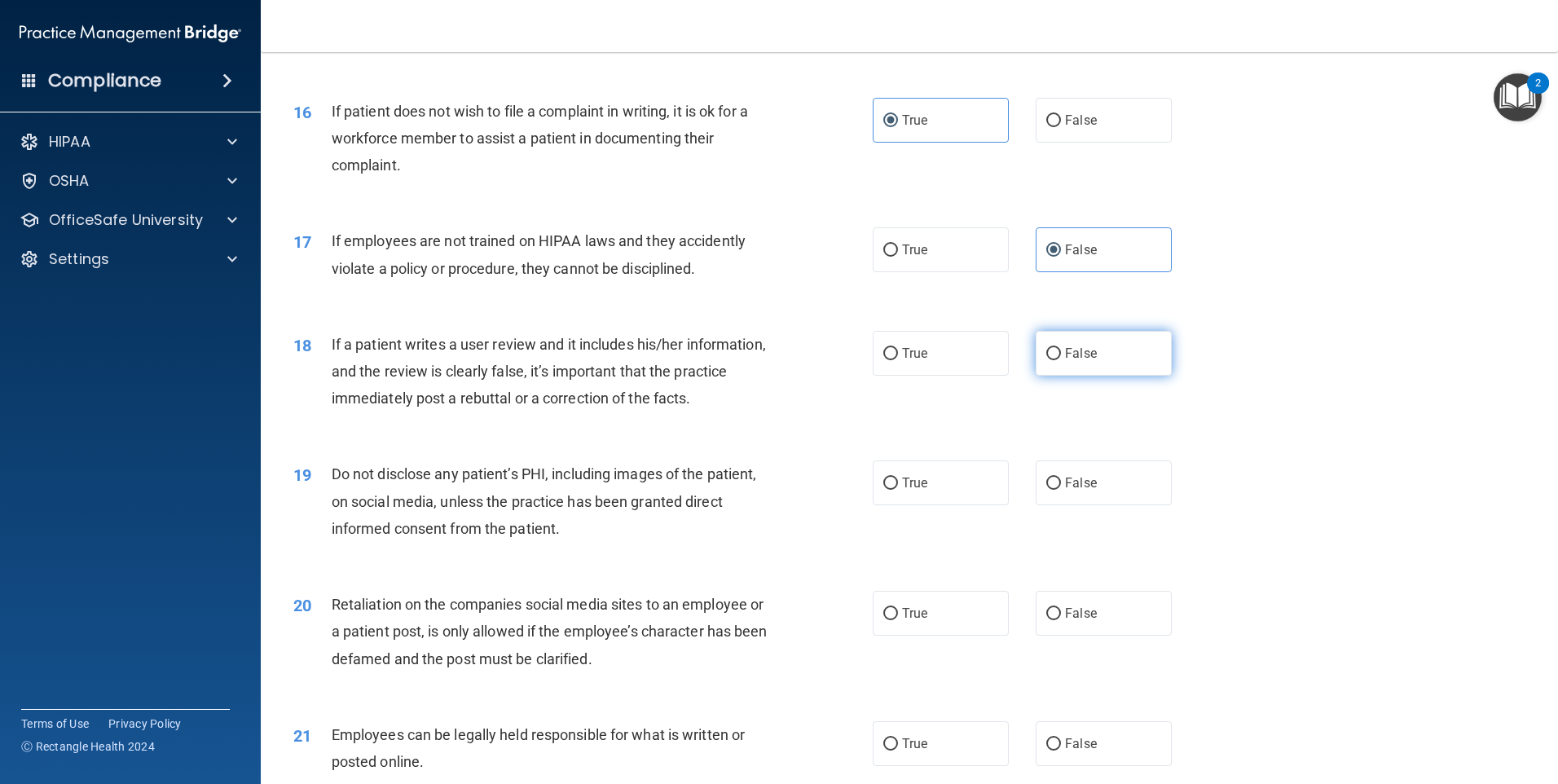
radio input "true"
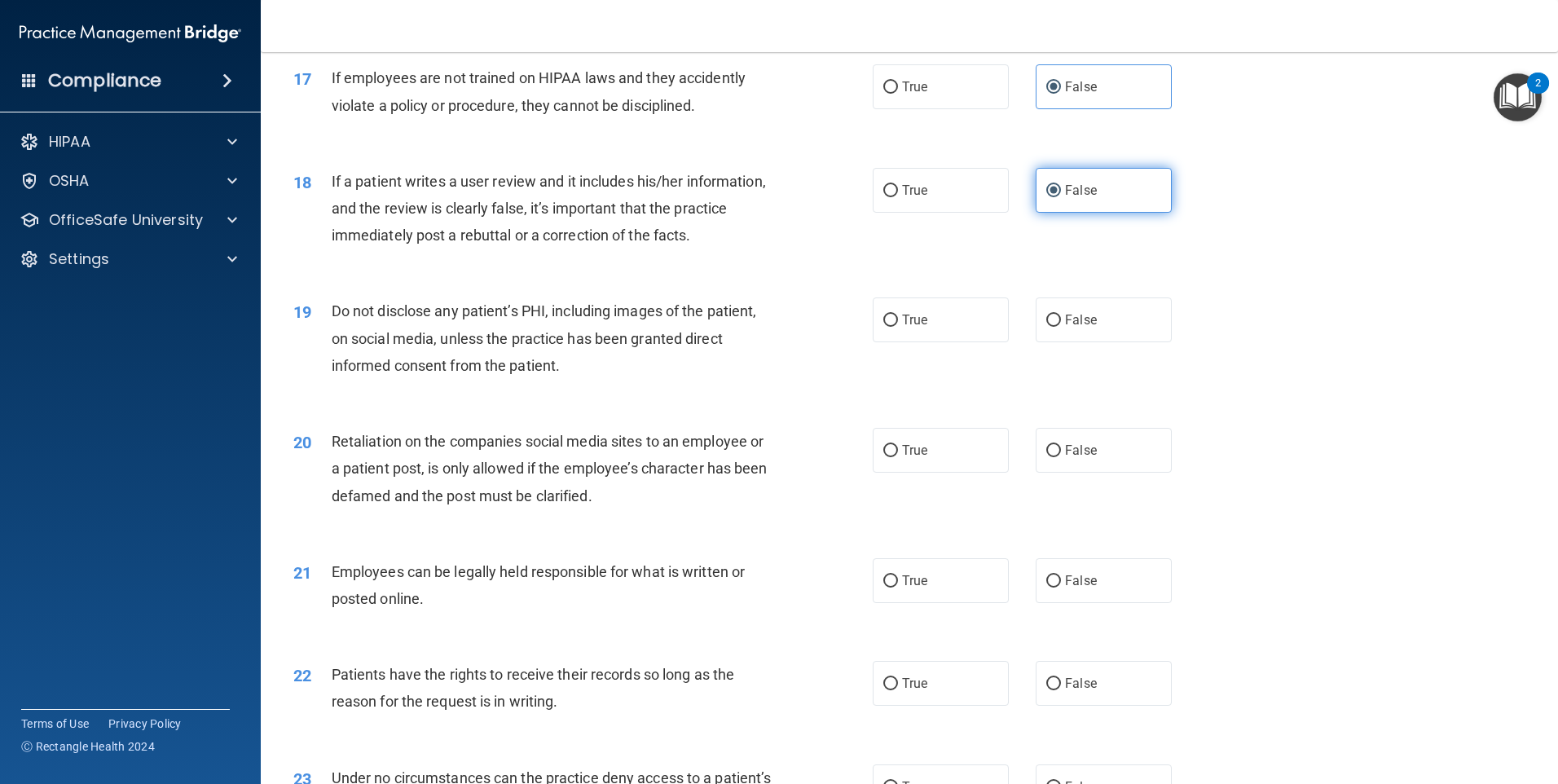
scroll to position [2280, 0]
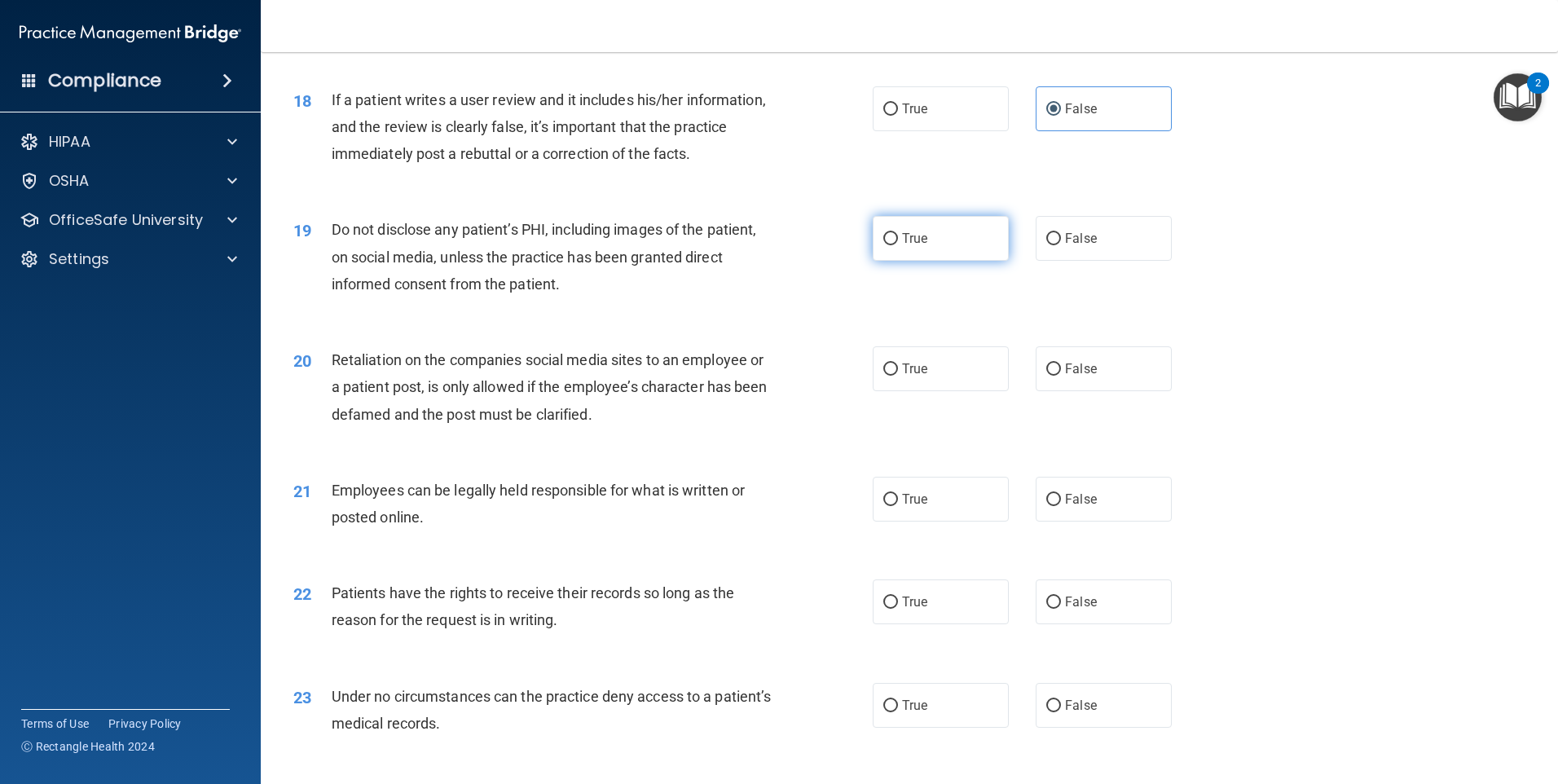
click at [883, 245] on input "True" at bounding box center [890, 239] width 15 height 12
radio input "true"
click at [1050, 375] on input "False" at bounding box center [1053, 369] width 15 height 12
radio input "true"
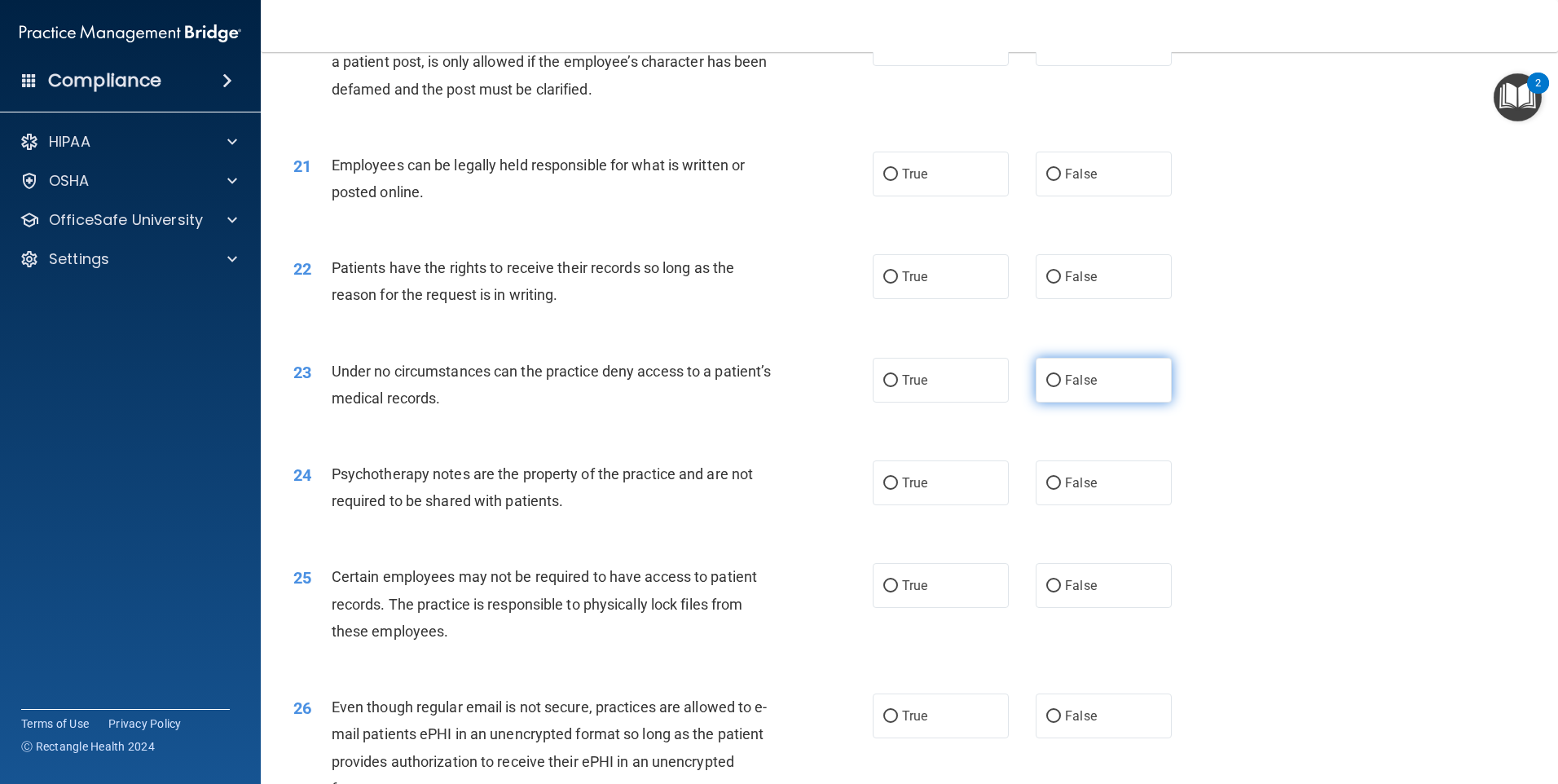
scroll to position [2607, 0]
click at [888, 180] on input "True" at bounding box center [890, 174] width 15 height 12
radio input "true"
click at [1065, 284] on span "False" at bounding box center [1081, 276] width 32 height 16
click at [1061, 283] on input "False" at bounding box center [1053, 277] width 15 height 12
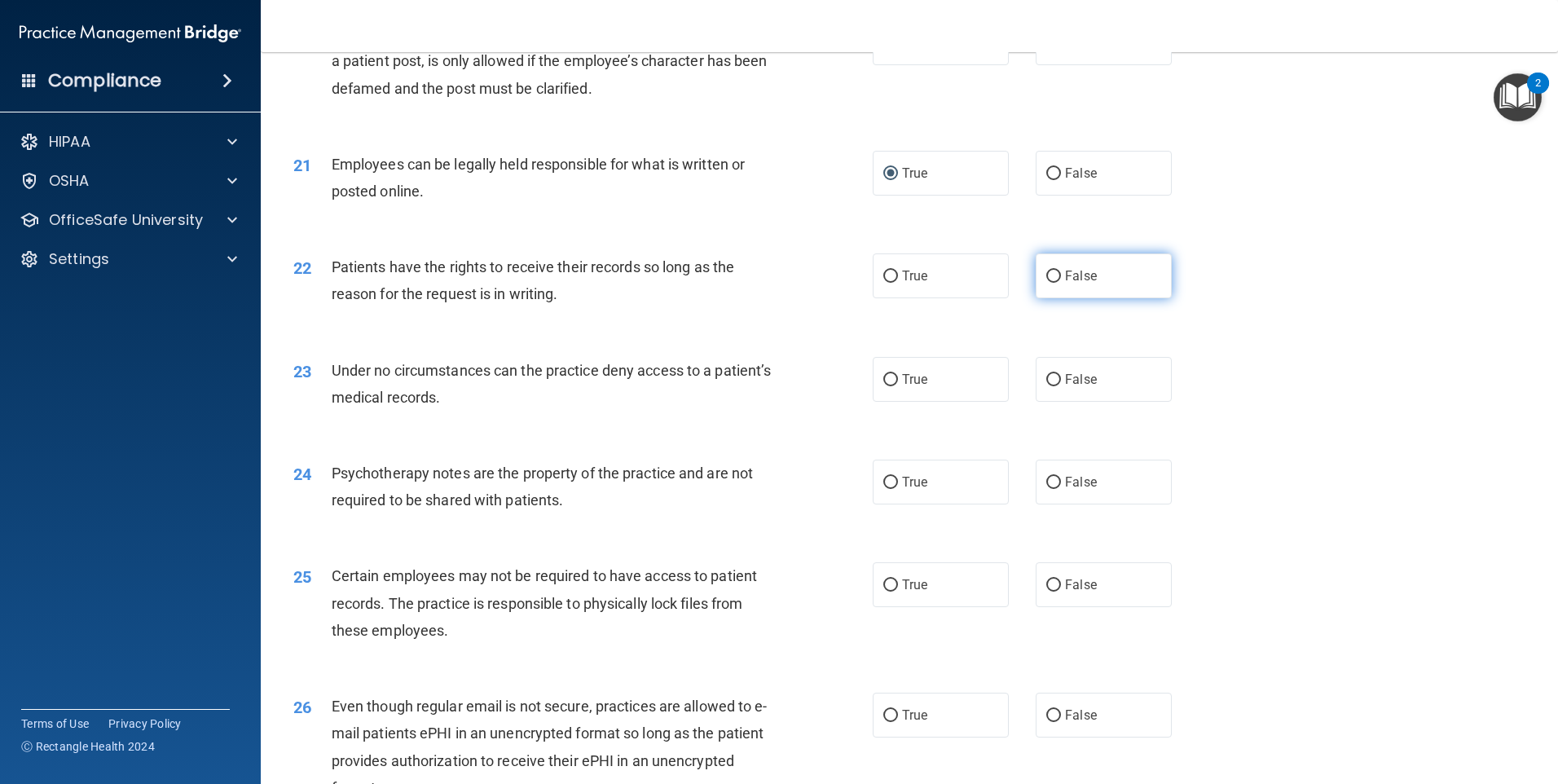
radio input "true"
click at [914, 387] on span "True" at bounding box center [914, 379] width 25 height 16
click at [898, 386] on input "True" at bounding box center [890, 380] width 15 height 12
radio input "true"
click at [914, 504] on label "True" at bounding box center [941, 482] width 136 height 45
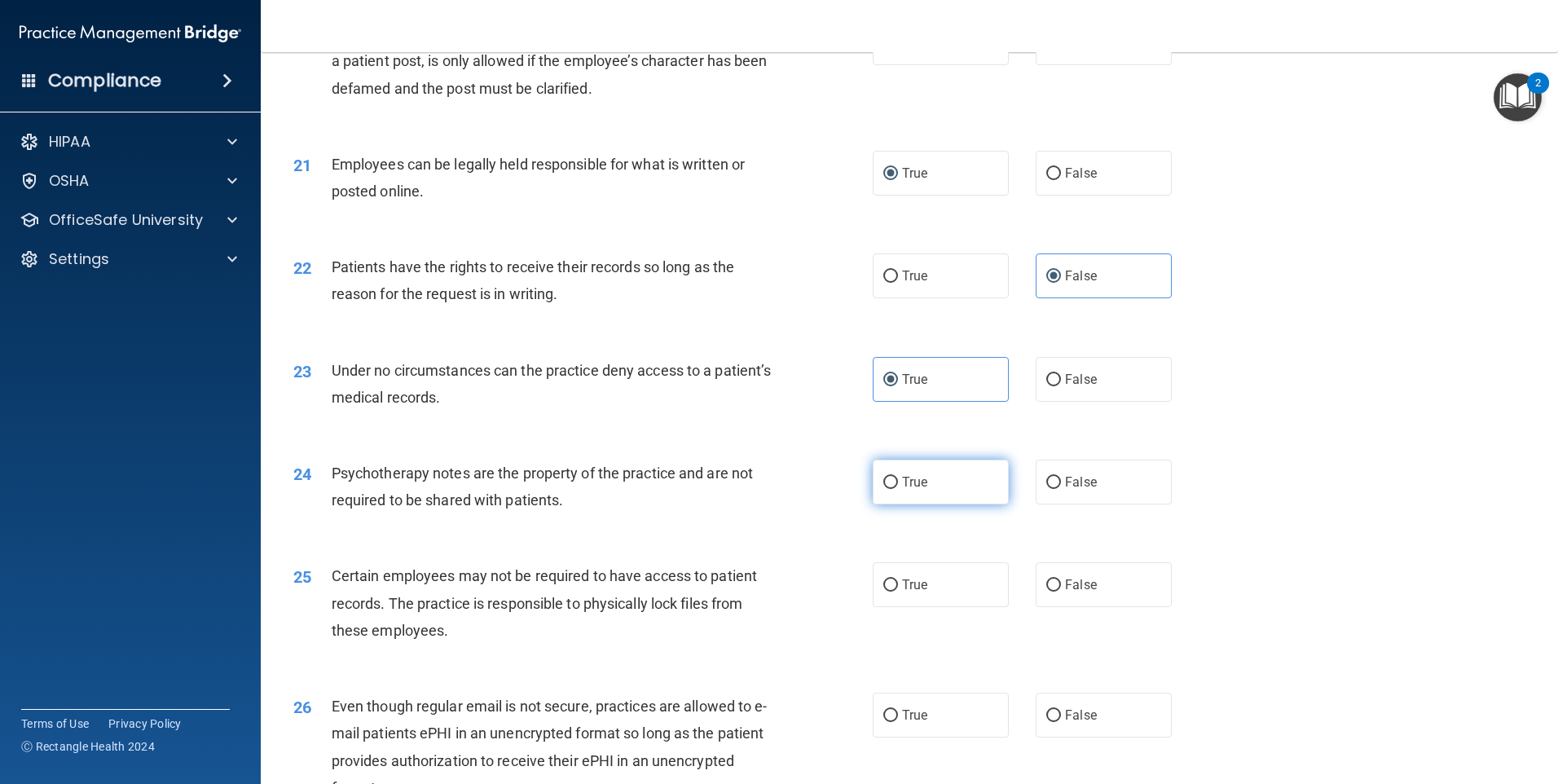
click at [898, 489] on input "True" at bounding box center [890, 483] width 15 height 12
radio input "true"
click at [906, 592] on span "True" at bounding box center [914, 585] width 25 height 16
click at [898, 591] on input "True" at bounding box center [890, 585] width 15 height 12
radio input "true"
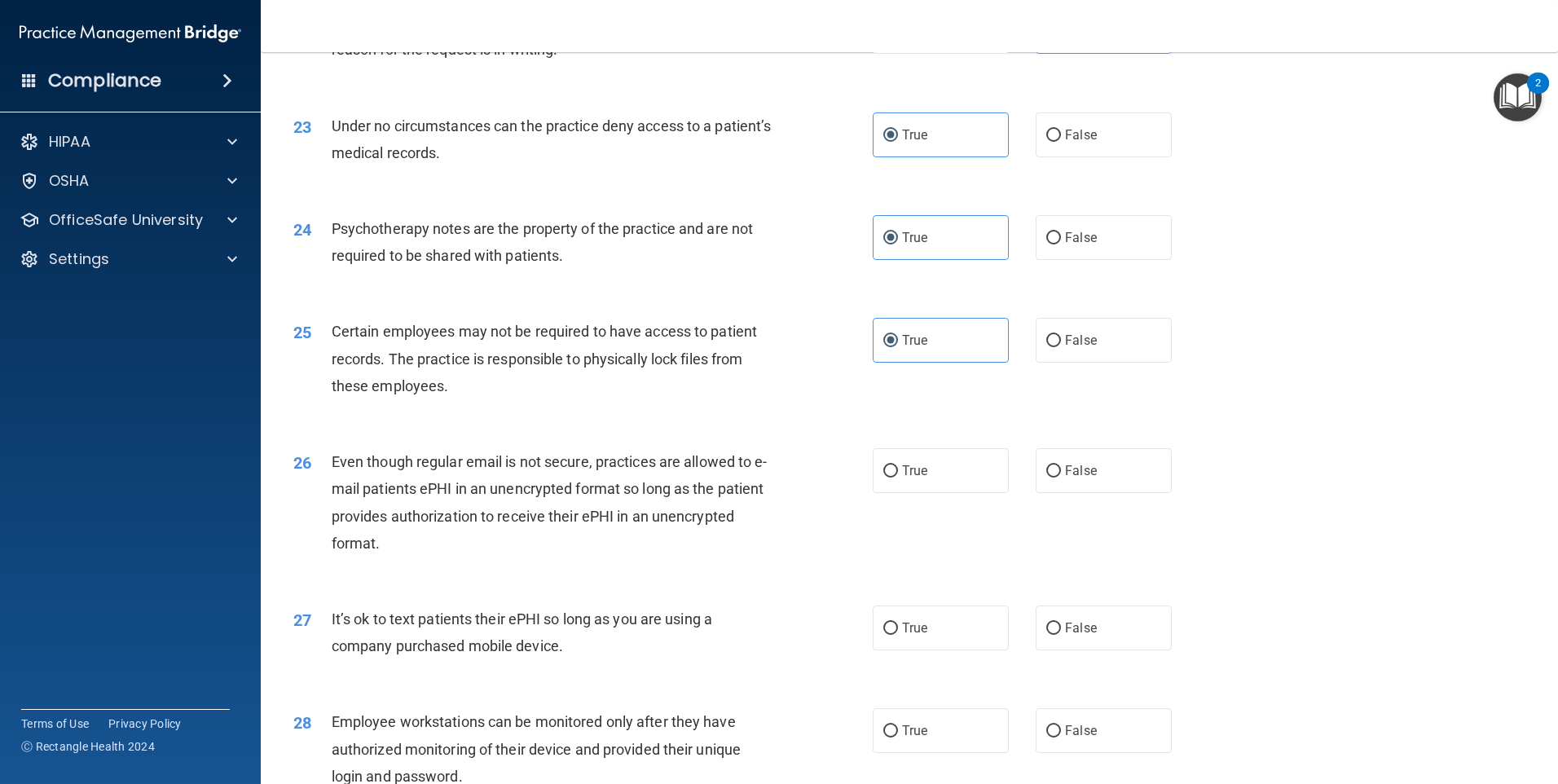
scroll to position [3014, 0]
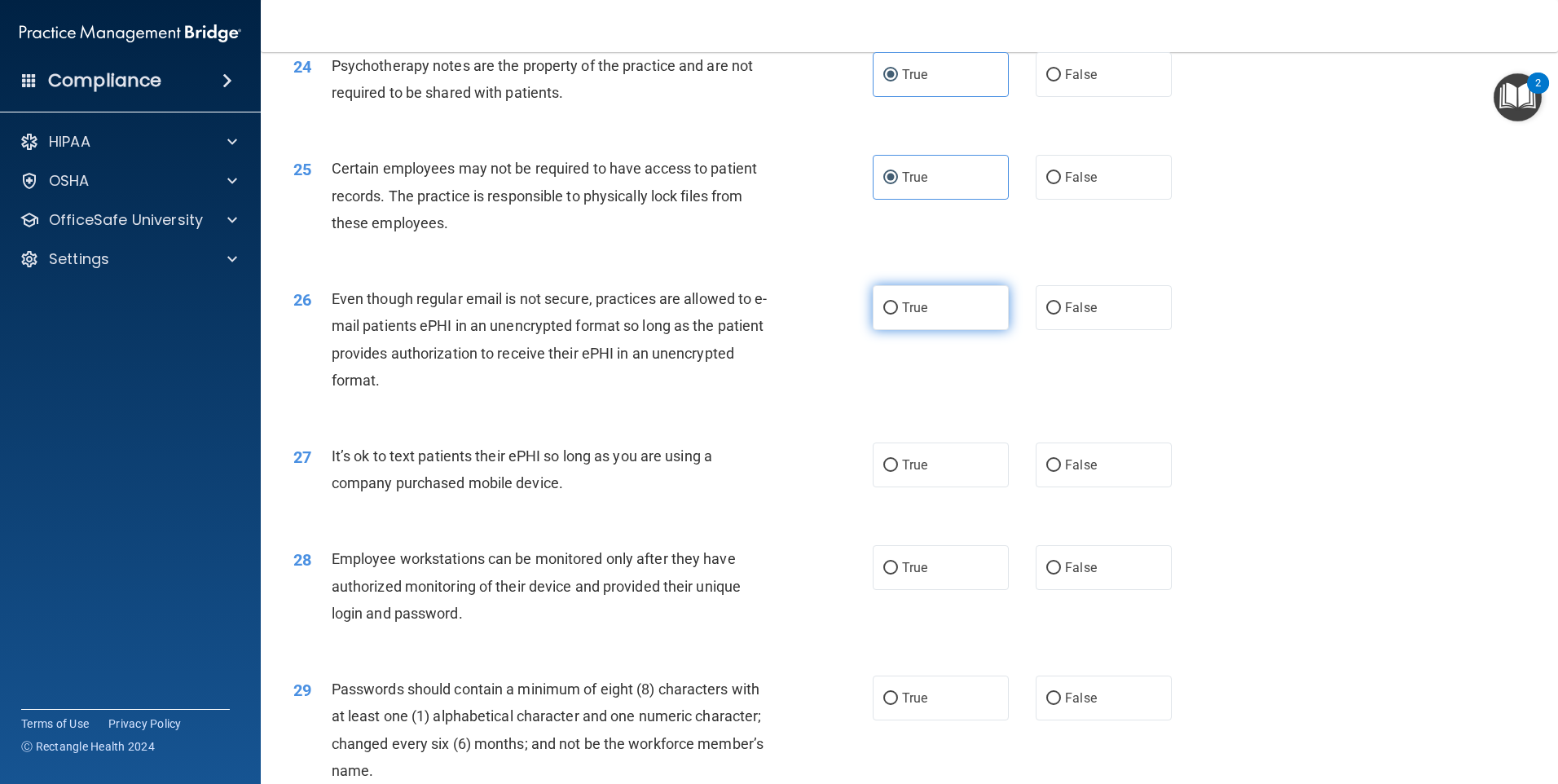
click at [912, 315] on span "True" at bounding box center [914, 307] width 25 height 16
click at [898, 314] on input "True" at bounding box center [890, 308] width 15 height 12
radio input "true"
click at [1056, 488] on label "False" at bounding box center [1103, 465] width 136 height 45
click at [1056, 472] on input "False" at bounding box center [1053, 466] width 15 height 12
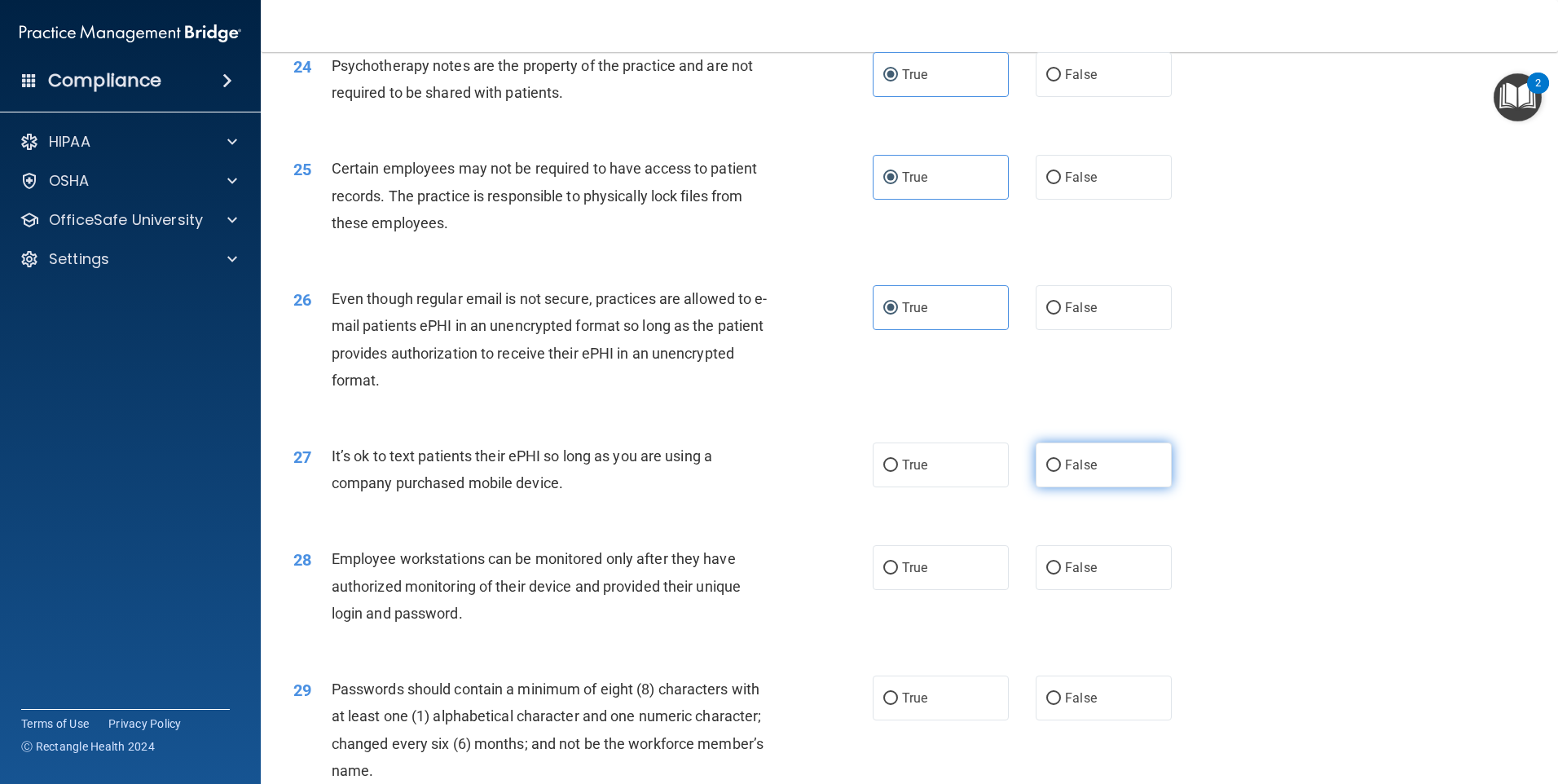
radio input "true"
click at [1048, 574] on input "False" at bounding box center [1053, 568] width 15 height 12
radio input "true"
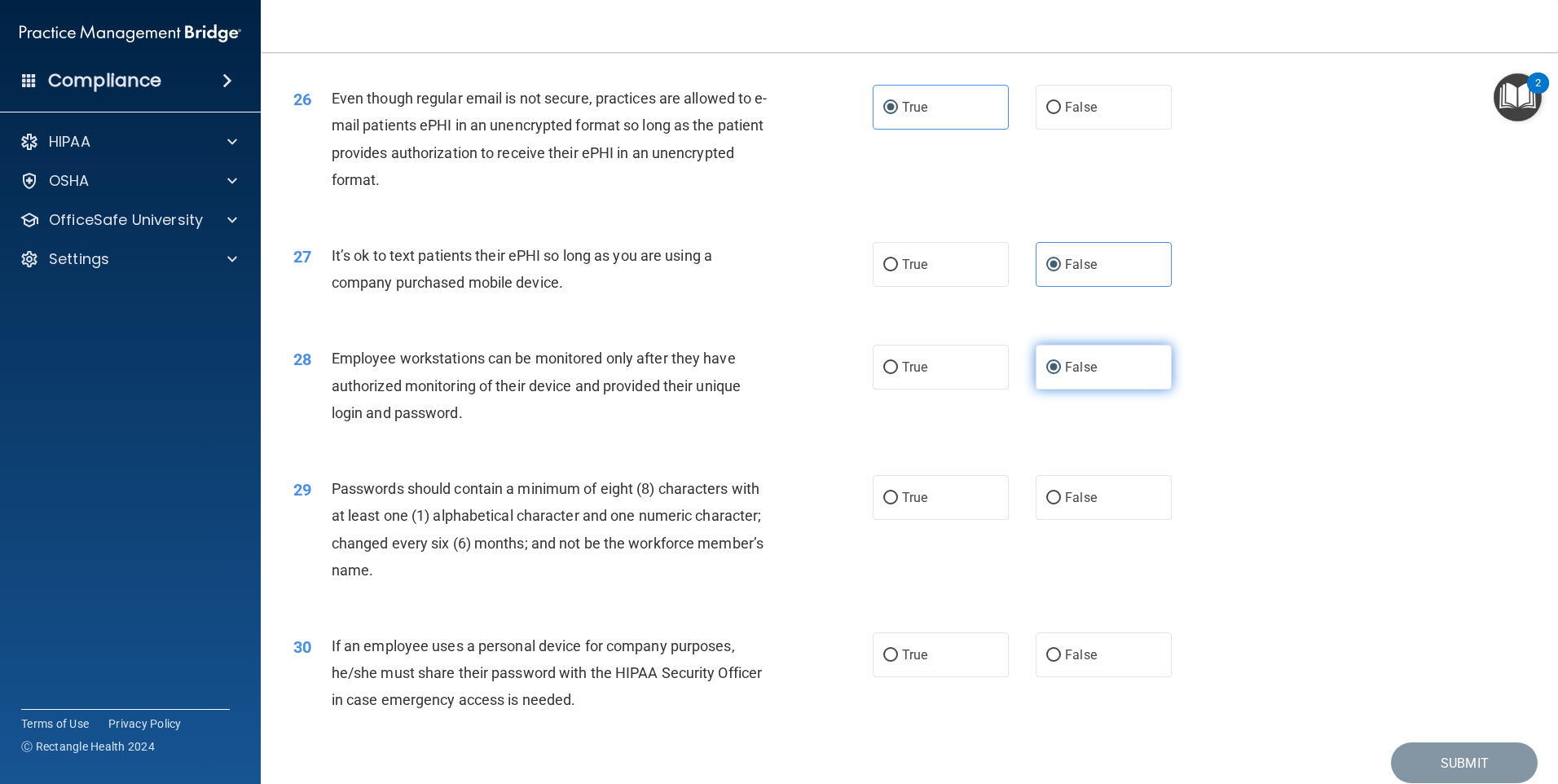
scroll to position [3258, 0]
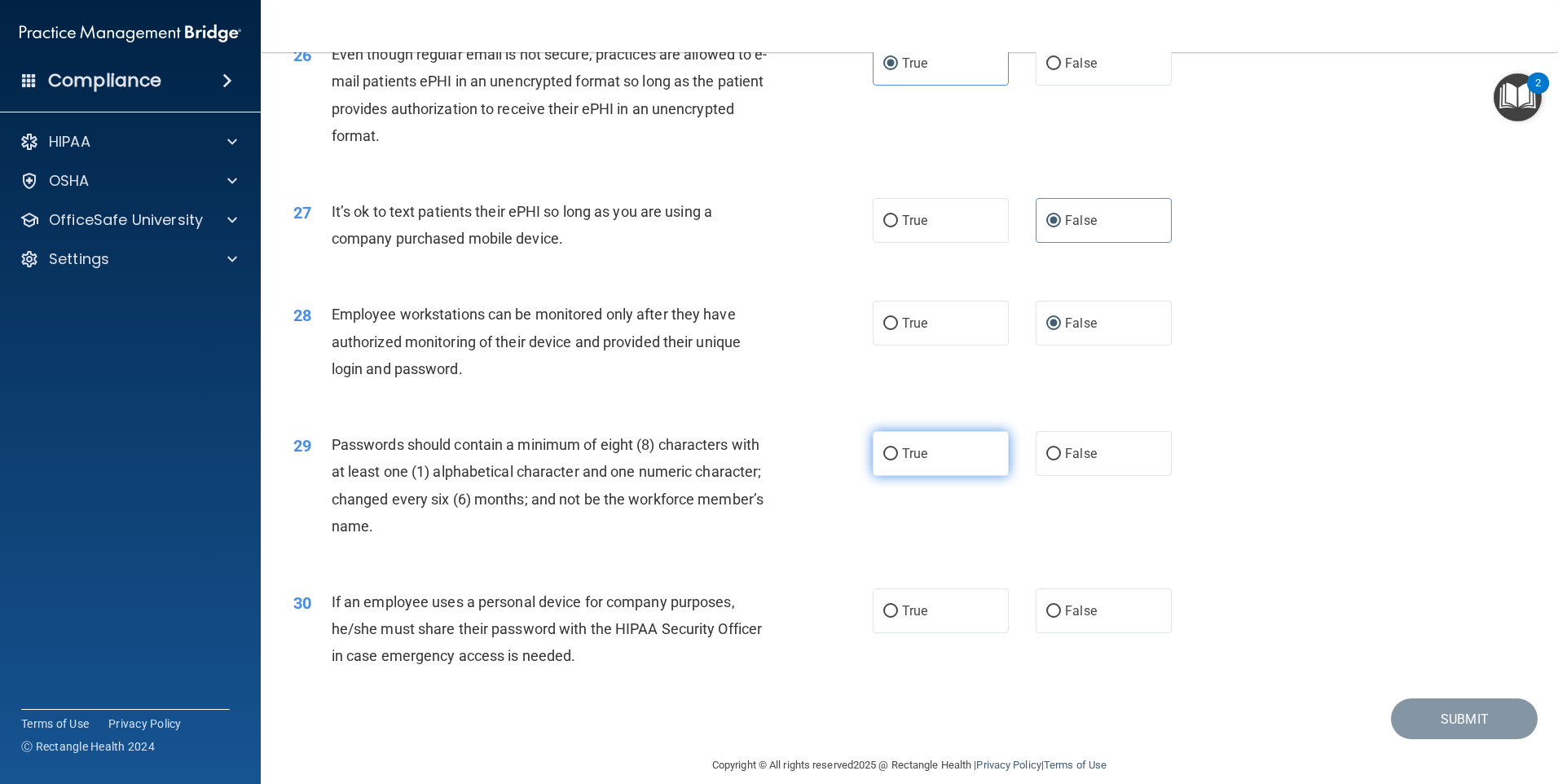
click at [902, 476] on label "True" at bounding box center [941, 453] width 136 height 45
click at [898, 461] on input "True" at bounding box center [890, 454] width 15 height 12
radio input "true"
click at [1087, 633] on label "False" at bounding box center [1103, 610] width 136 height 45
click at [1061, 618] on input "False" at bounding box center [1053, 611] width 15 height 12
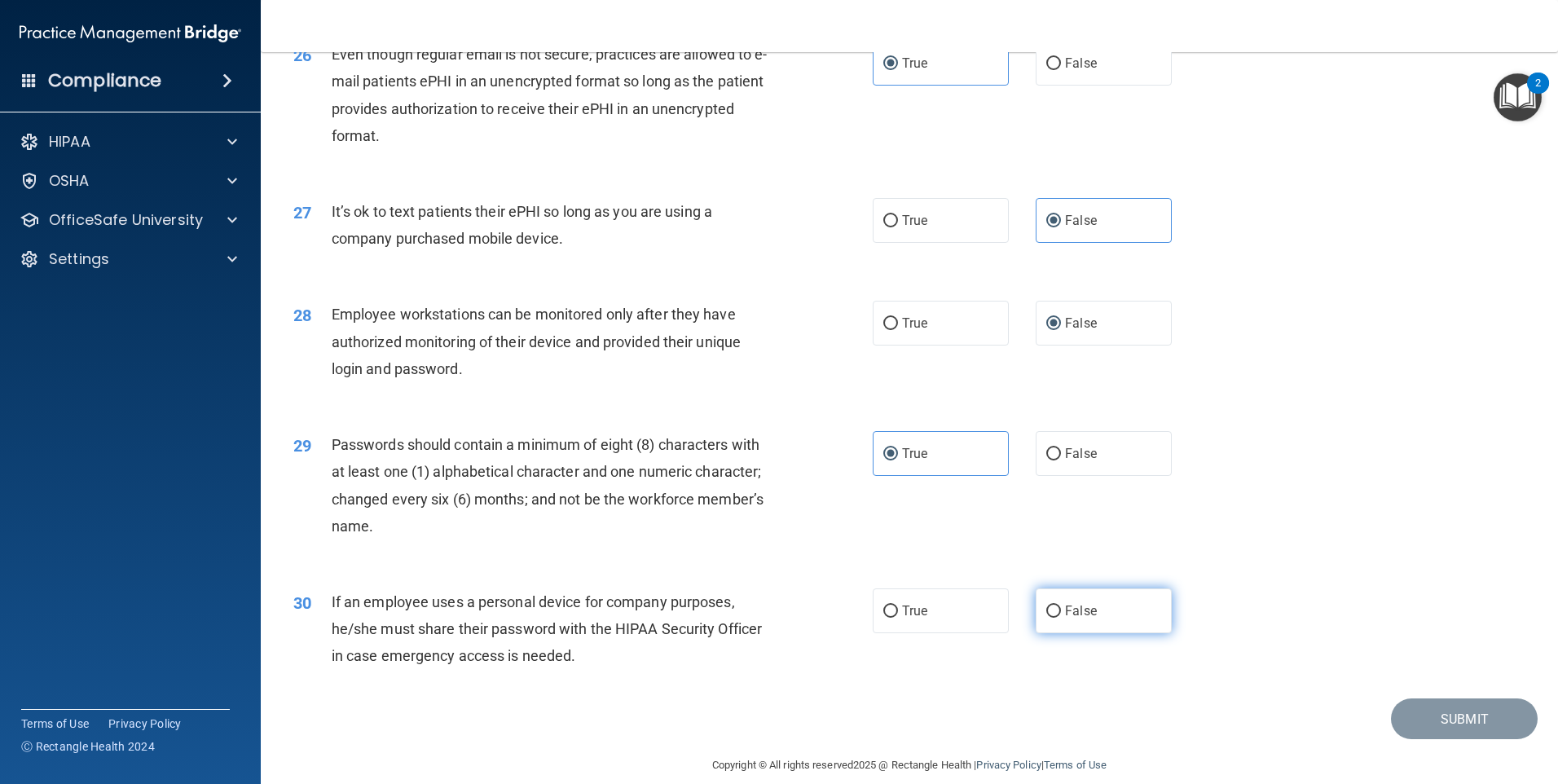
radio input "true"
click at [1448, 739] on button "Submit" at bounding box center [1463, 719] width 146 height 42
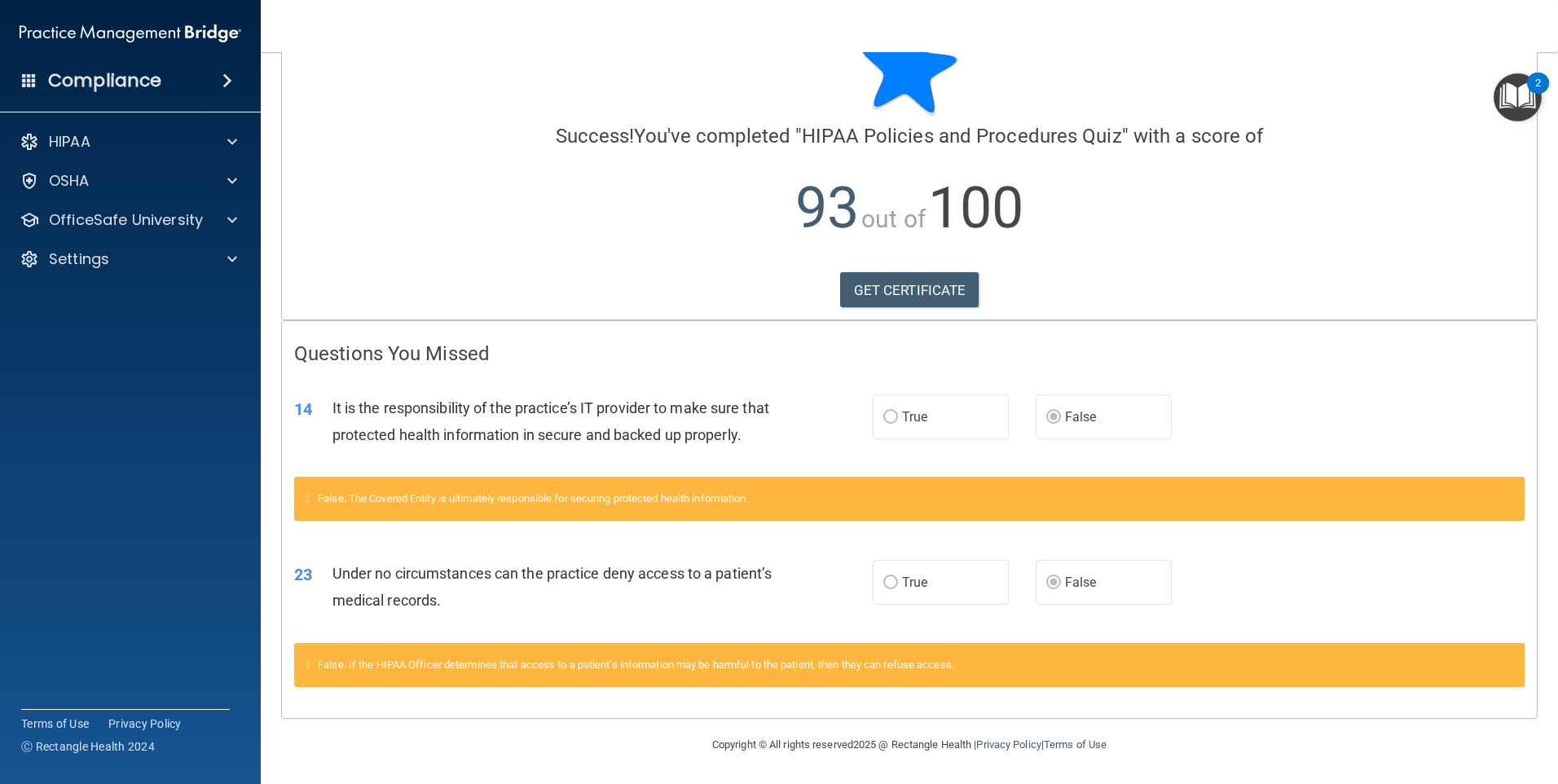
scroll to position [91, 0]
click at [937, 272] on link "GET CERTIFICATE" at bounding box center [910, 290] width 139 height 36
click at [127, 222] on p "OfficeSafe University" at bounding box center [125, 220] width 154 height 20
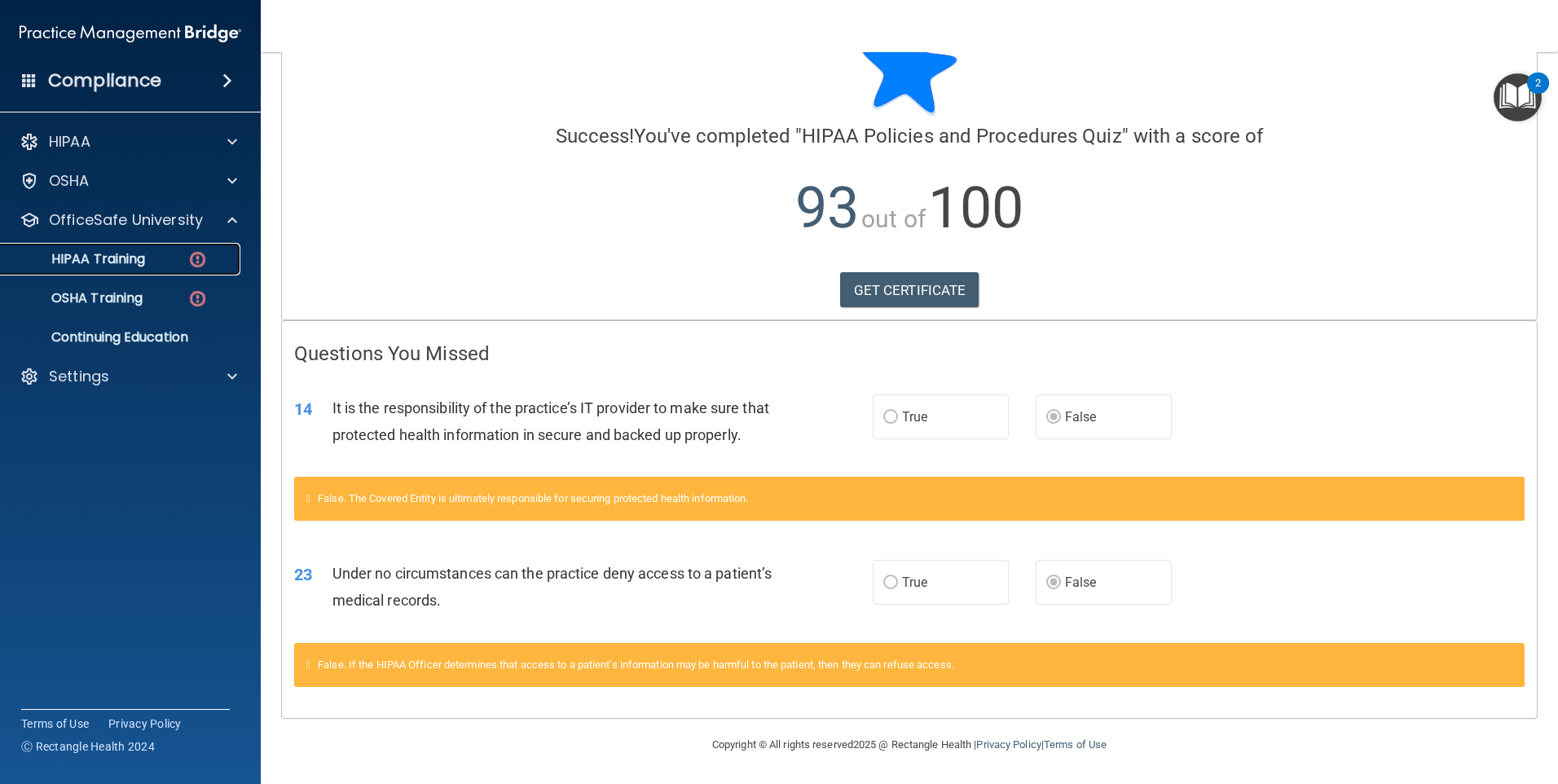
click at [97, 257] on p "HIPAA Training" at bounding box center [78, 259] width 134 height 16
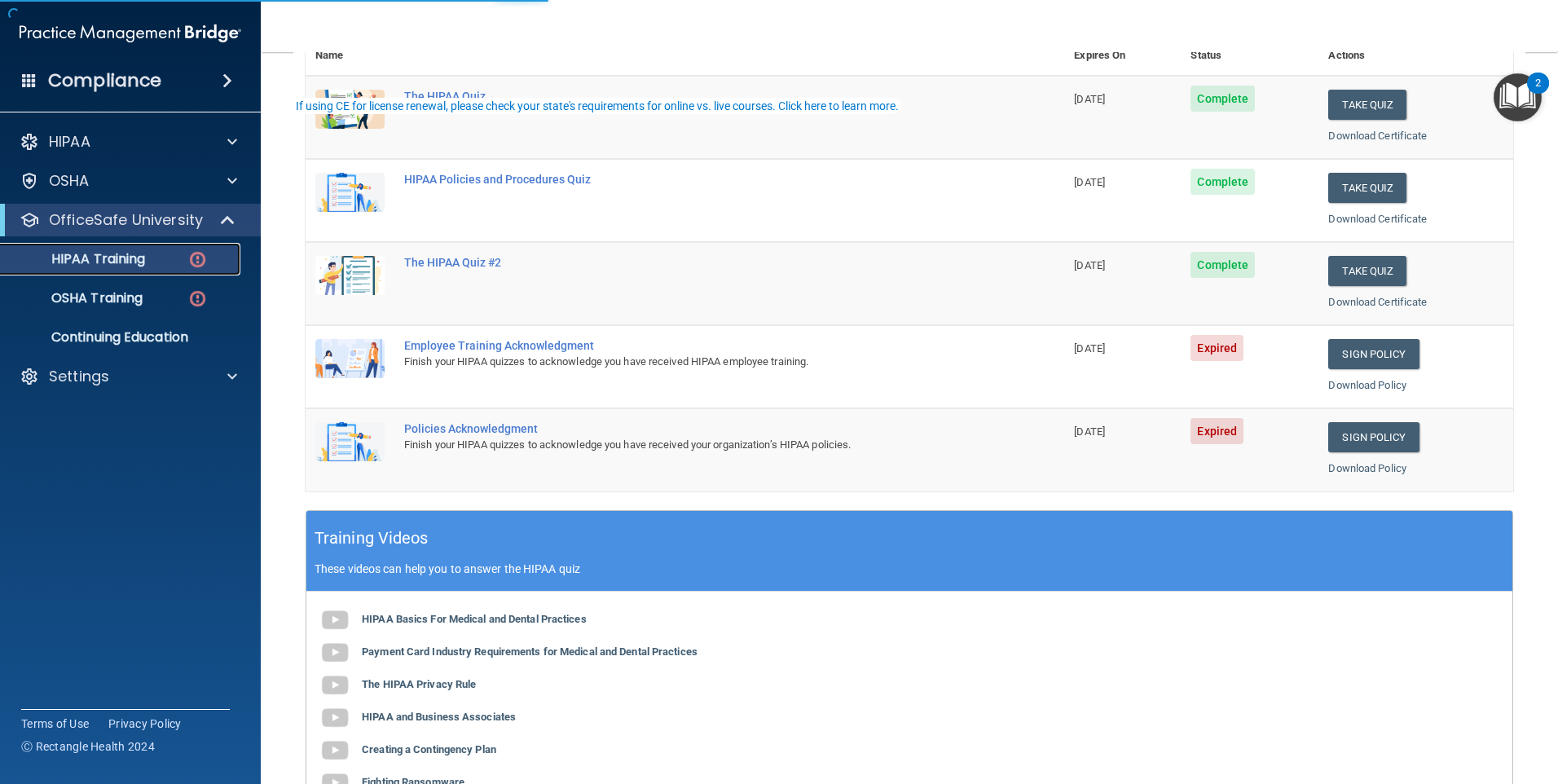
scroll to position [245, 0]
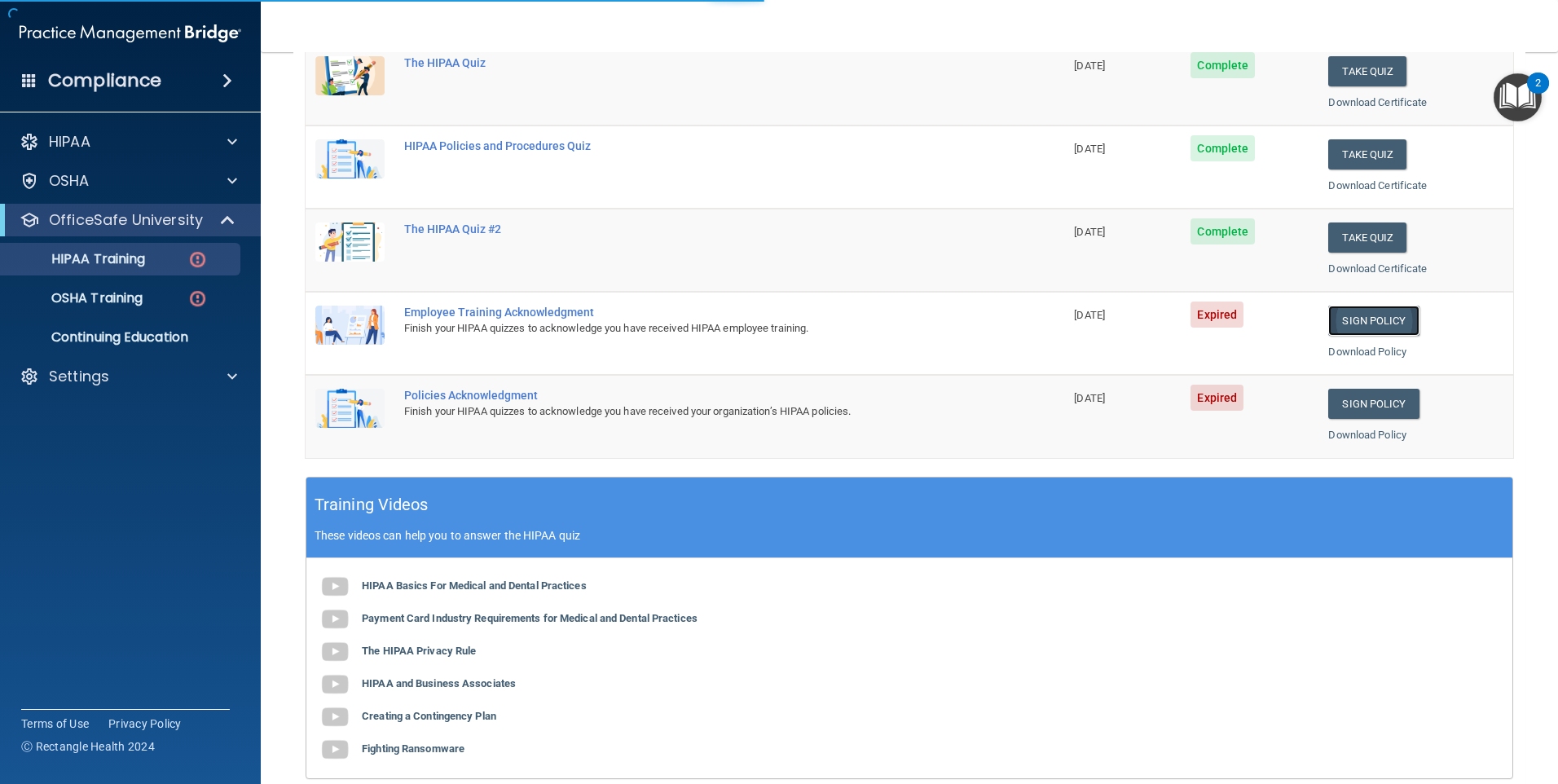
click at [1369, 317] on link "Sign Policy" at bounding box center [1373, 320] width 91 height 30
click at [1366, 404] on link "Sign Policy" at bounding box center [1373, 403] width 91 height 30
click at [1363, 350] on link "Download Policy" at bounding box center [1367, 351] width 79 height 12
click at [1357, 434] on link "Download Policy" at bounding box center [1367, 435] width 79 height 12
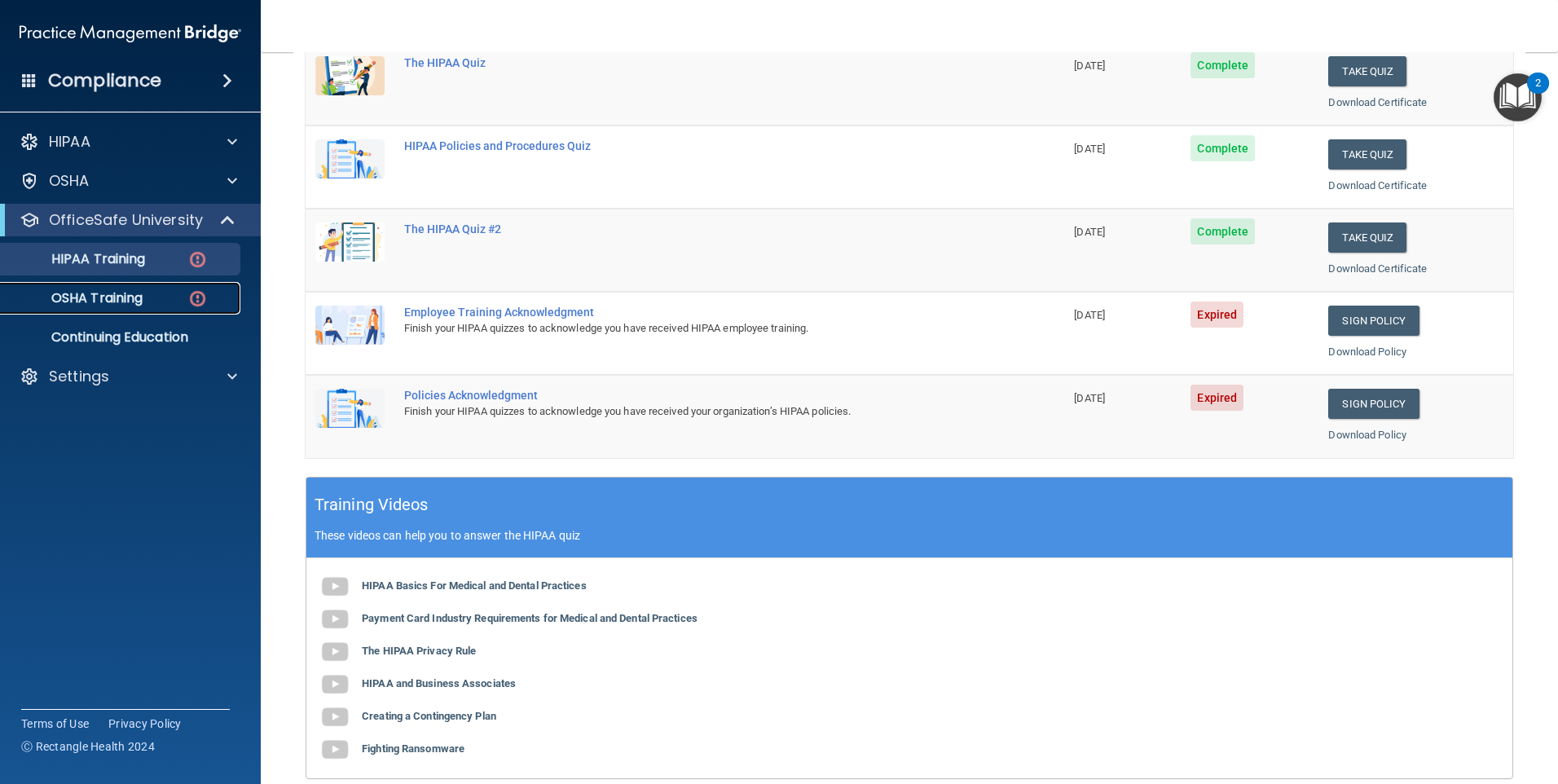
click at [107, 294] on p "OSHA Training" at bounding box center [77, 297] width 132 height 16
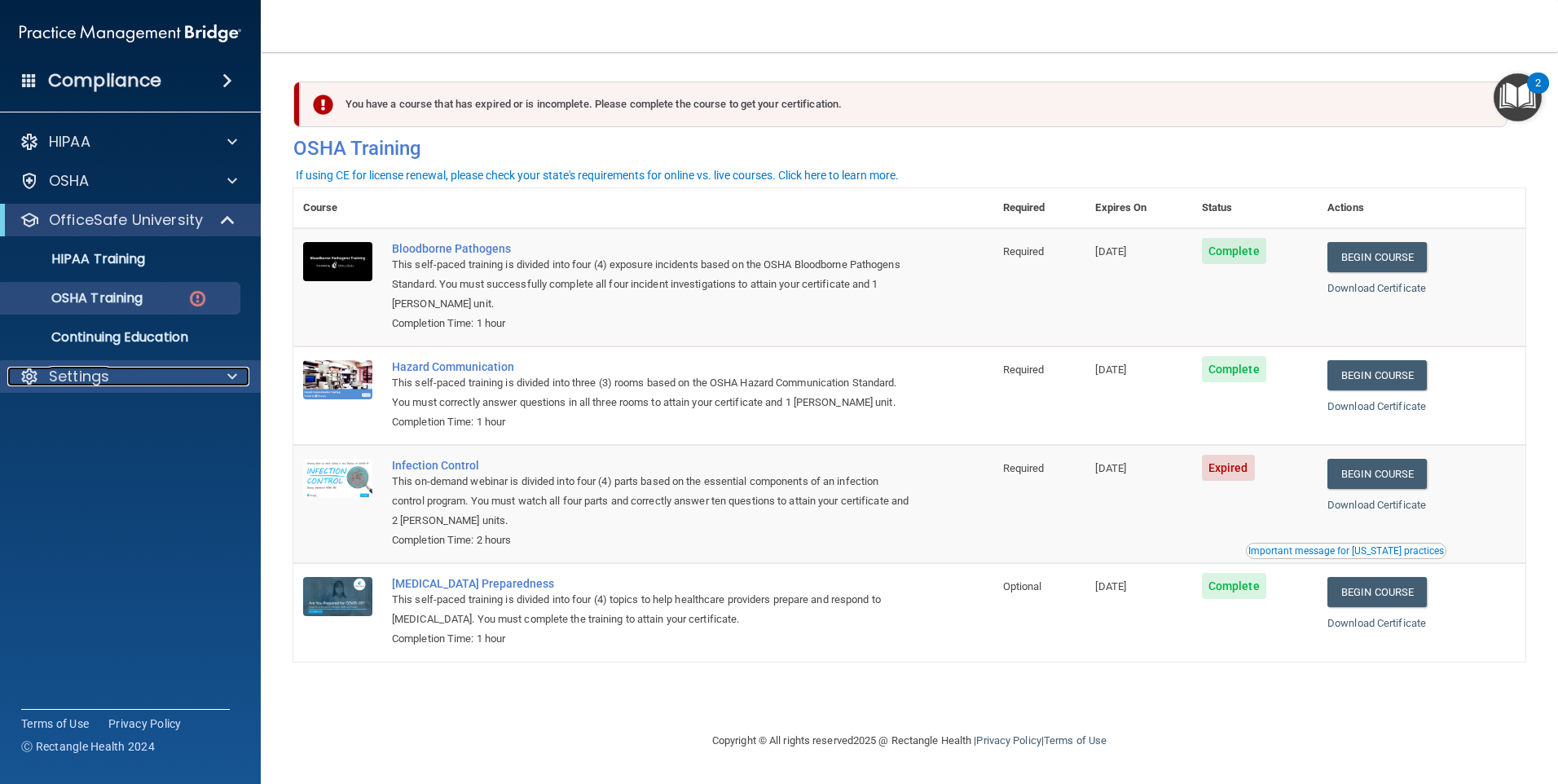
click at [234, 380] on span at bounding box center [232, 376] width 10 height 20
click at [130, 343] on p "Continuing Education" at bounding box center [121, 337] width 222 height 16
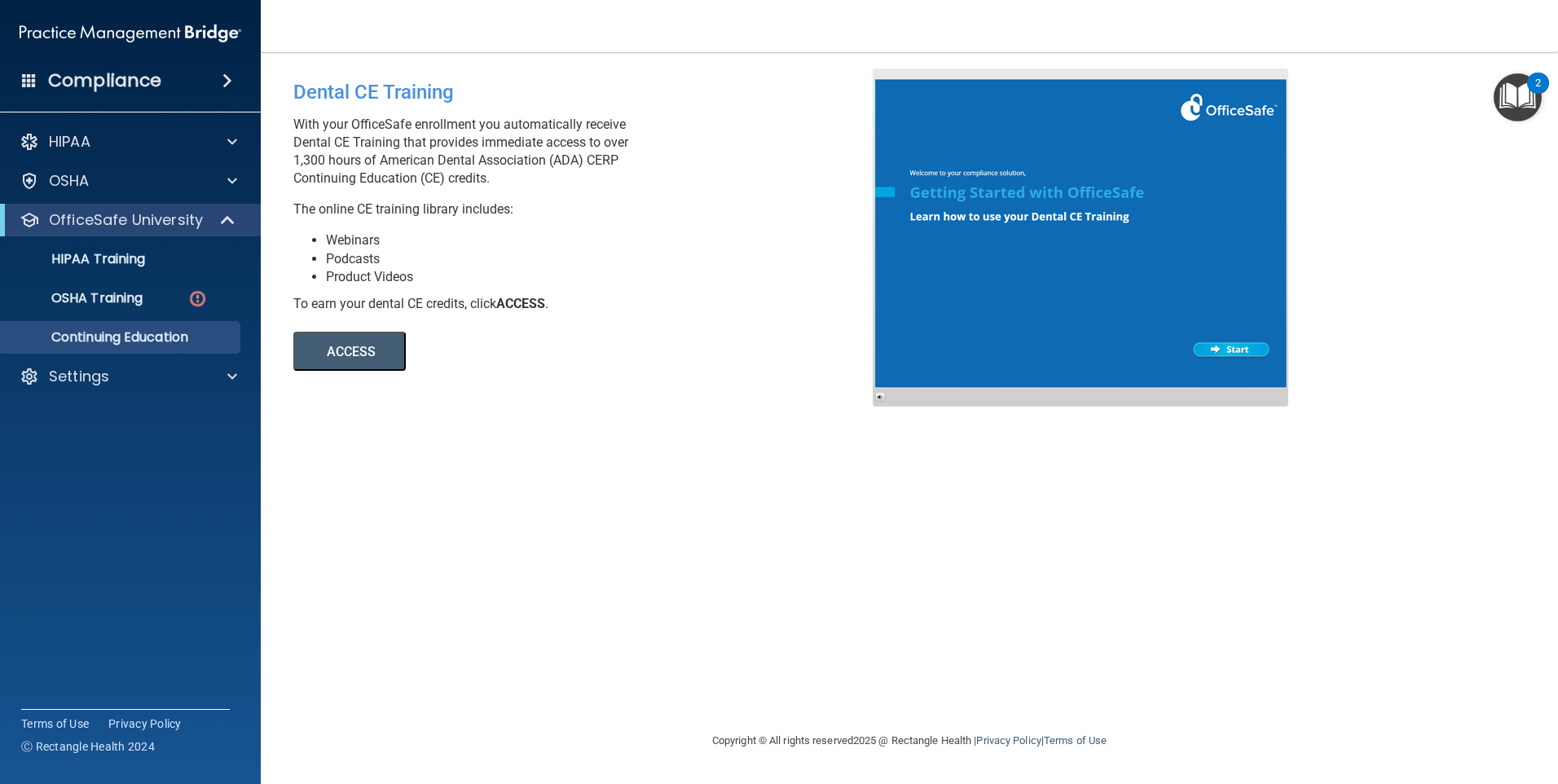
click at [374, 357] on button "ACCESS" at bounding box center [349, 350] width 112 height 39
click at [152, 302] on div "OSHA Training" at bounding box center [121, 297] width 222 height 16
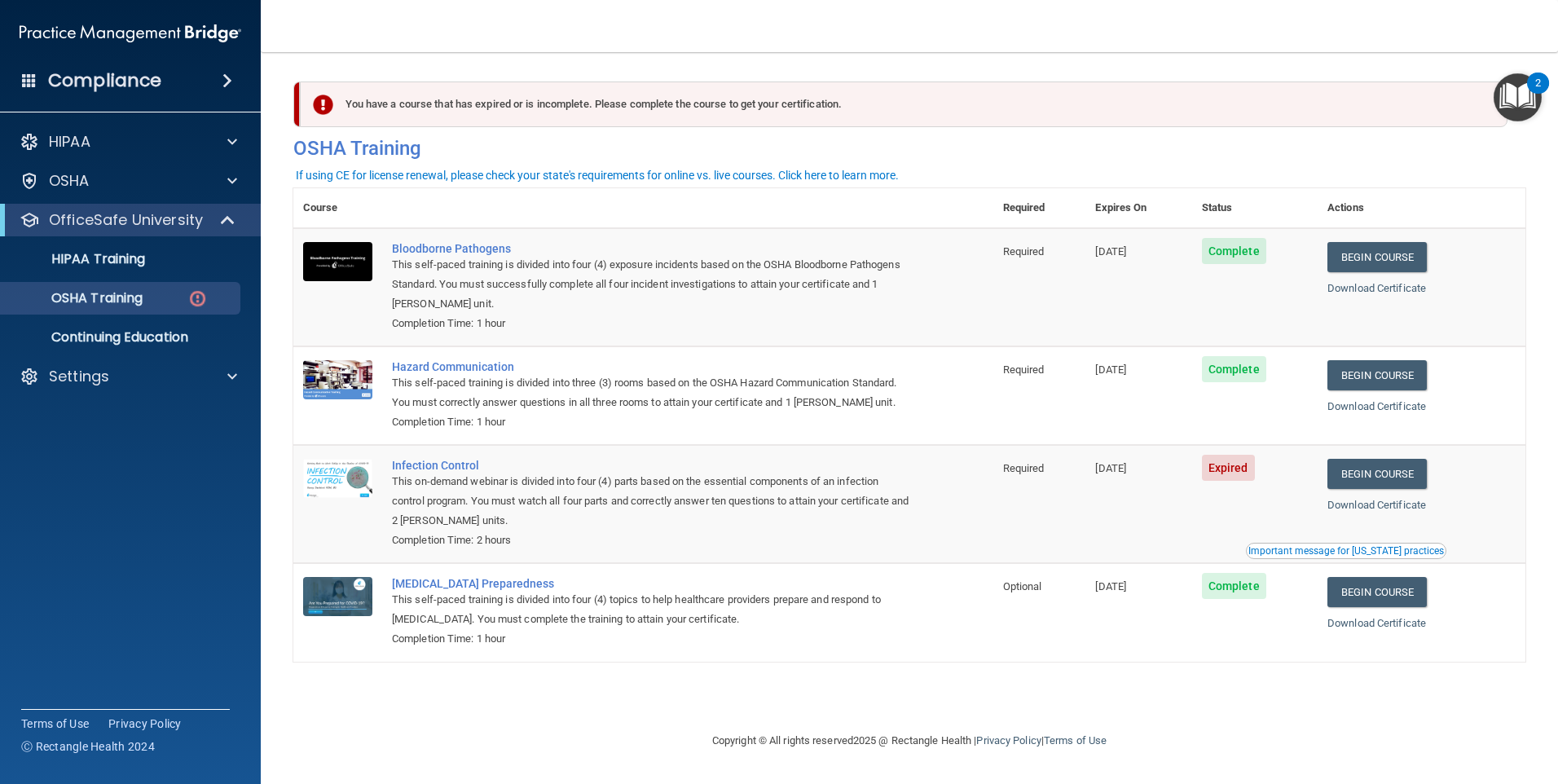
click at [1233, 476] on span "Expired" at bounding box center [1227, 468] width 53 height 26
click at [1399, 504] on link "Download Certificate" at bounding box center [1377, 504] width 99 height 12
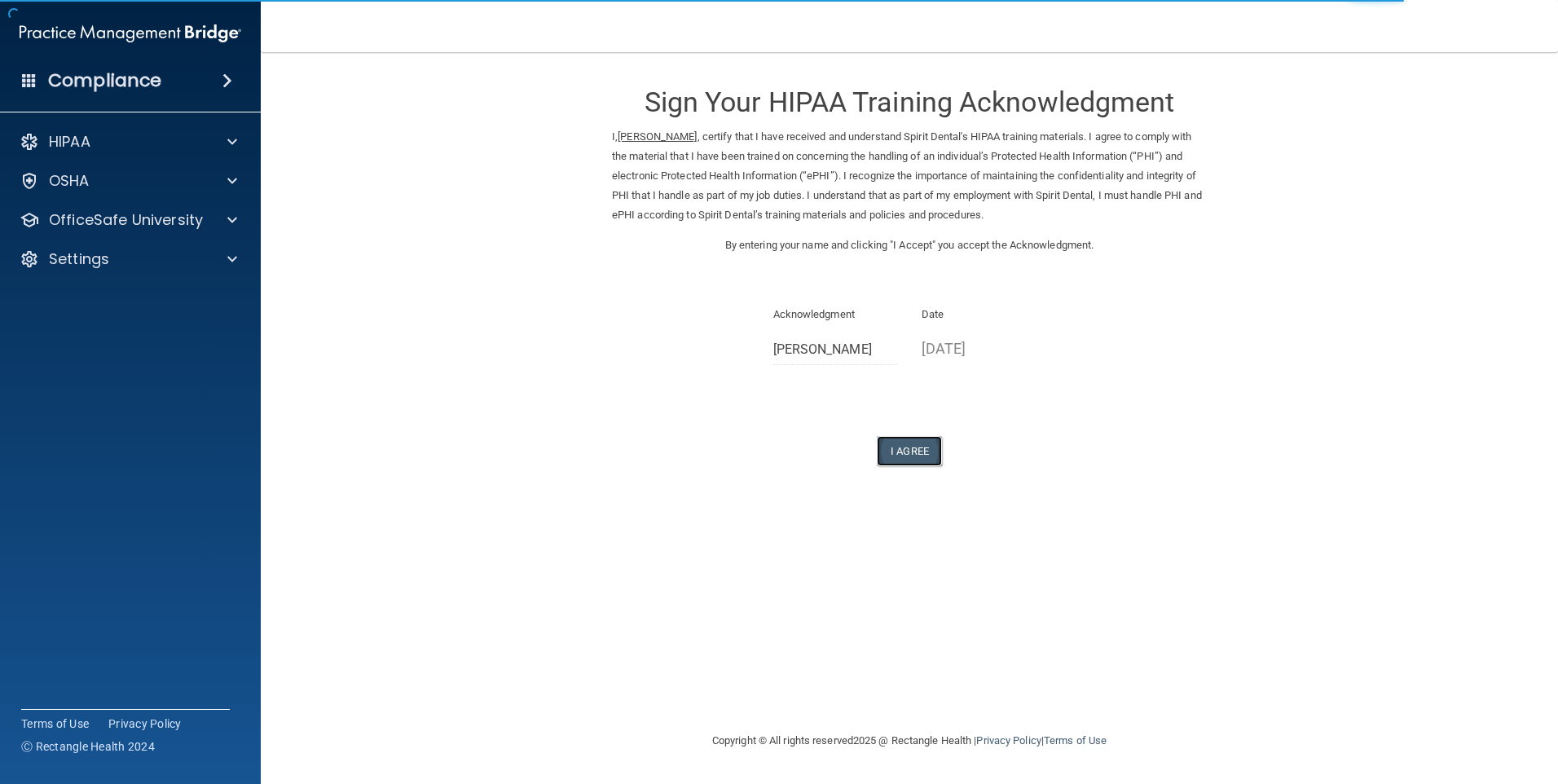
click at [919, 453] on button "I Agree" at bounding box center [909, 451] width 65 height 30
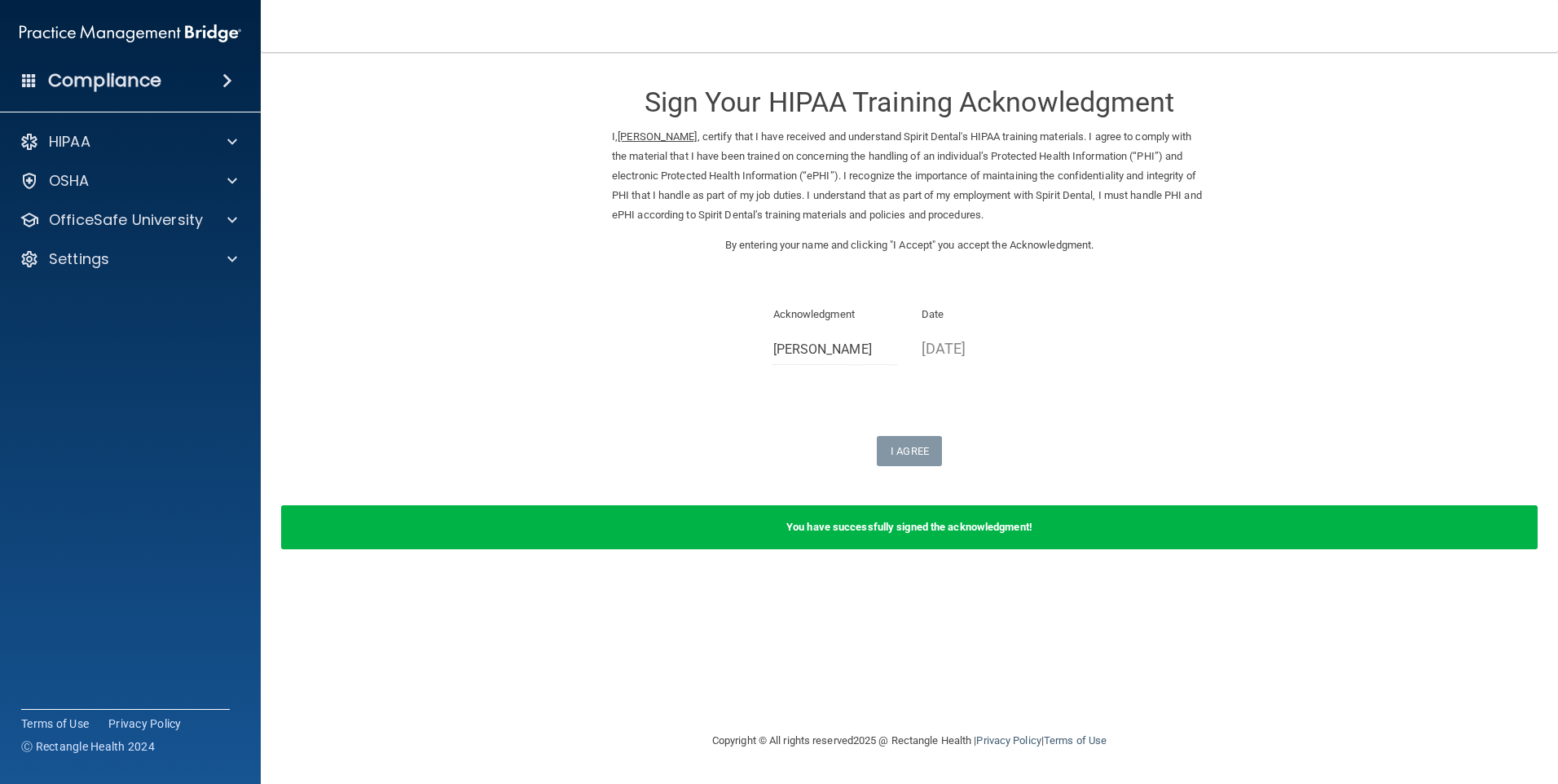
drag, startPoint x: 1087, startPoint y: 337, endPoint x: 1082, endPoint y: 348, distance: 12.1
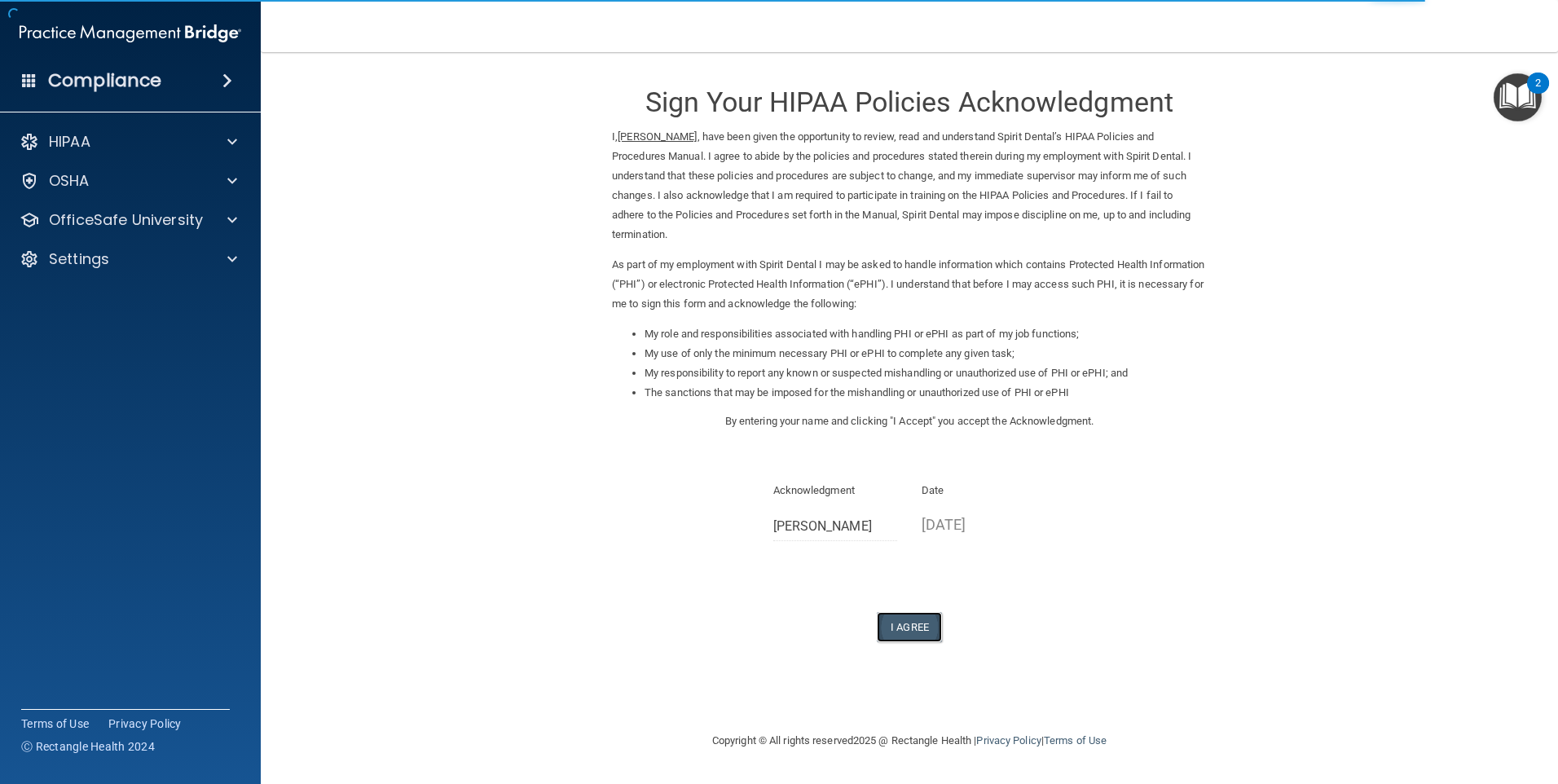
click at [901, 627] on button "I Agree" at bounding box center [909, 627] width 65 height 30
